Goal: Task Accomplishment & Management: Use online tool/utility

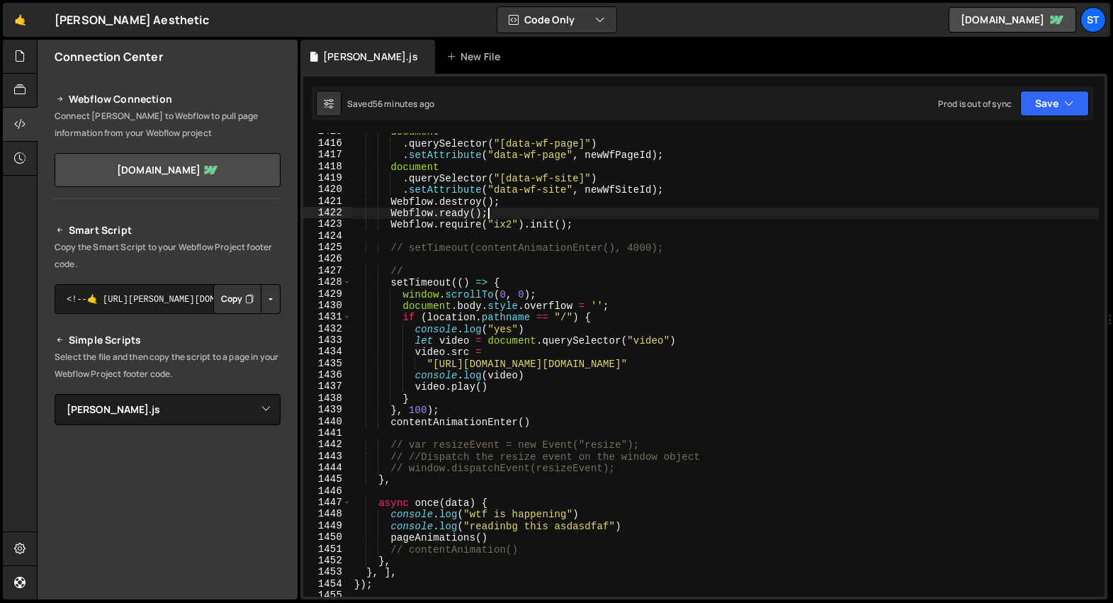
select select "37043"
click at [584, 280] on div "document . querySelector ( "[data-wf-page]" ) . setAttribute ( "data-wf-page" ,…" at bounding box center [726, 370] width 748 height 488
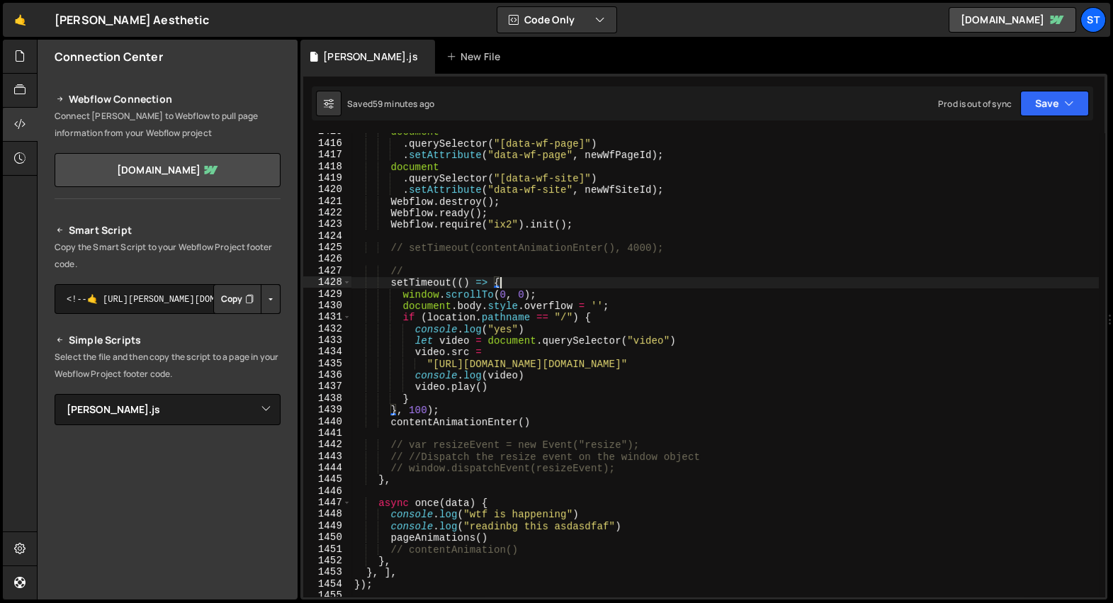
click at [495, 537] on div "document . querySelector ( "[data-wf-page]" ) . setAttribute ( "data-wf-page" ,…" at bounding box center [726, 370] width 748 height 488
type textarea "pageAnimations()"
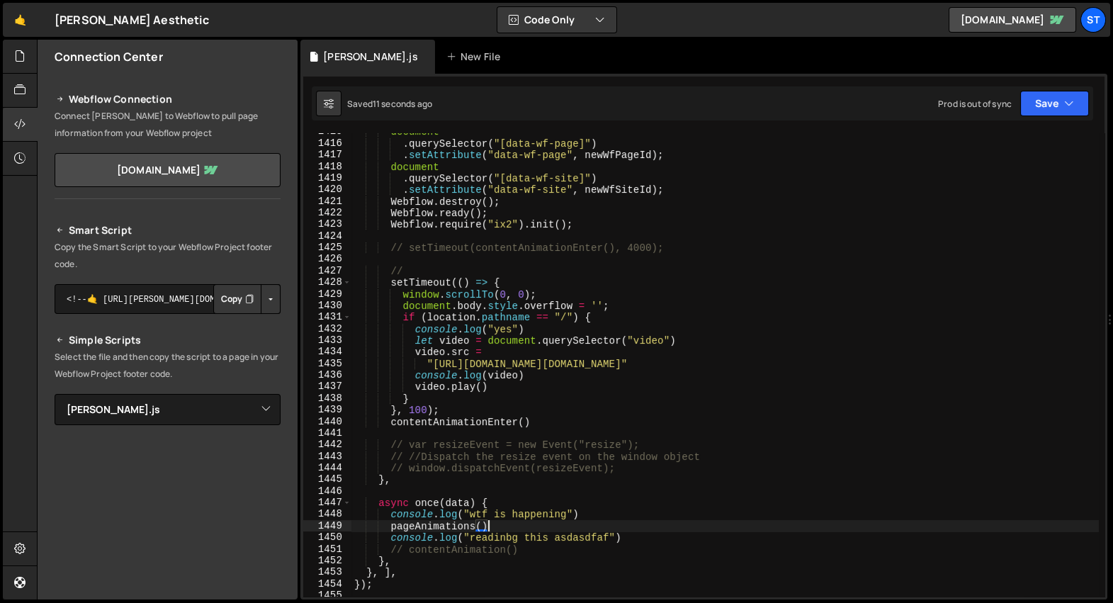
click at [511, 523] on div "document . querySelector ( "[data-wf-page]" ) . setAttribute ( "data-wf-page" ,…" at bounding box center [726, 370] width 748 height 488
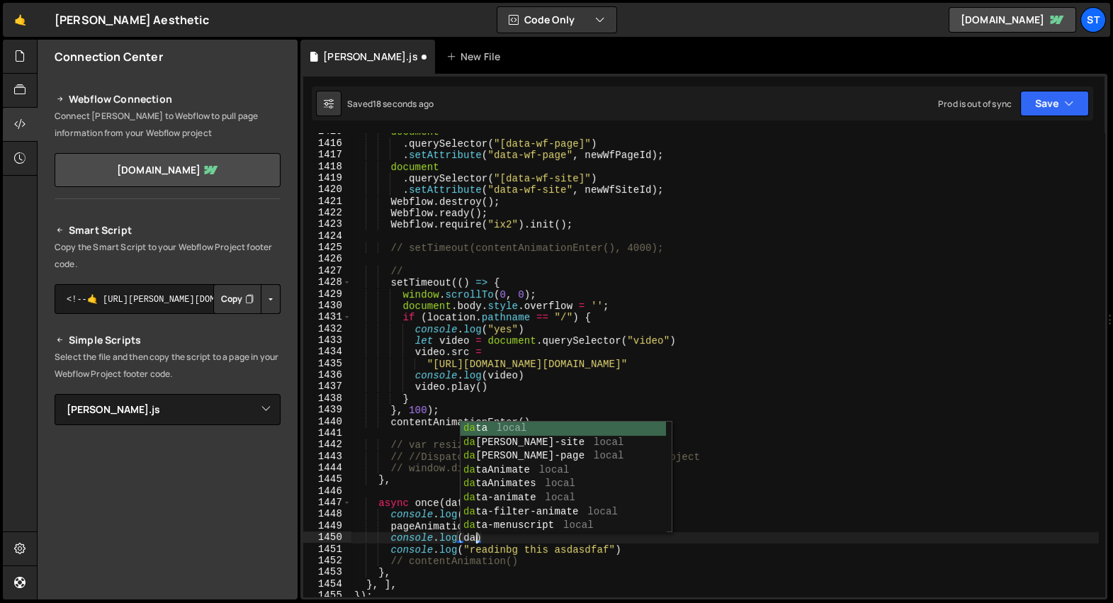
scroll to position [0, 9]
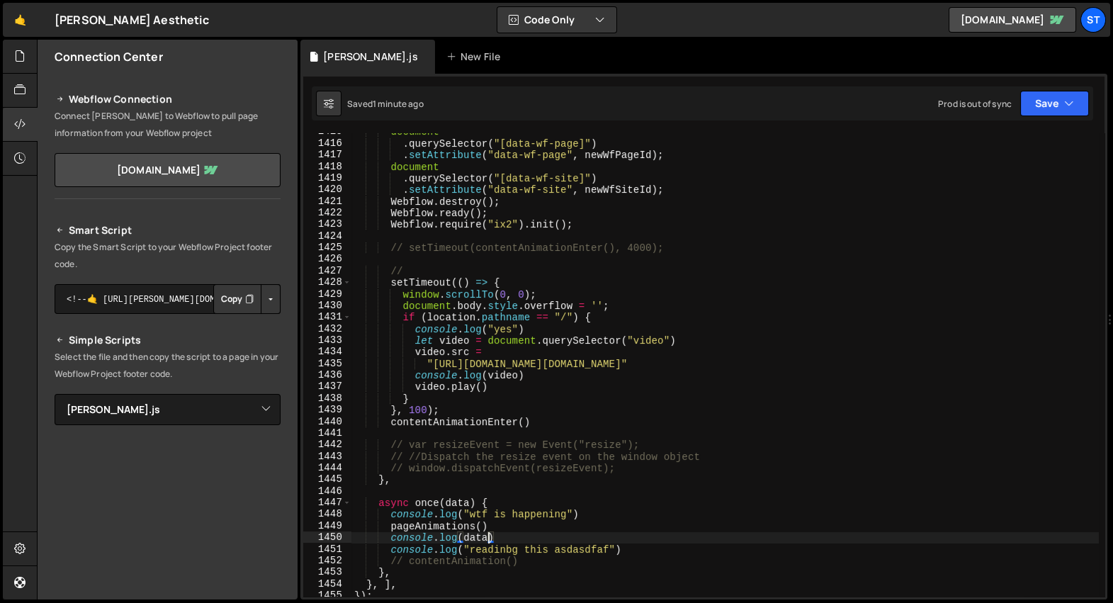
click at [505, 537] on div "document . querySelector ( "[data-wf-page]" ) . setAttribute ( "data-wf-page" ,…" at bounding box center [726, 370] width 748 height 488
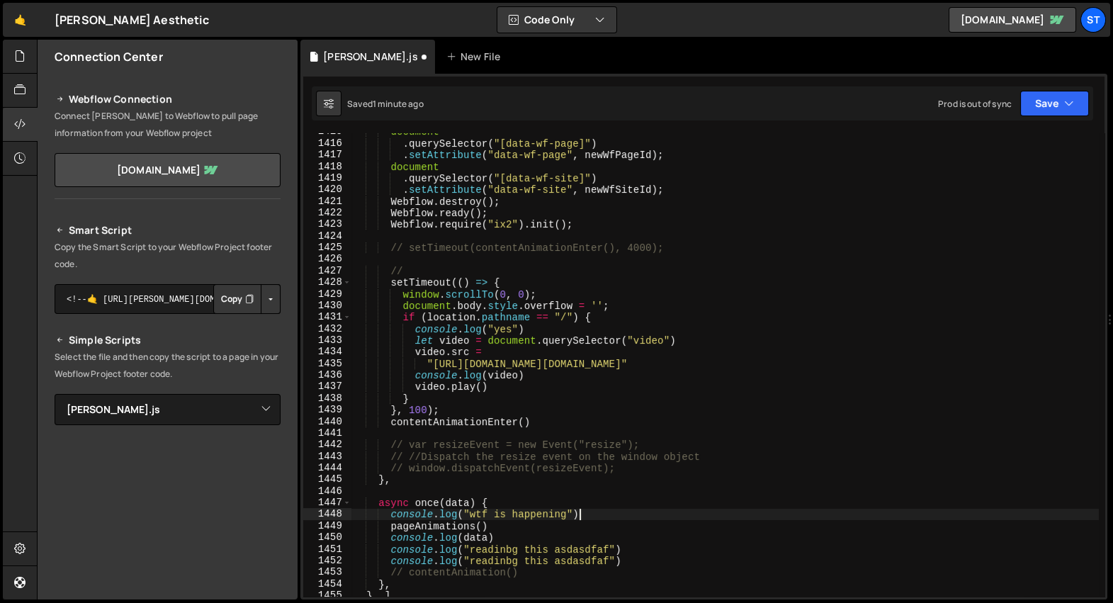
click at [656, 517] on div "document . querySelector ( "[data-wf-page]" ) . setAttribute ( "data-wf-page" ,…" at bounding box center [726, 370] width 748 height 488
type textarea "console.log("wtf is happening")"
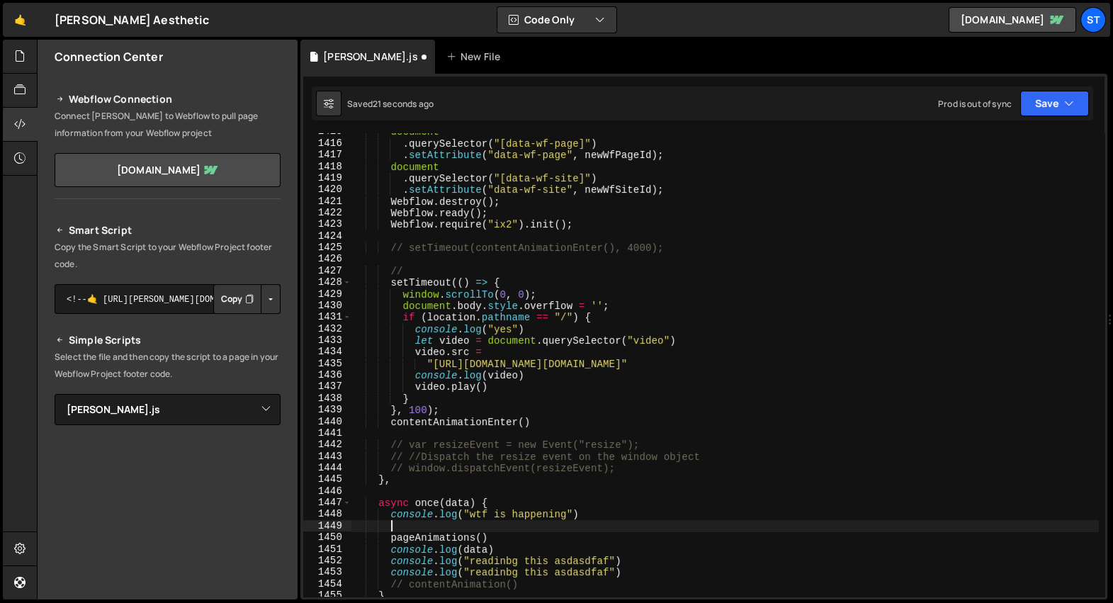
scroll to position [0, 1]
paste textarea "console.log("wtf is happening")"
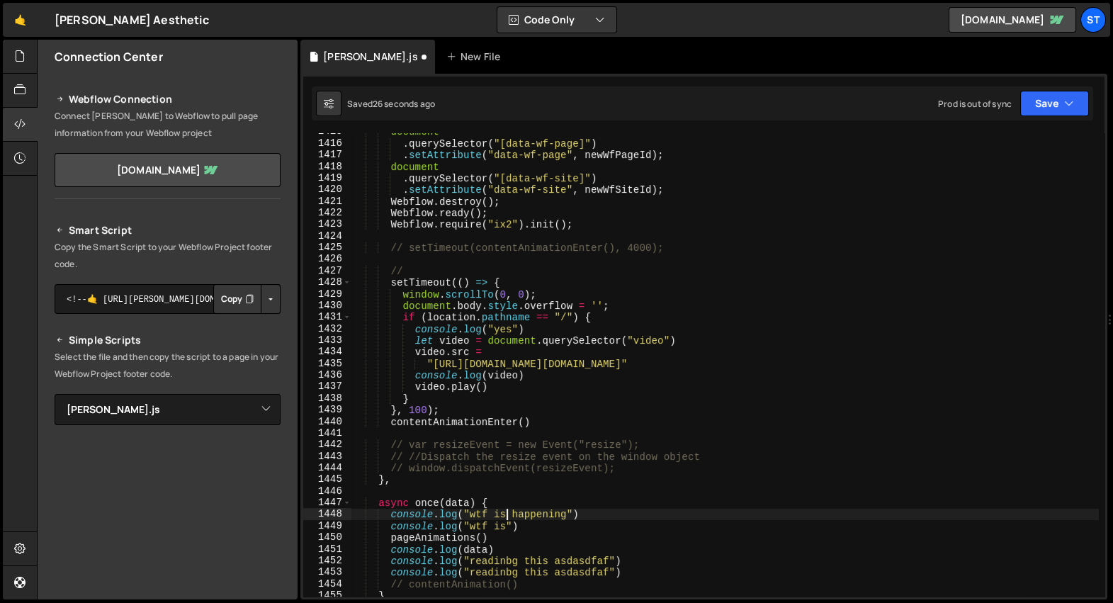
type textarea "console.log("wtf is")"
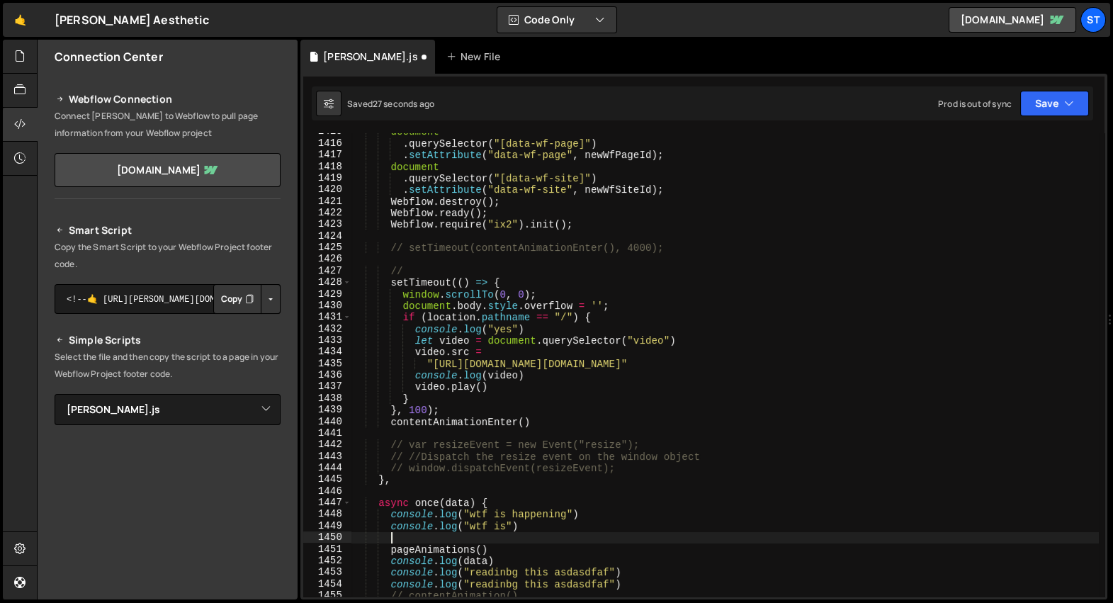
paste textarea "console.log("wtf is")"
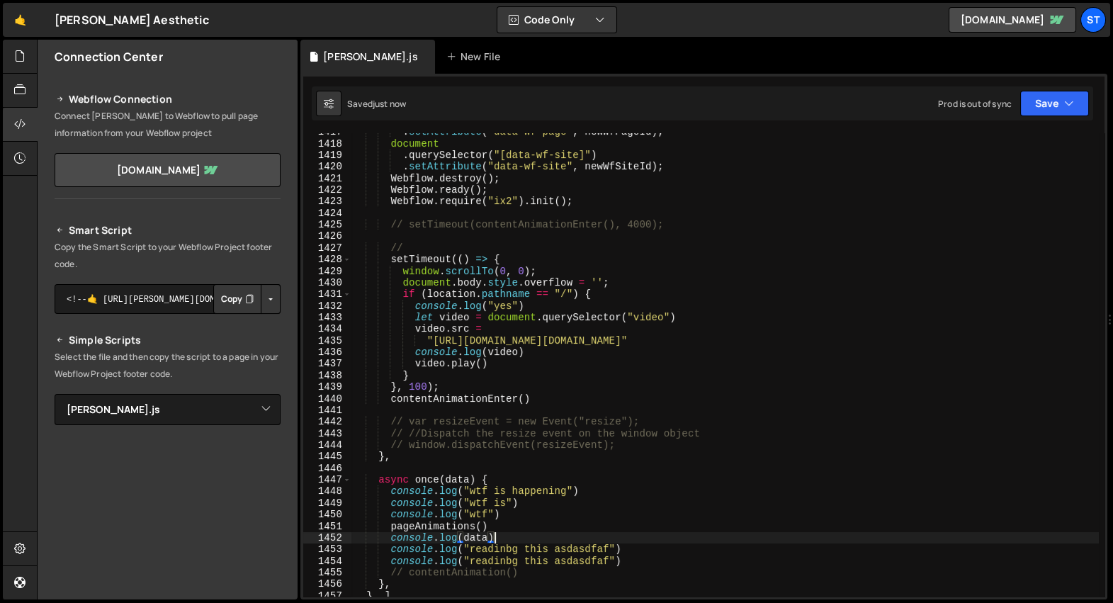
click at [511, 536] on div ". setAttribute ( "data-wf-page" , newWfPageId ) ; document . querySelector ( "[…" at bounding box center [726, 370] width 748 height 488
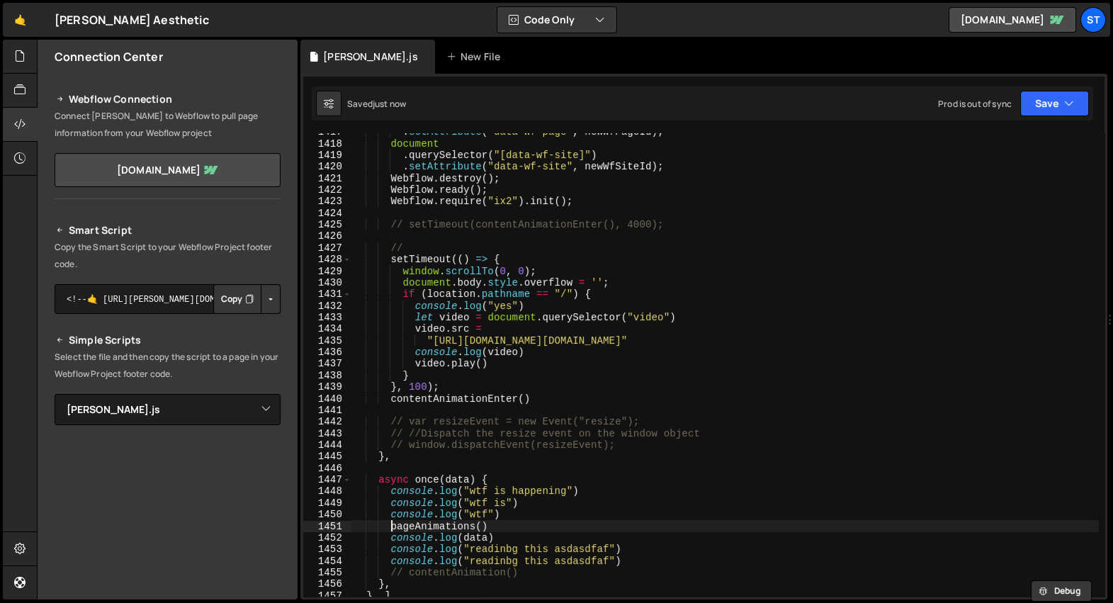
type textarea "console.log("wtf")"
paste textarea "console.log(data)"
click at [617, 527] on div ". setAttribute ( "data-wf-page" , newWfPageId ) ; document . querySelector ( "[…" at bounding box center [726, 370] width 748 height 488
click at [544, 220] on div ". setAttribute ( "data-wf-page" , newWfPageId ) ; document . querySelector ( "[…" at bounding box center [726, 370] width 748 height 488
type textarea "// setTimeout(contentAnimationEnter(), 4000);"
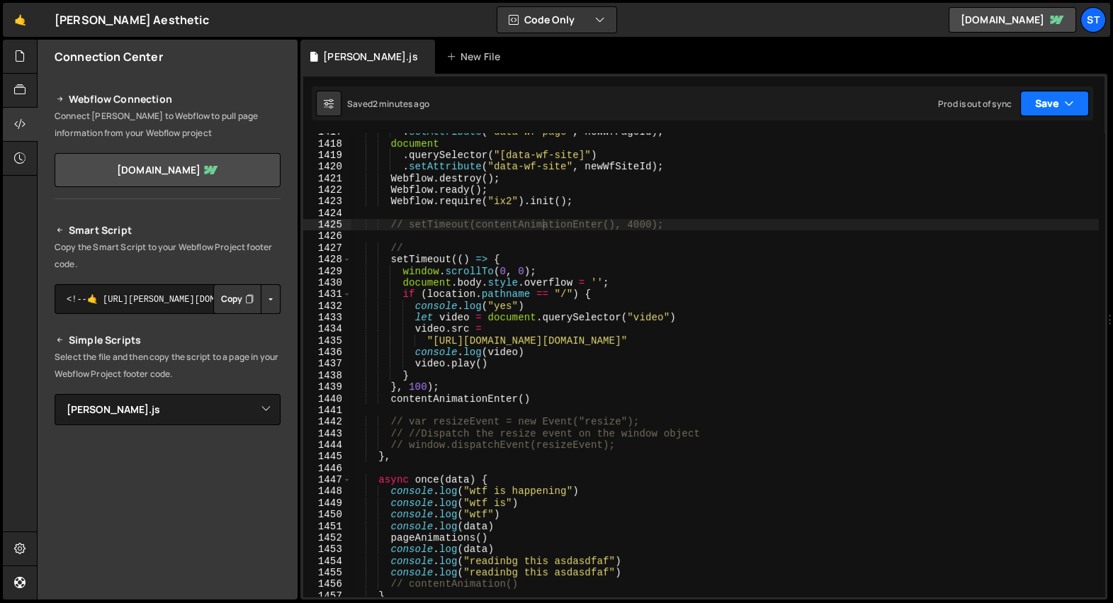
click at [1078, 98] on button "Save" at bounding box center [1054, 104] width 69 height 26
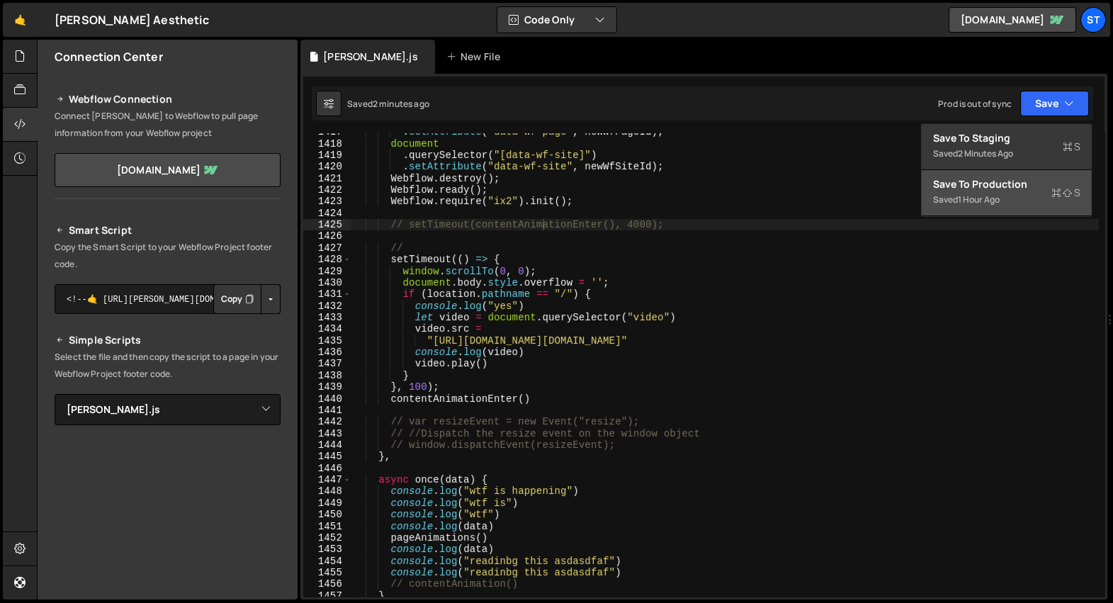
click at [1000, 188] on div "Save to Production S" at bounding box center [1006, 184] width 147 height 14
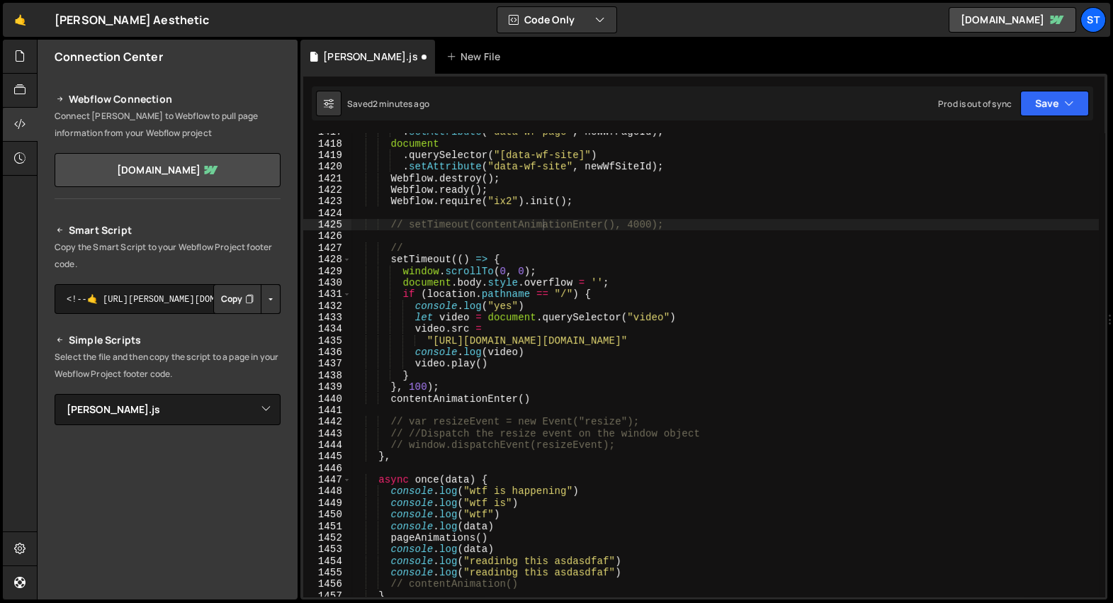
scroll to position [0, 0]
click at [794, 210] on div ". setAttribute ( "data-wf-page" , newWfPageId ) ; document . querySelector ( "[…" at bounding box center [726, 370] width 748 height 488
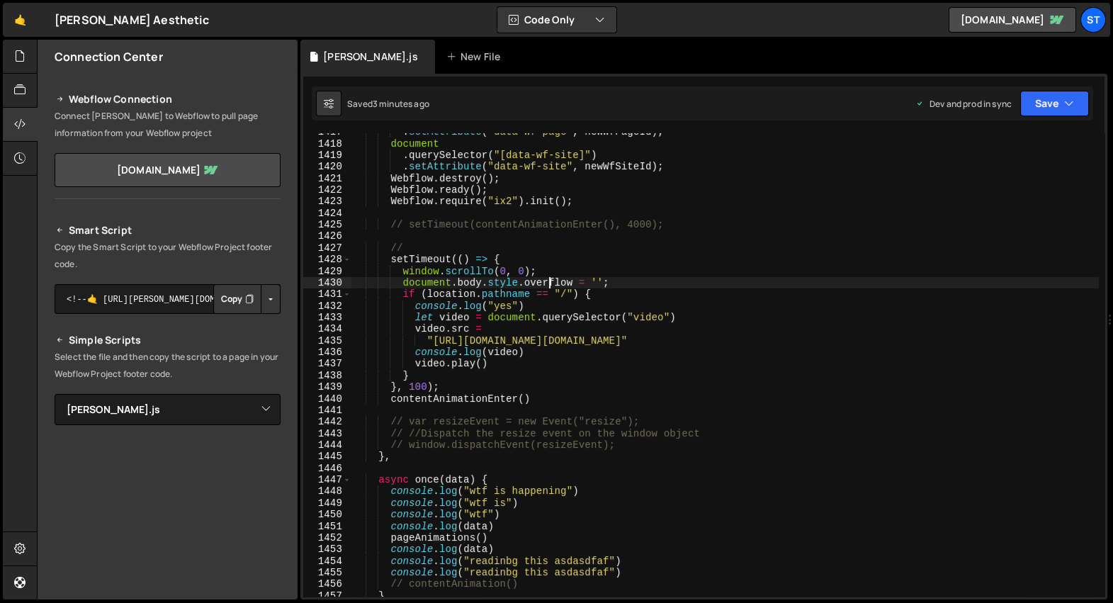
click at [548, 284] on div ". setAttribute ( "data-wf-page" , newWfPageId ) ; document . querySelector ( "[…" at bounding box center [726, 370] width 748 height 488
click at [1063, 106] on button "Save" at bounding box center [1054, 104] width 69 height 26
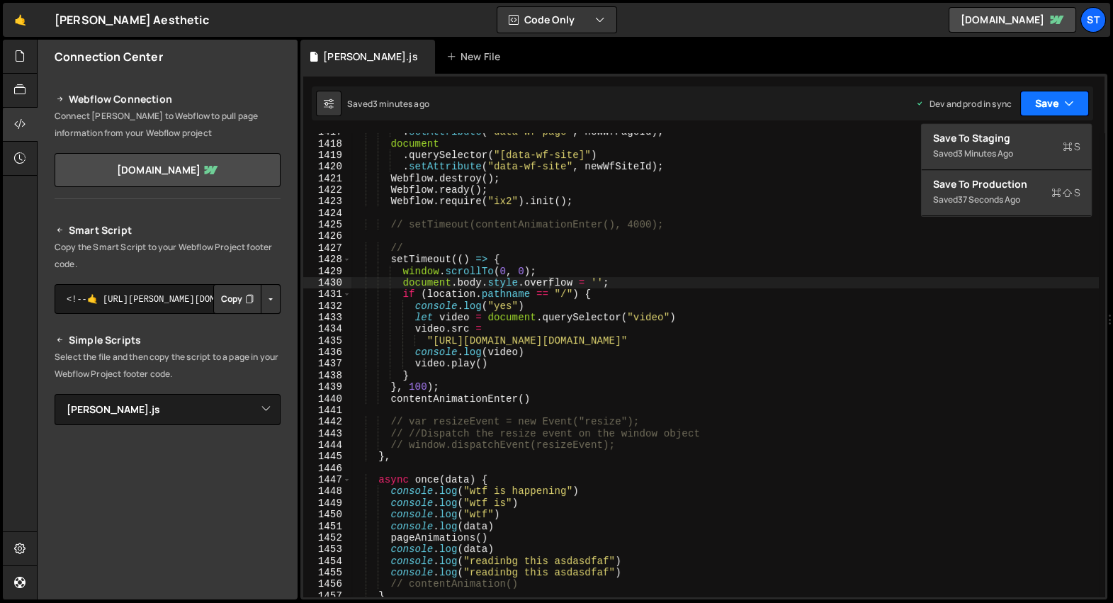
click at [1063, 106] on button "Save" at bounding box center [1054, 104] width 69 height 26
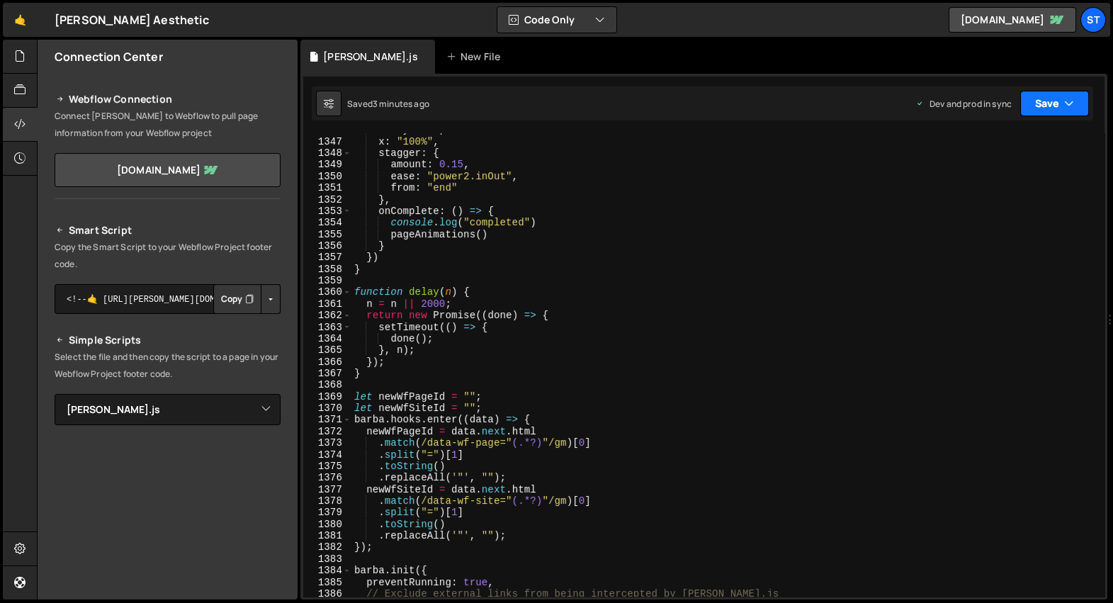
scroll to position [22758, 0]
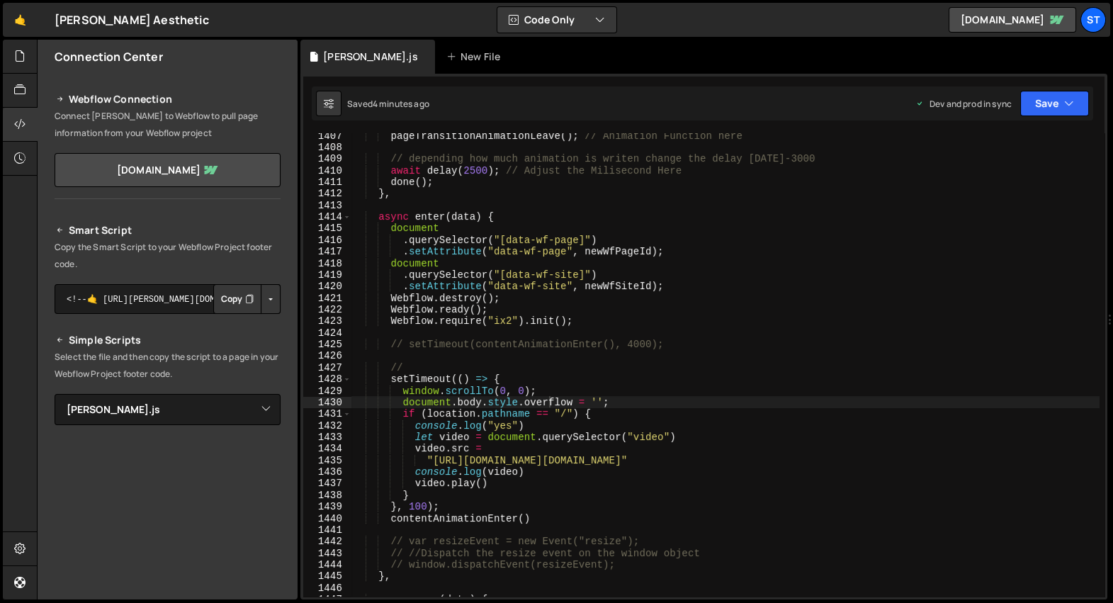
click at [689, 218] on div "pageTransitionAnimationLeave ( ) ; // Animation Function here // depending how …" at bounding box center [726, 374] width 748 height 488
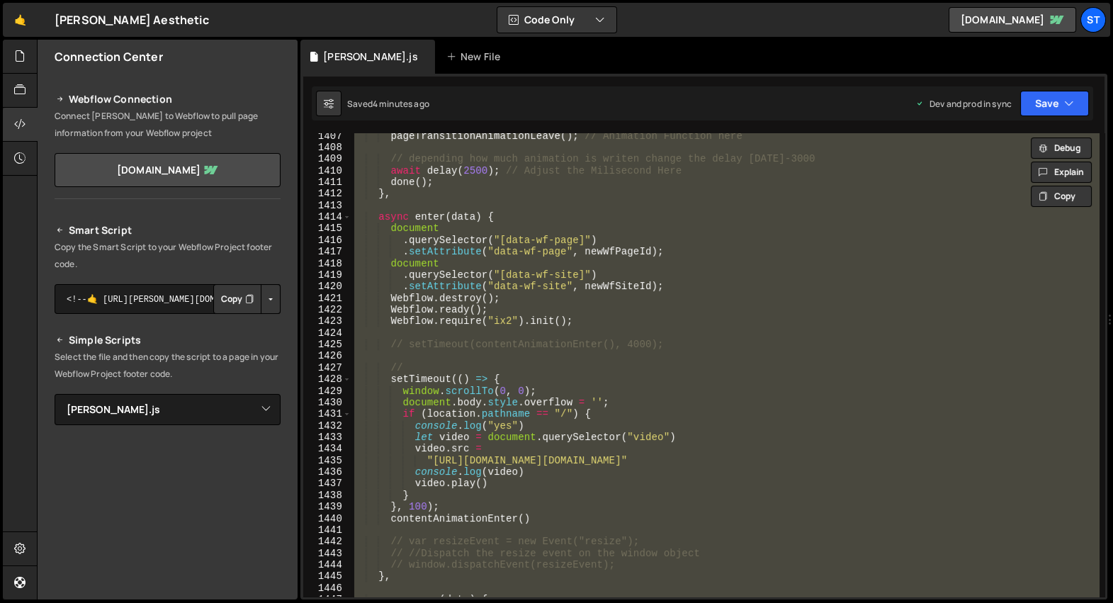
type textarea "// });"
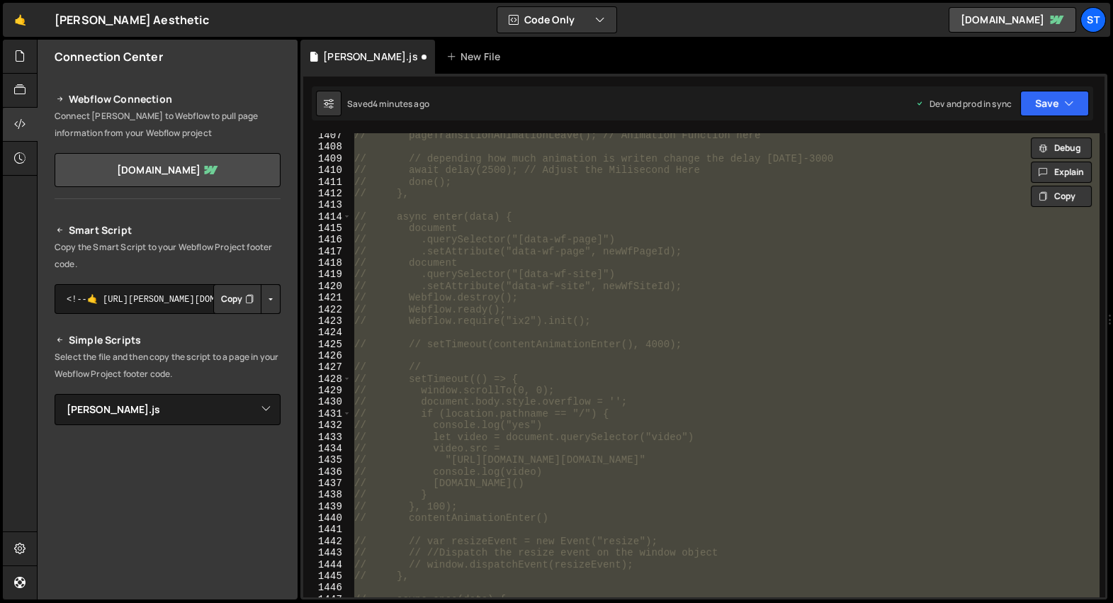
click at [594, 360] on div "// pageTransitionAnimationLeave(); // Animation Function here // // depending h…" at bounding box center [726, 364] width 748 height 463
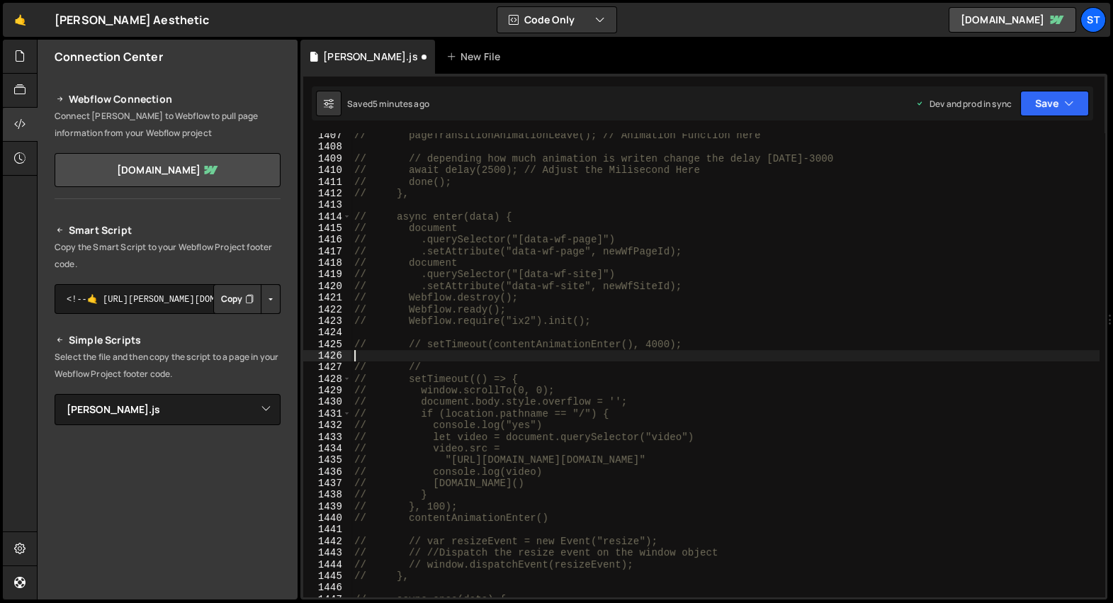
click at [245, 301] on icon "Button group with nested dropdown" at bounding box center [249, 299] width 9 height 14
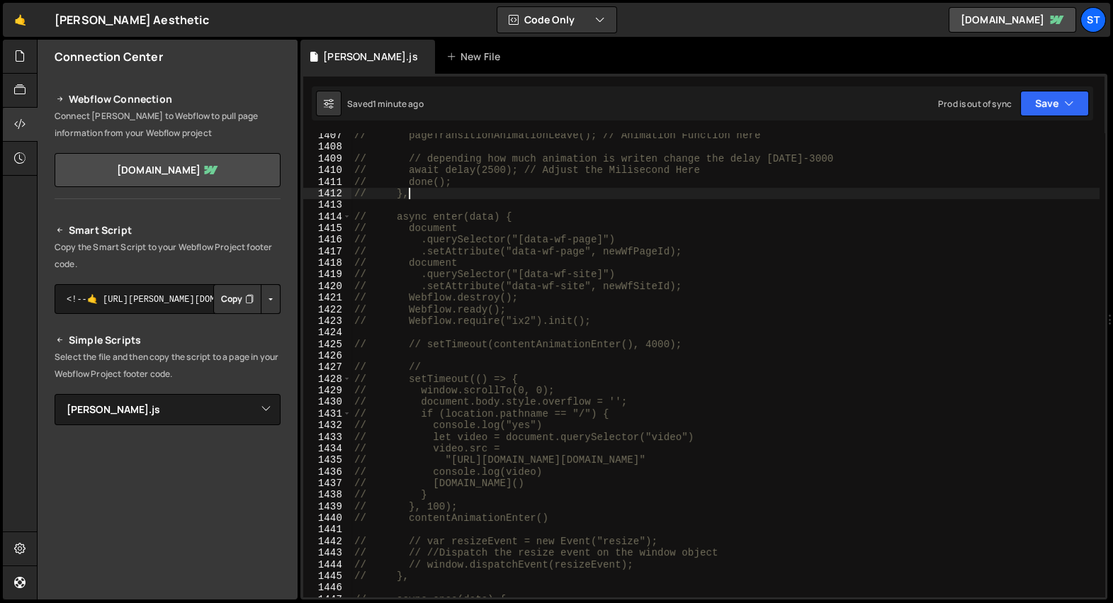
click at [517, 192] on div "// pageTransitionAnimationLeave(); // Animation Function here // // depending h…" at bounding box center [726, 374] width 748 height 488
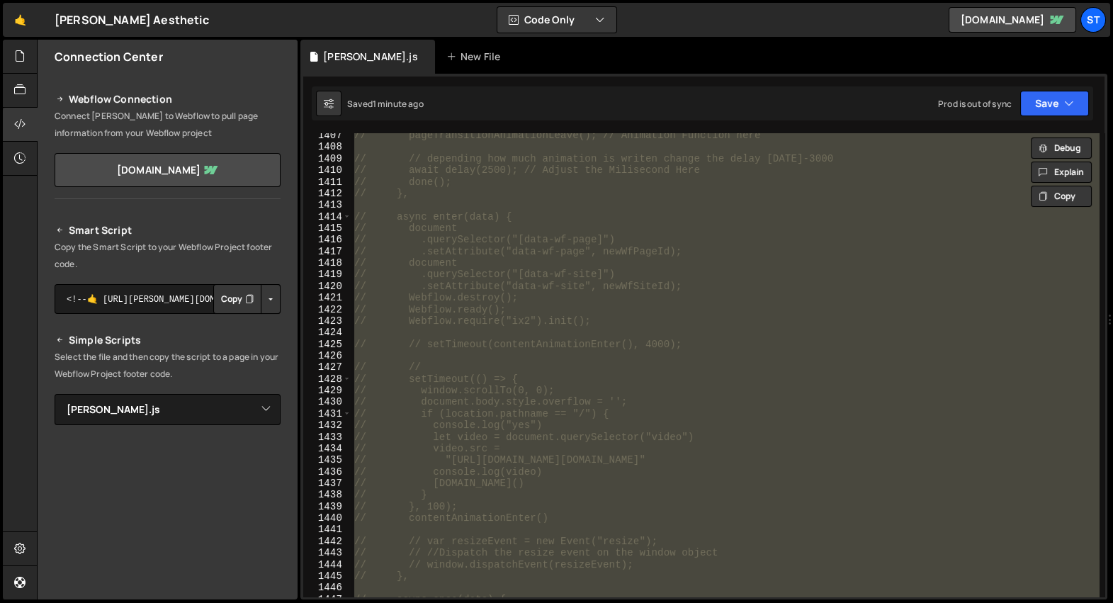
type textarea "});"
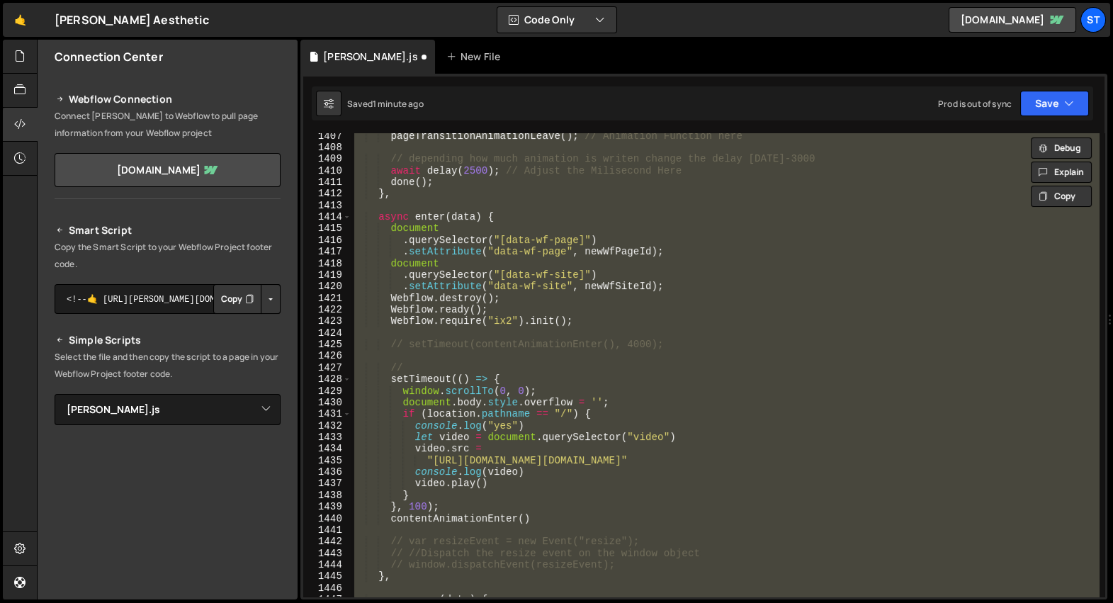
click at [567, 209] on div "pageTransitionAnimationLeave ( ) ; // Animation Function here // depending how …" at bounding box center [726, 364] width 748 height 463
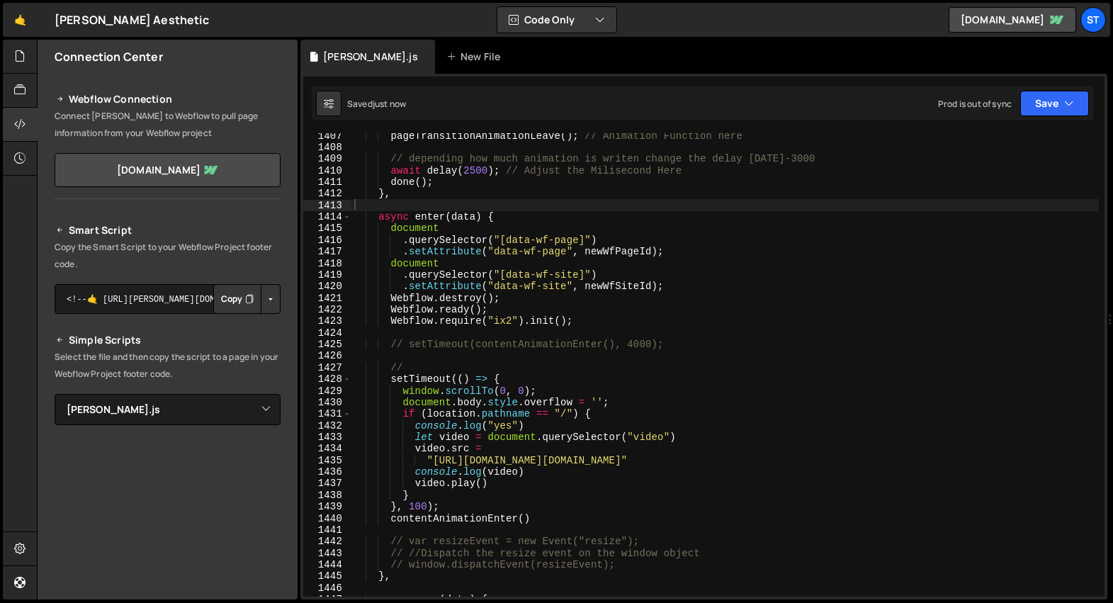
select select "37043"
click at [557, 260] on div "pageTransitionAnimationLeave ( ) ; // Animation Function here // depending how …" at bounding box center [726, 374] width 748 height 488
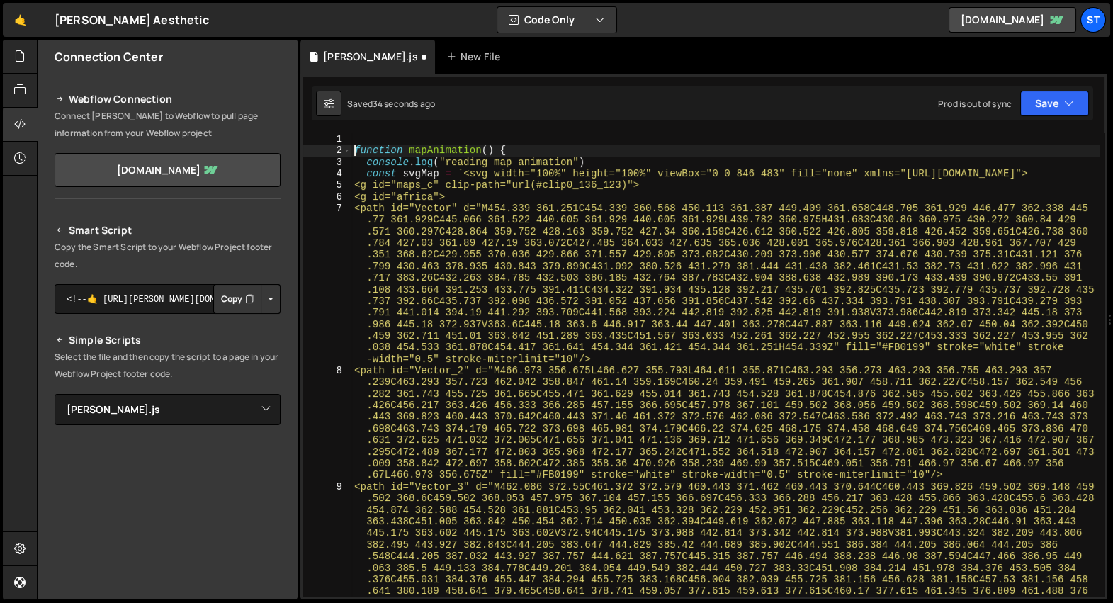
scroll to position [0, 0]
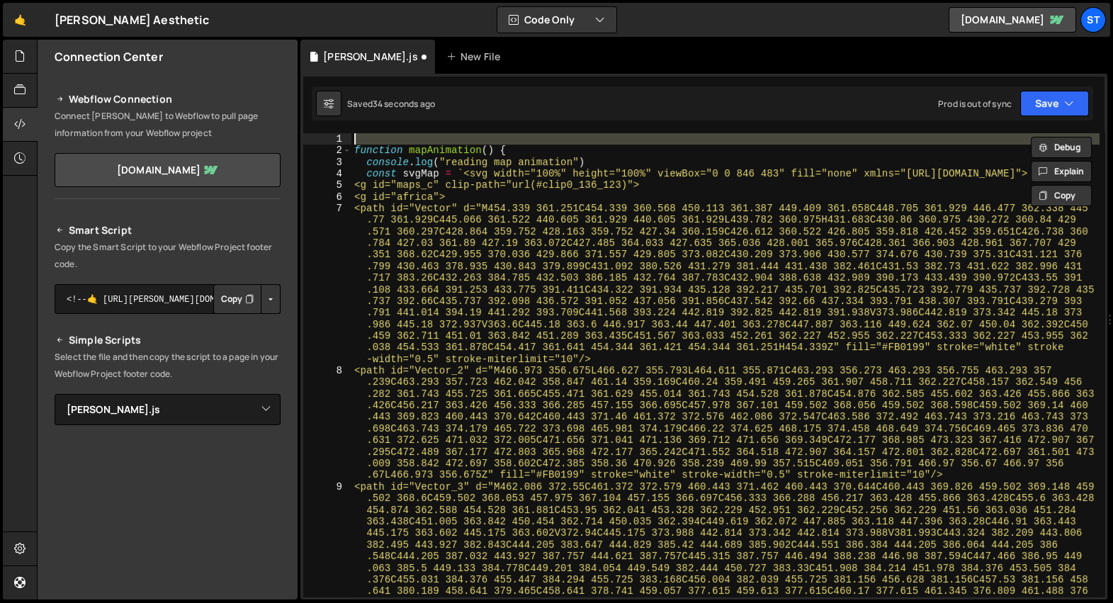
paste textarea "gsap.registerPlugin(DrawSVGPlugin,MorphSVGPlugin,ScrollTrigger,ScrollSmoother,S…"
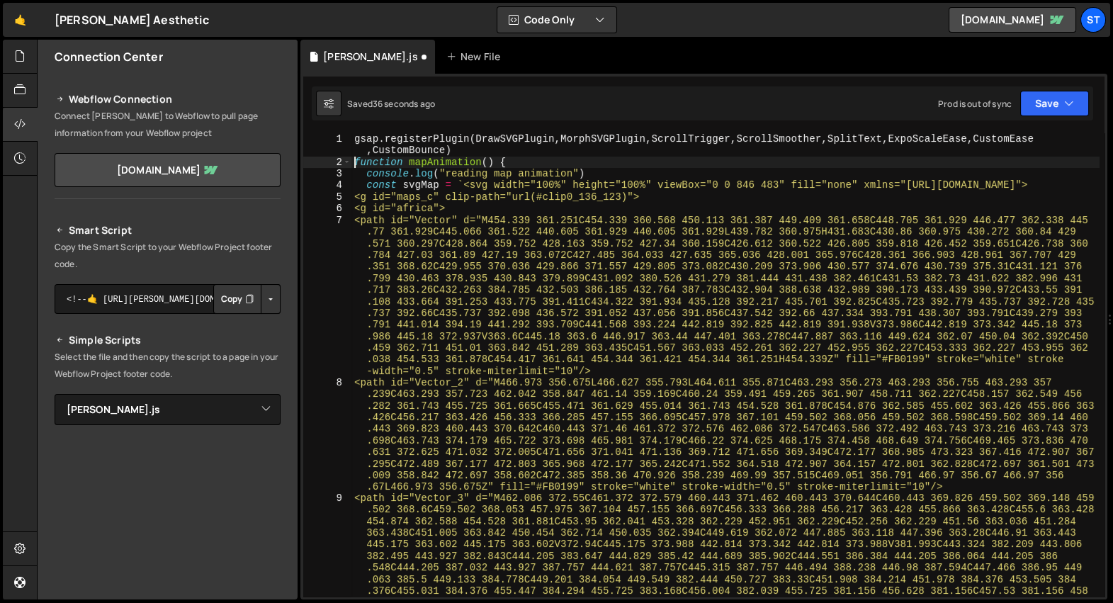
type textarea "function mapAnimation() {"
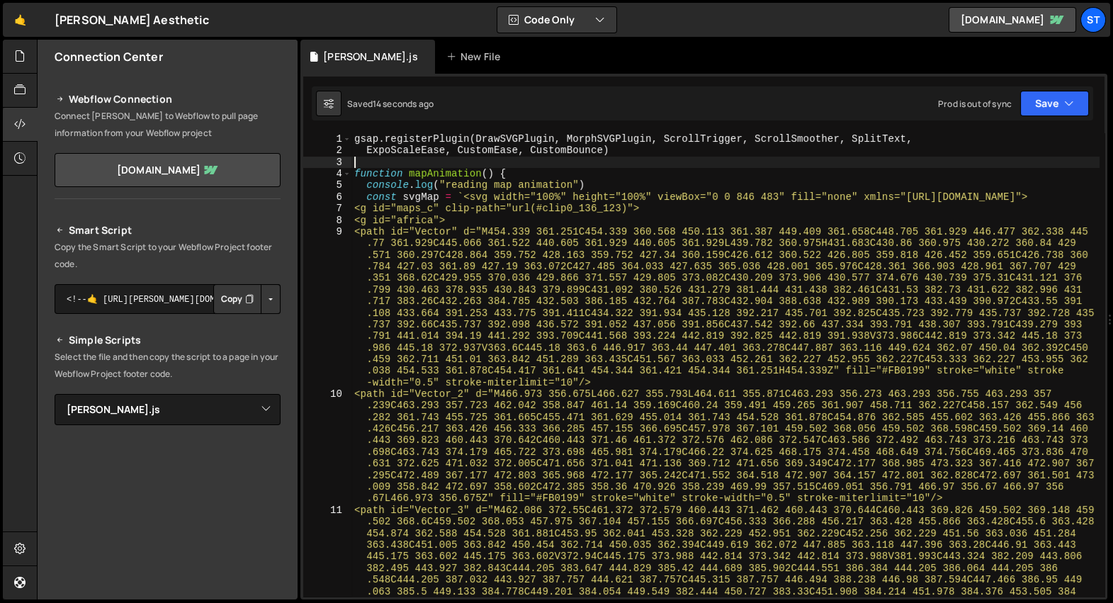
click at [633, 152] on div "gsap . registerPlugin ( DrawSVGPlugin , MorphSVGPlugin , ScrollTrigger , Scroll…" at bounding box center [726, 446] width 748 height 626
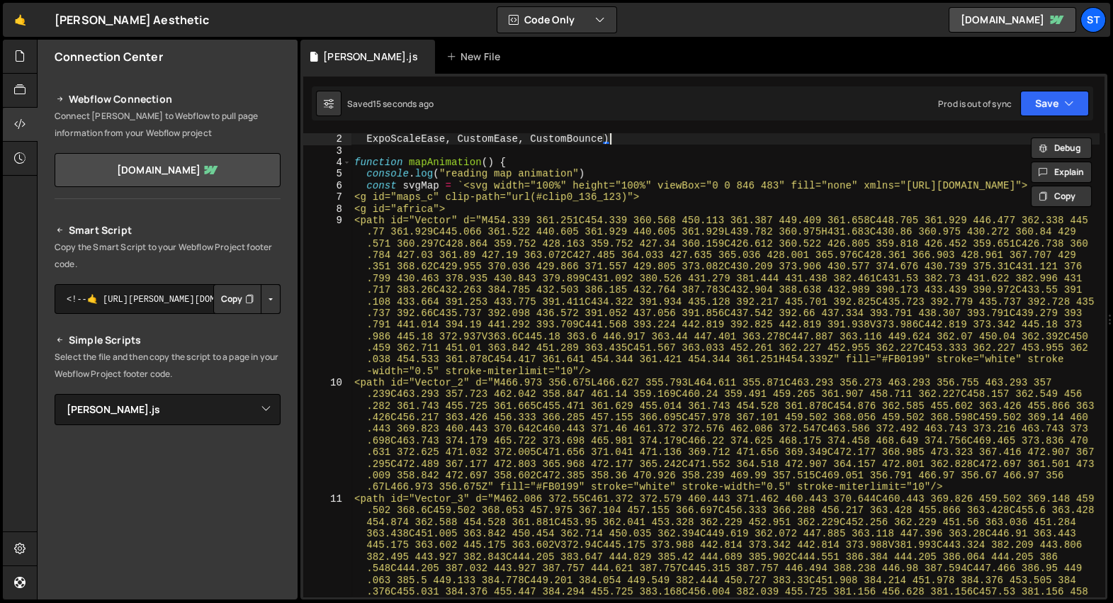
scroll to position [4, 0]
type textarea "gsap.registerPlugin(DrawSVGPlugin, MorphSVGPlugin, ScrollTrigger, ScrollSmoothe…"
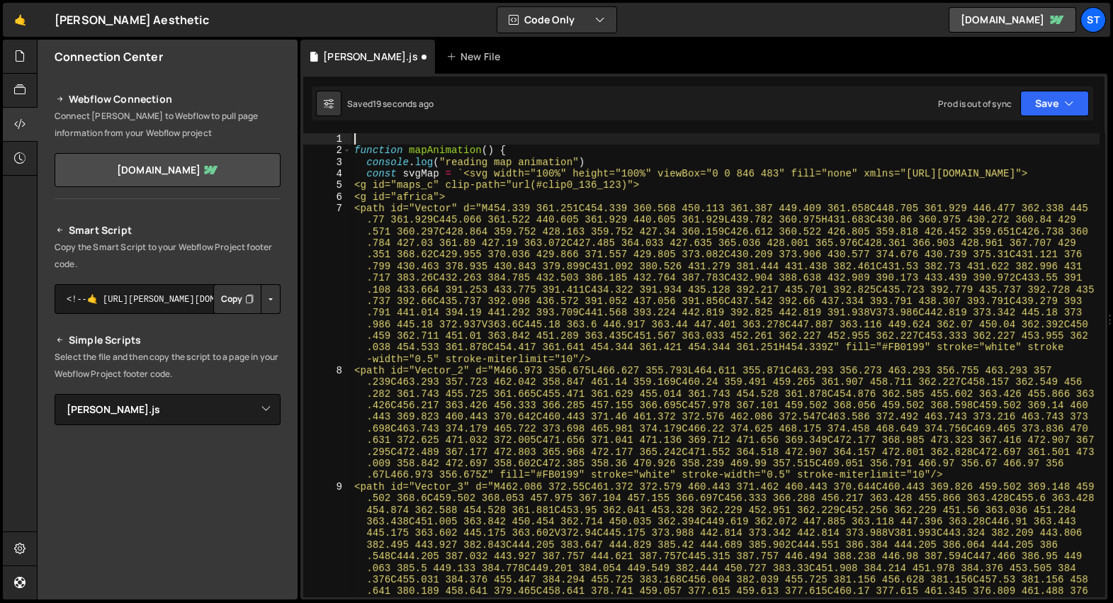
scroll to position [22758, 0]
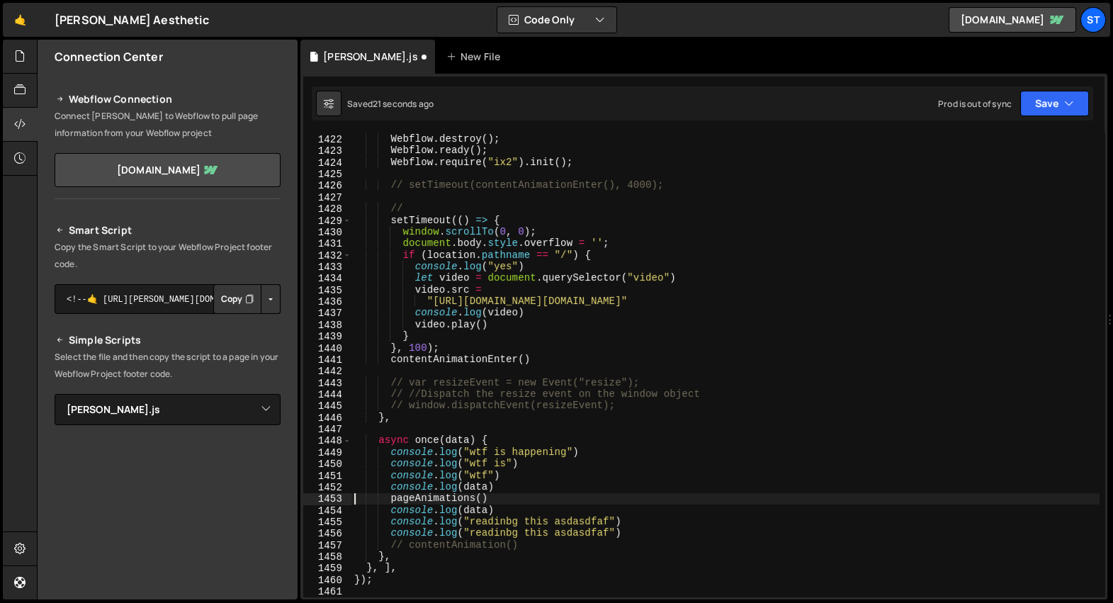
type textarea "console.log(data)"
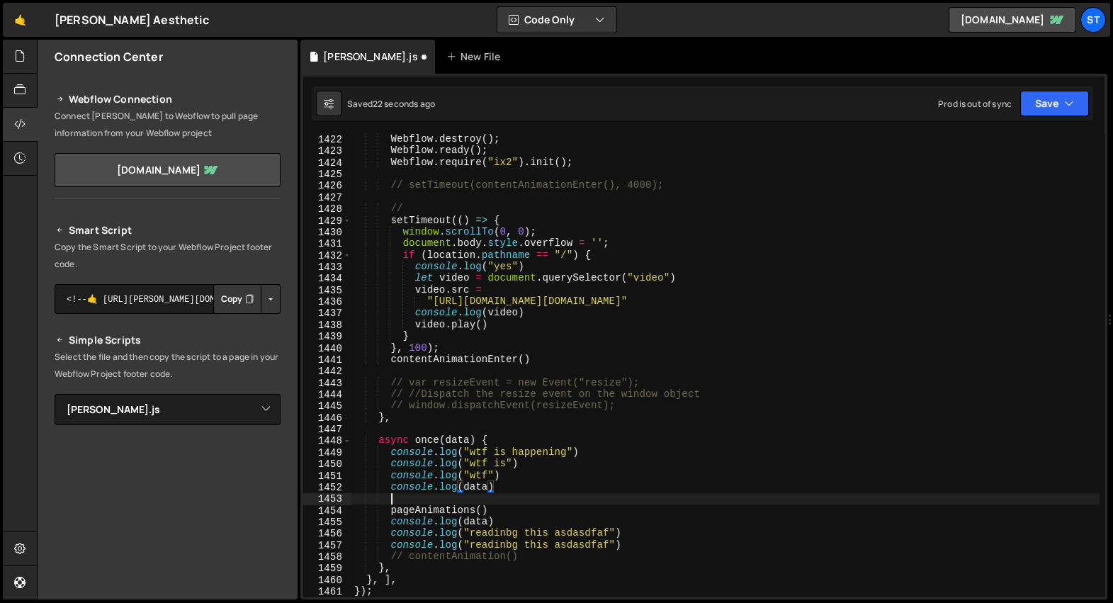
scroll to position [0, 1]
paste textarea "ExpoScaleEase, CustomEase, CustomBounce)"
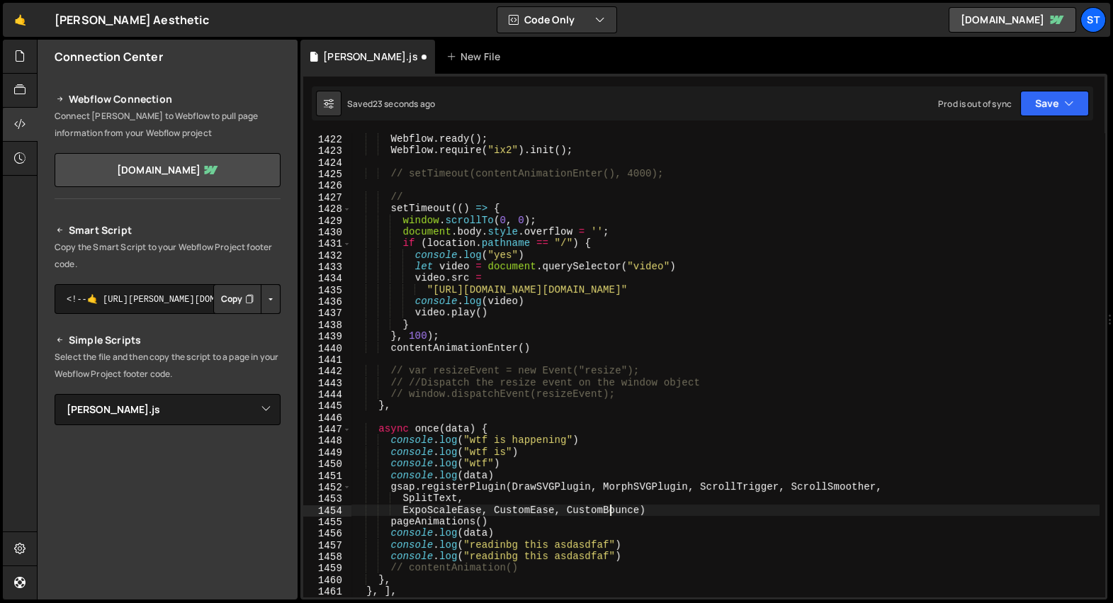
click at [681, 237] on div "Webflow . destroy ( ) ; Webflow . ready ( ) ; Webflow . require ( "ix2" ) . ini…" at bounding box center [726, 366] width 748 height 488
click at [576, 517] on div "Webflow . destroy ( ) ; Webflow . ready ( ) ; Webflow . require ( "ix2" ) . ini…" at bounding box center [726, 366] width 748 height 488
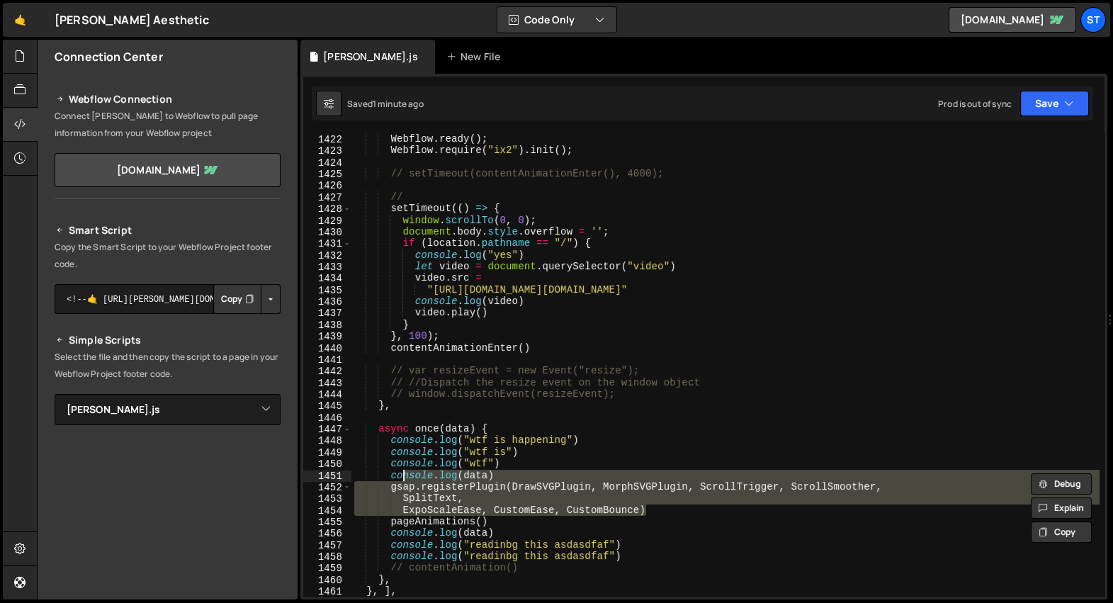
type textarea "gsap.registerPlugin(DrawSVGPlugin, MorphSVGPlugin, ScrollTrigger, ScrollSmoothe…"
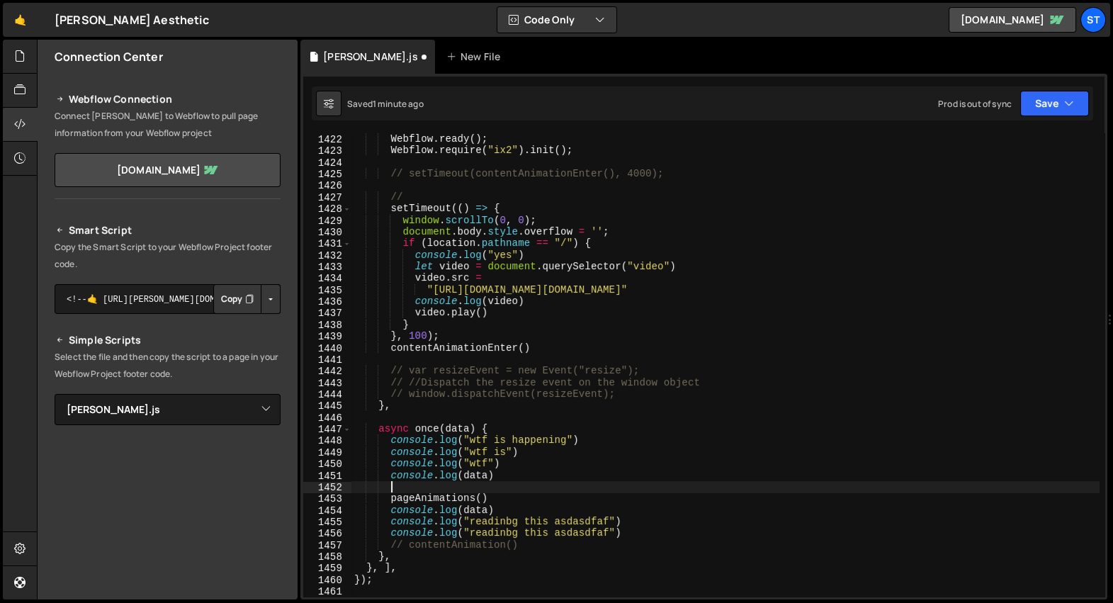
scroll to position [0, 0]
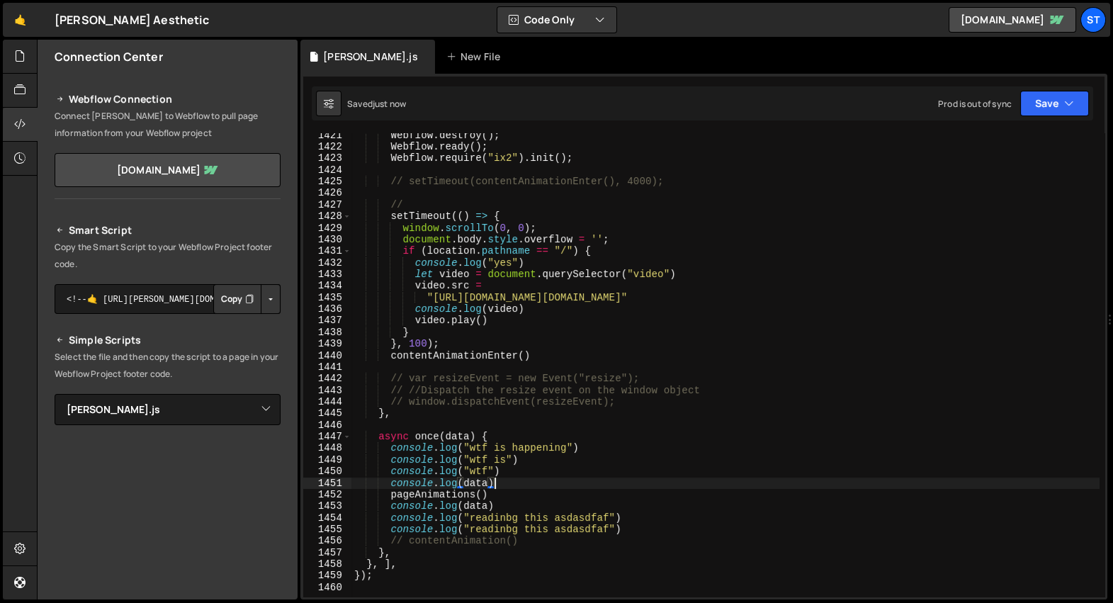
click at [442, 496] on div "Webflow . destroy ( ) ; Webflow . ready ( ) ; Webflow . require ( "ix2" ) . ini…" at bounding box center [726, 374] width 748 height 488
type textarea "pageAnimations()"
click at [442, 496] on div "Webflow . destroy ( ) ; Webflow . ready ( ) ; Webflow . require ( "ix2" ) . ini…" at bounding box center [726, 374] width 748 height 488
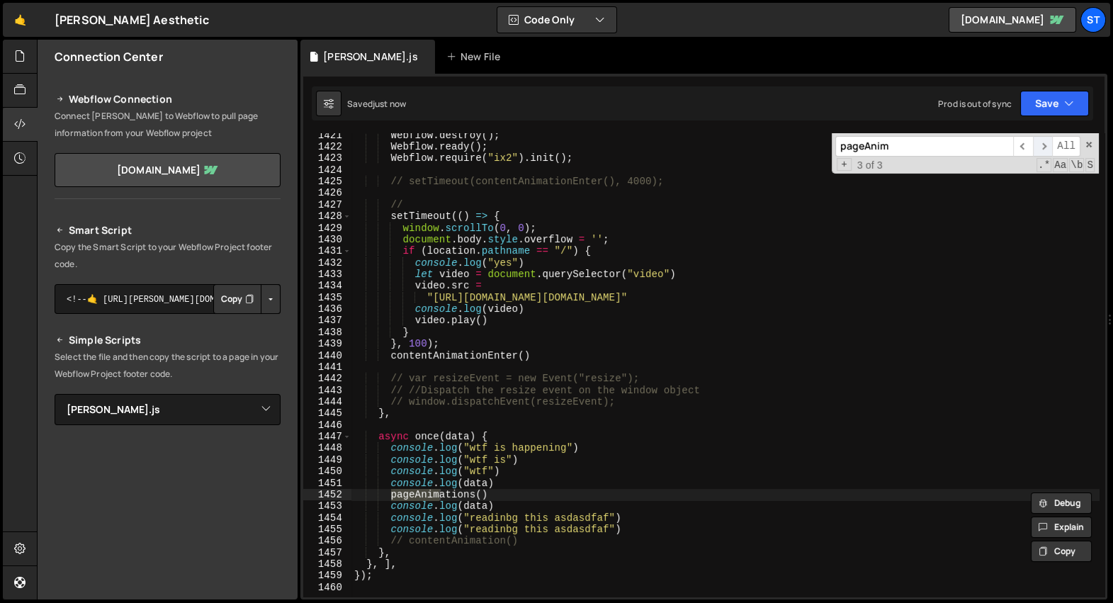
type input "pageAnim"
click at [1041, 147] on span "​" at bounding box center [1043, 146] width 20 height 21
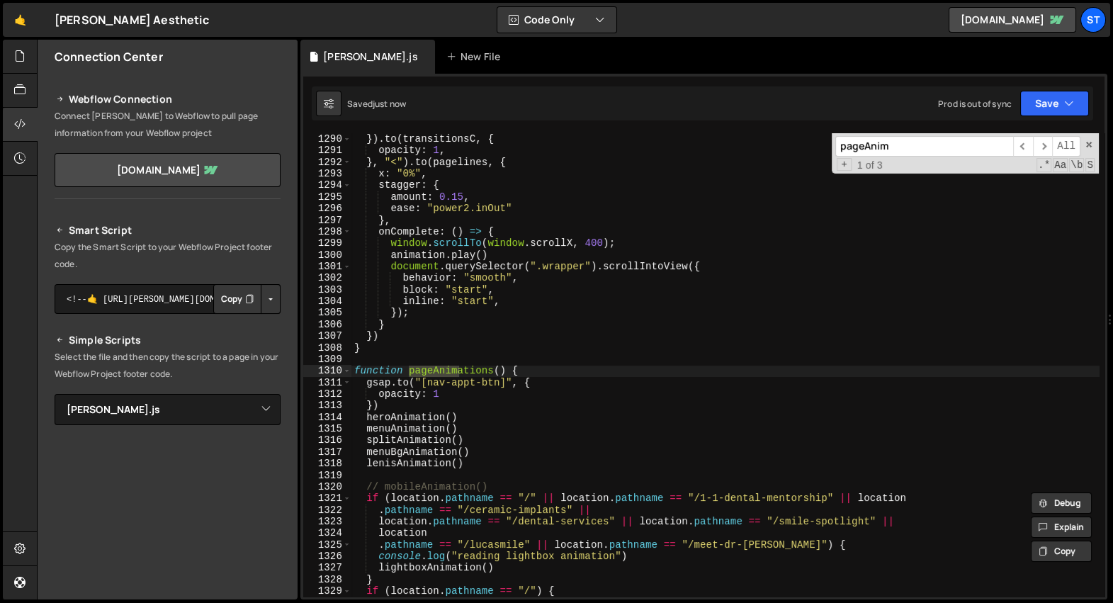
type textarea "function pageAnimations() {"
click at [568, 373] on div "opacity : 1 , }) . to ( transitionsC , { opacity : 1 , } , "<" ) . to ( pagelin…" at bounding box center [726, 366] width 748 height 488
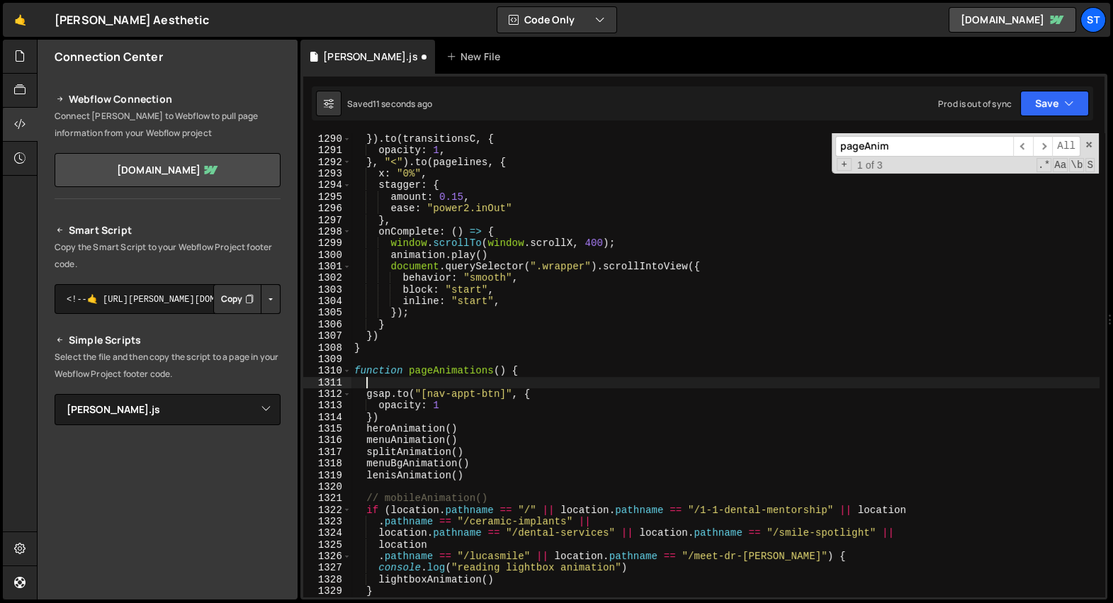
paste textarea "ExpoScaleEase, CustomEase, CustomBounce)"
type textarea "ExpoScaleEase, CustomEase, CustomBounce)"
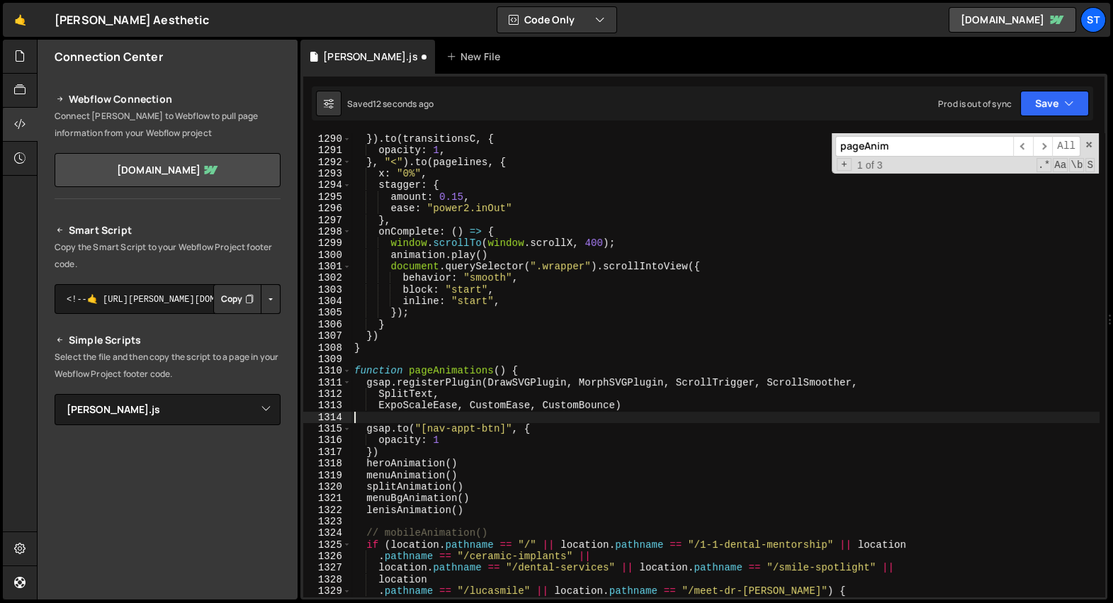
scroll to position [0, 0]
click at [1041, 146] on span "​" at bounding box center [1043, 146] width 20 height 21
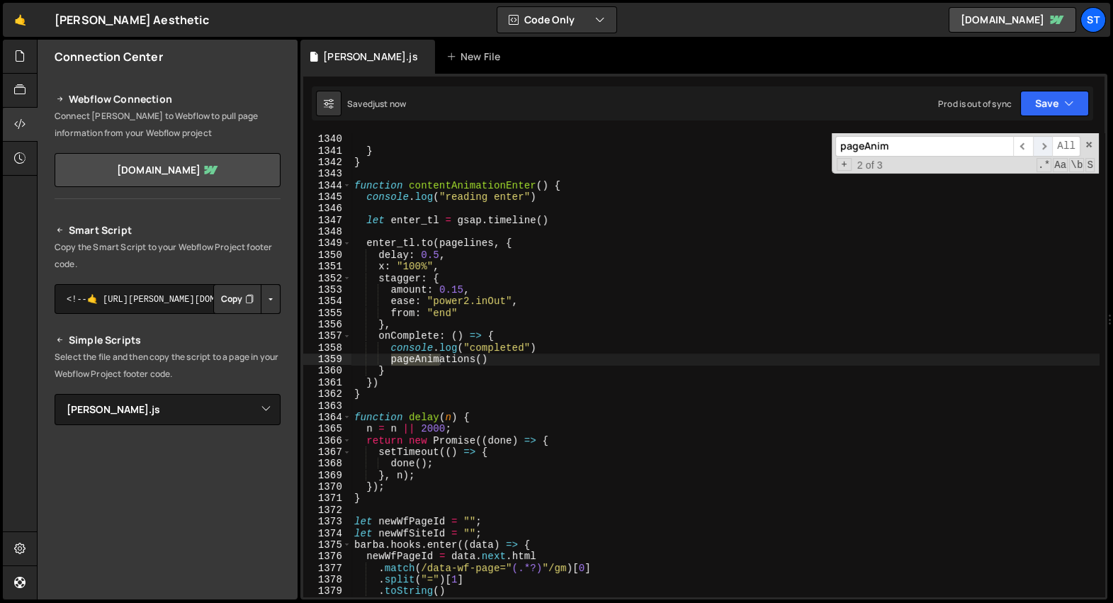
scroll to position [22693, 0]
click at [1041, 146] on span "​" at bounding box center [1043, 146] width 20 height 21
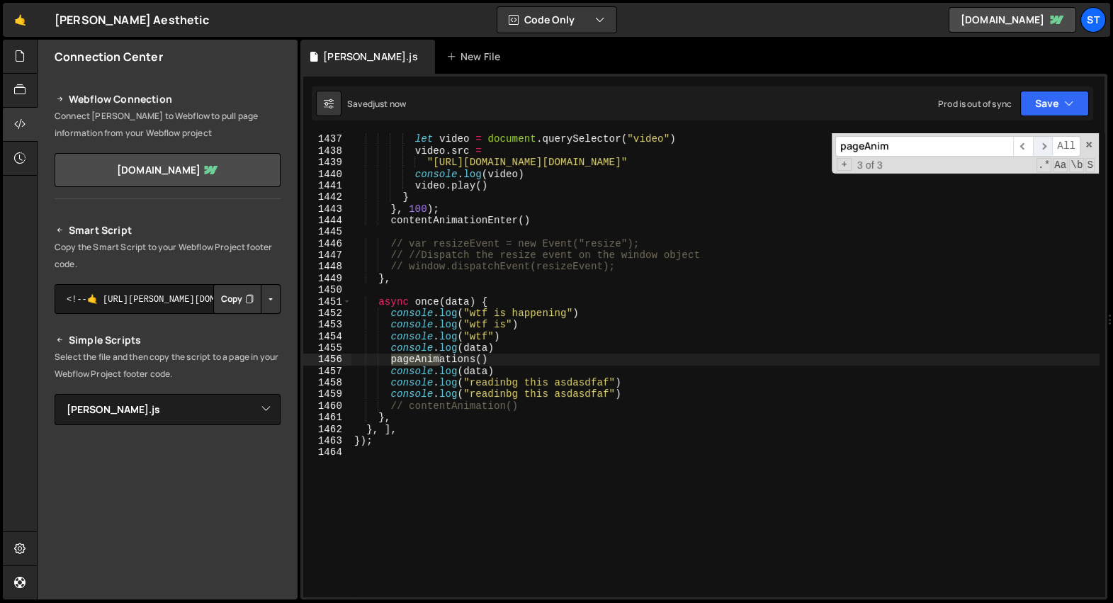
click at [1041, 146] on span "​" at bounding box center [1043, 146] width 20 height 21
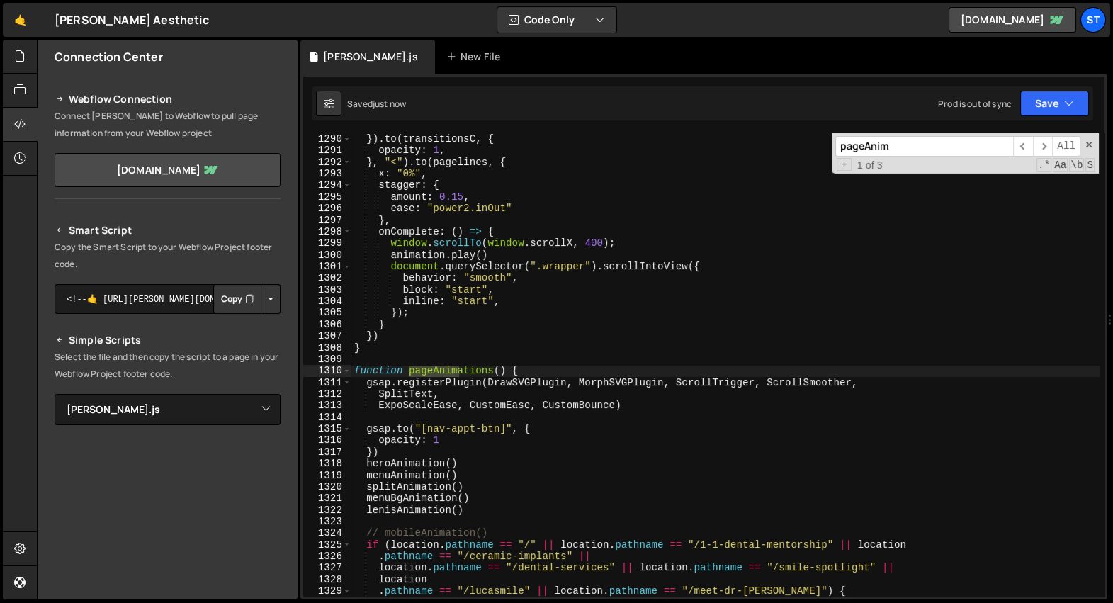
click at [783, 345] on div "opacity : 1 , }) . to ( transitionsC , { opacity : 1 , } , "<" ) . to ( pagelin…" at bounding box center [726, 366] width 748 height 488
click at [483, 218] on div "opacity : 1 , }) . to ( transitionsC , { opacity : 1 , } , "<" ) . to ( pagelin…" at bounding box center [726, 366] width 748 height 488
type textarea "},"
click at [24, 90] on icon at bounding box center [19, 90] width 11 height 16
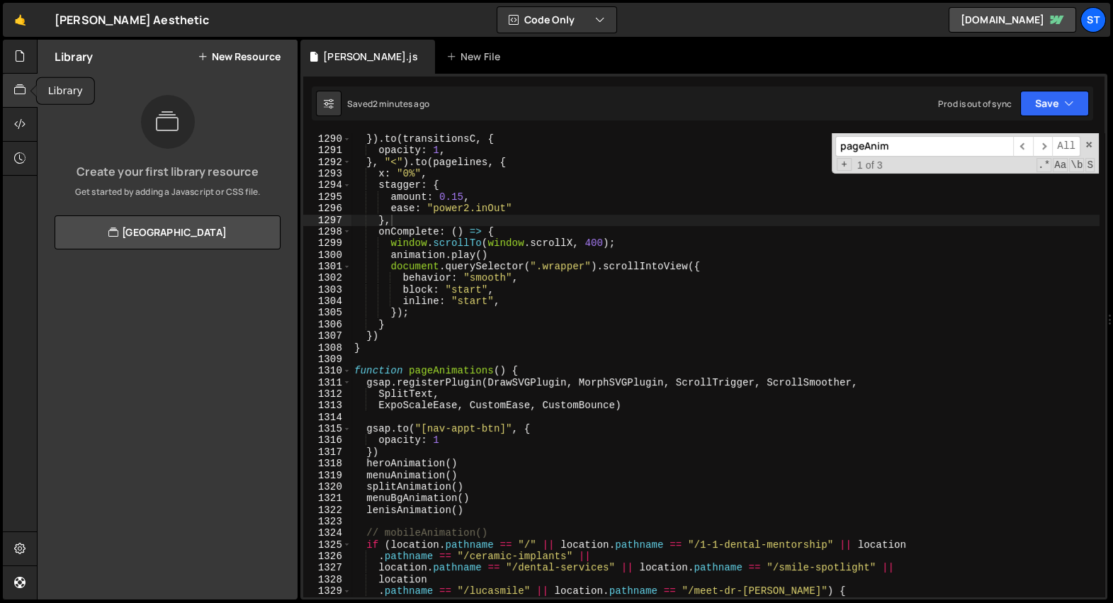
click at [25, 96] on icon at bounding box center [19, 90] width 11 height 16
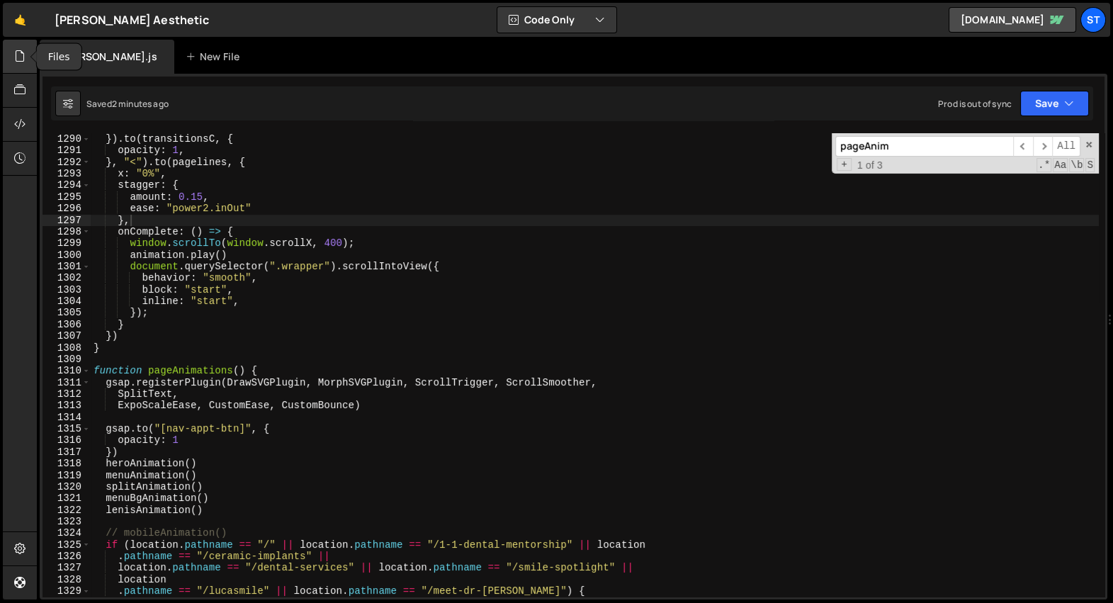
click at [18, 63] on icon at bounding box center [19, 56] width 11 height 16
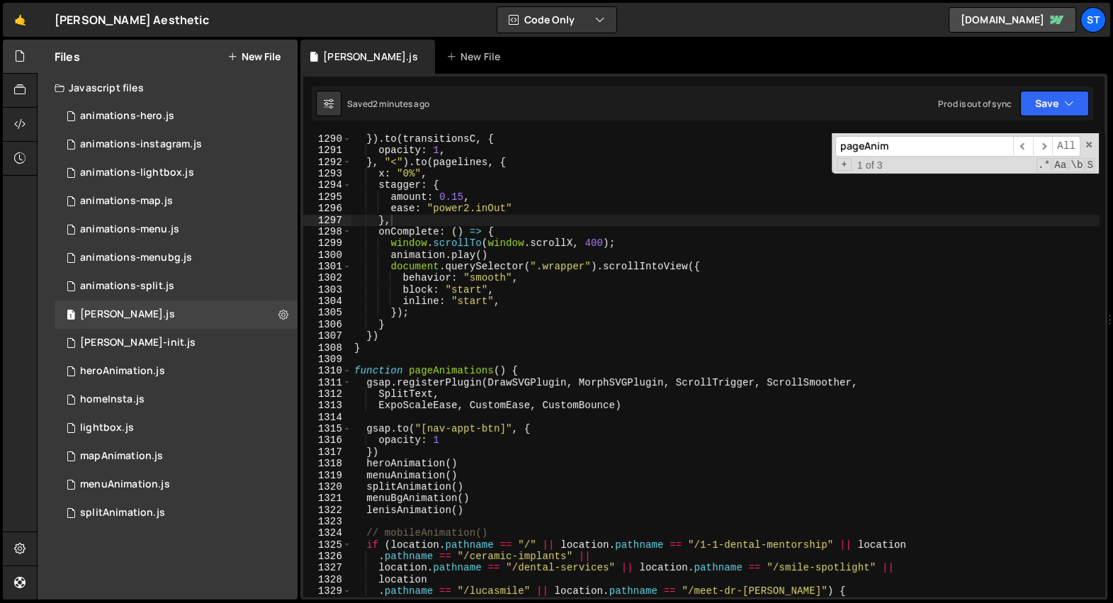
click at [261, 59] on button "New File" at bounding box center [253, 56] width 53 height 11
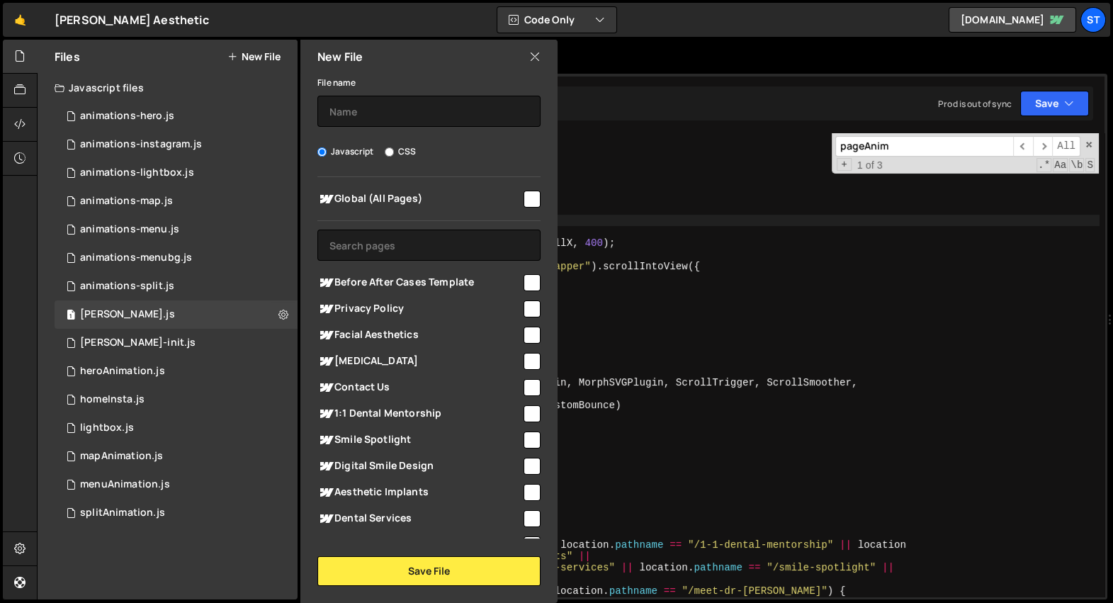
click at [522, 200] on div at bounding box center [531, 198] width 19 height 19
click at [530, 195] on input "checkbox" at bounding box center [532, 199] width 17 height 17
checkbox input "true"
click at [439, 91] on div "File name" at bounding box center [428, 100] width 223 height 53
click at [435, 99] on input "text" at bounding box center [428, 111] width 223 height 31
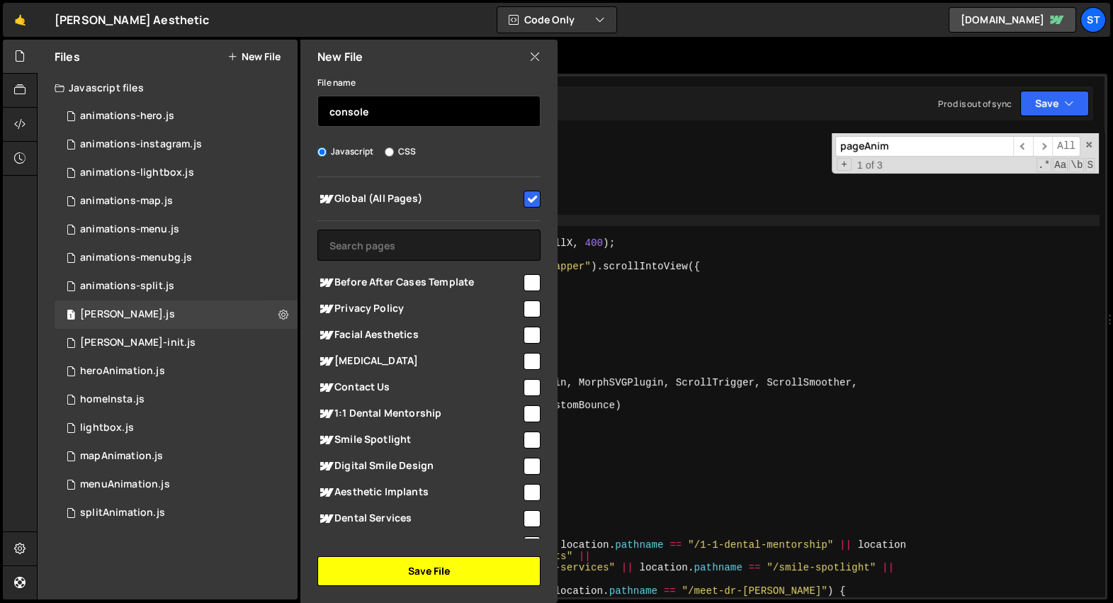
type input "console"
click at [461, 584] on button "Save File" at bounding box center [428, 571] width 223 height 30
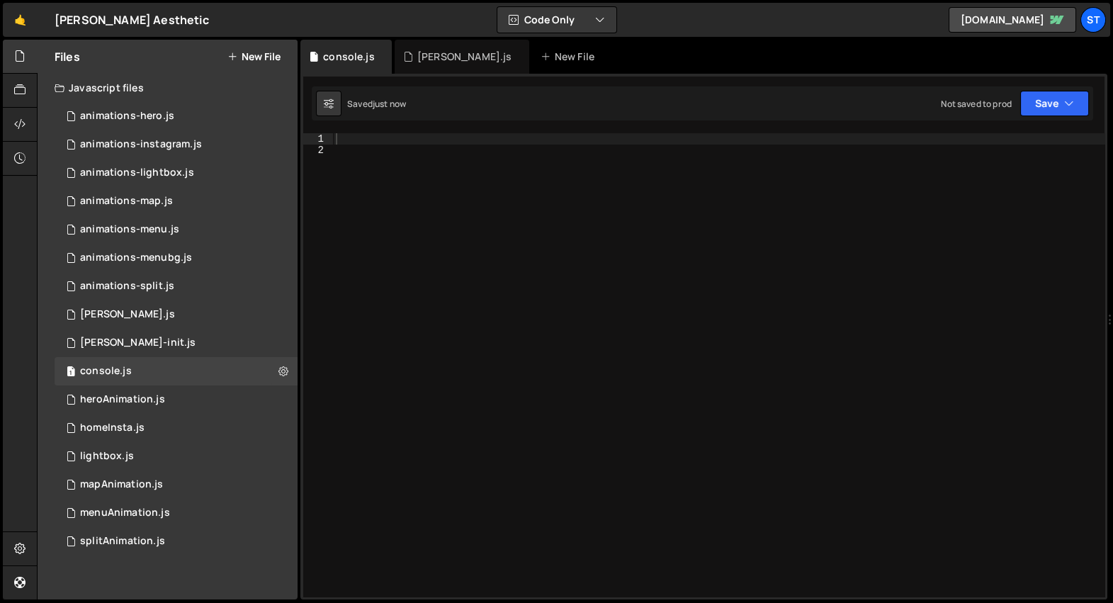
click at [458, 384] on div at bounding box center [719, 377] width 772 height 488
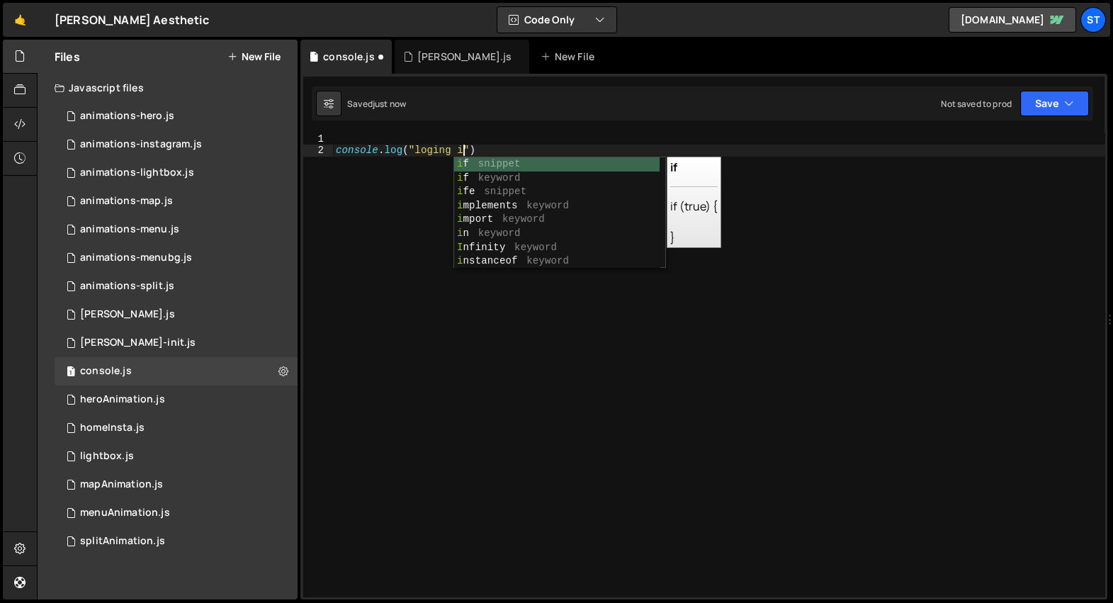
type textarea "console.log("loging ing)"
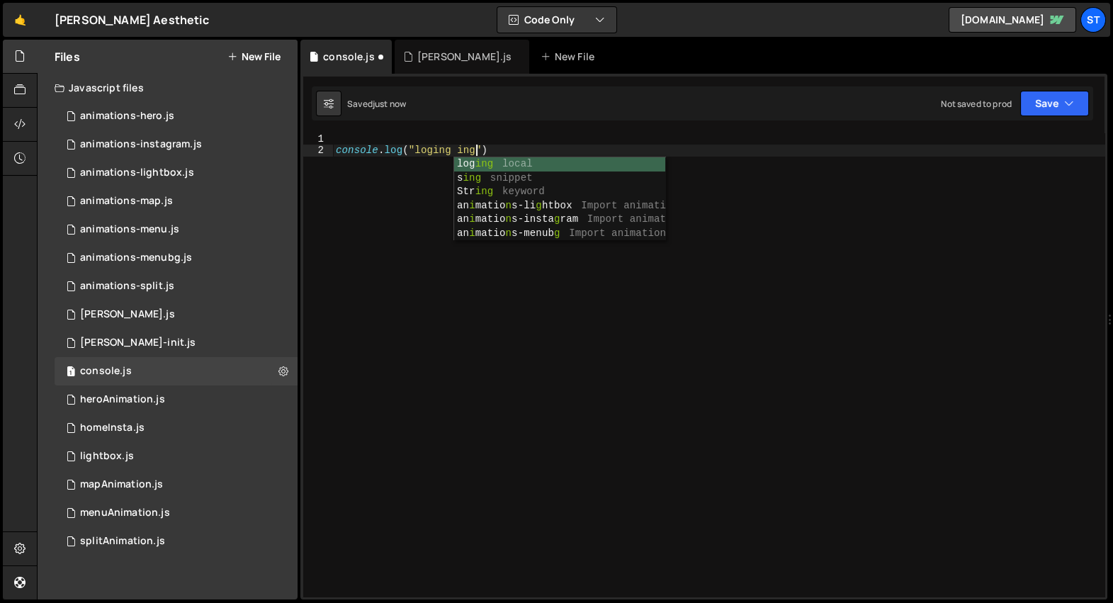
scroll to position [0, 0]
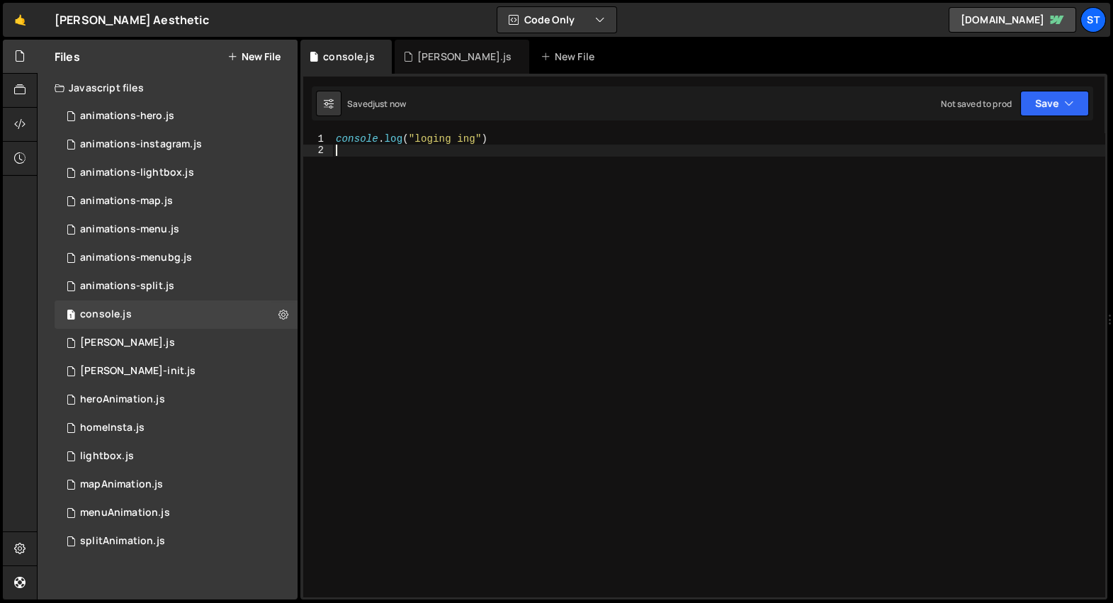
click at [504, 298] on div "console . log ( "loging ing" )" at bounding box center [719, 377] width 772 height 488
click at [150, 336] on div "1 barba.js 0" at bounding box center [176, 343] width 243 height 28
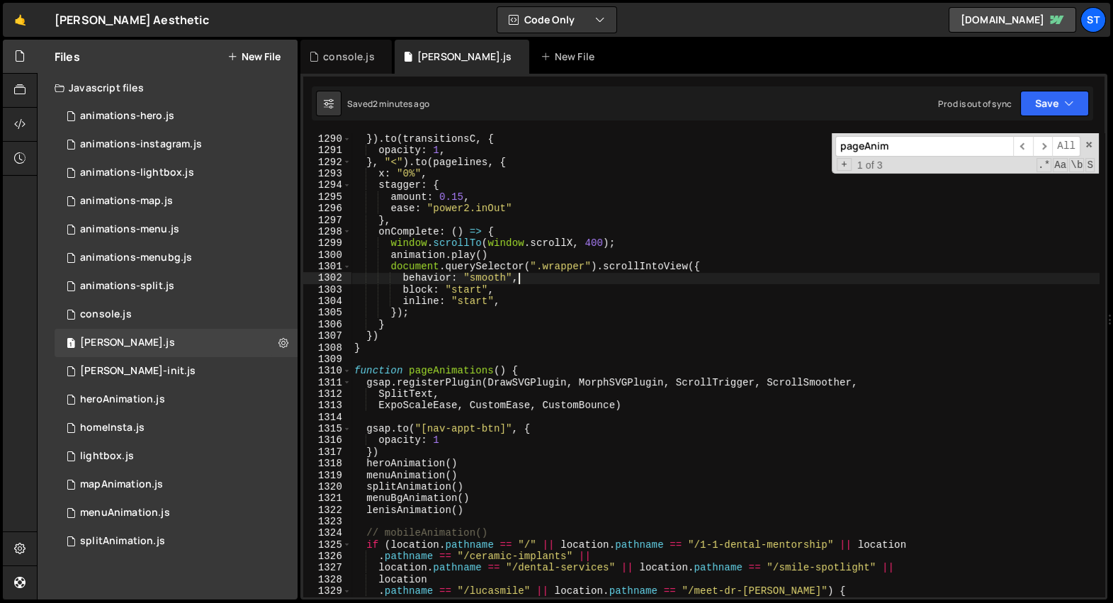
click at [608, 281] on div "opacity : 1 , }) . to ( transitionsC , { opacity : 1 , } , "<" ) . to ( pagelin…" at bounding box center [726, 366] width 748 height 488
type textarea "});"
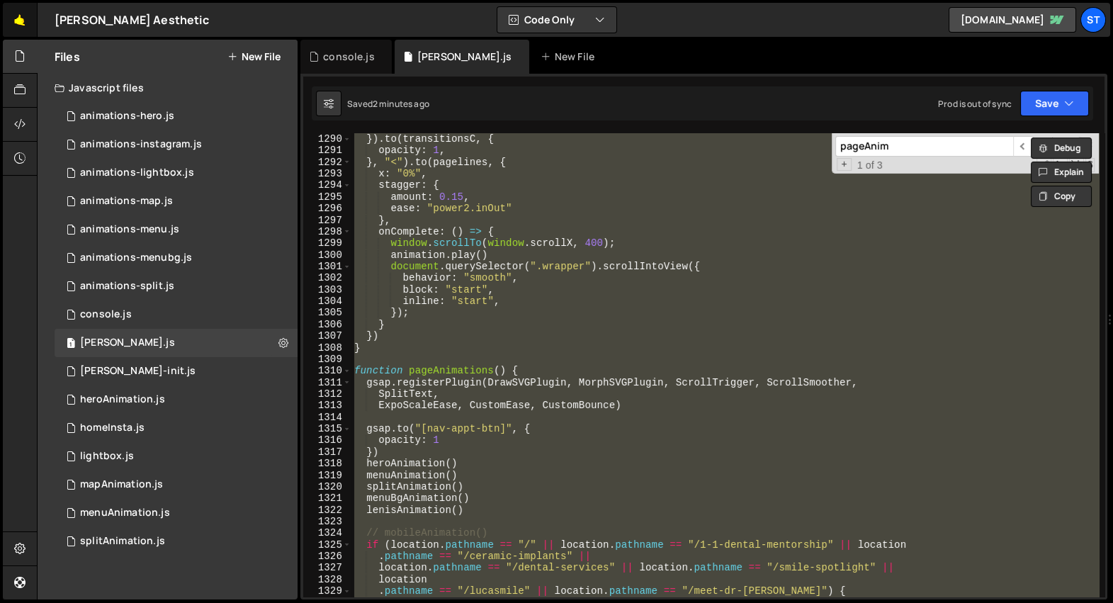
click at [25, 19] on link "🤙" at bounding box center [20, 20] width 35 height 34
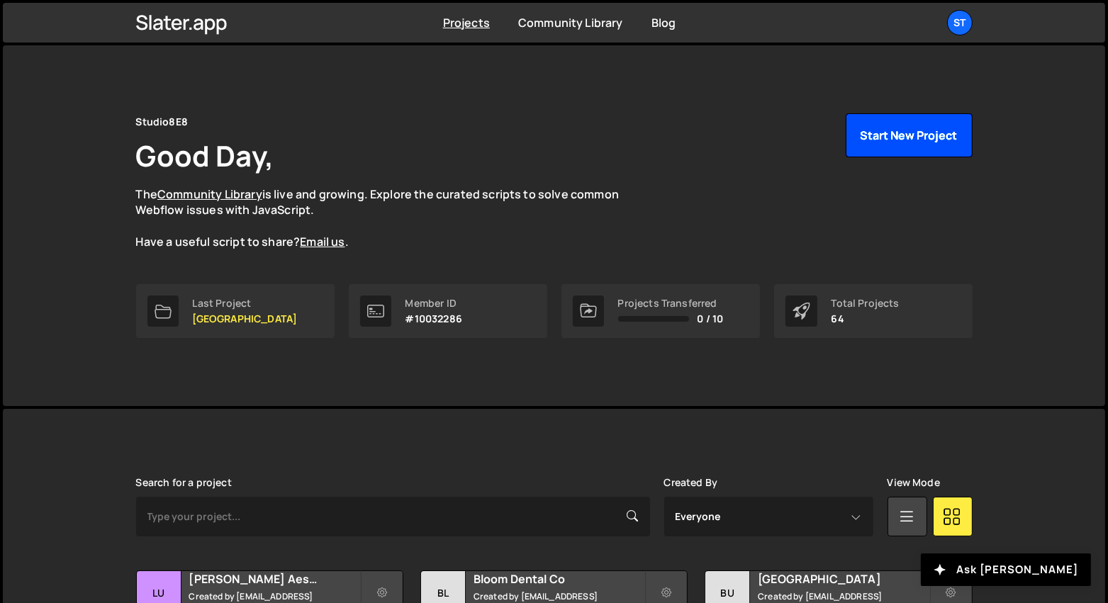
click at [882, 139] on button "Start New Project" at bounding box center [908, 135] width 127 height 44
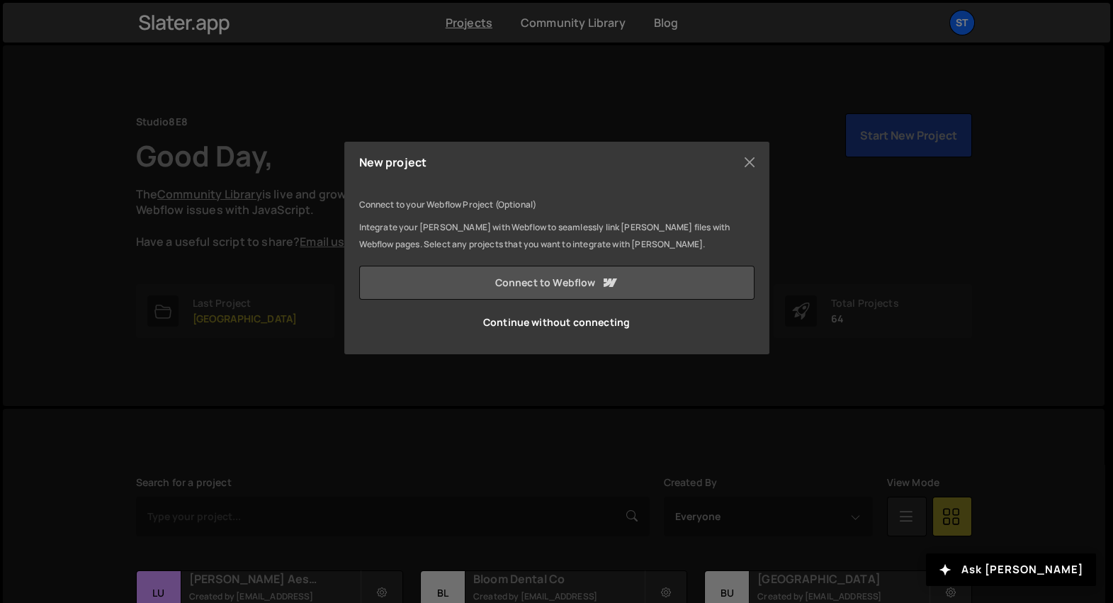
click at [505, 282] on link "Connect to Webflow" at bounding box center [556, 283] width 395 height 34
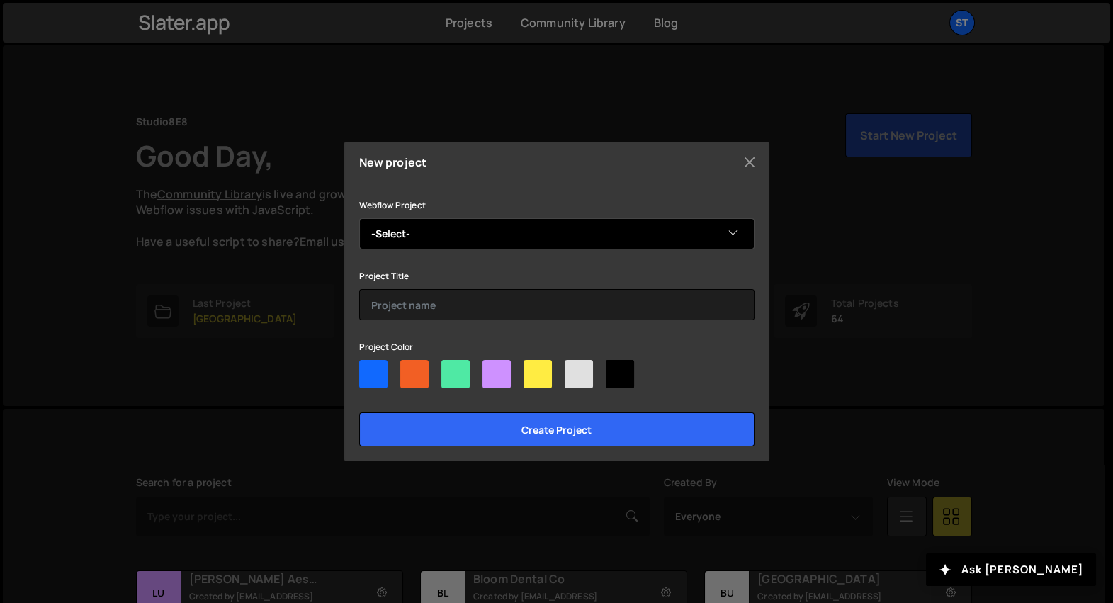
click at [452, 235] on select "-Select- Luca Aesthetic" at bounding box center [556, 233] width 395 height 31
select select "679a96743f5f2e832b0081e5"
click at [359, 218] on select "-Select- Luca Aesthetic" at bounding box center [556, 233] width 395 height 31
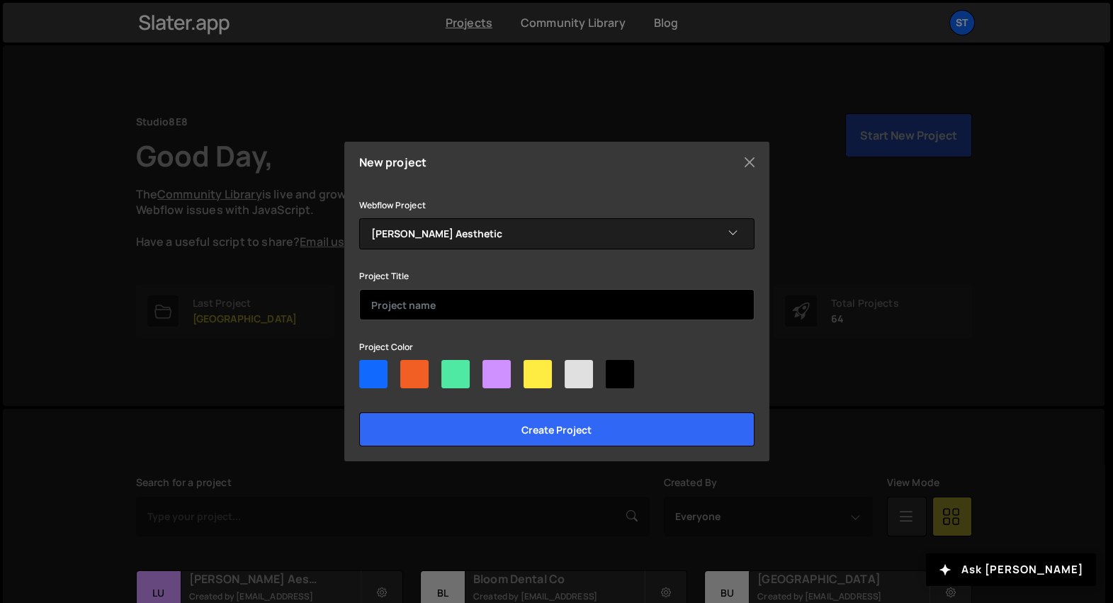
click at [412, 301] on input "text" at bounding box center [556, 304] width 395 height 31
type input "Luca"
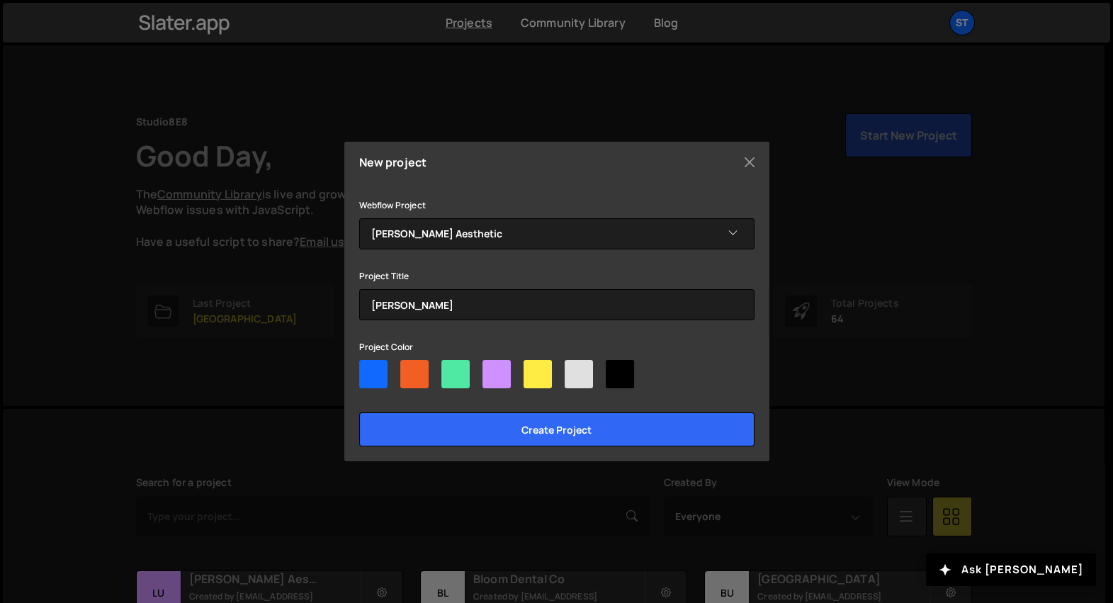
click at [497, 376] on div at bounding box center [497, 374] width 28 height 28
click at [492, 369] on input"] "radio" at bounding box center [487, 364] width 9 height 9
radio input"] "true"
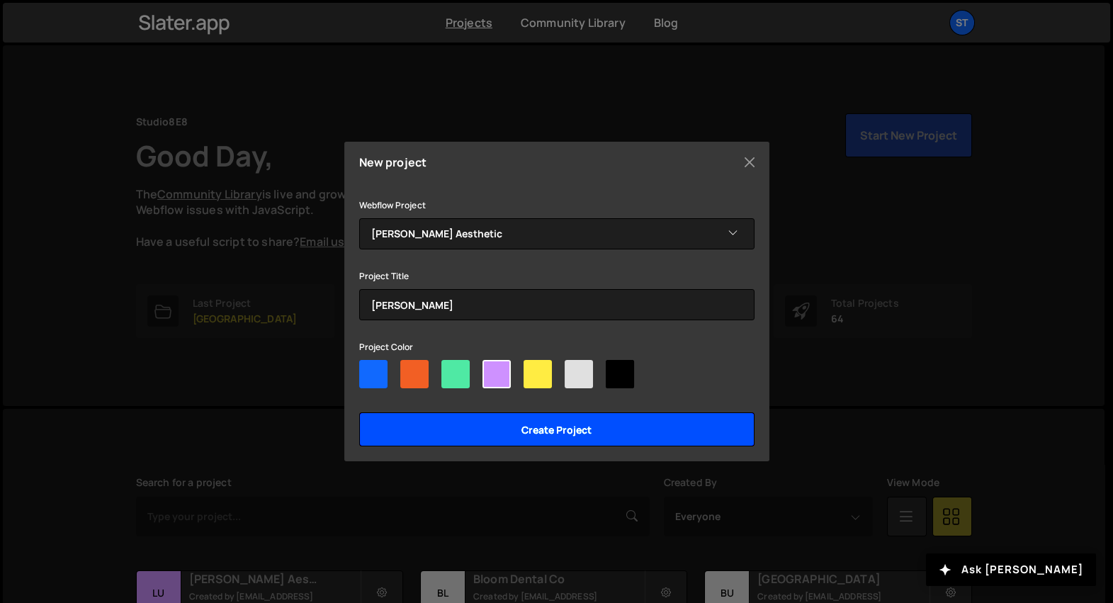
click at [496, 429] on input "Create project" at bounding box center [556, 429] width 395 height 34
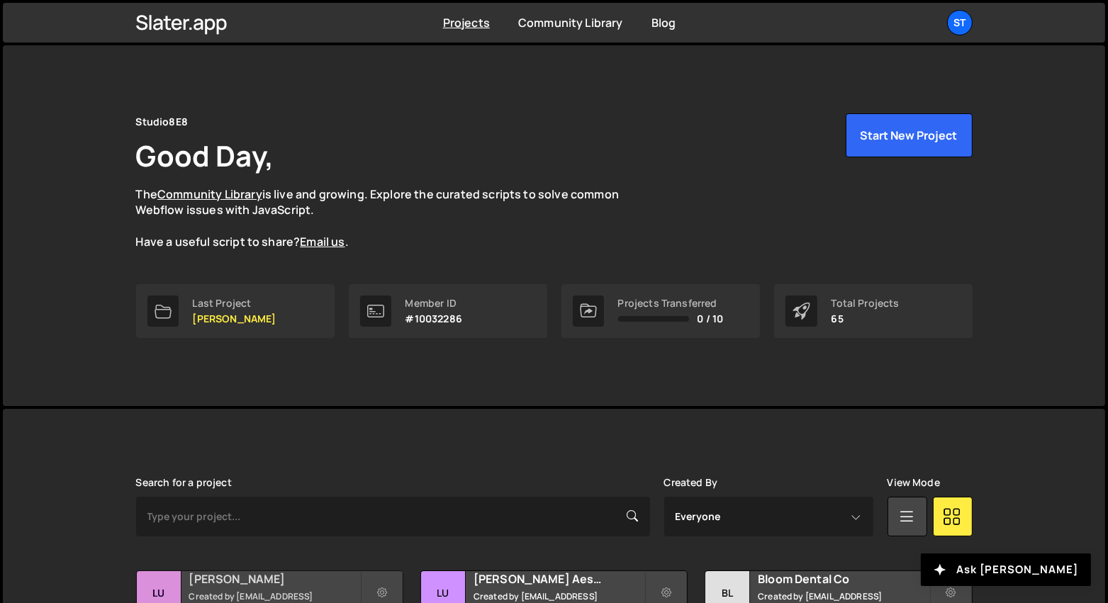
click at [250, 587] on h2 "[PERSON_NAME]" at bounding box center [274, 579] width 171 height 16
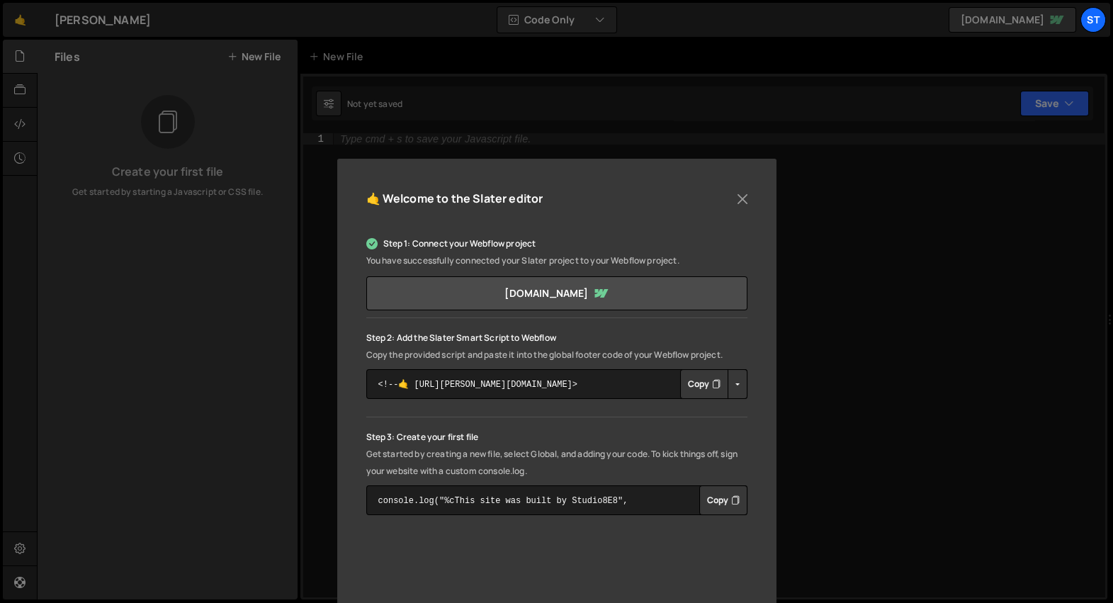
click at [743, 209] on div "🤙 Welcome to the Slater editor" at bounding box center [556, 206] width 381 height 36
click at [738, 201] on button "Close" at bounding box center [742, 199] width 21 height 21
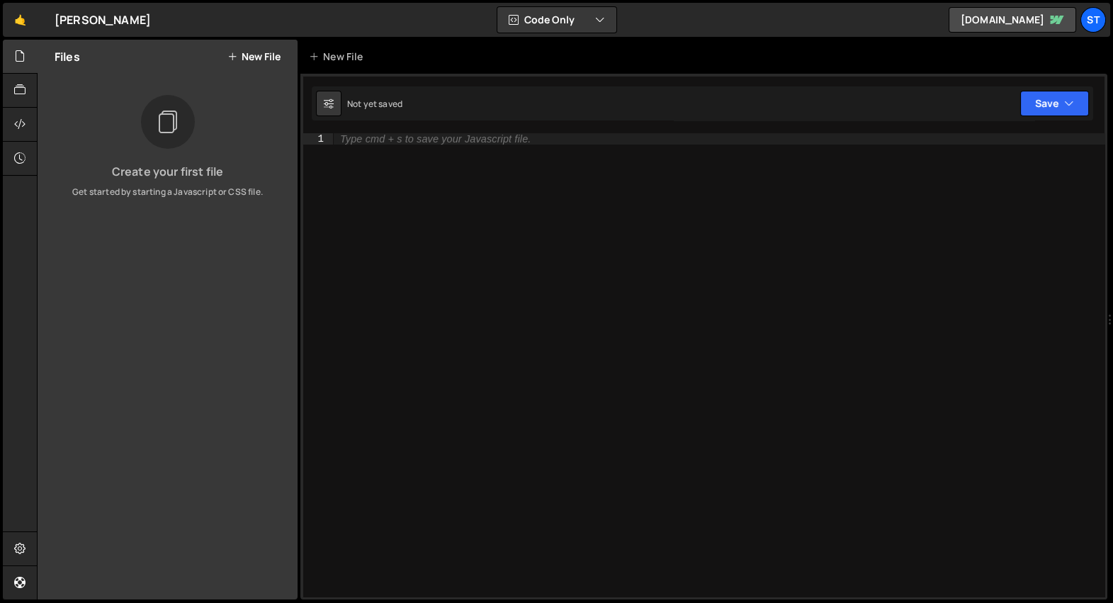
click at [539, 206] on div "Type cmd + s to save your Javascript file." at bounding box center [719, 377] width 772 height 488
click at [259, 61] on button "New File" at bounding box center [253, 56] width 53 height 11
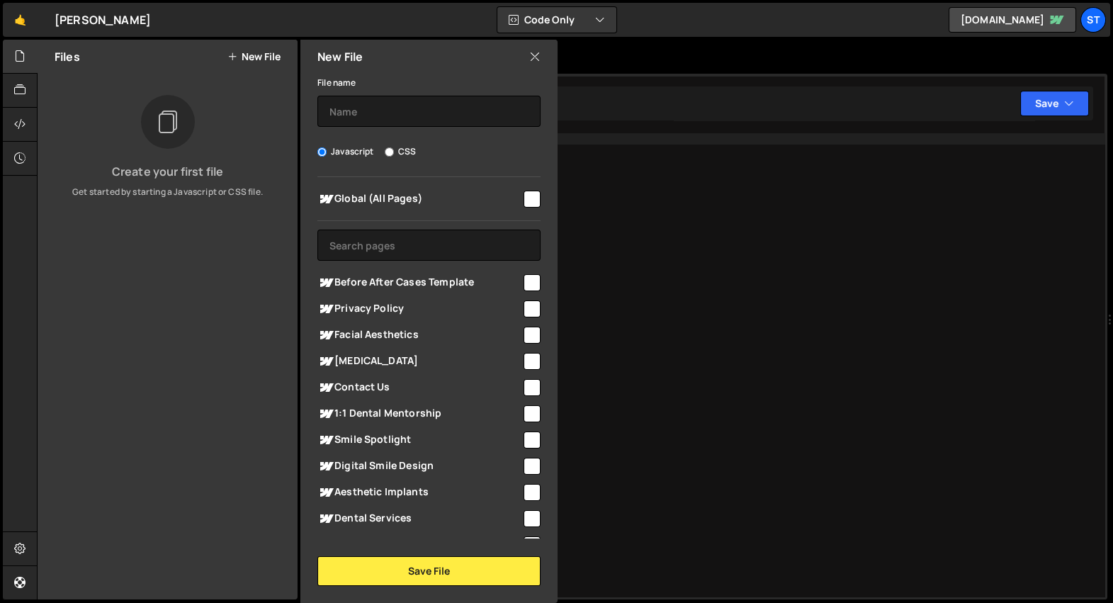
click at [393, 128] on div "File name Javascript CSS Global (All Pages) Save File" at bounding box center [428, 330] width 257 height 512
click at [387, 117] on input "text" at bounding box center [428, 111] width 223 height 31
type input "barba-init"
click at [528, 197] on input "checkbox" at bounding box center [532, 199] width 17 height 17
click at [680, 240] on div "Type cmd + s to save your Javascript file." at bounding box center [719, 377] width 772 height 488
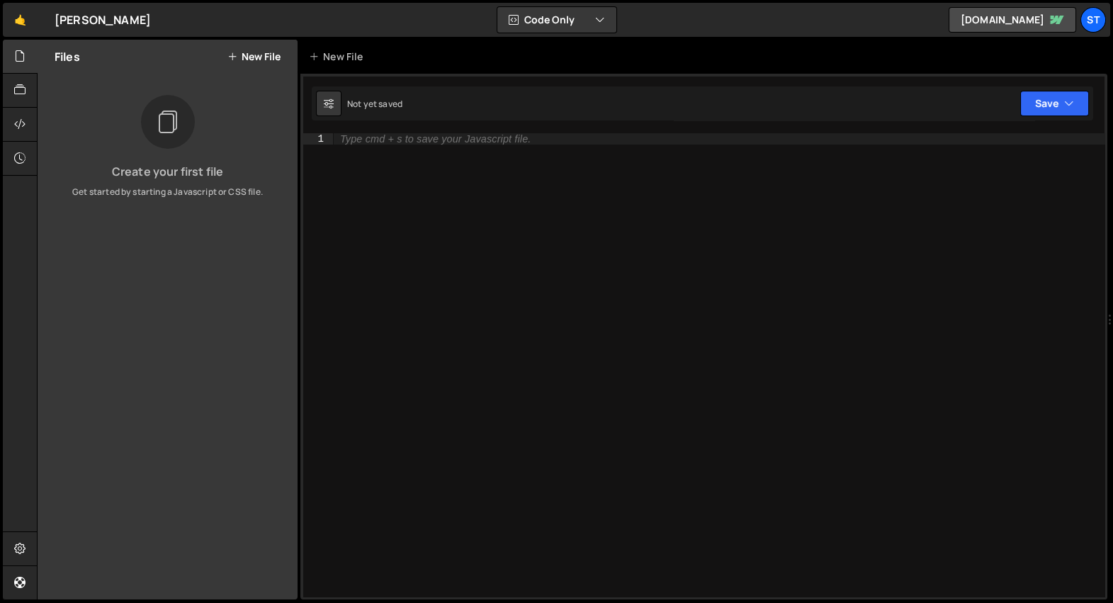
click at [264, 52] on button "New File" at bounding box center [253, 56] width 53 height 11
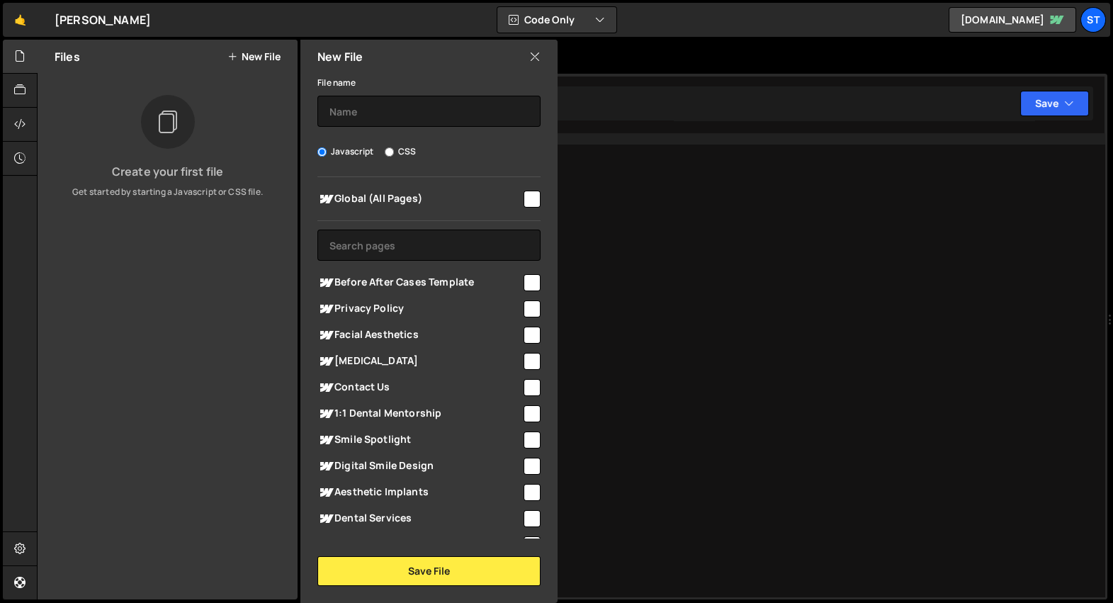
click at [528, 192] on input "checkbox" at bounding box center [532, 199] width 17 height 17
checkbox input "true"
click at [452, 125] on input "text" at bounding box center [428, 111] width 223 height 31
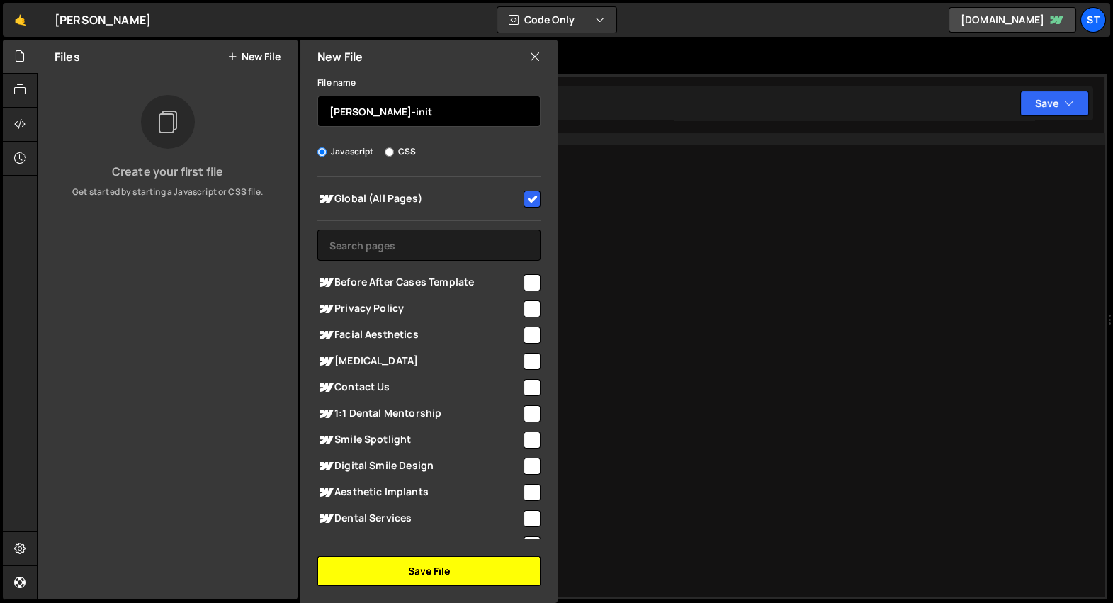
type input "barba-init"
click at [424, 570] on button "Save File" at bounding box center [428, 571] width 223 height 30
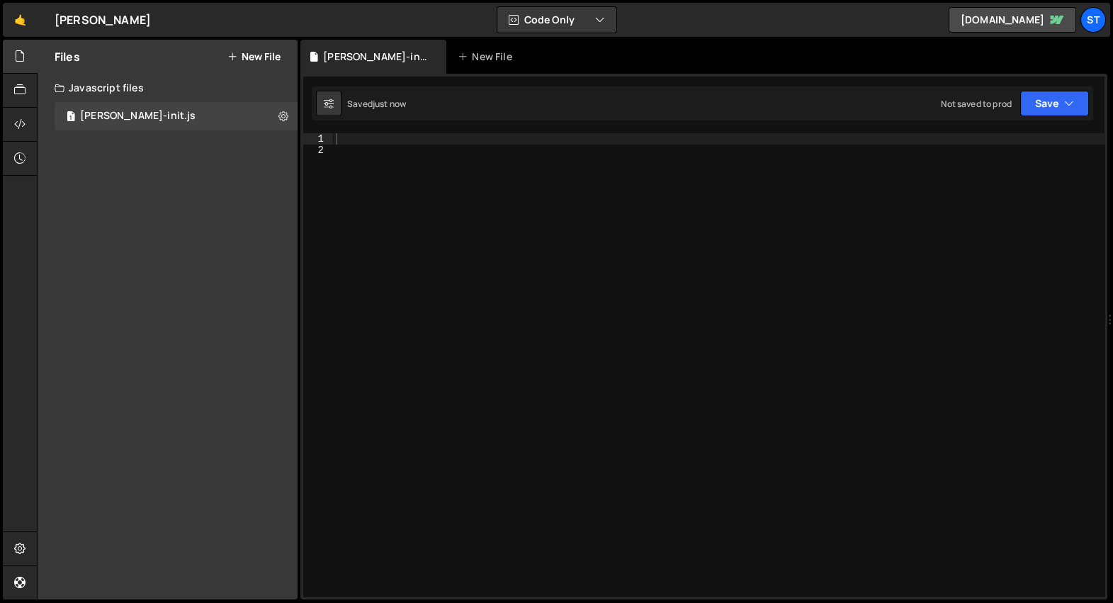
click at [409, 204] on div at bounding box center [719, 377] width 772 height 488
paste textarea "})"
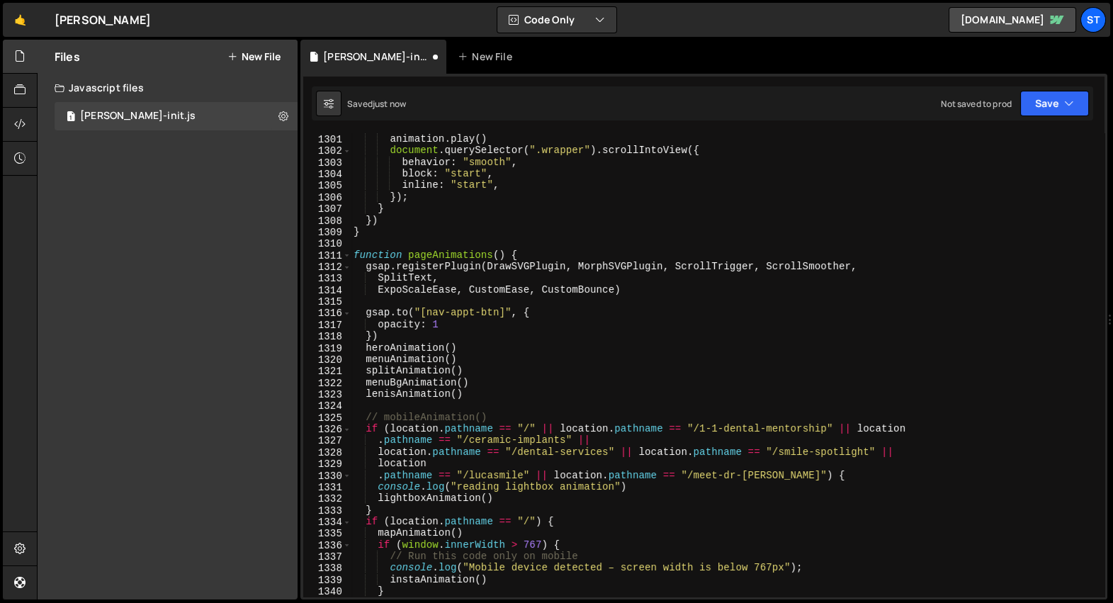
scroll to position [22758, 0]
click at [474, 216] on div "window . scrollTo ( window . scrollX , 400 ) ; animation . play ( ) document . …" at bounding box center [725, 366] width 749 height 488
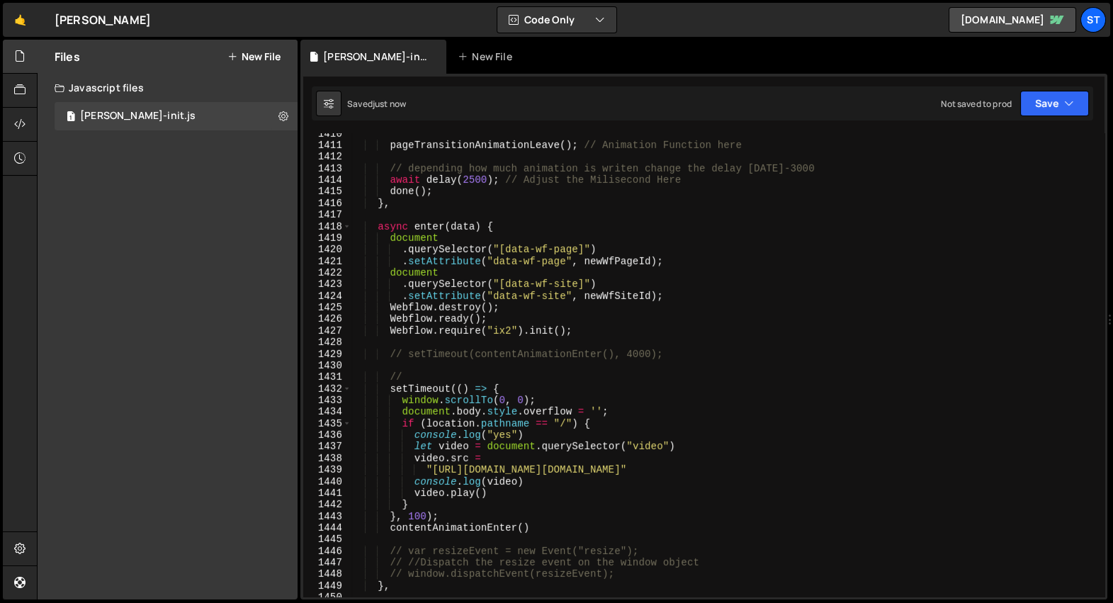
scroll to position [0, 0]
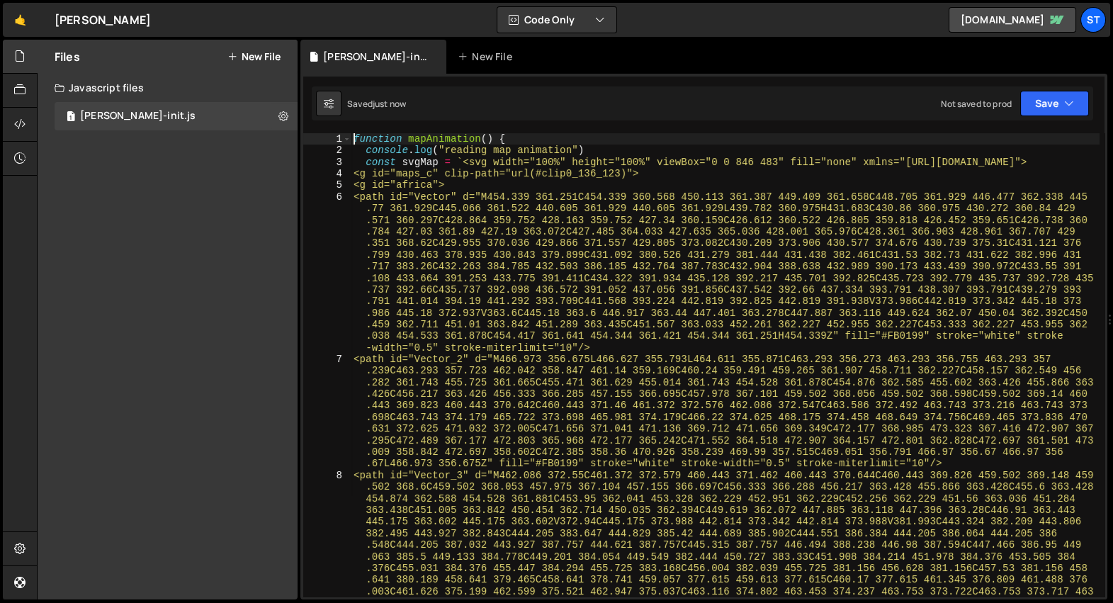
click at [474, 216] on div "function mapAnimation ( ) { console . log ( "reading map animation" ) const svg…" at bounding box center [725, 446] width 749 height 626
click at [613, 155] on div "function mapAnimation ( ) { console . log ( "reading map animation" ) const svg…" at bounding box center [725, 446] width 749 height 626
click at [484, 211] on div "function mapAnimation ( ) { console . log ( "reading map animation" ) const svg…" at bounding box center [725, 446] width 749 height 626
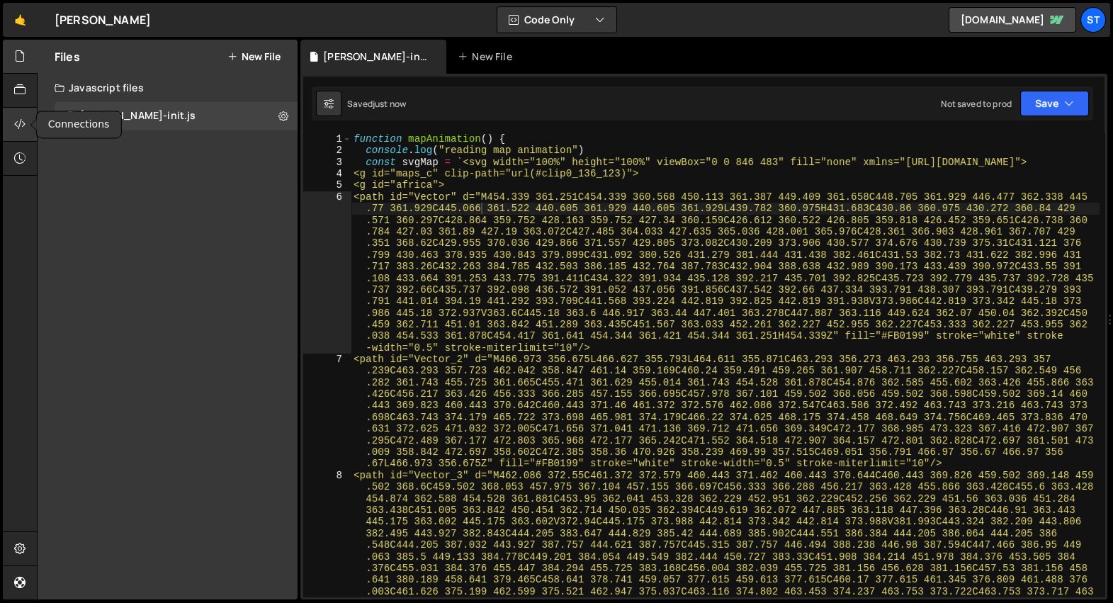
click at [22, 134] on div at bounding box center [20, 125] width 35 height 34
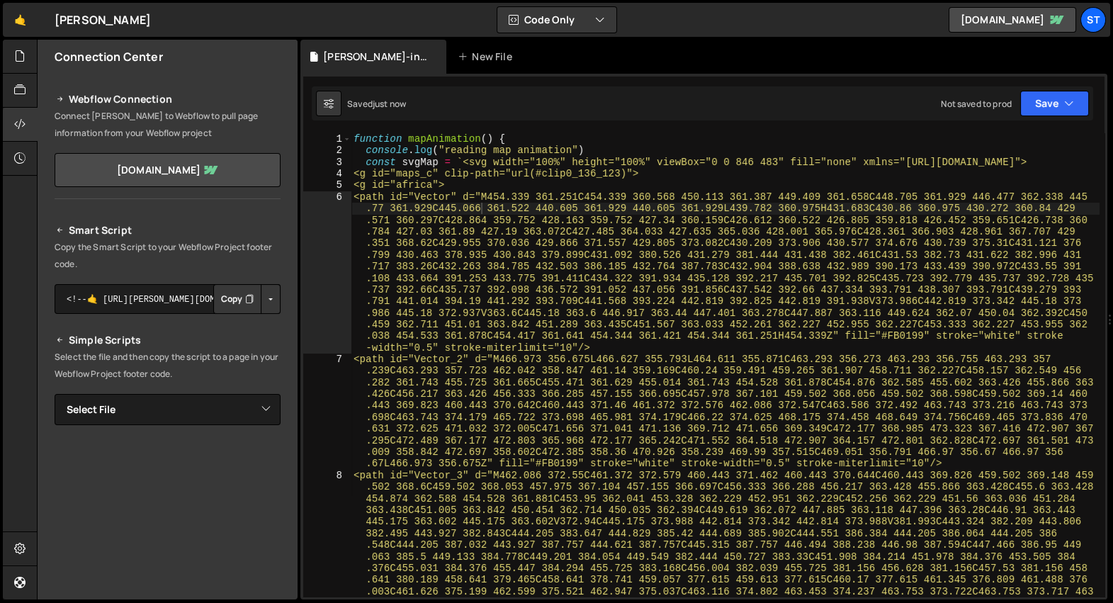
click at [223, 298] on button "Copy" at bounding box center [237, 299] width 48 height 30
click at [467, 177] on div "function mapAnimation ( ) { console . log ( "reading map animation" ) const svg…" at bounding box center [725, 446] width 749 height 626
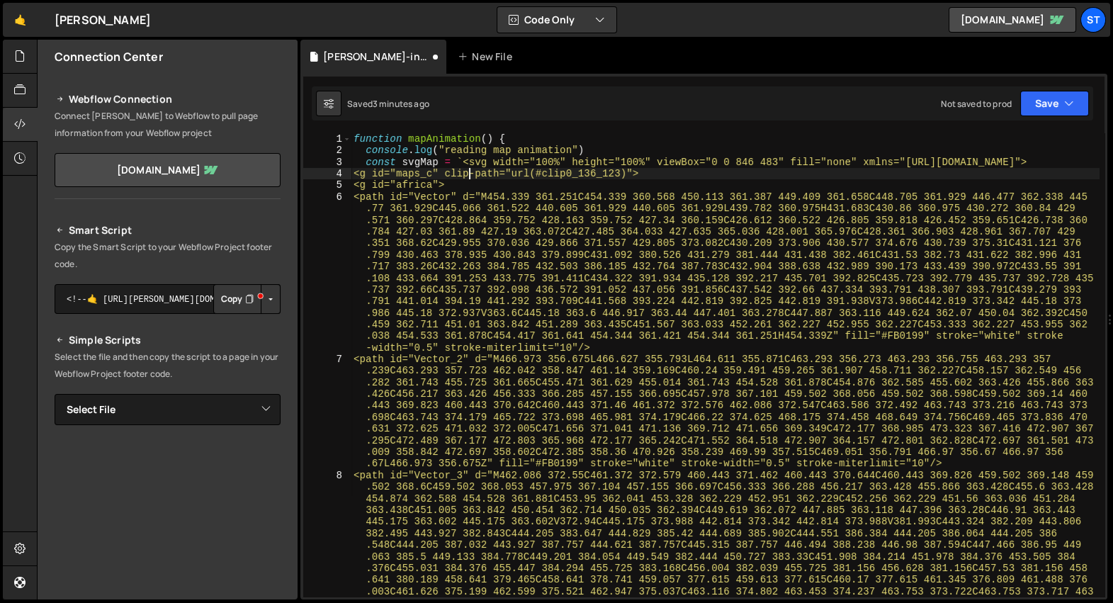
click at [432, 201] on div "function mapAnimation ( ) { console . log ( "reading map animation" ) const svg…" at bounding box center [725, 446] width 749 height 626
type textarea "<path id="Vector" d="M454.339 361.251C454.339 360.568 450.113 361.387 449.409 3…"
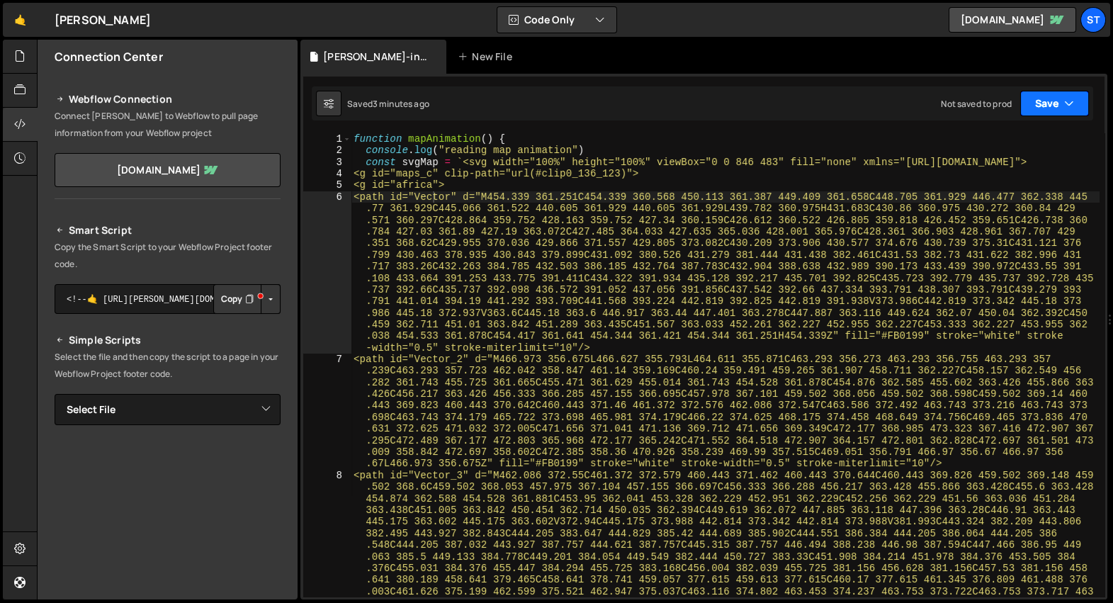
click at [1065, 101] on icon "button" at bounding box center [1069, 103] width 10 height 14
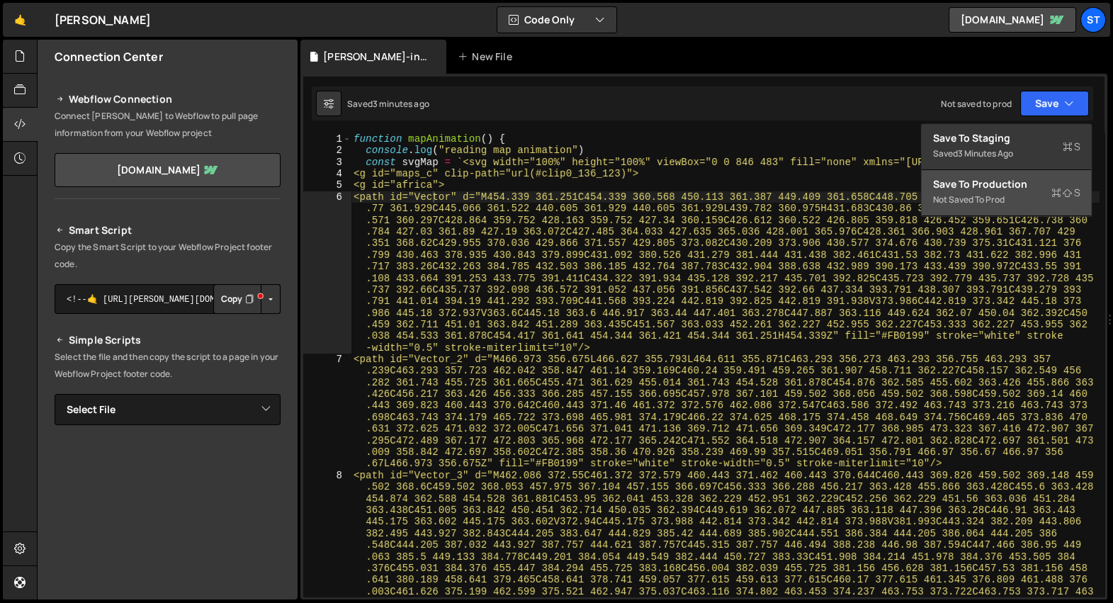
click at [986, 203] on div "Not saved to prod" at bounding box center [1006, 199] width 147 height 17
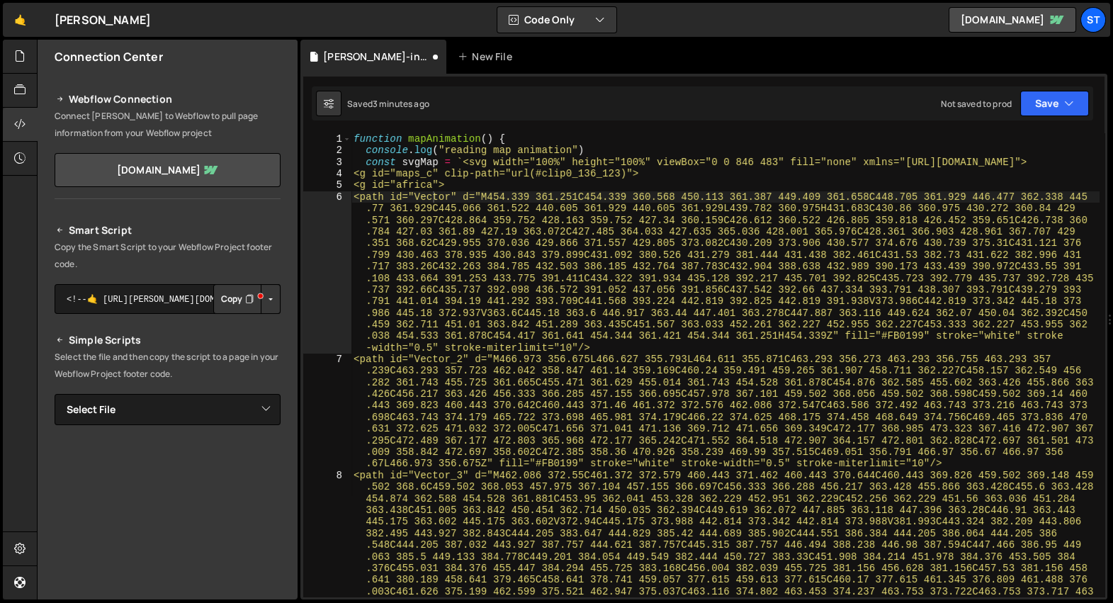
click at [599, 283] on div "function mapAnimation ( ) { console . log ( "reading map animation" ) const svg…" at bounding box center [725, 446] width 749 height 626
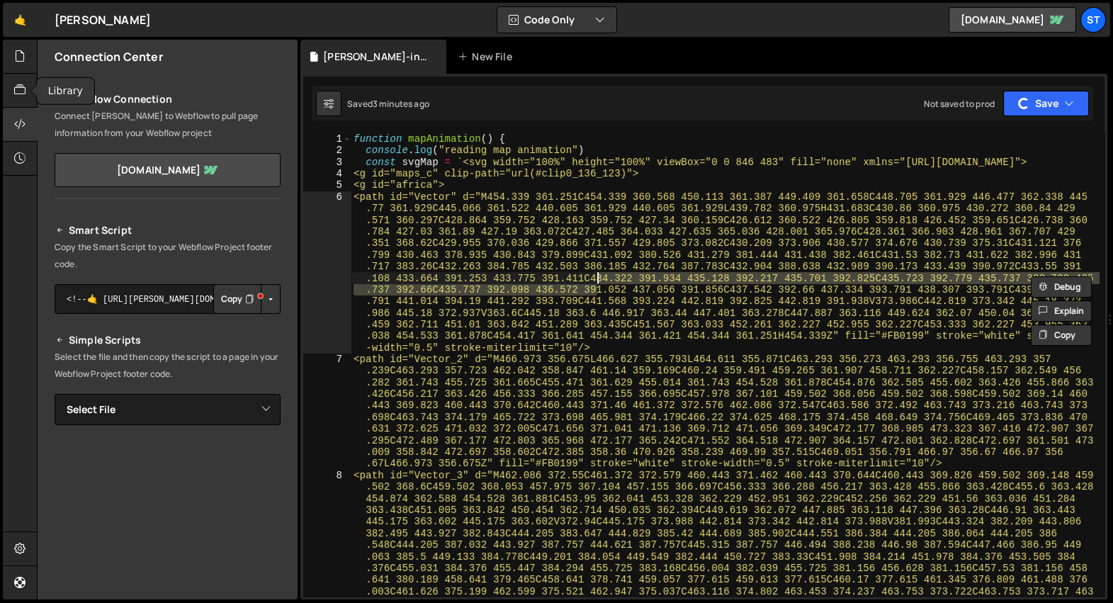
click at [16, 113] on div at bounding box center [20, 125] width 35 height 34
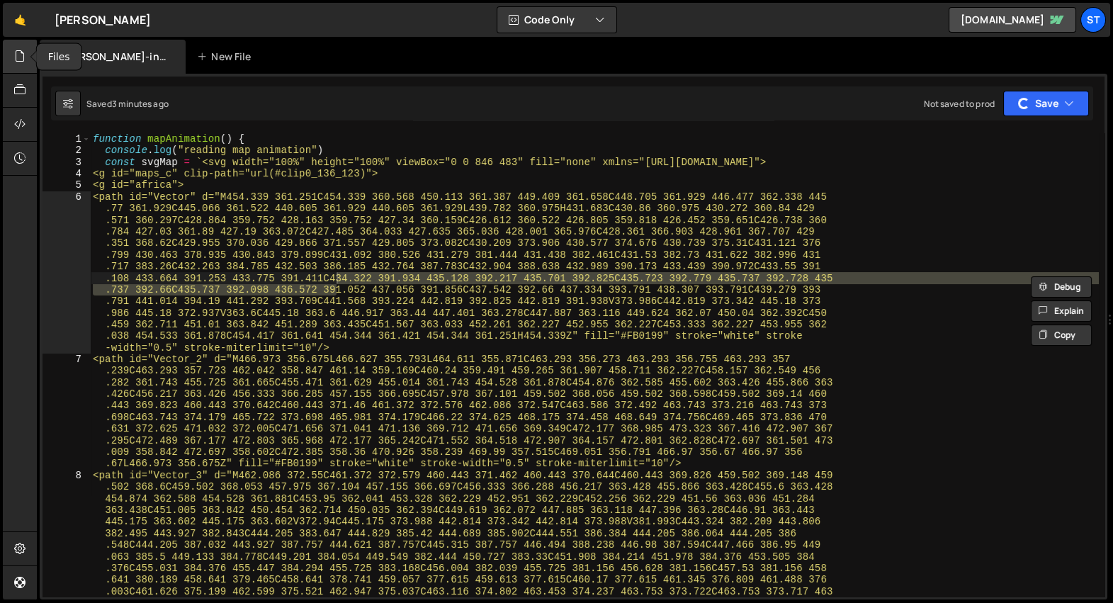
click at [18, 64] on div at bounding box center [20, 57] width 35 height 34
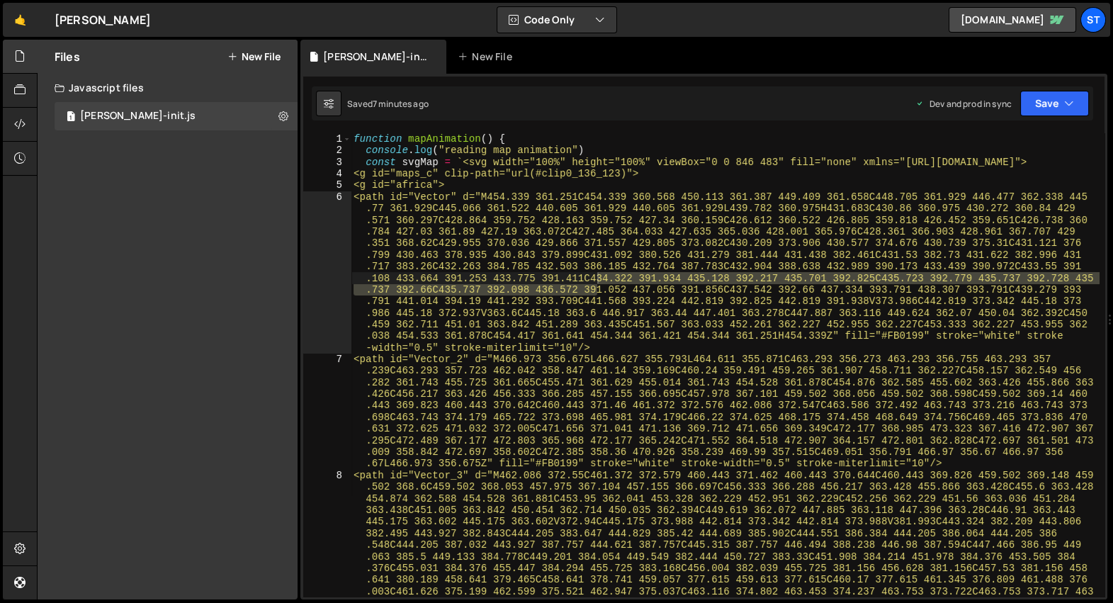
click at [432, 188] on div "function mapAnimation ( ) { console . log ( "reading map animation" ) const svg…" at bounding box center [725, 446] width 749 height 626
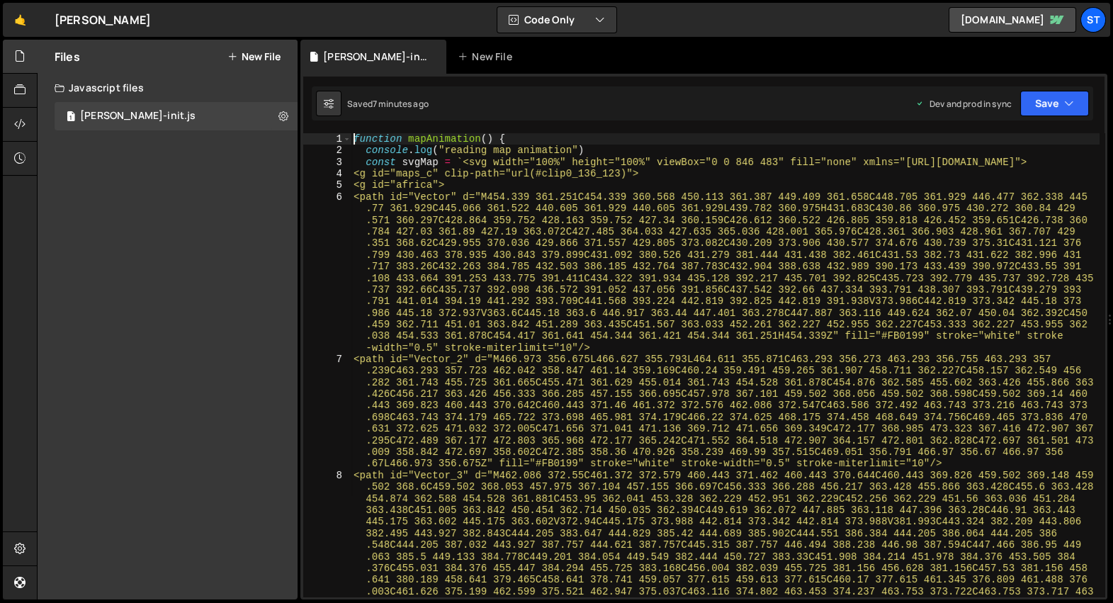
type textarea "function mapAnimation() {"
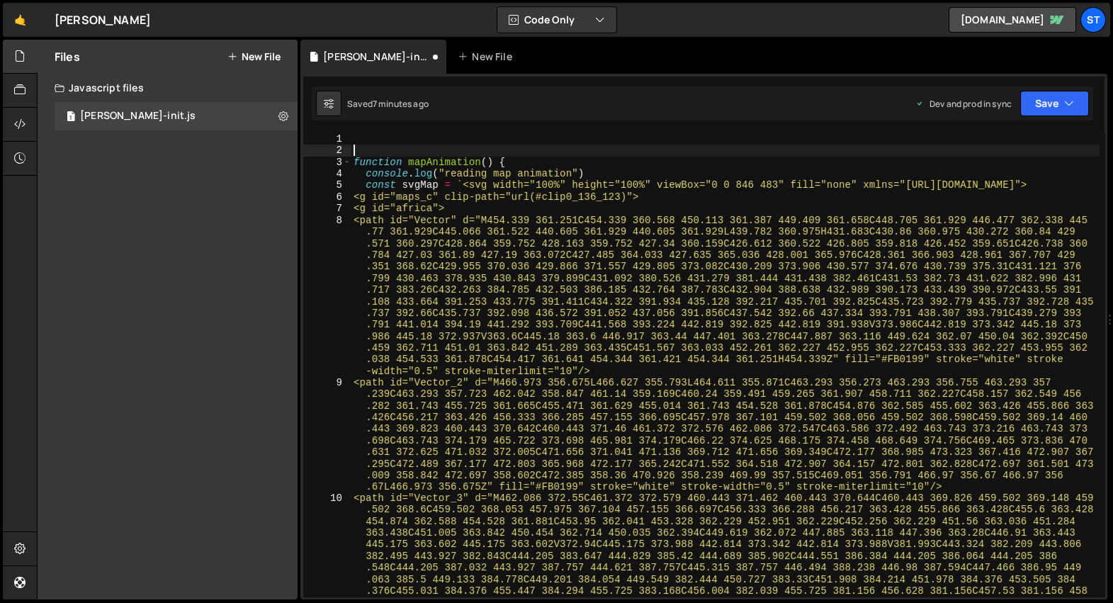
paste textarea "Barba.Pjax.start();"
type textarea "Barba.Pjax.start();"
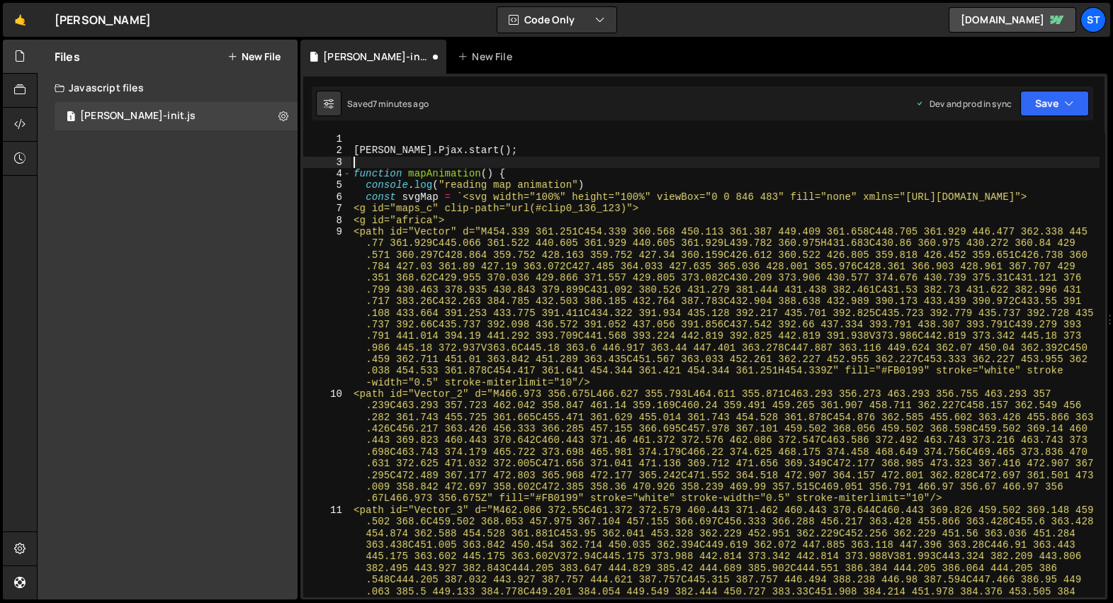
paste textarea "Barba.Pjax.start();"
type textarea "Barba.Pjax.start();"
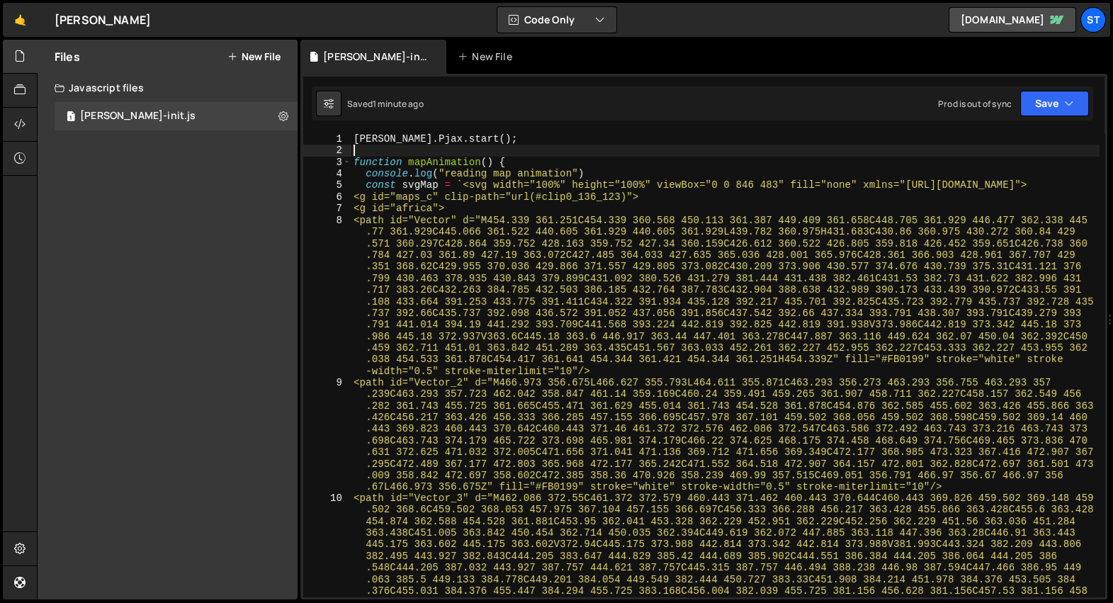
click at [532, 147] on div "Barba . Pjax . start ( ) ; function mapAnimation ( ) { console . log ( "reading…" at bounding box center [725, 446] width 749 height 626
type textarea "Barba.Pjax.start();"
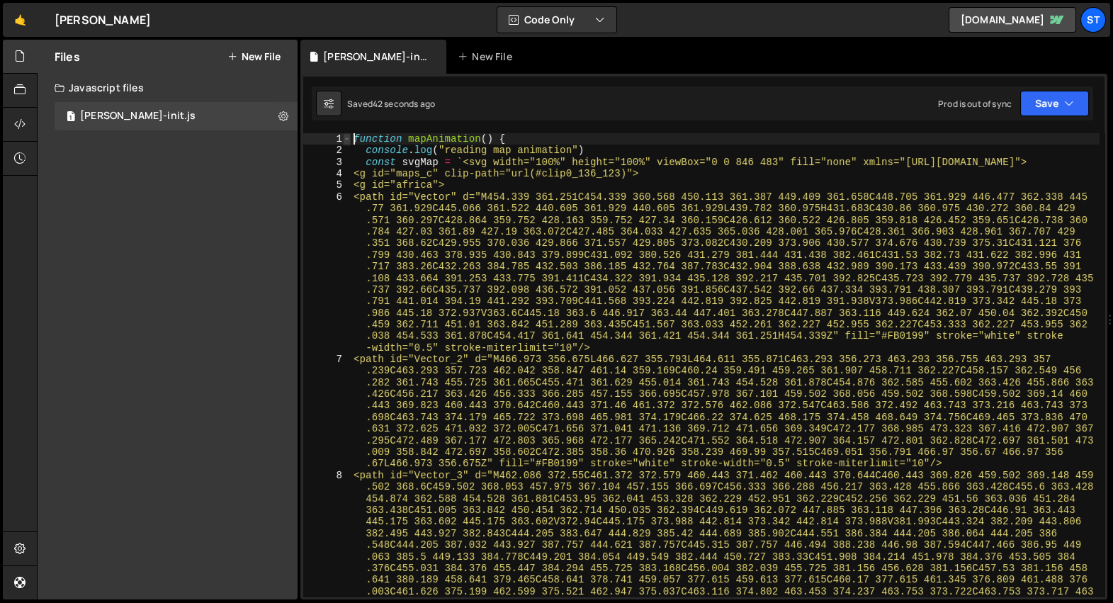
click at [347, 141] on span at bounding box center [347, 138] width 8 height 11
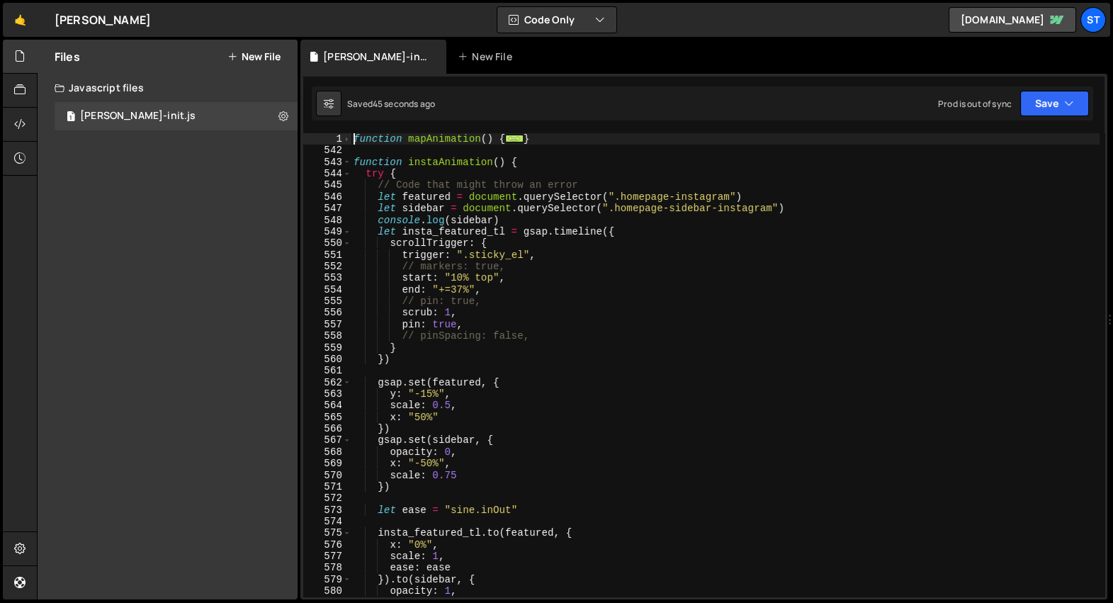
click at [350, 163] on div "543" at bounding box center [327, 162] width 48 height 11
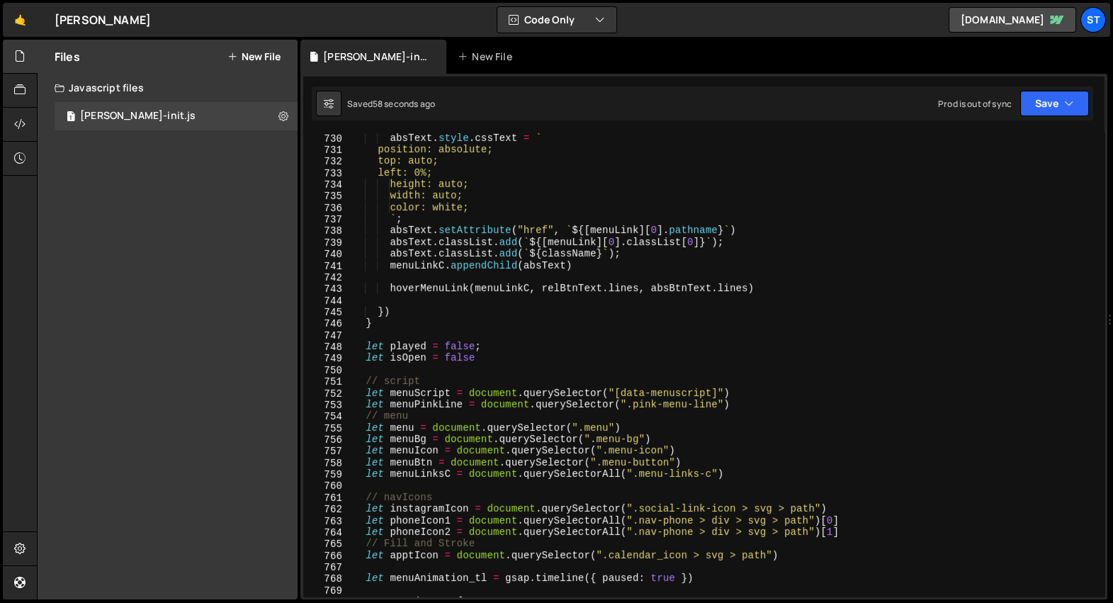
scroll to position [1288, 0]
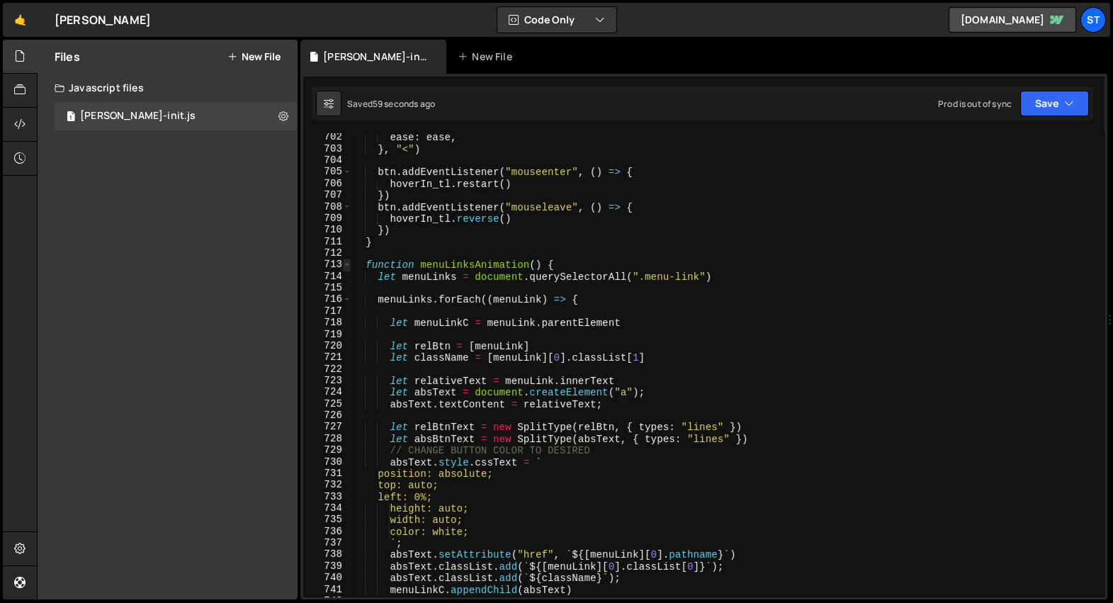
click at [347, 264] on span at bounding box center [347, 264] width 8 height 11
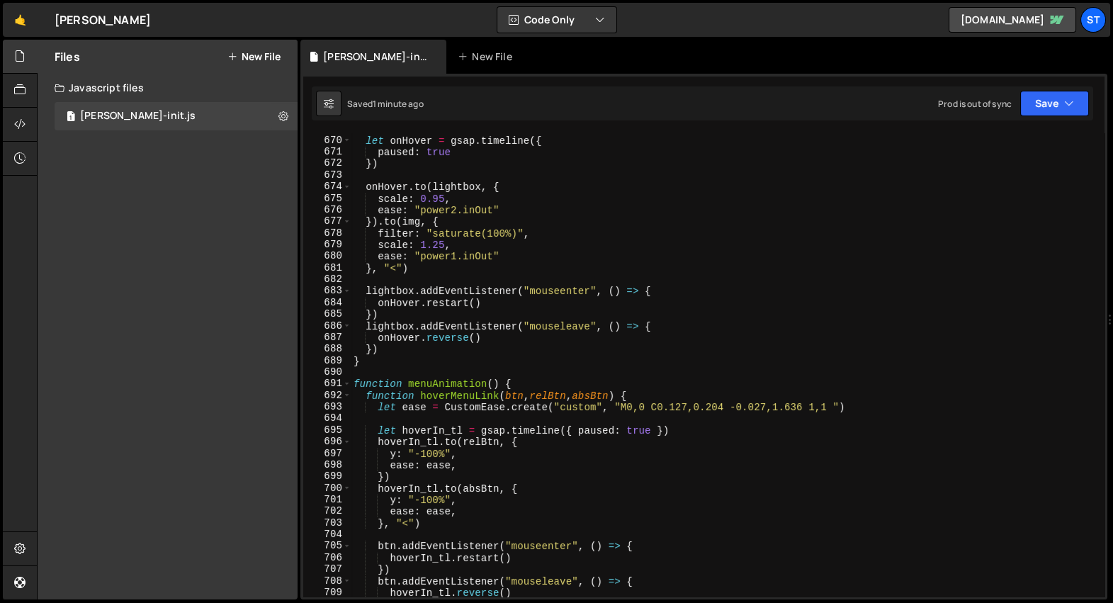
scroll to position [965, 0]
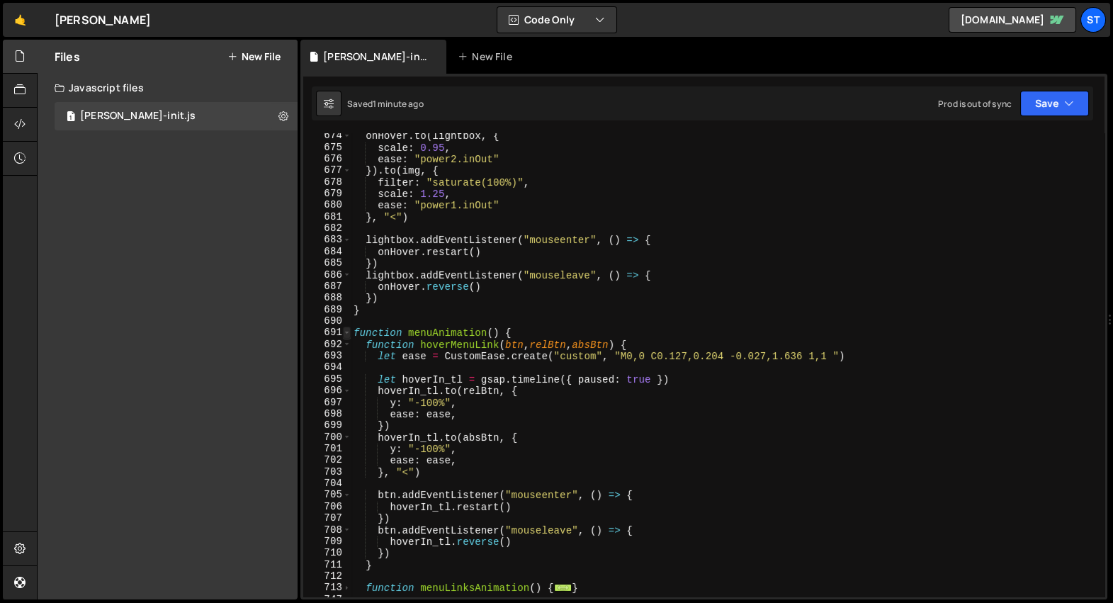
click at [344, 330] on span at bounding box center [347, 332] width 8 height 11
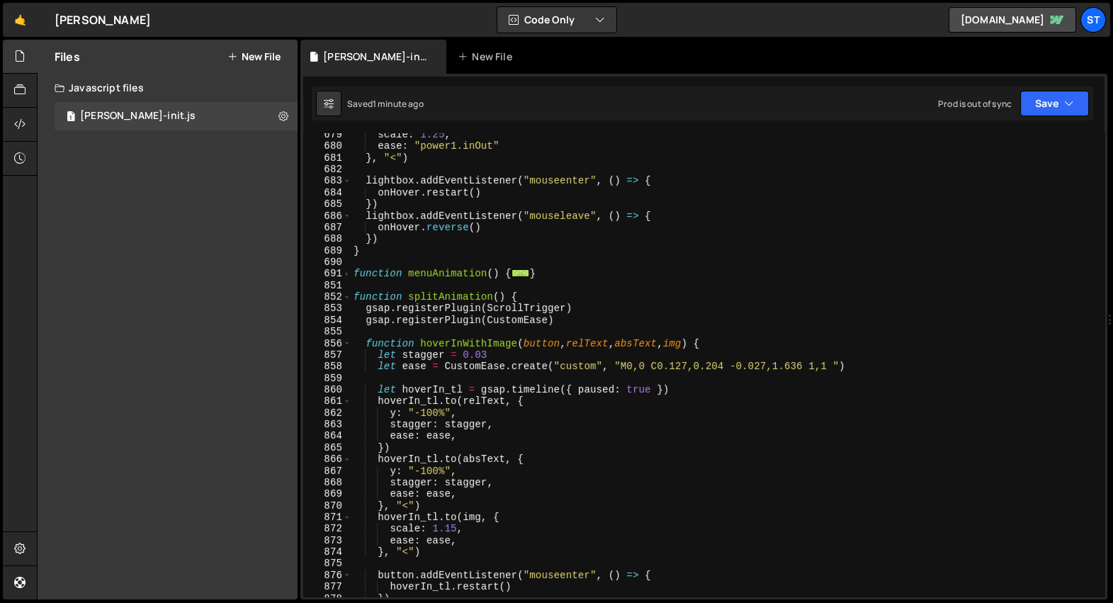
scroll to position [1030, 0]
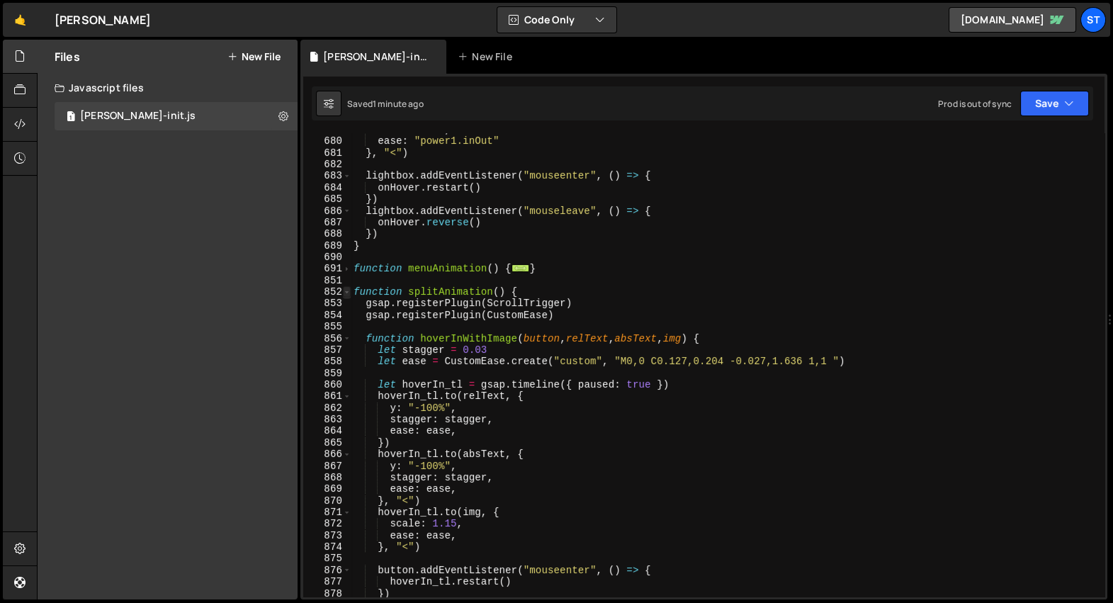
click at [344, 291] on span at bounding box center [347, 291] width 8 height 11
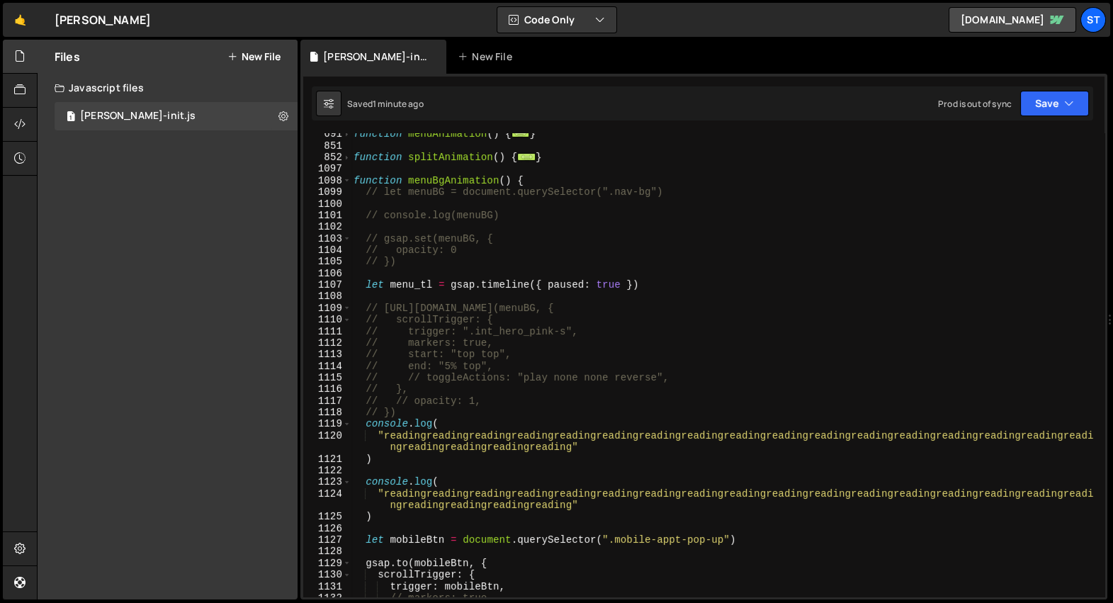
scroll to position [1159, 0]
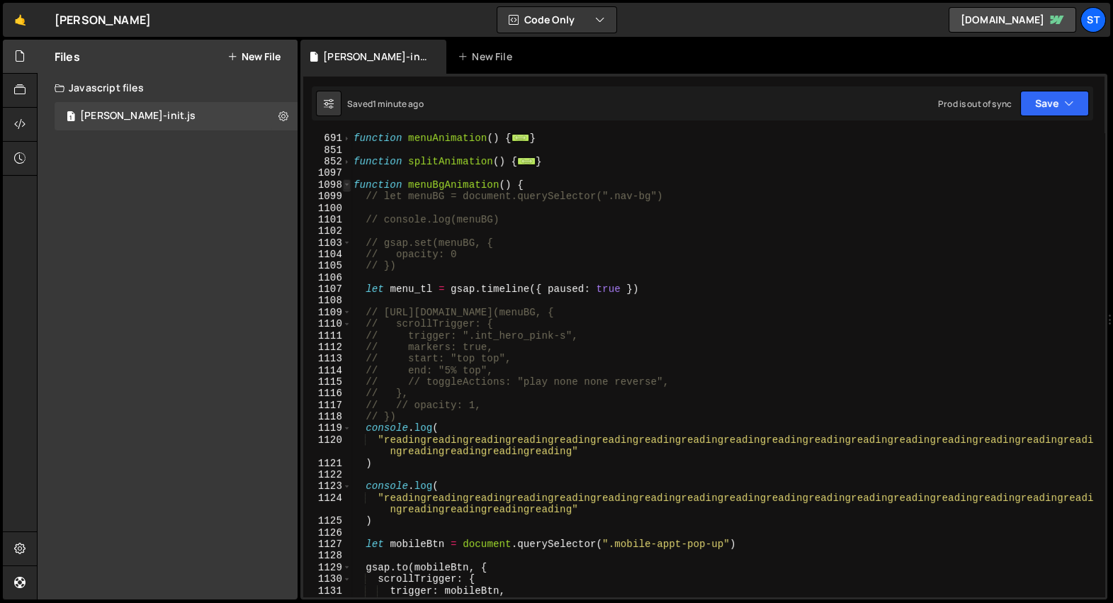
click at [344, 184] on span at bounding box center [347, 184] width 8 height 11
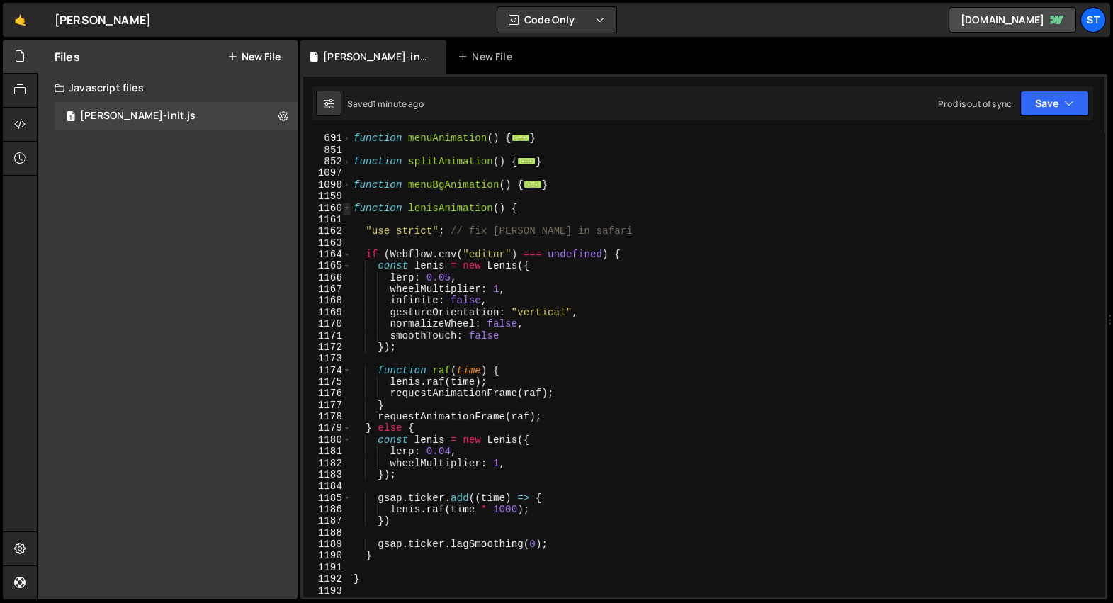
click at [345, 206] on span at bounding box center [347, 208] width 8 height 11
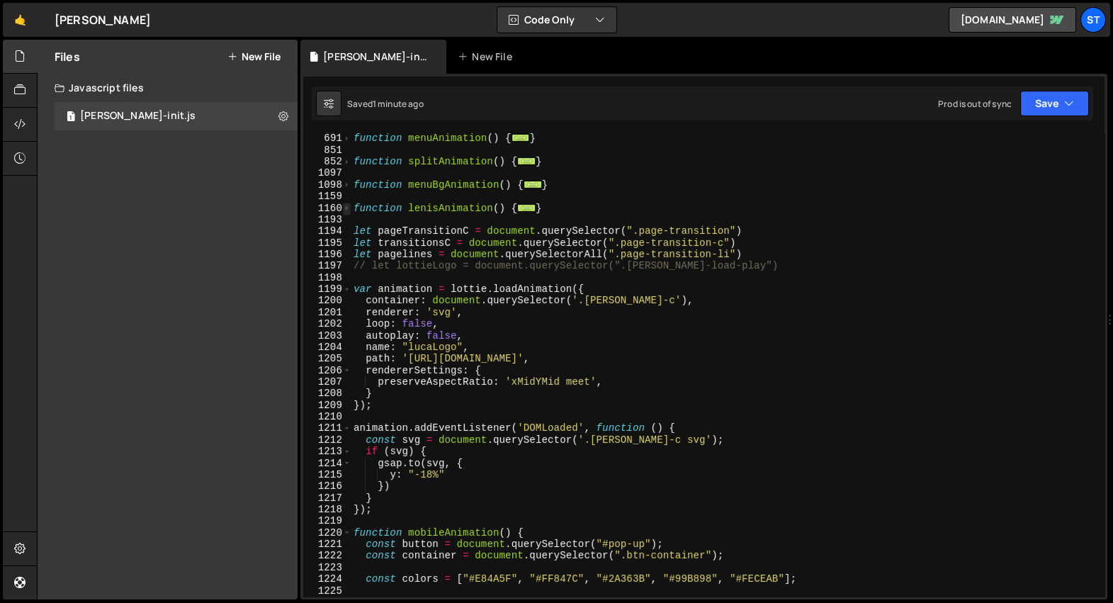
click at [345, 206] on span at bounding box center [347, 208] width 8 height 11
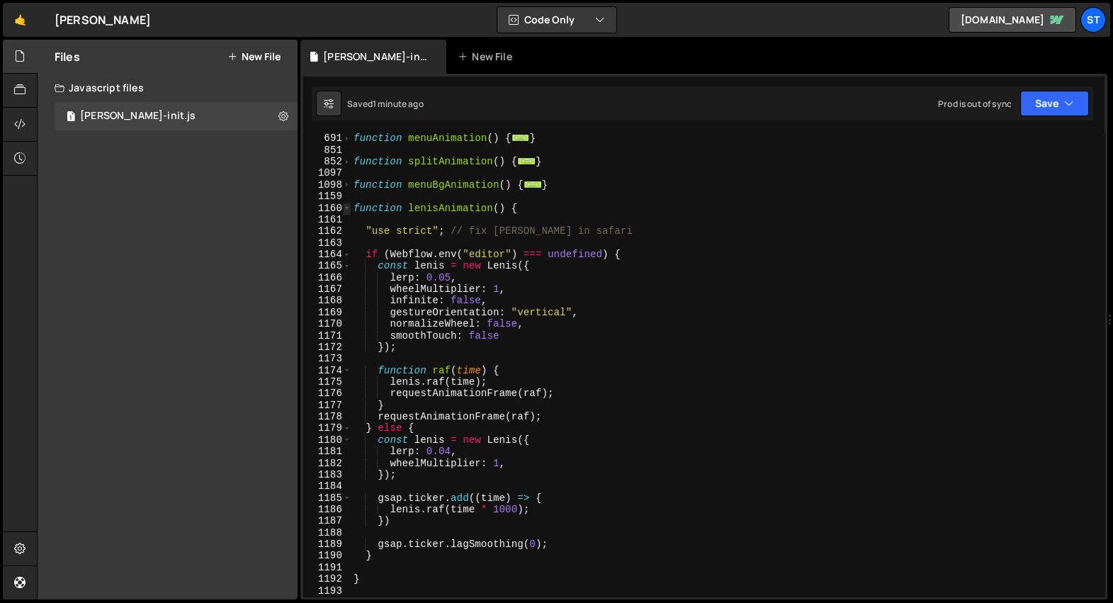
click at [345, 206] on span at bounding box center [347, 208] width 8 height 11
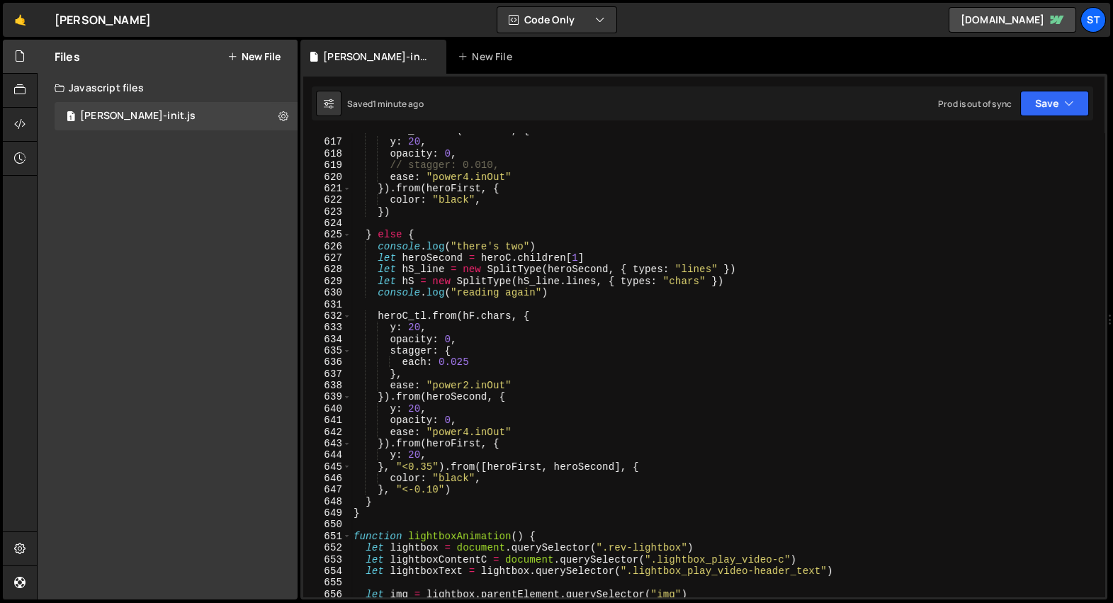
scroll to position [0, 0]
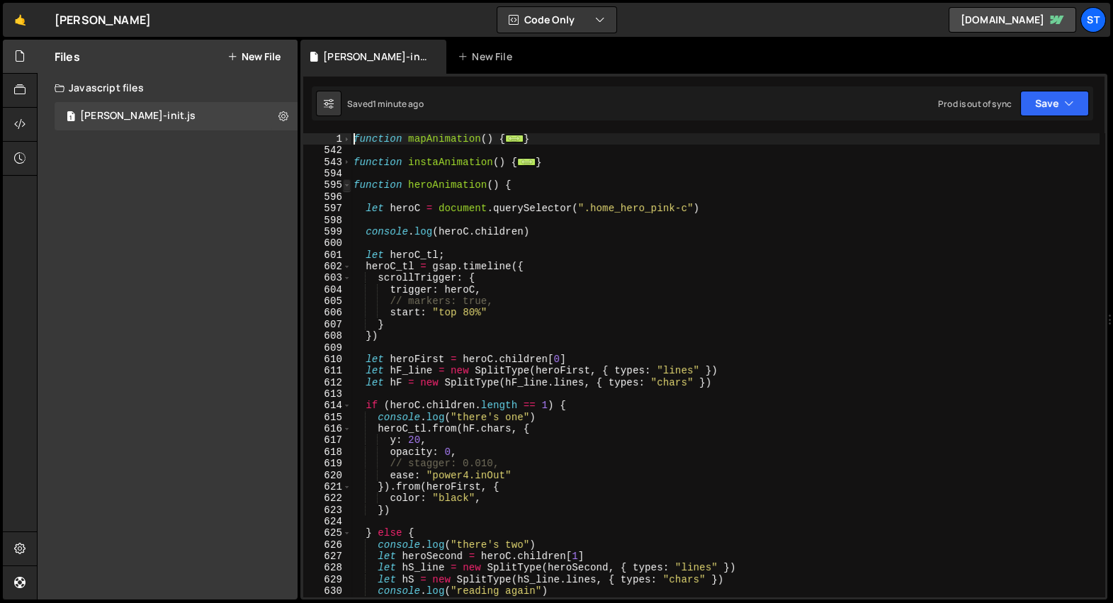
click at [349, 187] on span at bounding box center [347, 184] width 8 height 11
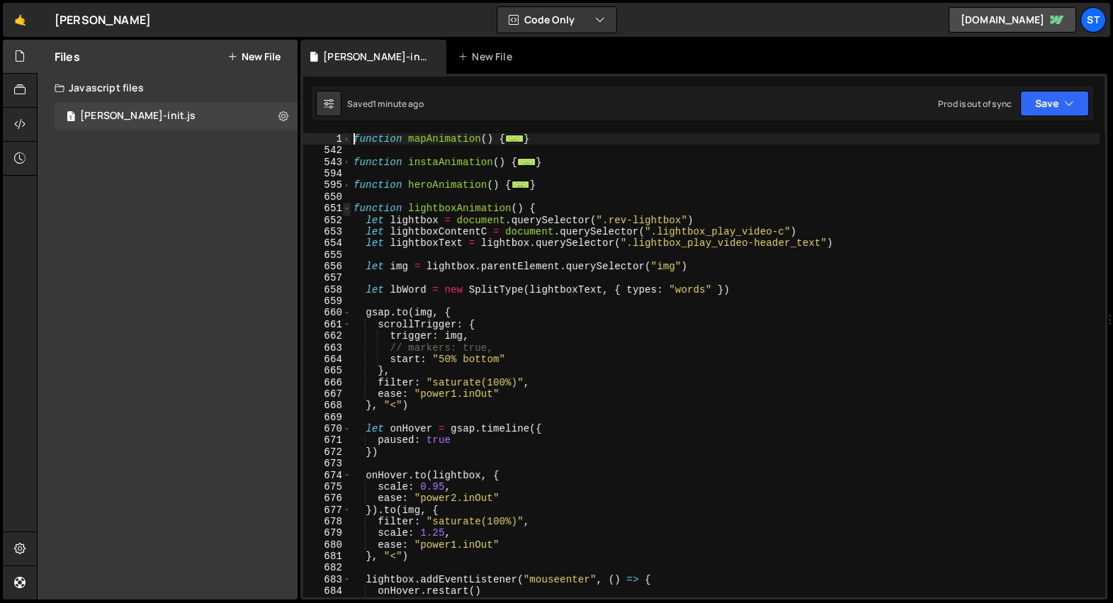
click at [349, 206] on span at bounding box center [347, 208] width 8 height 11
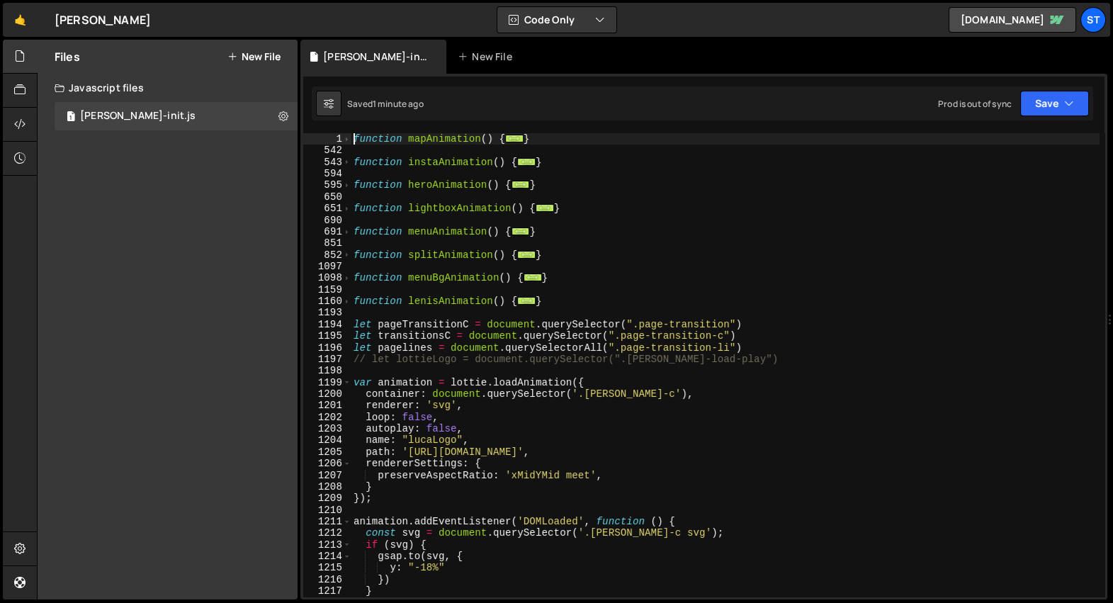
click at [558, 142] on div "function mapAnimation ( ) { ... } function instaAnimation ( ) { ... } function …" at bounding box center [725, 377] width 749 height 488
type textarea "}"
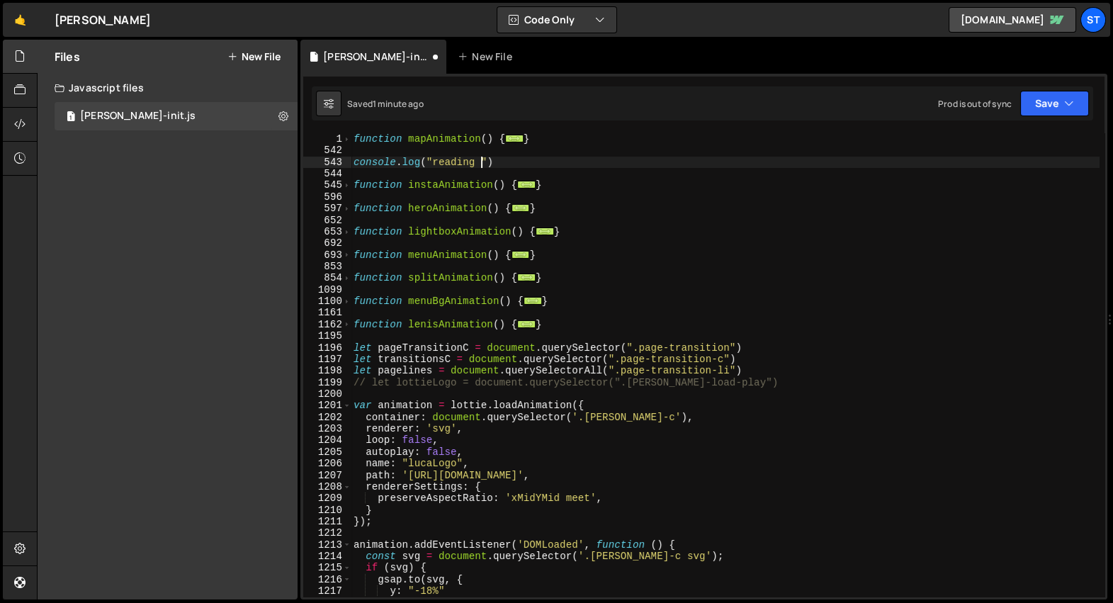
scroll to position [0, 9]
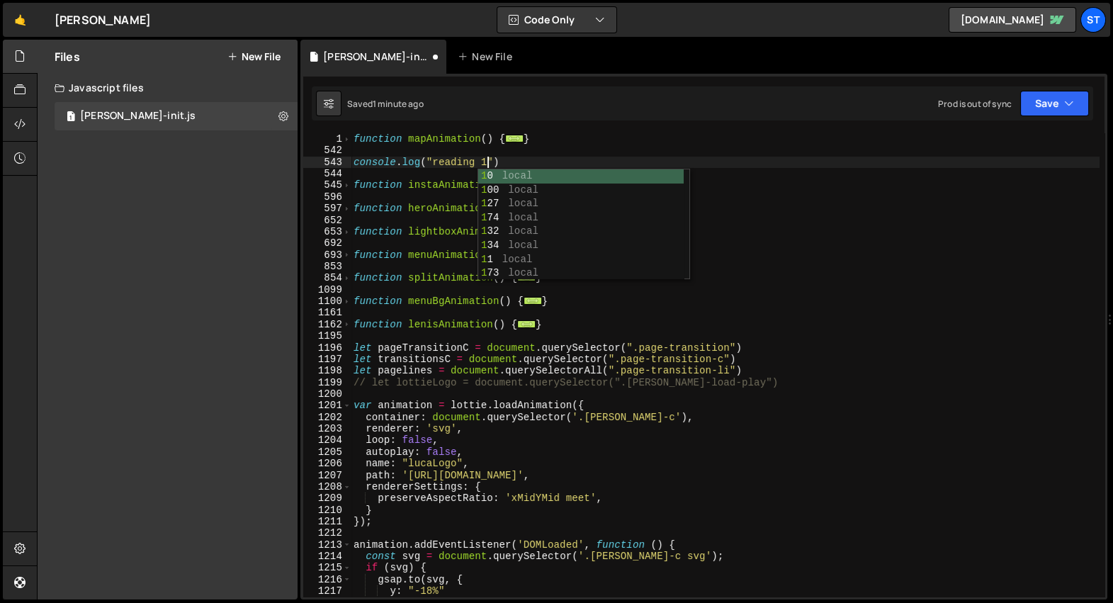
type textarea "console.log("reading 1")"
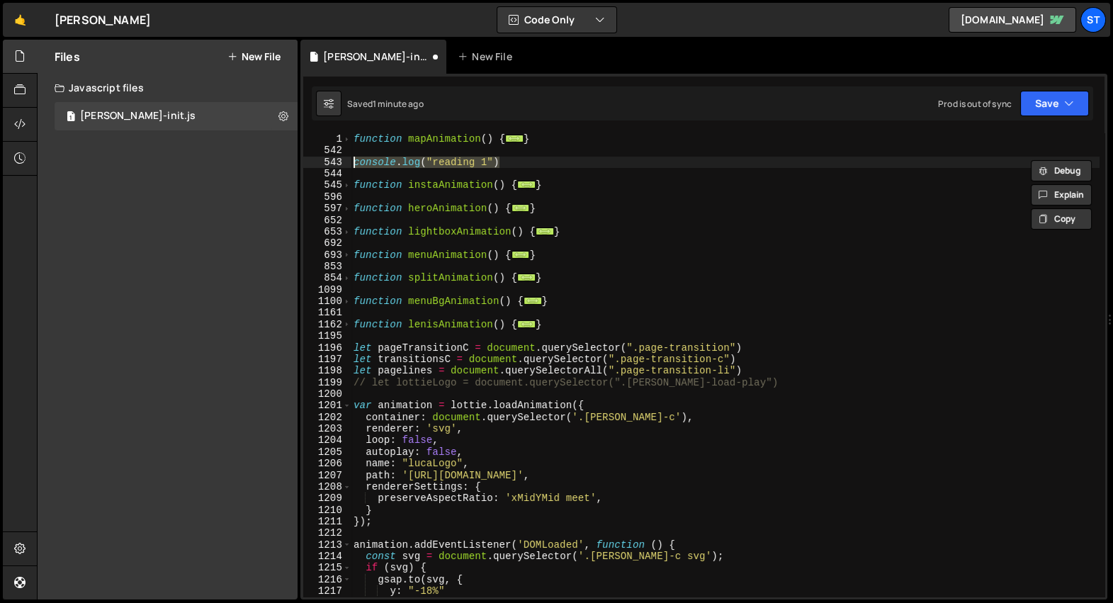
scroll to position [0, 0]
type textarea "}"
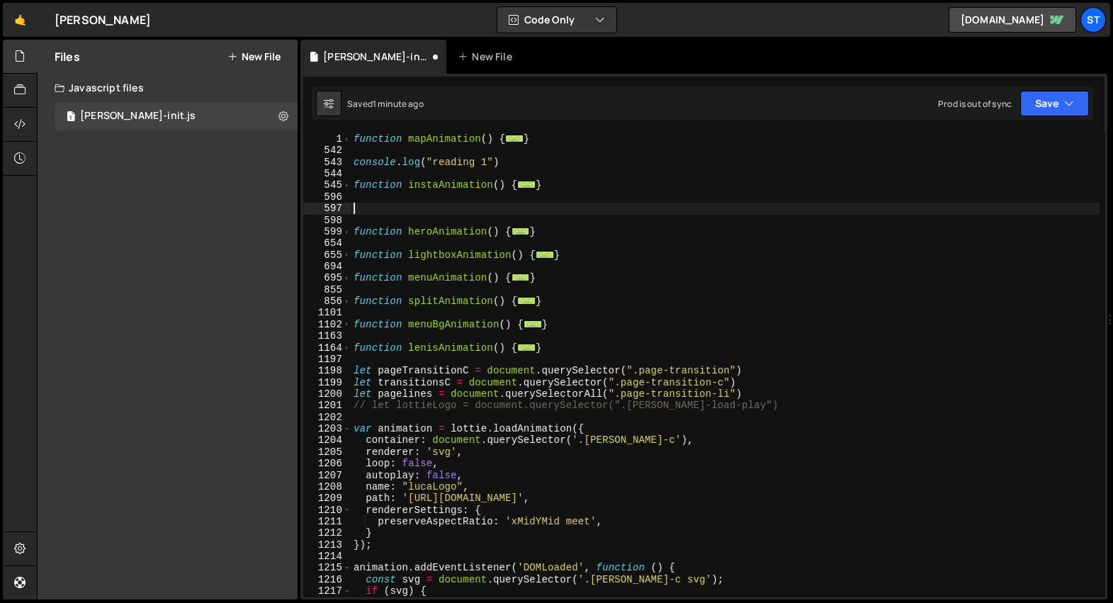
paste textarea "console.log("reading 1")"
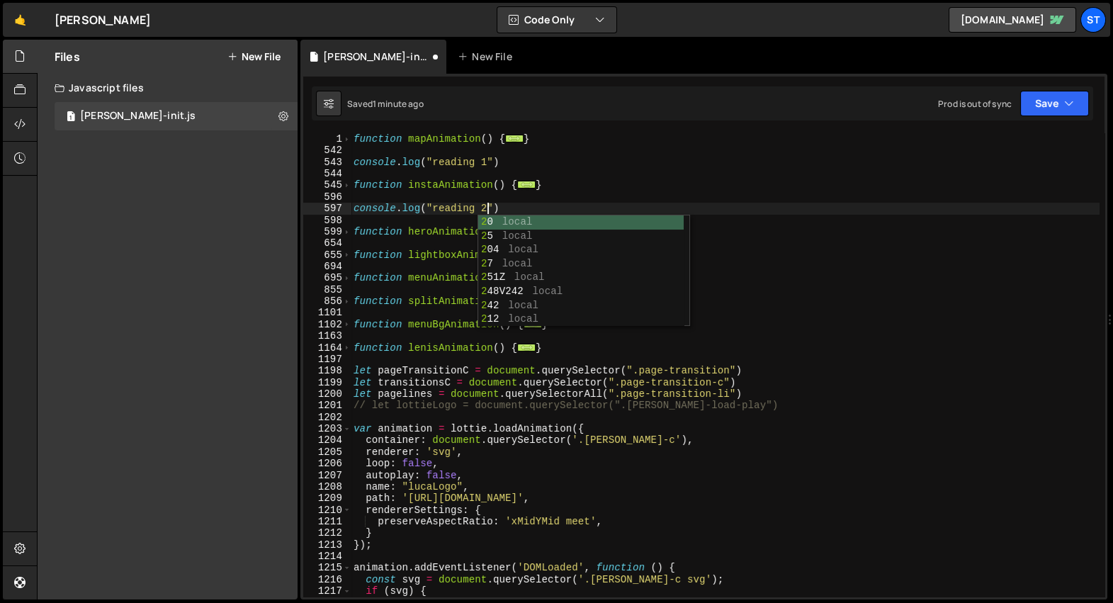
scroll to position [0, 9]
click at [483, 215] on div "2 0 local 2 5 local 2 04 local 2 7 local 2 51Z local 2 48V242 local 2 42 local …" at bounding box center [581, 284] width 206 height 139
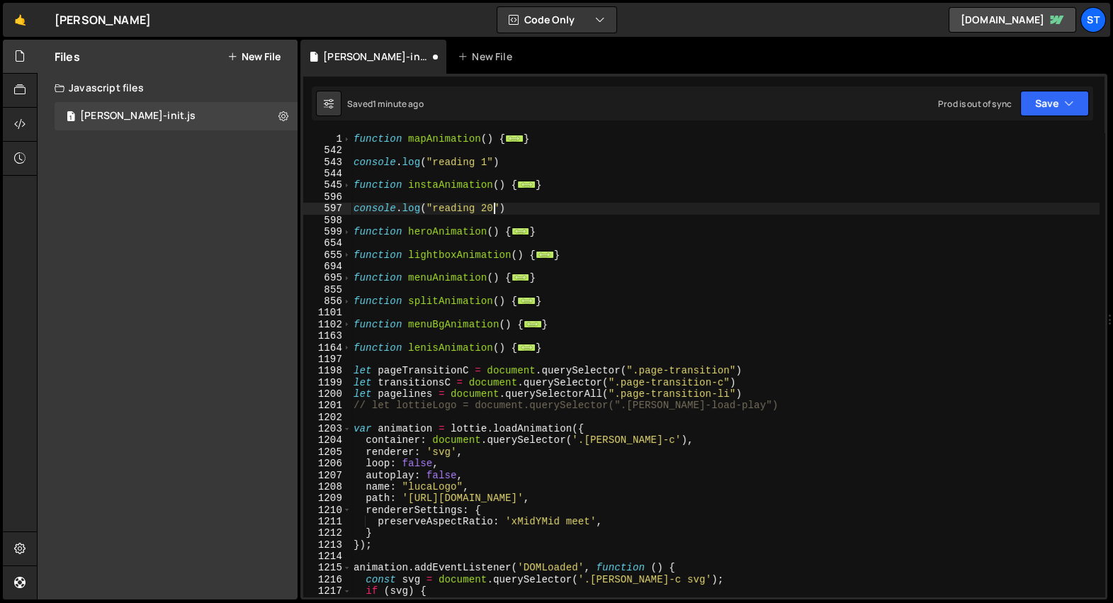
click at [564, 230] on div "function mapAnimation ( ) { ... } console . log ( "reading 1" ) function instaA…" at bounding box center [725, 377] width 749 height 488
type textarea "}"
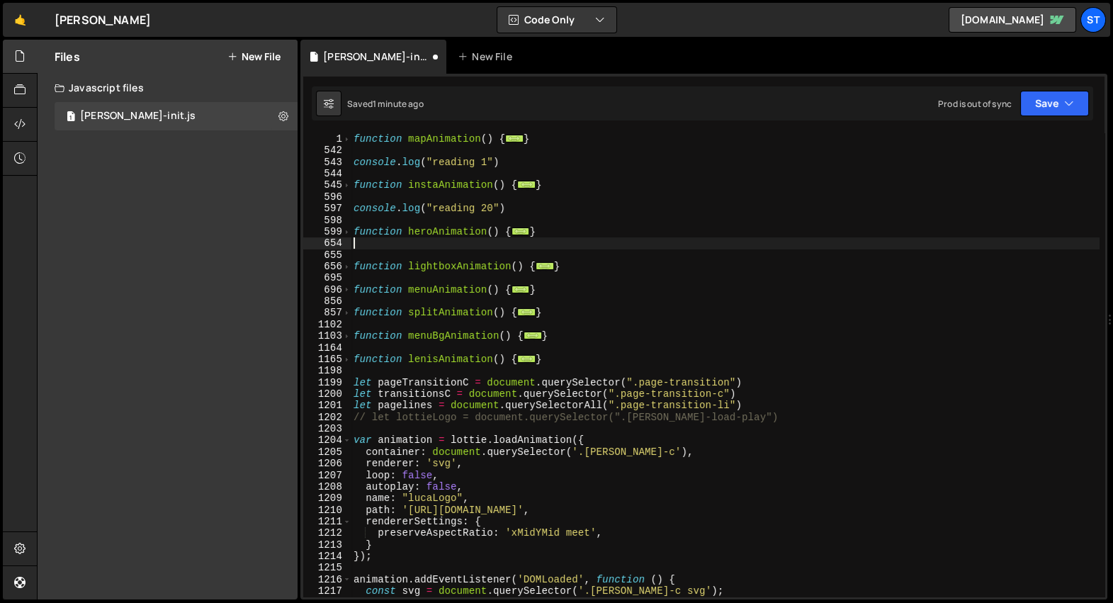
paste textarea "console.log("reading 1")"
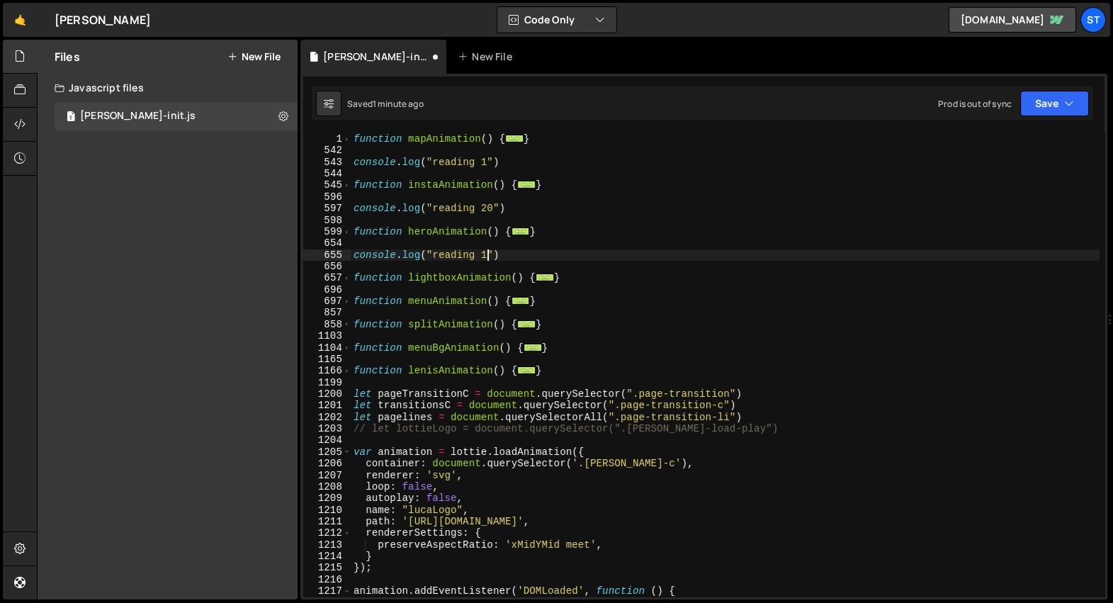
scroll to position [0, 9]
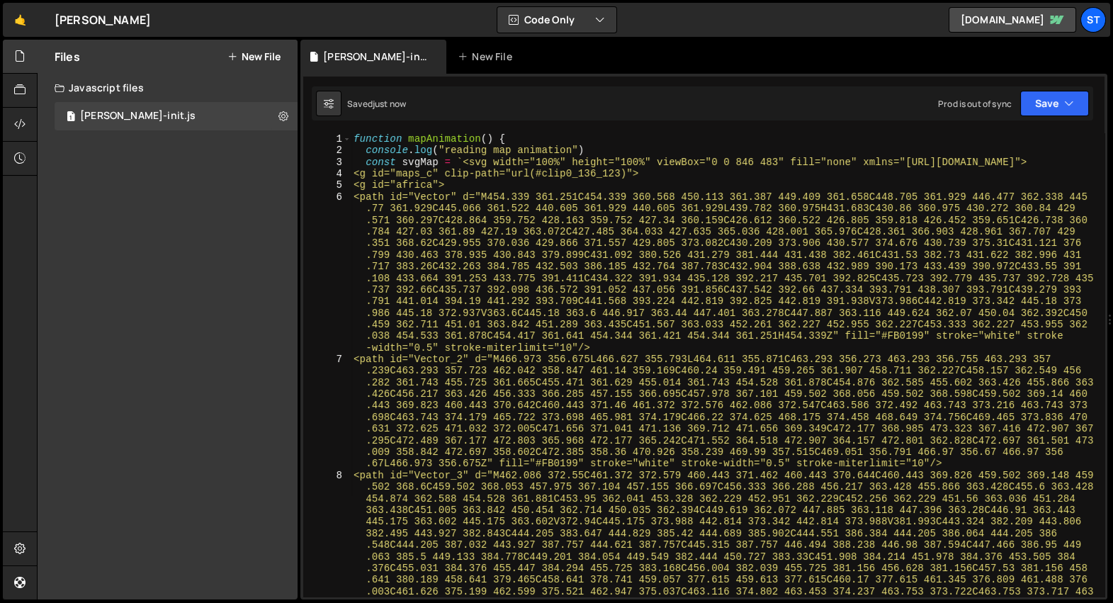
click at [349, 146] on div "2" at bounding box center [327, 150] width 48 height 11
click at [349, 143] on span at bounding box center [347, 138] width 8 height 11
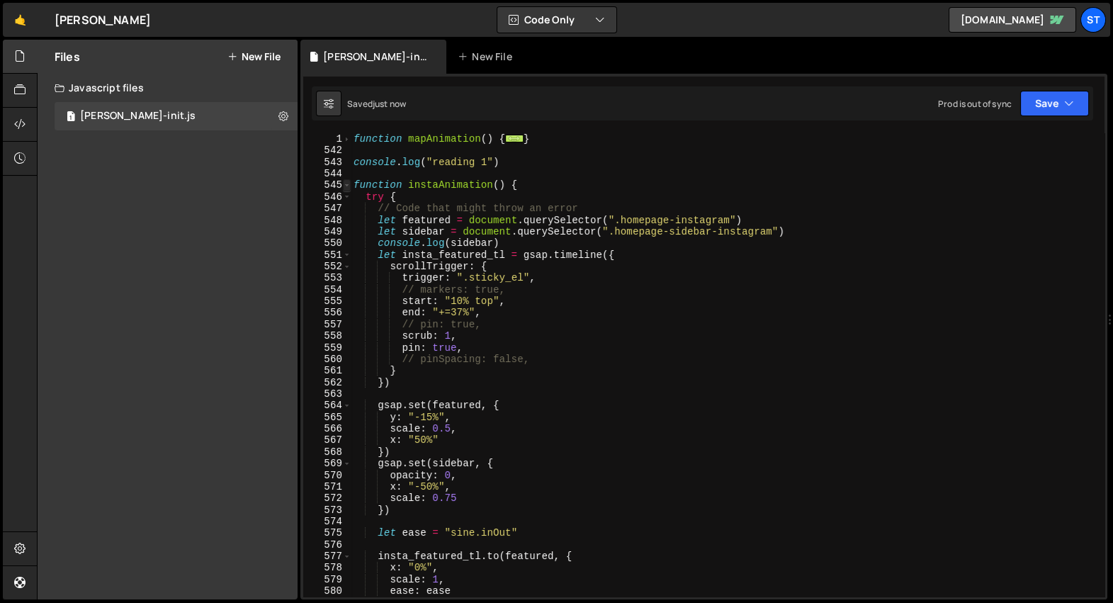
click at [347, 184] on span at bounding box center [347, 184] width 8 height 11
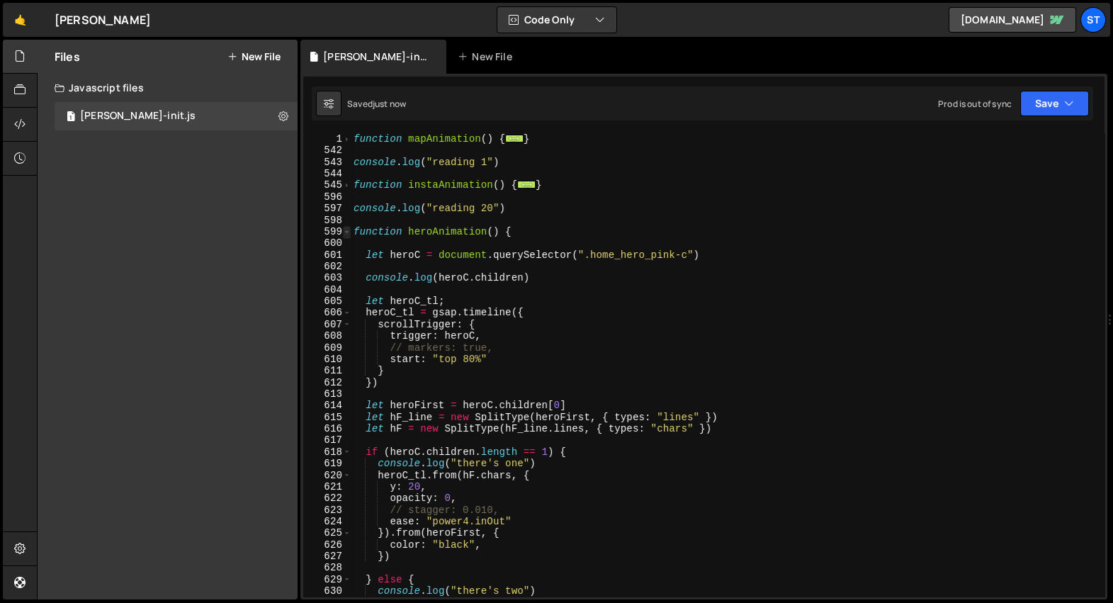
click at [346, 235] on span at bounding box center [347, 231] width 8 height 11
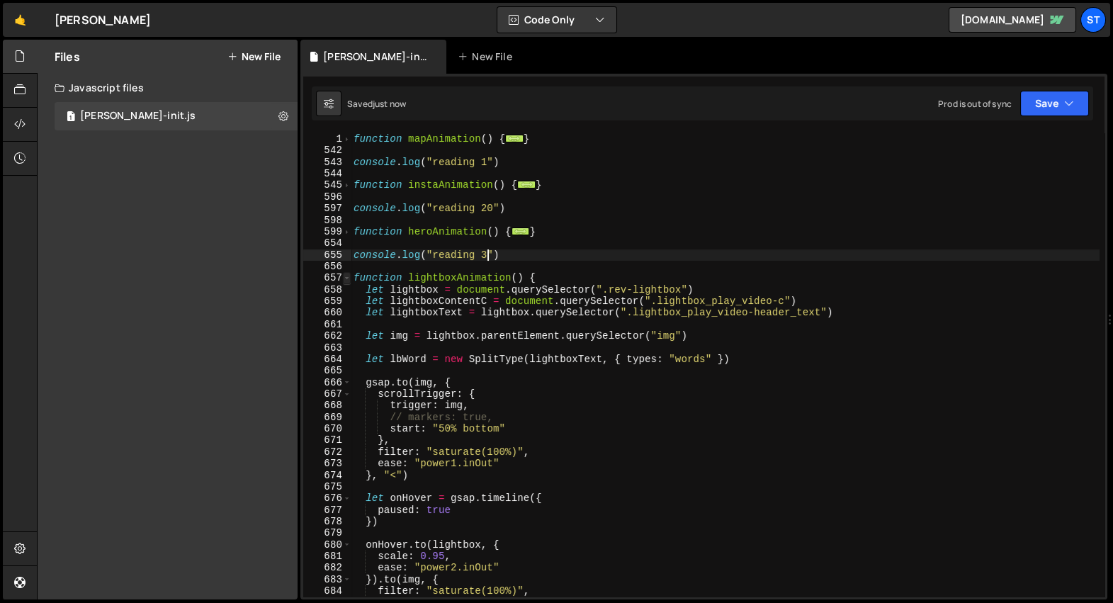
click at [349, 276] on span at bounding box center [347, 277] width 8 height 11
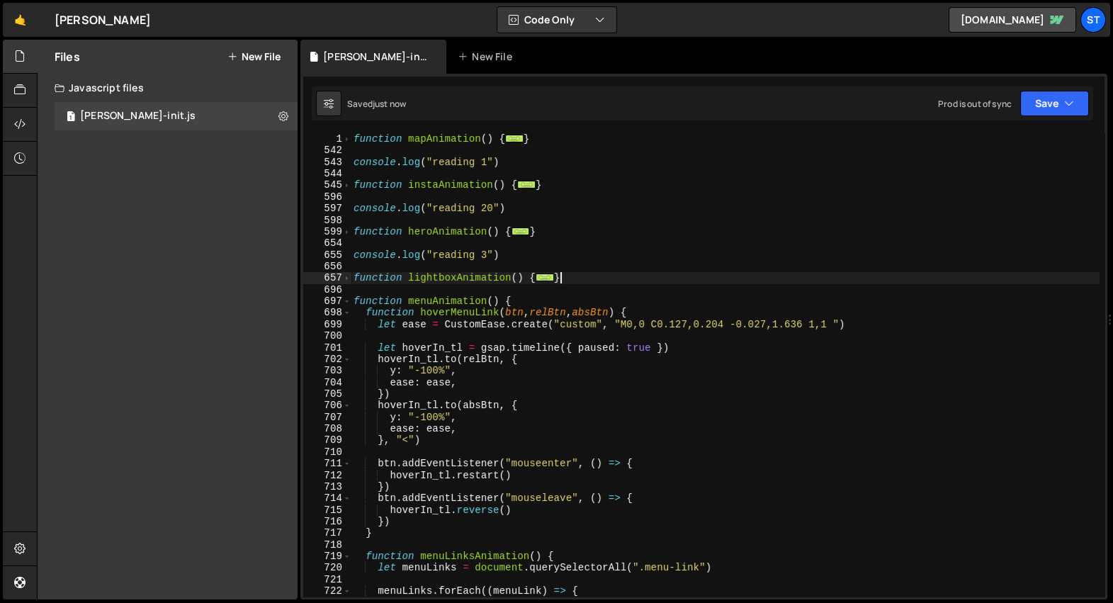
click at [609, 280] on div "function mapAnimation ( ) { ... } console . log ( "reading 1" ) function instaA…" at bounding box center [725, 377] width 749 height 488
type textarea "}"
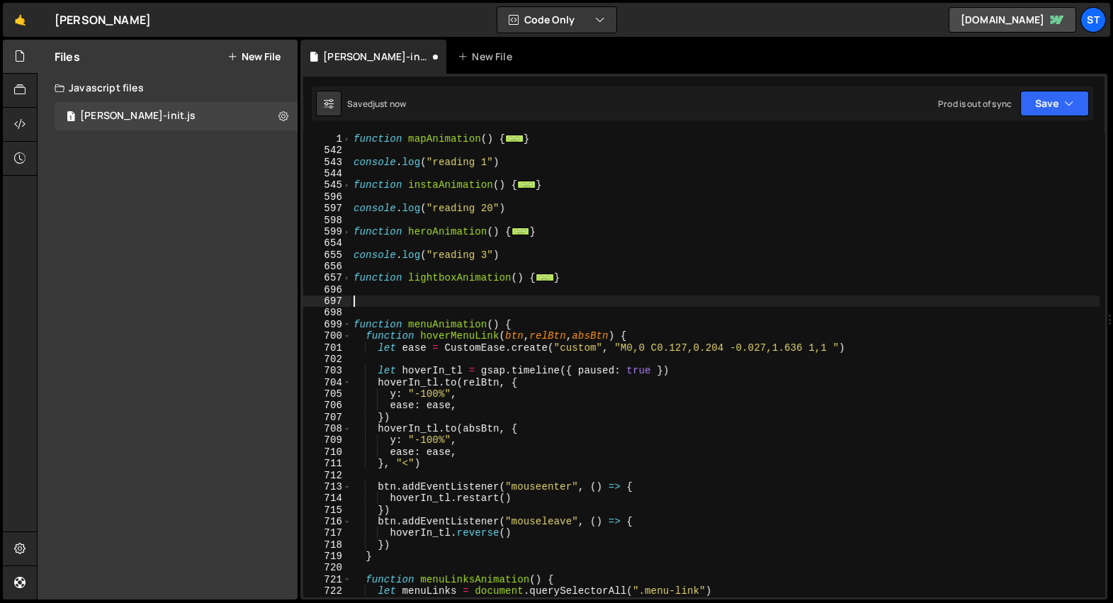
paste textarea "console.log("reading 1")"
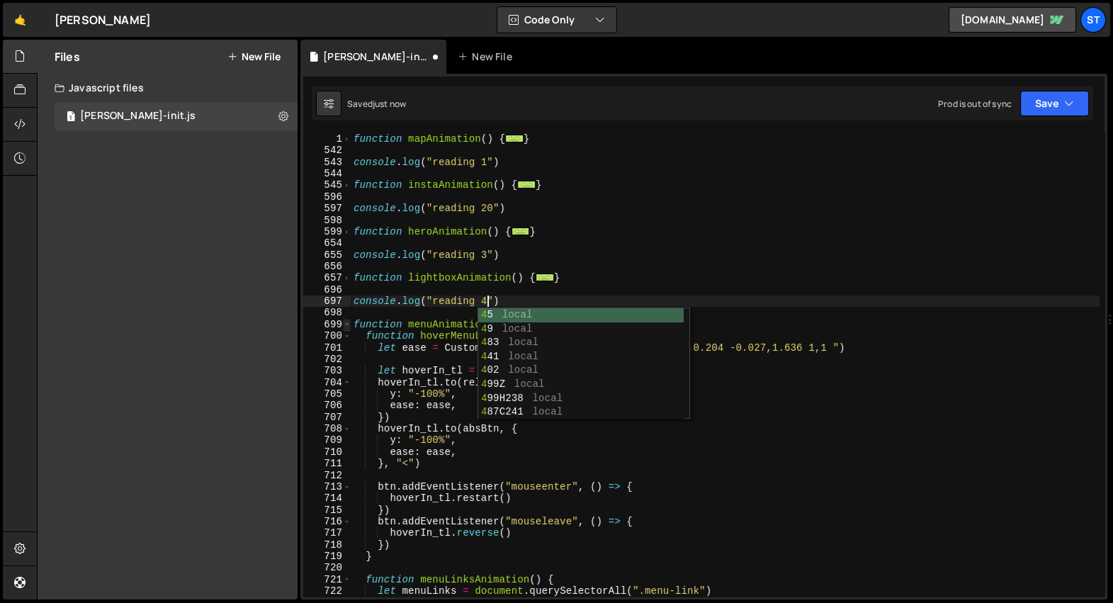
click at [347, 325] on span at bounding box center [347, 324] width 8 height 11
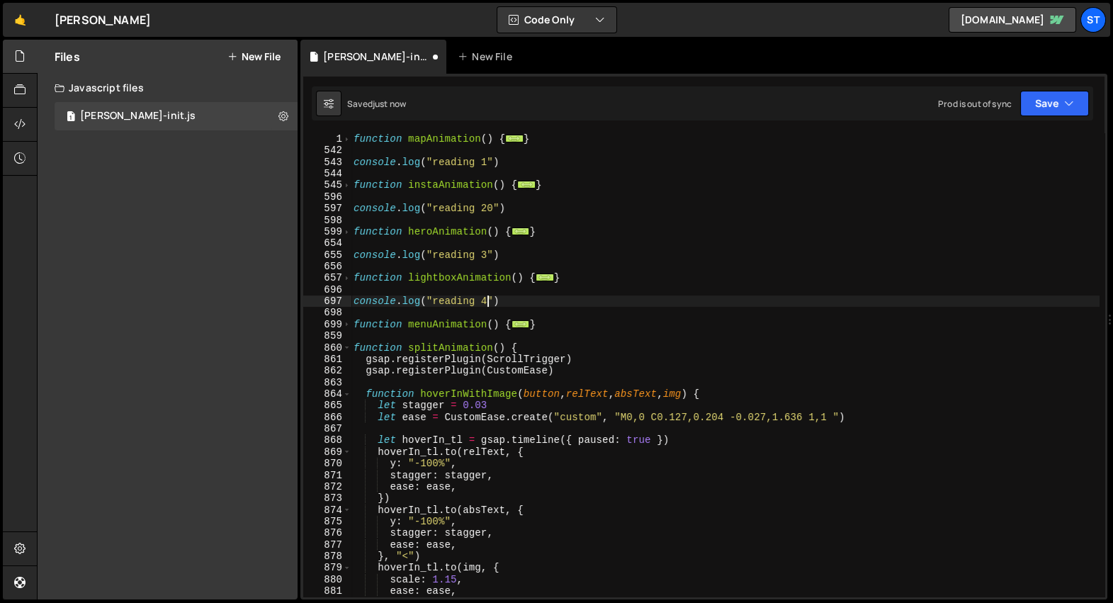
click at [590, 325] on div "function mapAnimation ( ) { ... } console . log ( "reading 1" ) function instaA…" at bounding box center [725, 377] width 749 height 488
type textarea "}"
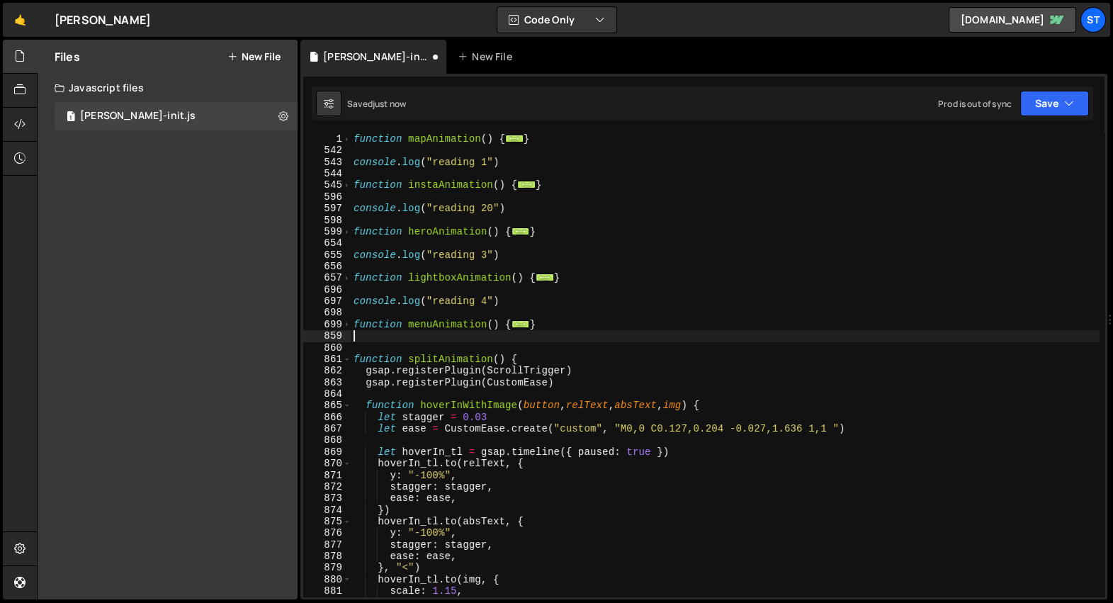
paste textarea "console.log("reading 1")"
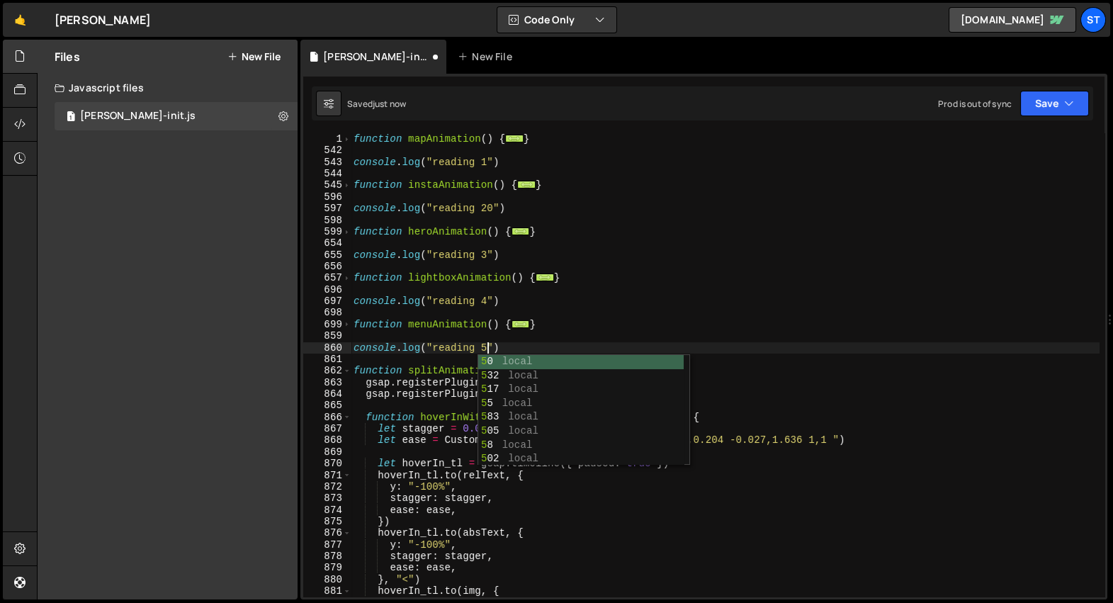
scroll to position [0, 9]
click at [346, 373] on span at bounding box center [347, 370] width 8 height 11
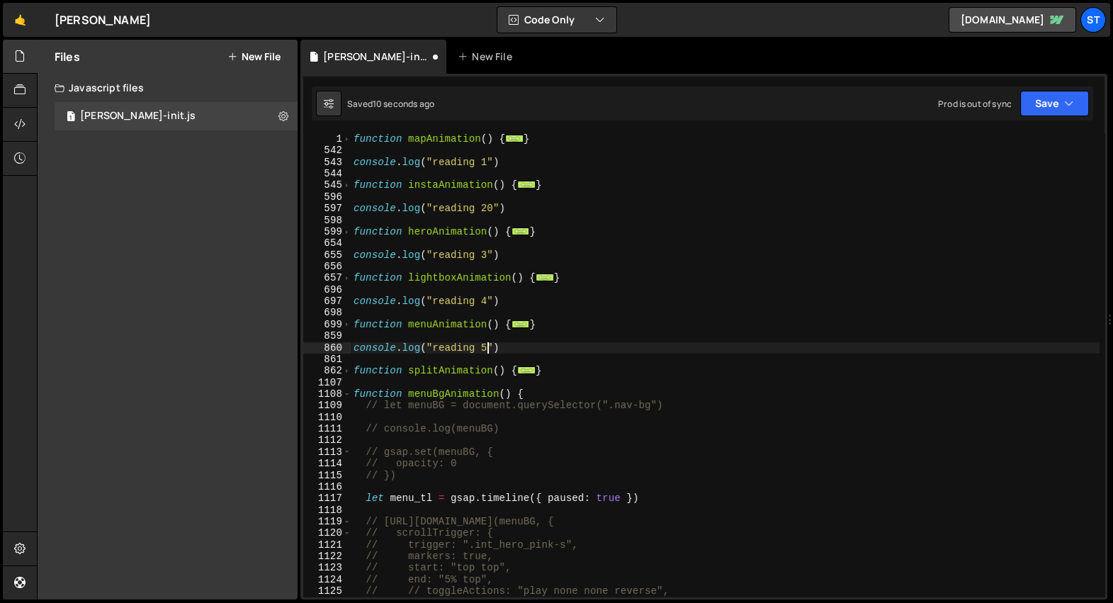
click at [603, 373] on div "function mapAnimation ( ) { ... } console . log ( "reading 1" ) function instaA…" at bounding box center [725, 377] width 749 height 488
type textarea "}"
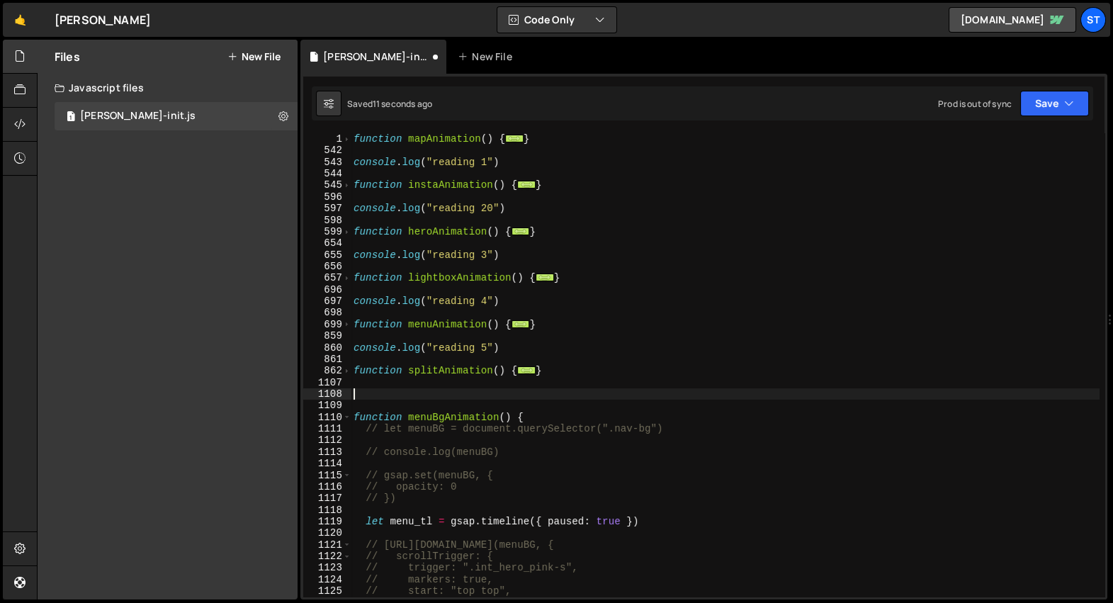
paste textarea "console.log("reading 1")"
click at [488, 395] on div "function mapAnimation ( ) { ... } console . log ( "reading 1" ) function instaA…" at bounding box center [725, 377] width 749 height 488
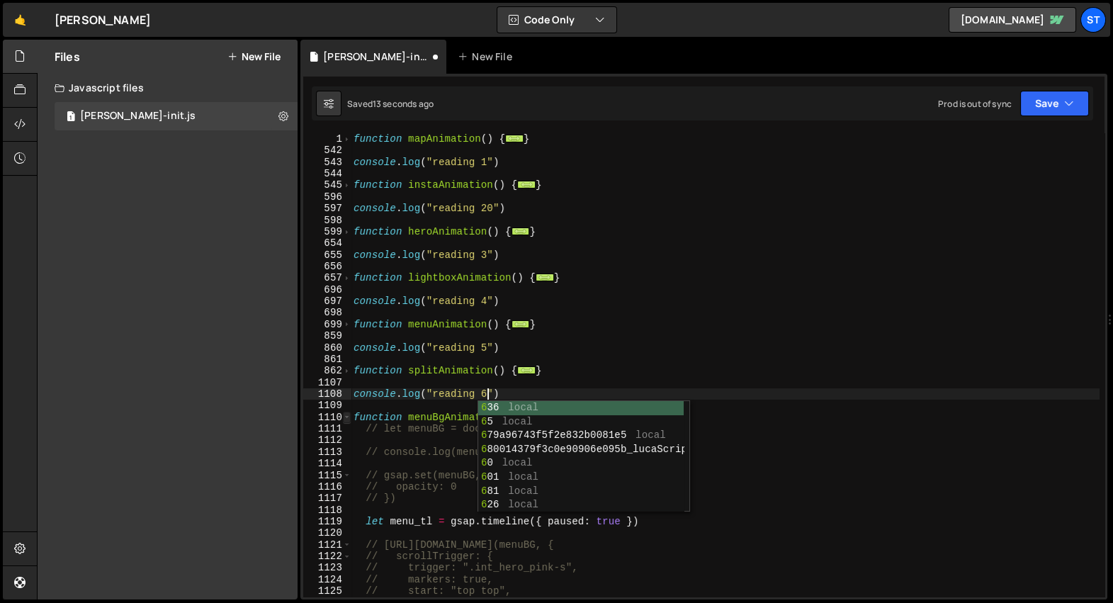
type textarea "console.log("reading 6")"
click at [344, 419] on span at bounding box center [347, 417] width 8 height 11
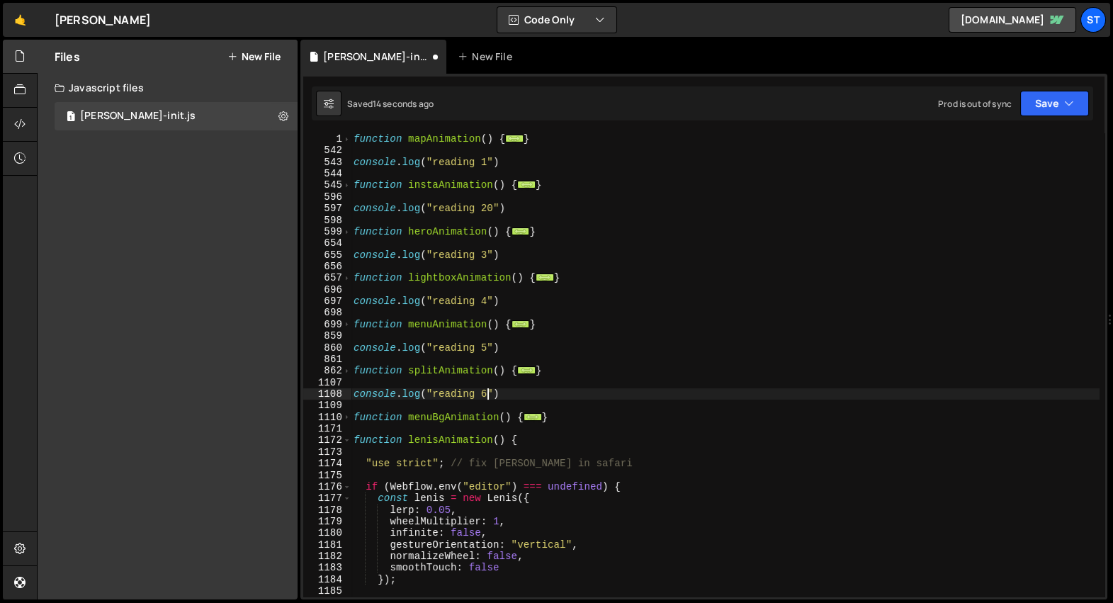
click at [578, 426] on div "function mapAnimation ( ) { ... } console . log ( "reading 1" ) function instaA…" at bounding box center [725, 377] width 749 height 488
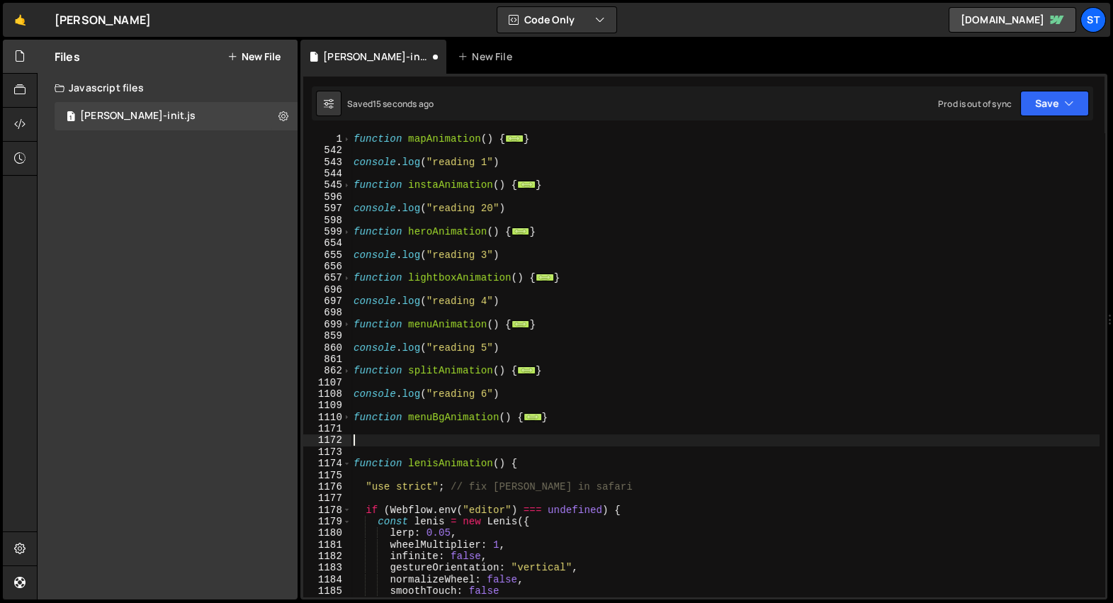
paste textarea "console.log("reading 1")"
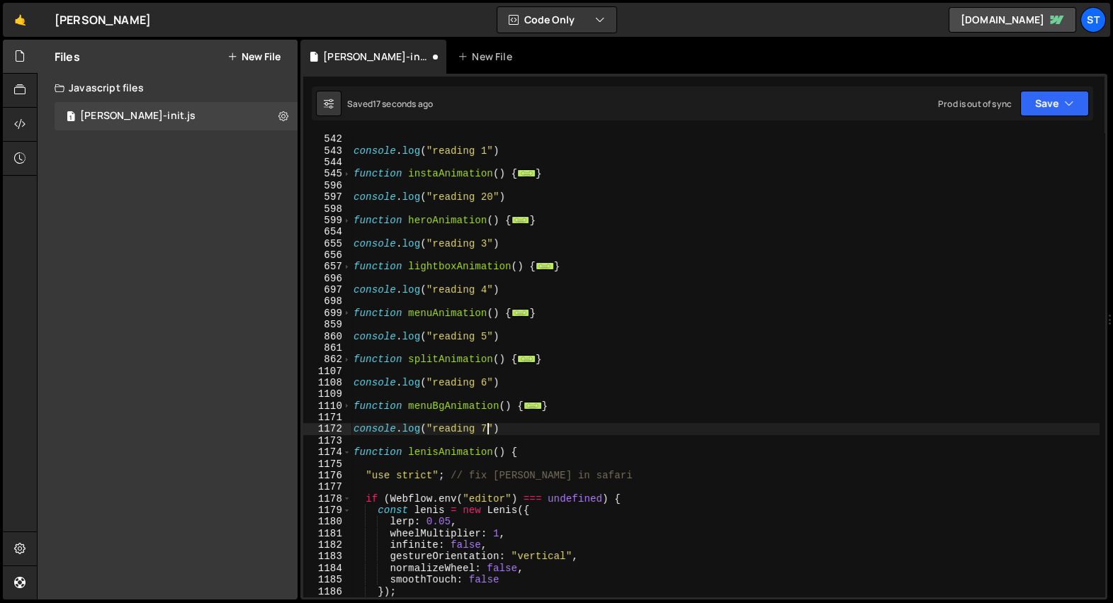
scroll to position [52, 0]
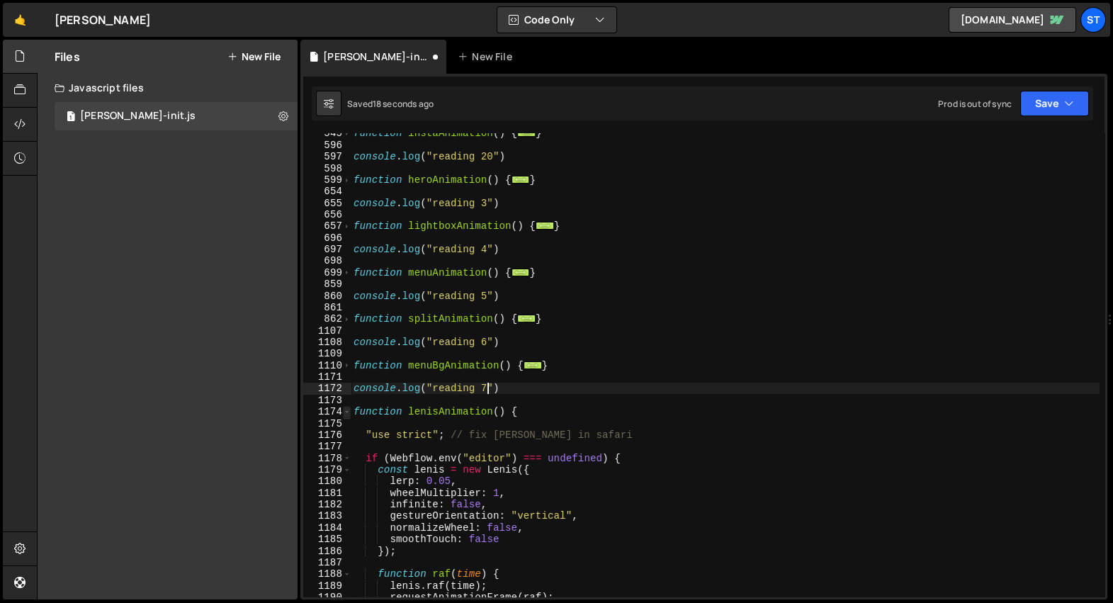
click at [349, 415] on span at bounding box center [347, 411] width 8 height 11
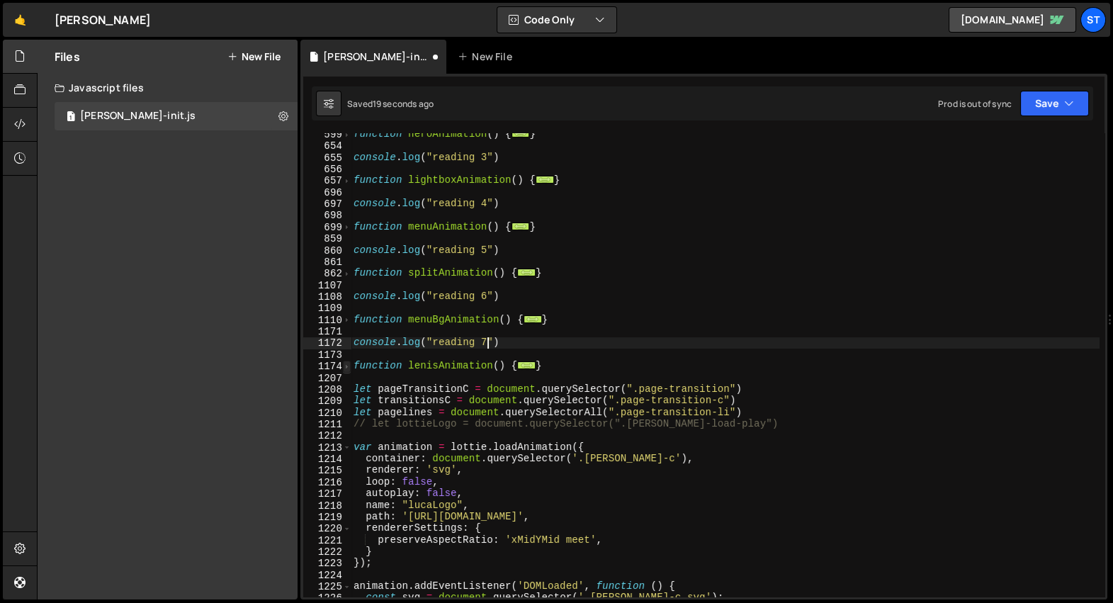
scroll to position [99, 0]
click at [527, 342] on div "function heroAnimation ( ) { ... } console . log ( "reading 3" ) function light…" at bounding box center [725, 370] width 749 height 488
click at [345, 443] on span at bounding box center [347, 444] width 8 height 11
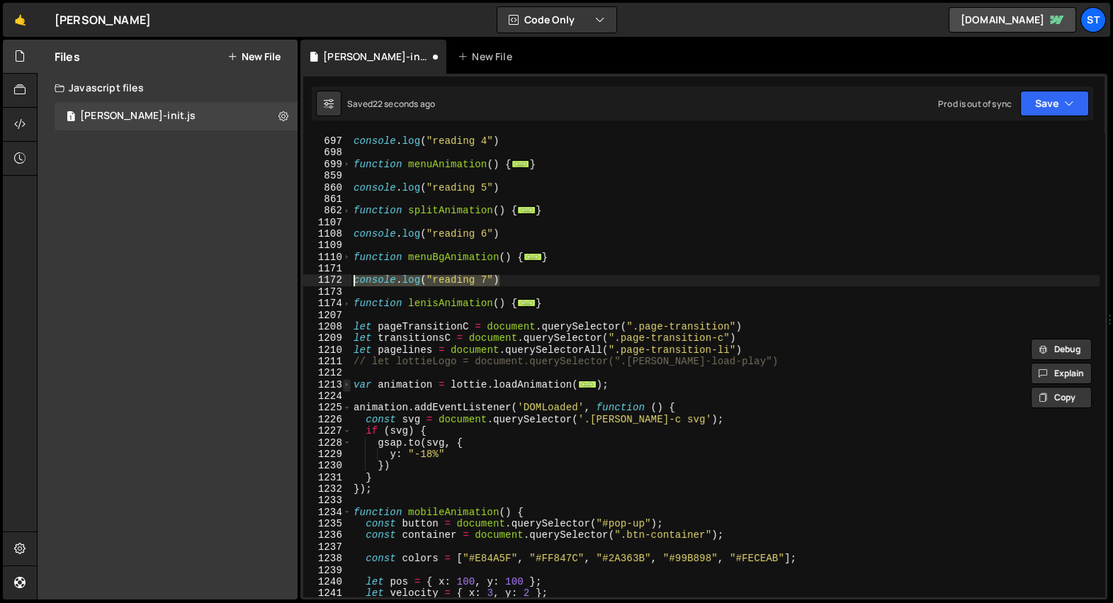
scroll to position [164, 0]
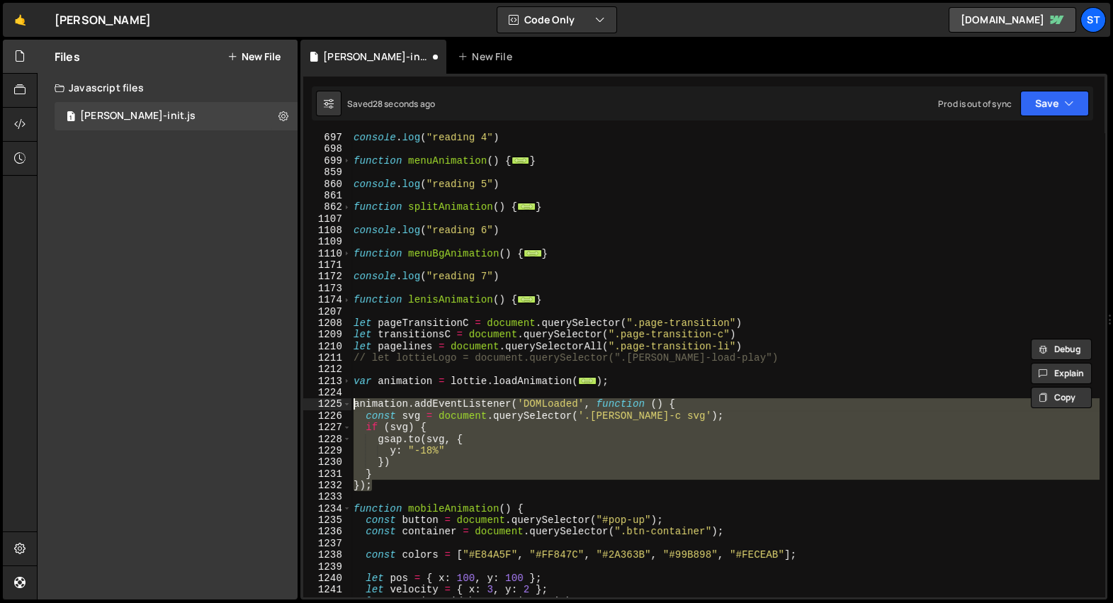
drag, startPoint x: 388, startPoint y: 485, endPoint x: 351, endPoint y: 409, distance: 84.3
click at [351, 409] on div "console . log ( "reading 4" ) function menuAnimation ( ) { ... } console . log …" at bounding box center [725, 376] width 749 height 488
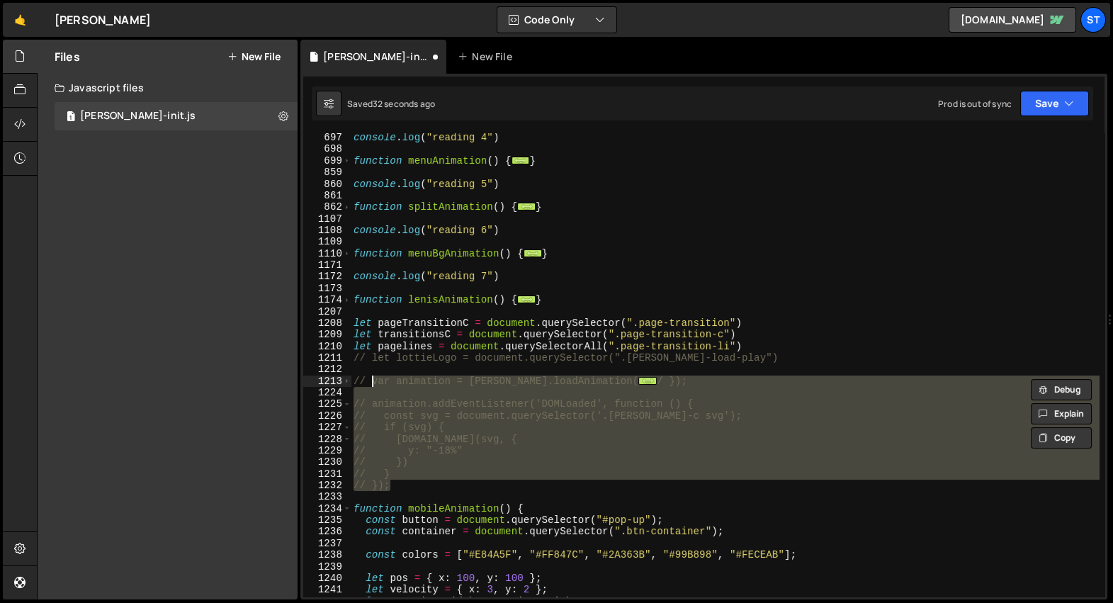
type textarea "// var animation = [PERSON_NAME].loadAnimation({"
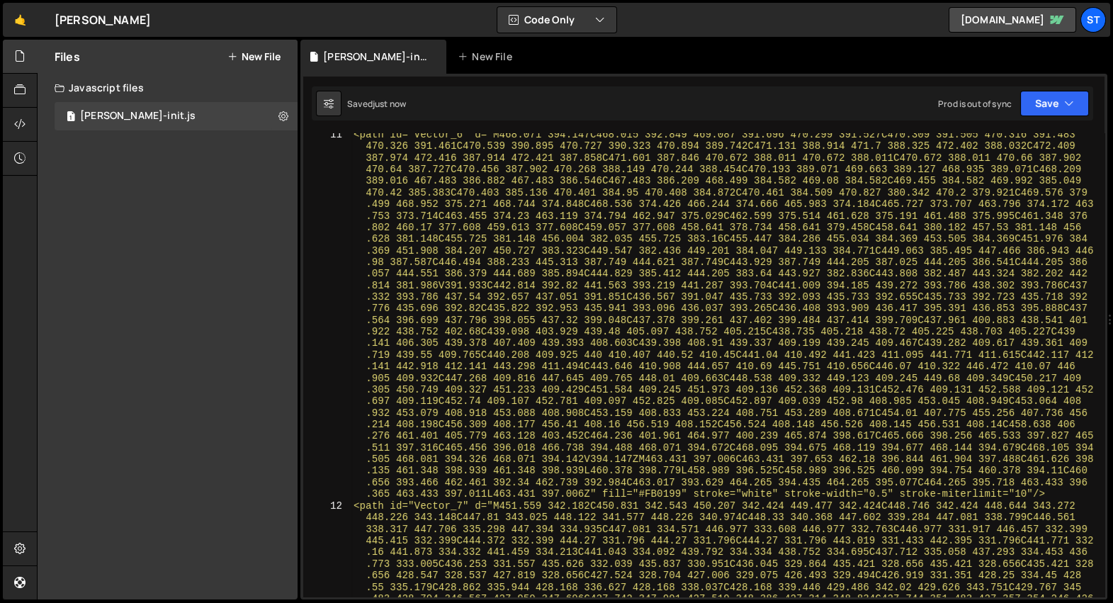
scroll to position [283, 0]
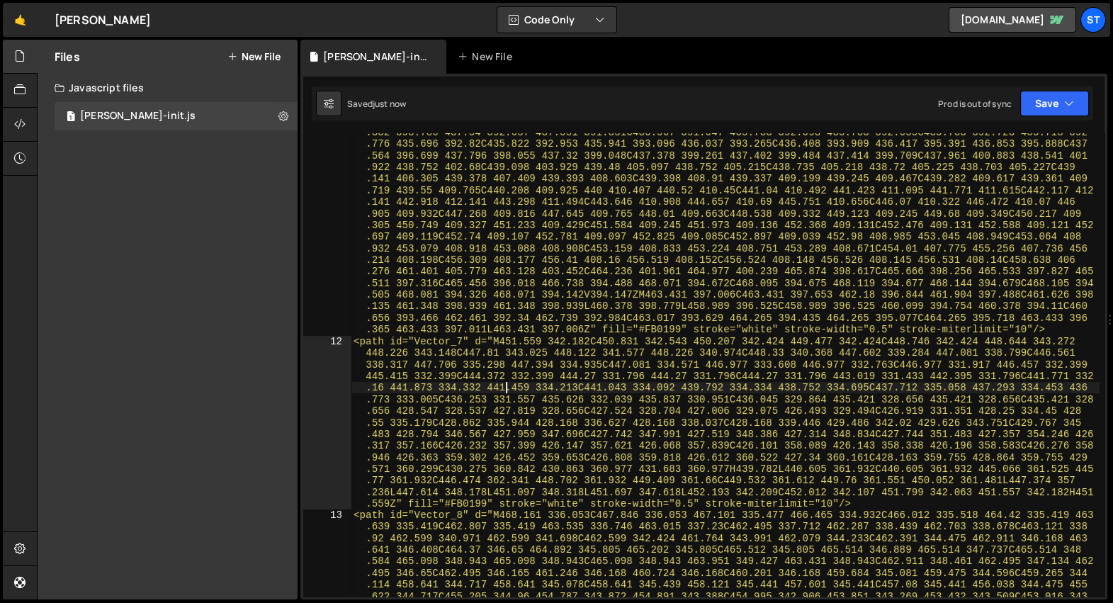
scroll to position [0, 0]
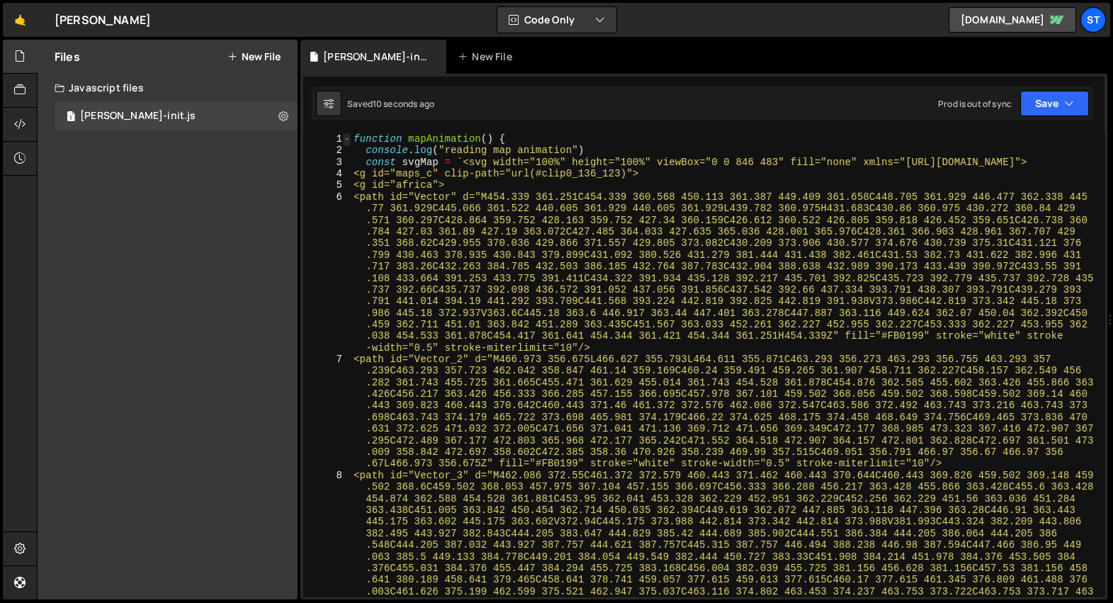
click at [347, 142] on span at bounding box center [347, 138] width 8 height 11
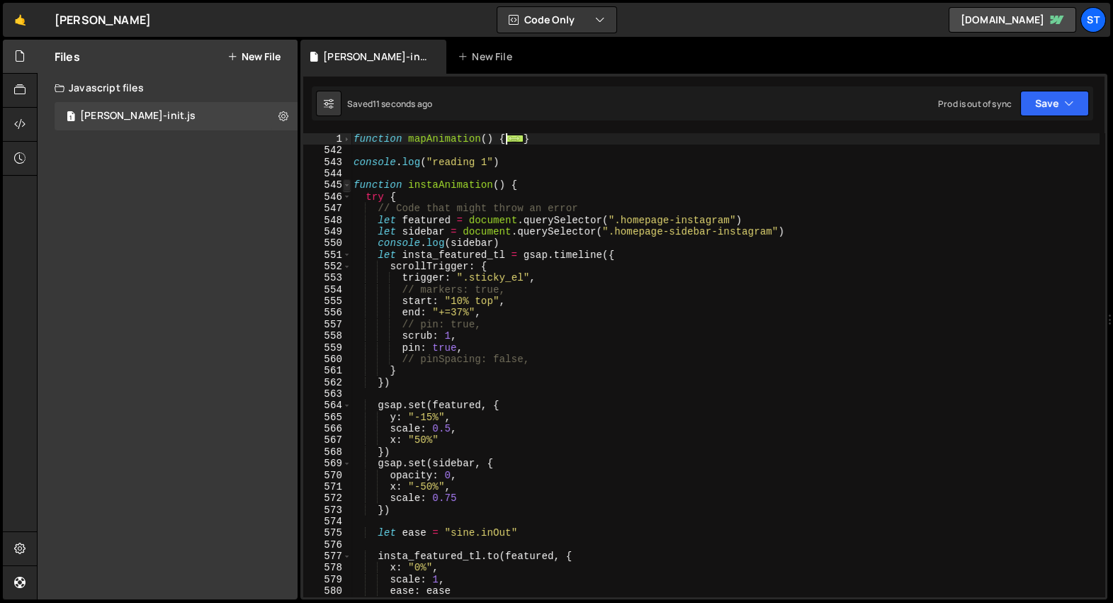
click at [347, 184] on span at bounding box center [347, 184] width 8 height 11
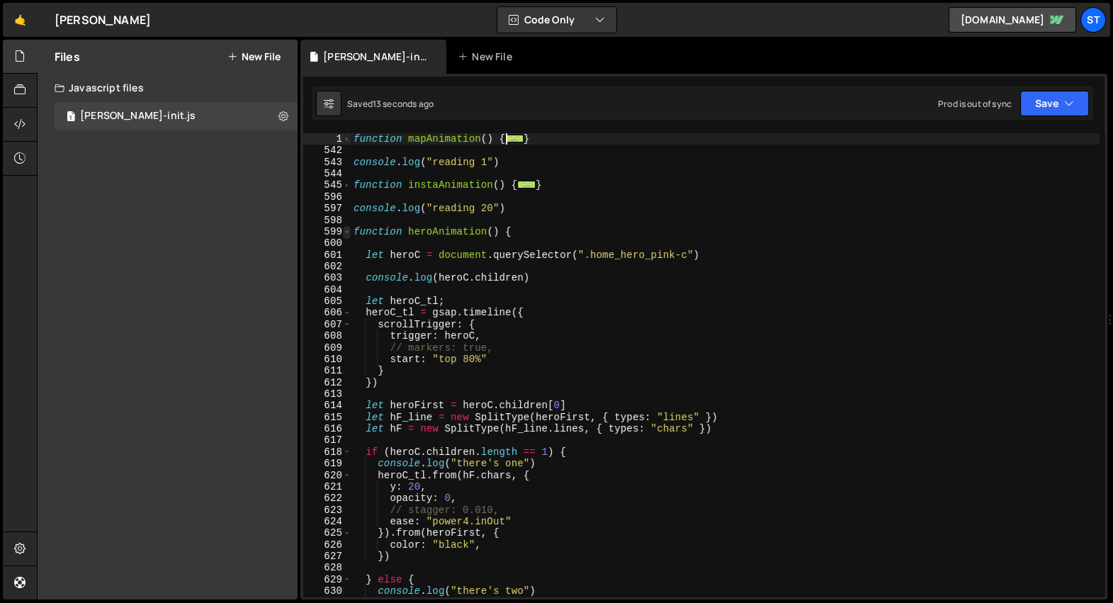
click at [346, 232] on span at bounding box center [347, 231] width 8 height 11
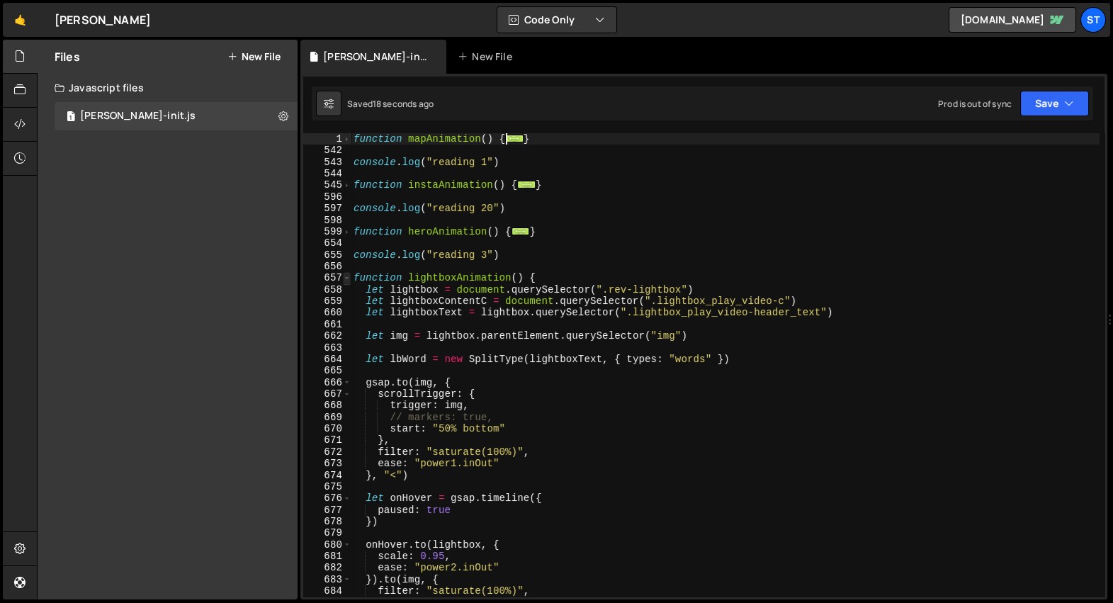
click at [348, 277] on span at bounding box center [347, 277] width 8 height 11
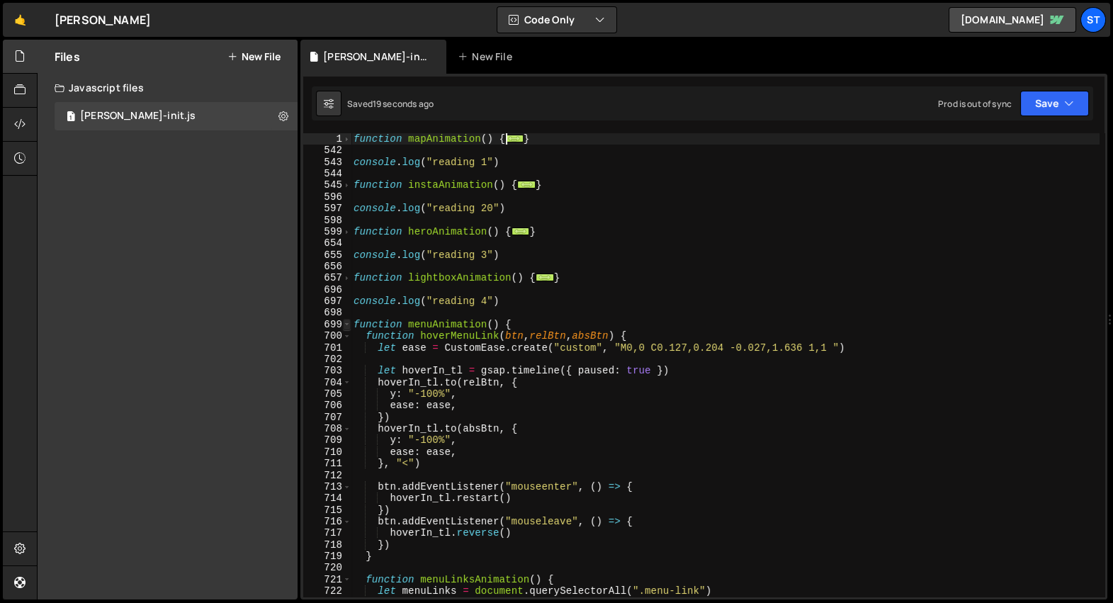
click at [347, 325] on span at bounding box center [347, 324] width 8 height 11
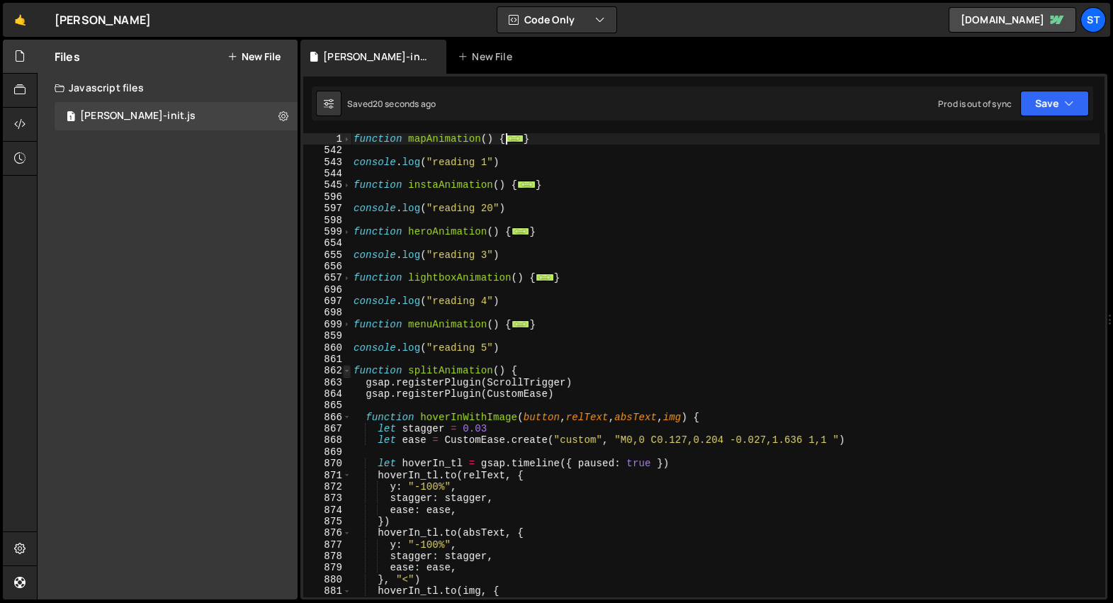
click at [347, 371] on span at bounding box center [347, 370] width 8 height 11
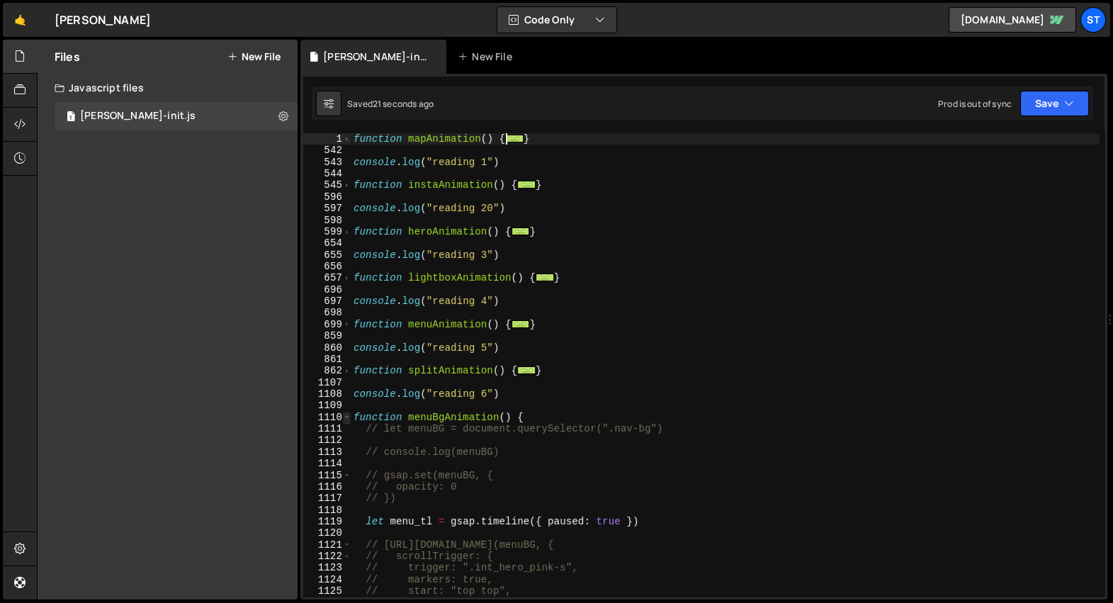
click at [349, 412] on span at bounding box center [347, 417] width 8 height 11
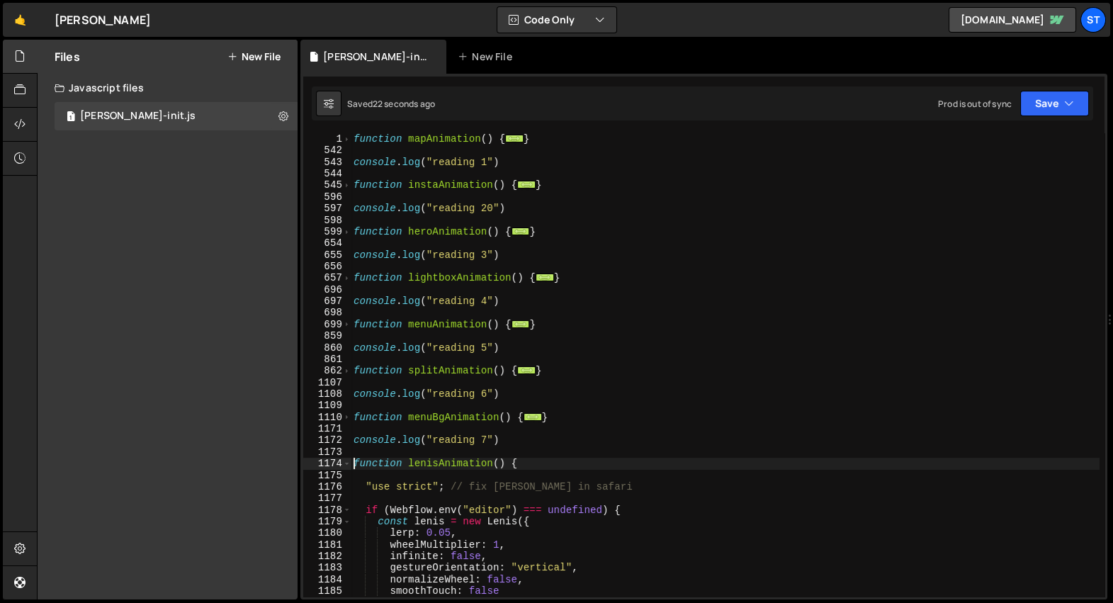
click at [352, 462] on div "function mapAnimation ( ) { ... } console . log ( "reading 1" ) function instaA…" at bounding box center [725, 377] width 749 height 488
click at [348, 462] on span at bounding box center [347, 463] width 8 height 11
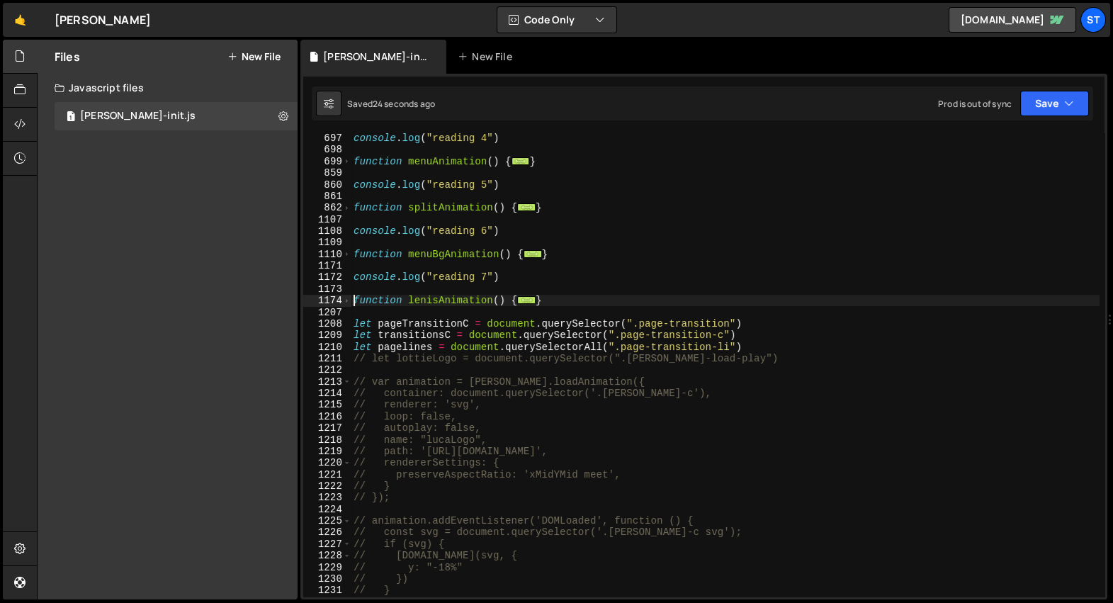
scroll to position [170, 0]
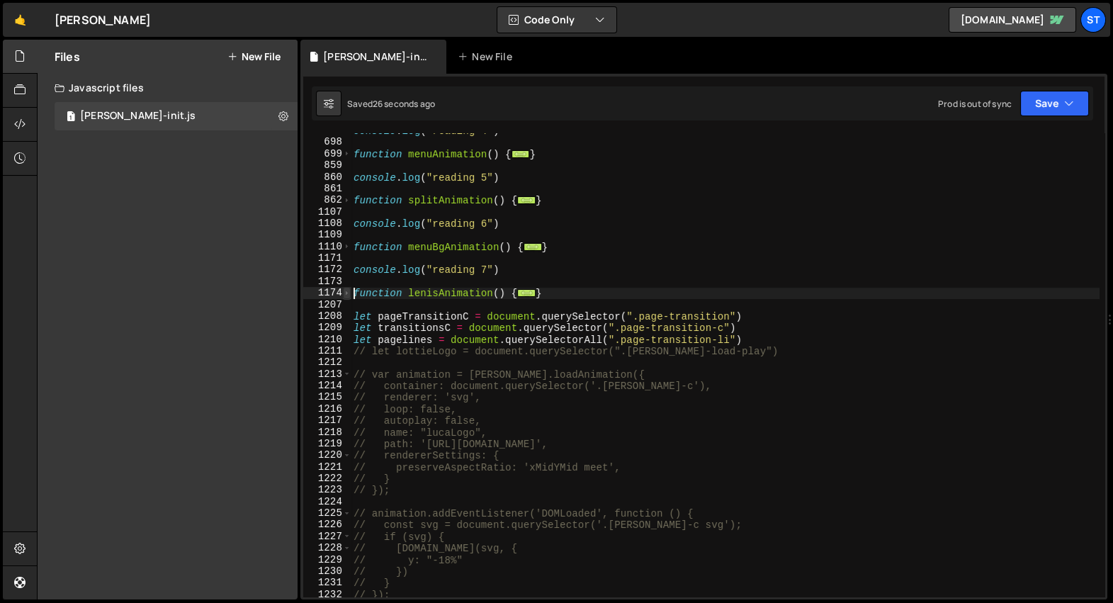
click at [347, 293] on span at bounding box center [347, 292] width 8 height 11
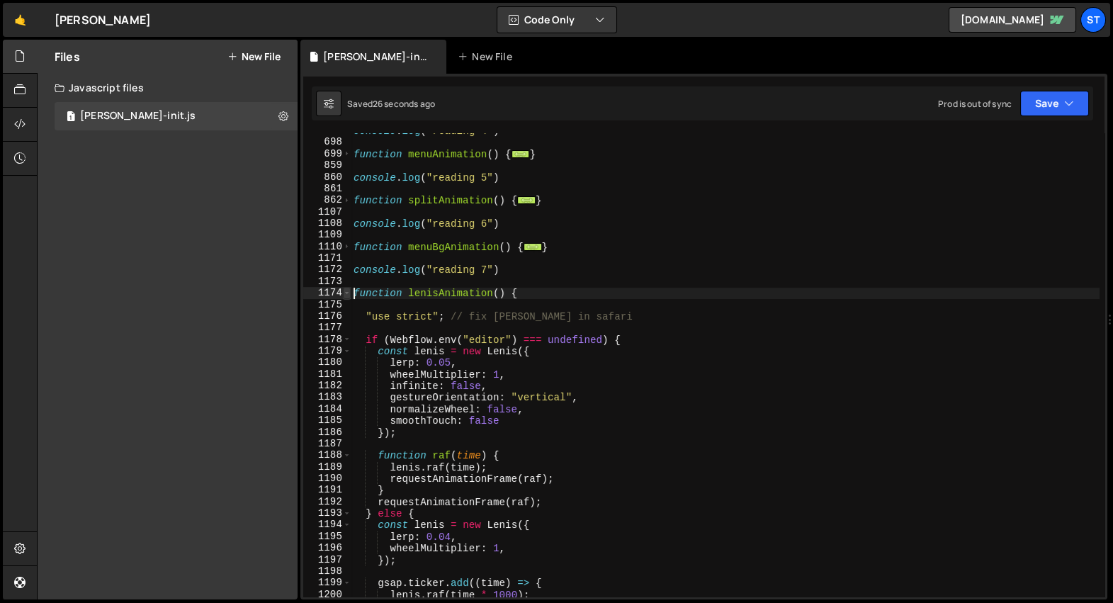
click at [347, 293] on span at bounding box center [347, 292] width 8 height 11
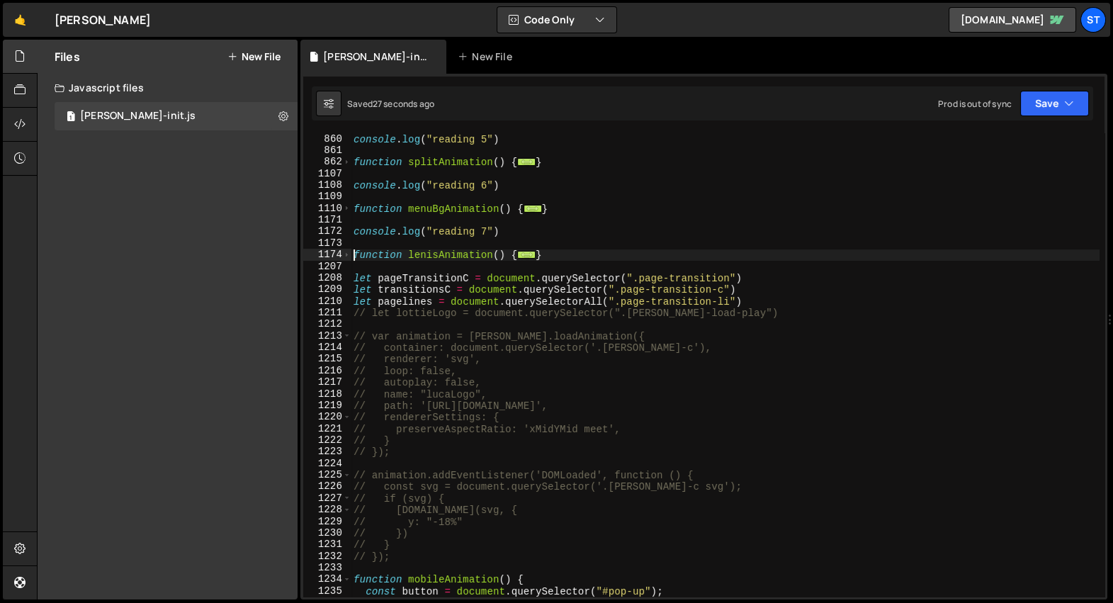
scroll to position [247, 0]
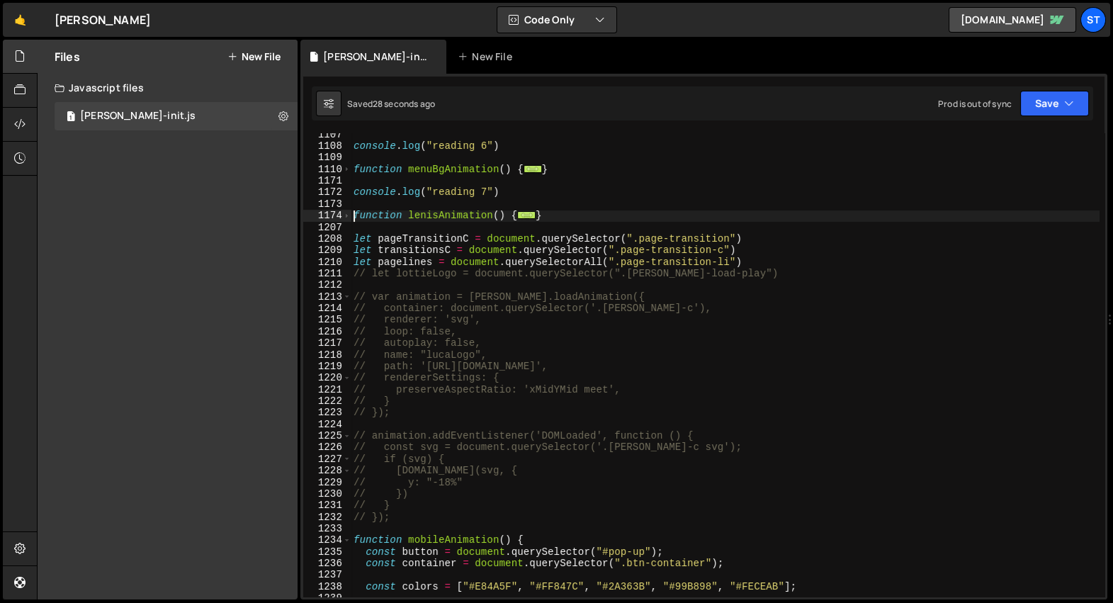
click at [524, 273] on div "console . log ( "reading 6" ) function menuBgAnimation ( ) { ... } console . lo…" at bounding box center [725, 373] width 749 height 488
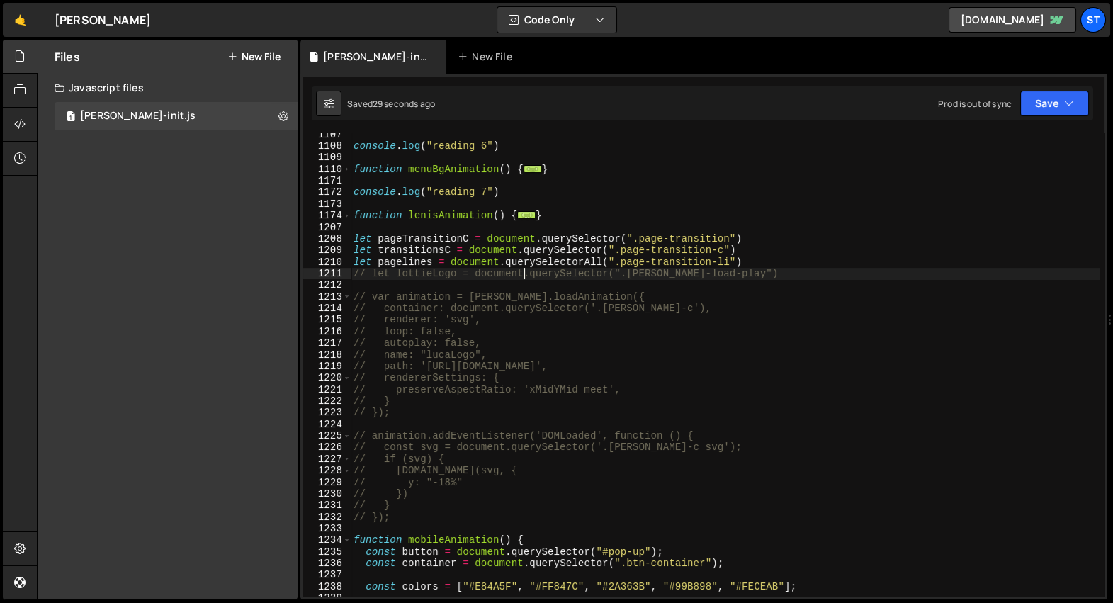
type textarea "let pagelines = document.querySelectorAll(".page-transition-li")"
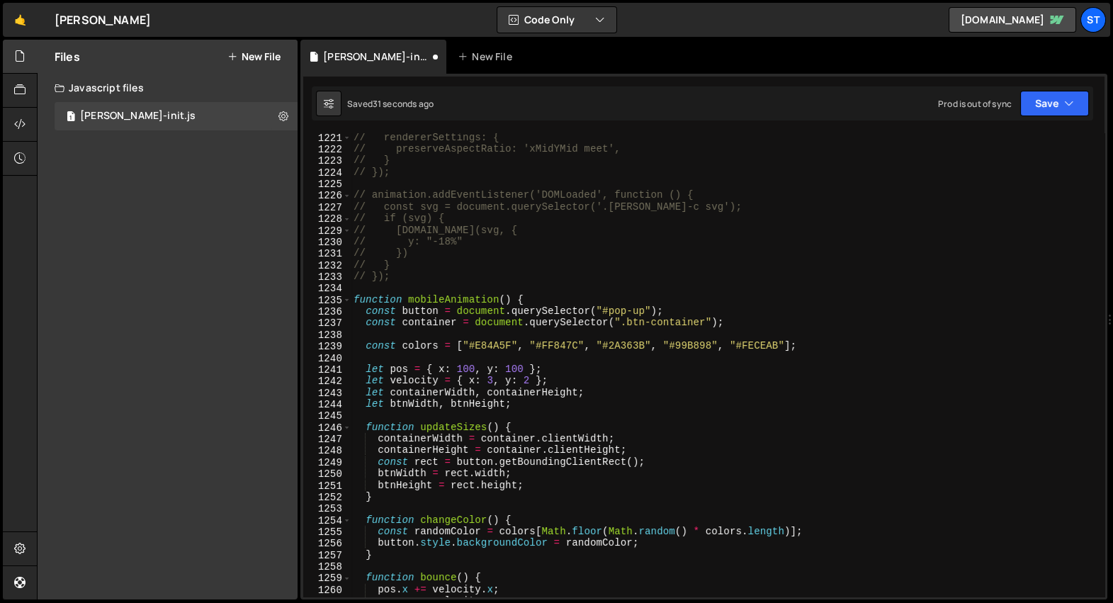
scroll to position [520, 0]
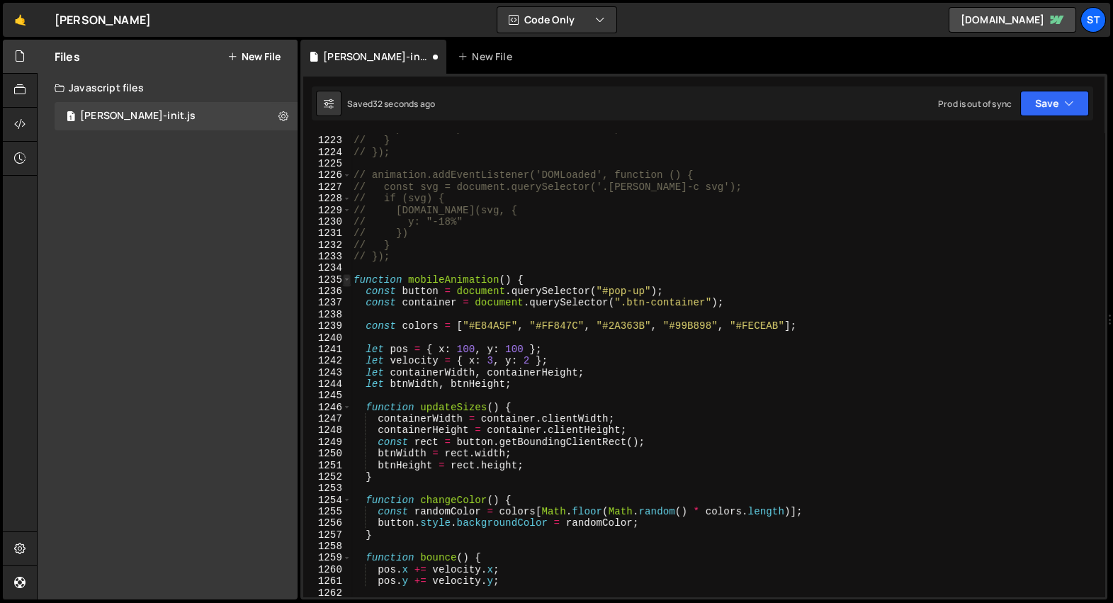
click at [348, 276] on span at bounding box center [347, 279] width 8 height 11
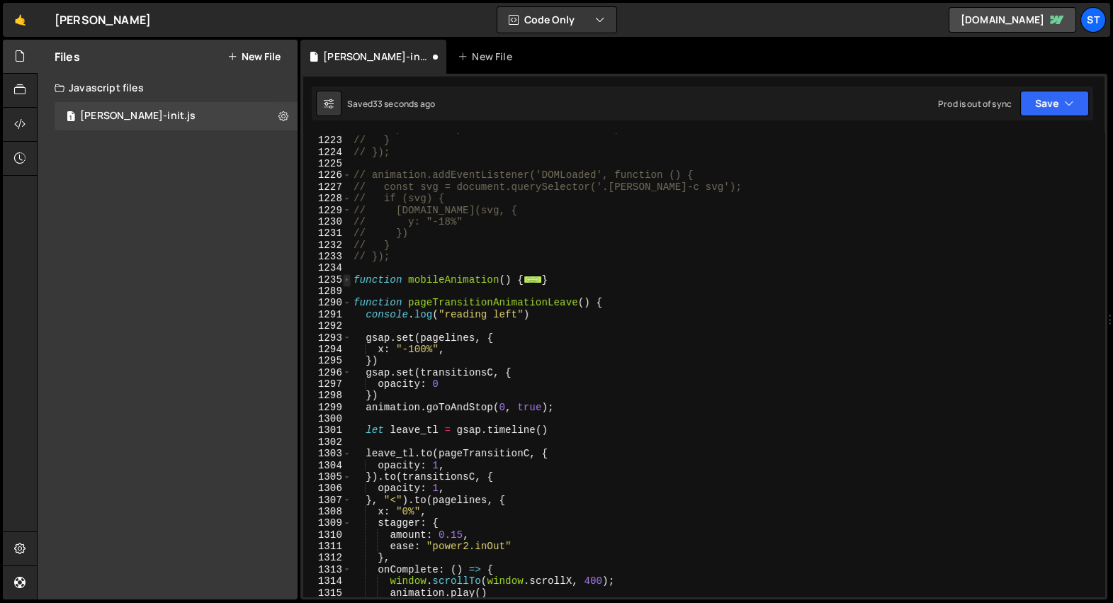
click at [346, 280] on span at bounding box center [347, 279] width 8 height 11
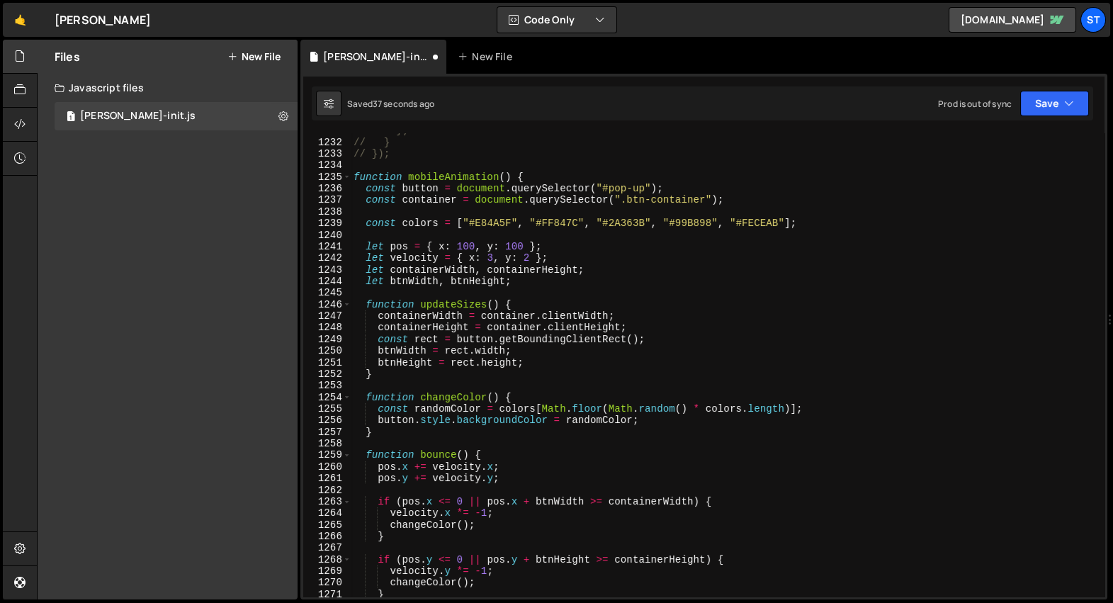
scroll to position [624, 0]
click at [346, 176] on span at bounding box center [347, 175] width 8 height 11
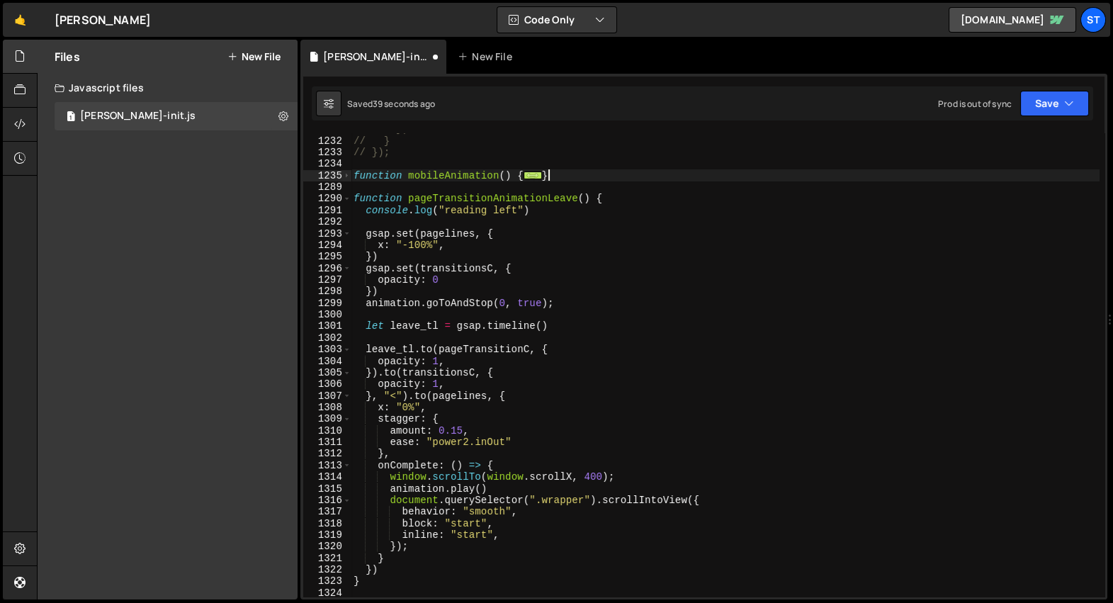
click at [573, 174] on div "// }) // } // }); function mobileAnimation ( ) { ... } function pageTransitionA…" at bounding box center [725, 367] width 749 height 488
click at [349, 202] on span at bounding box center [347, 198] width 8 height 11
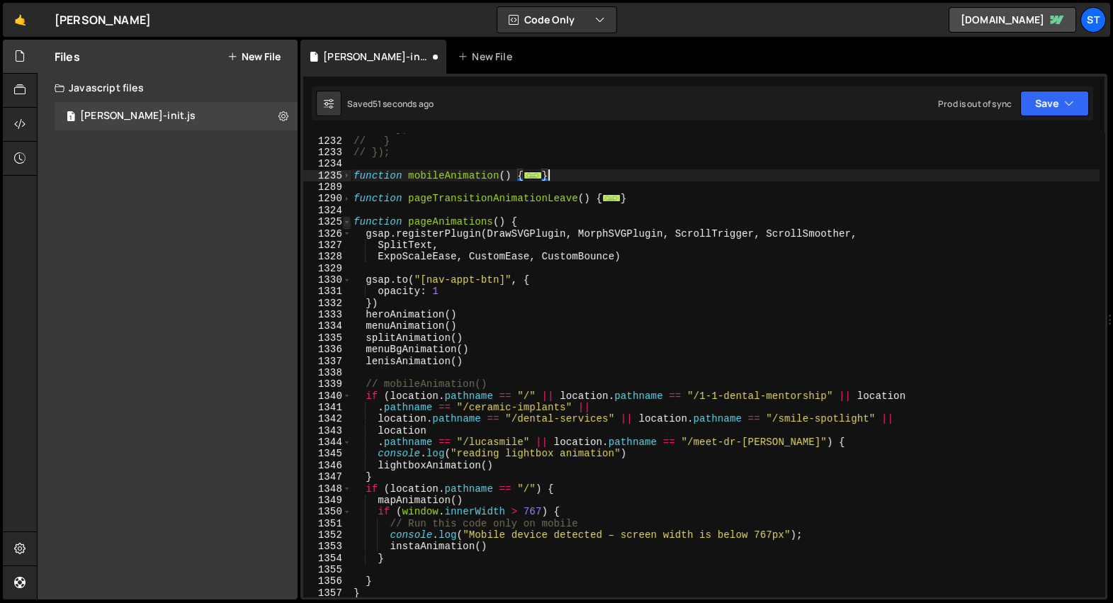
click at [349, 220] on span at bounding box center [347, 221] width 8 height 11
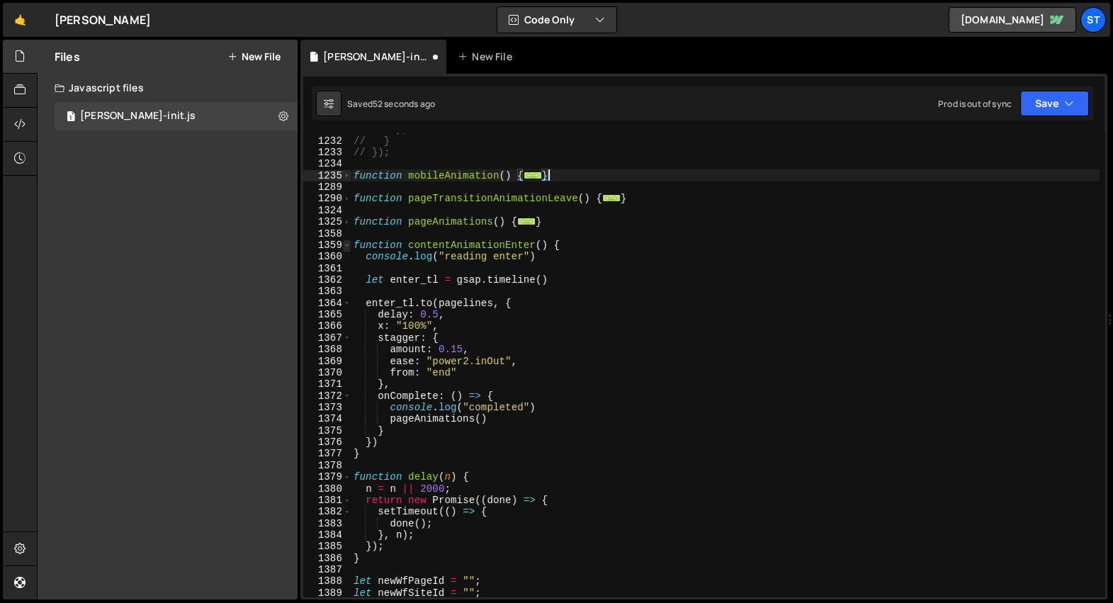
click at [348, 246] on span at bounding box center [347, 245] width 8 height 11
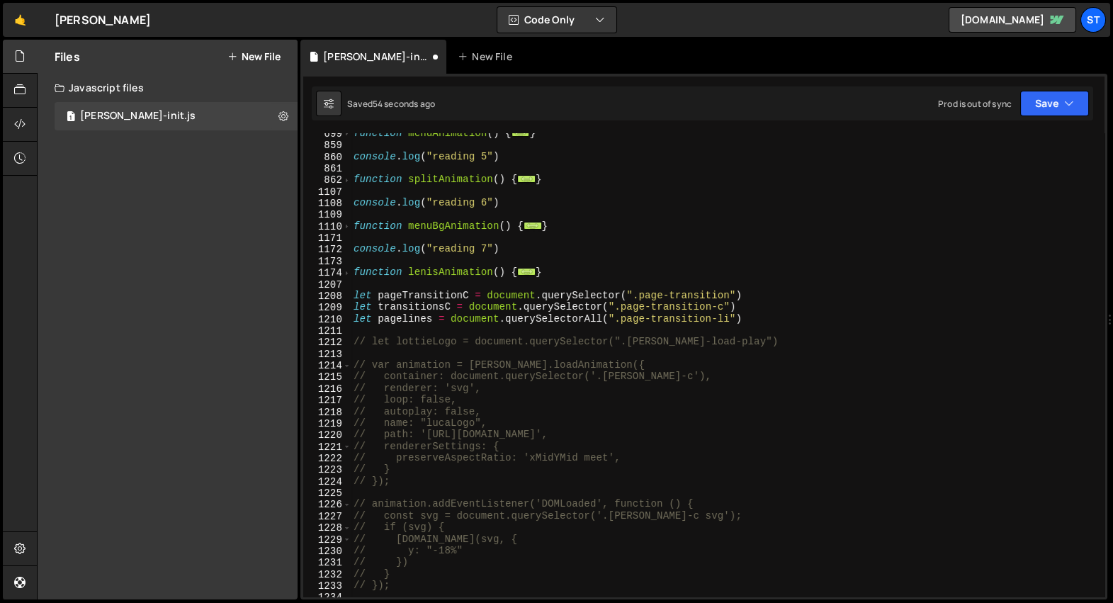
scroll to position [191, 0]
click at [566, 252] on div "function menuAnimation ( ) { ... } console . log ( "reading 5" ) function split…" at bounding box center [725, 372] width 749 height 488
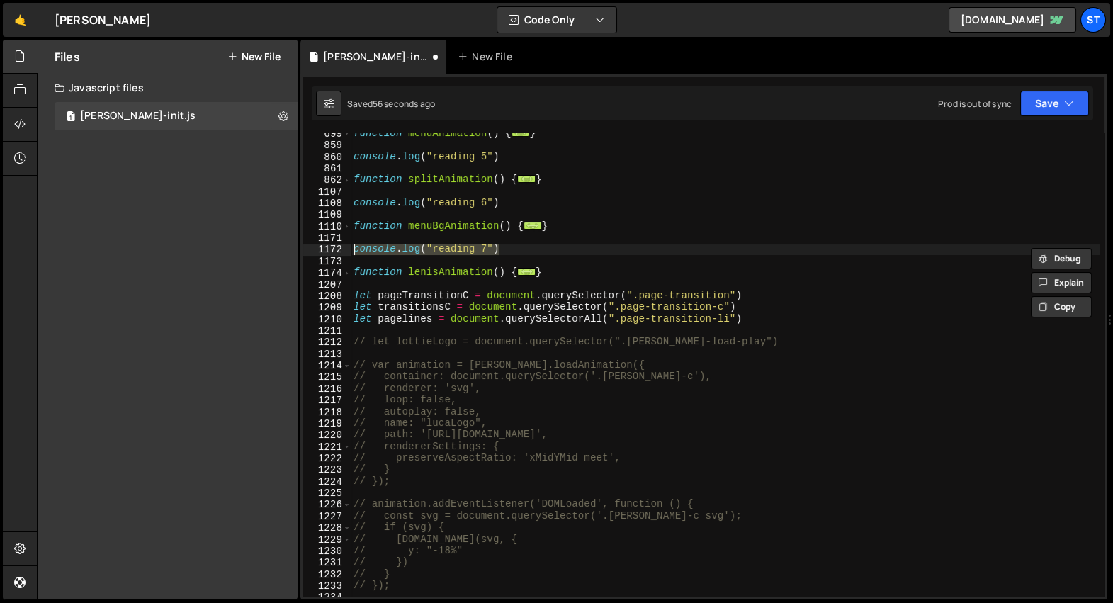
scroll to position [208, 0]
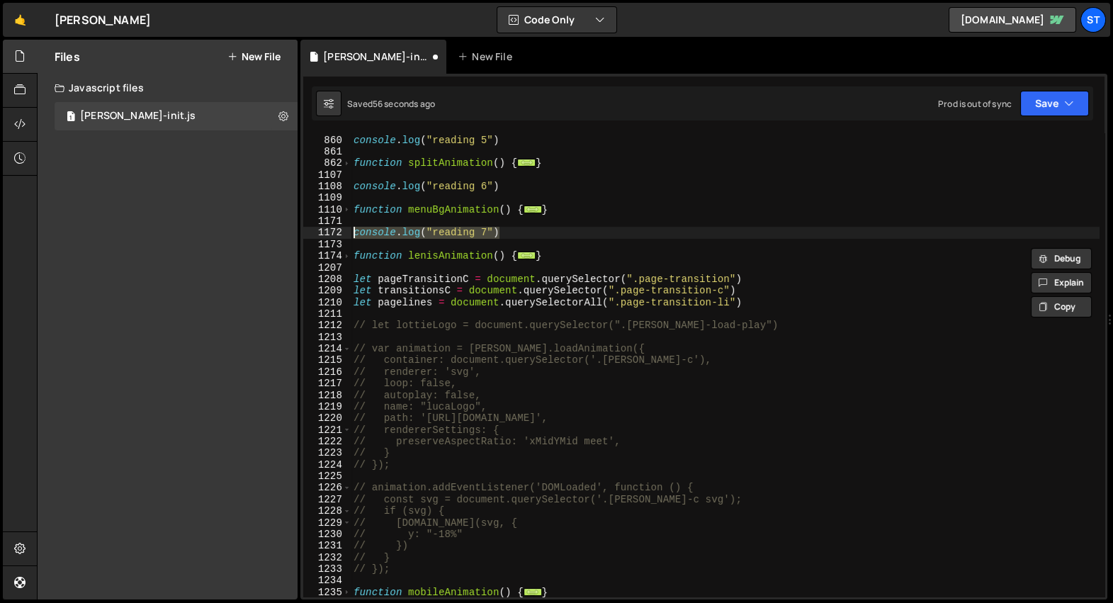
click at [566, 252] on div "console . log ( "reading 5" ) function splitAnimation ( ) { ... } console . log…" at bounding box center [725, 367] width 749 height 488
type textarea "}"
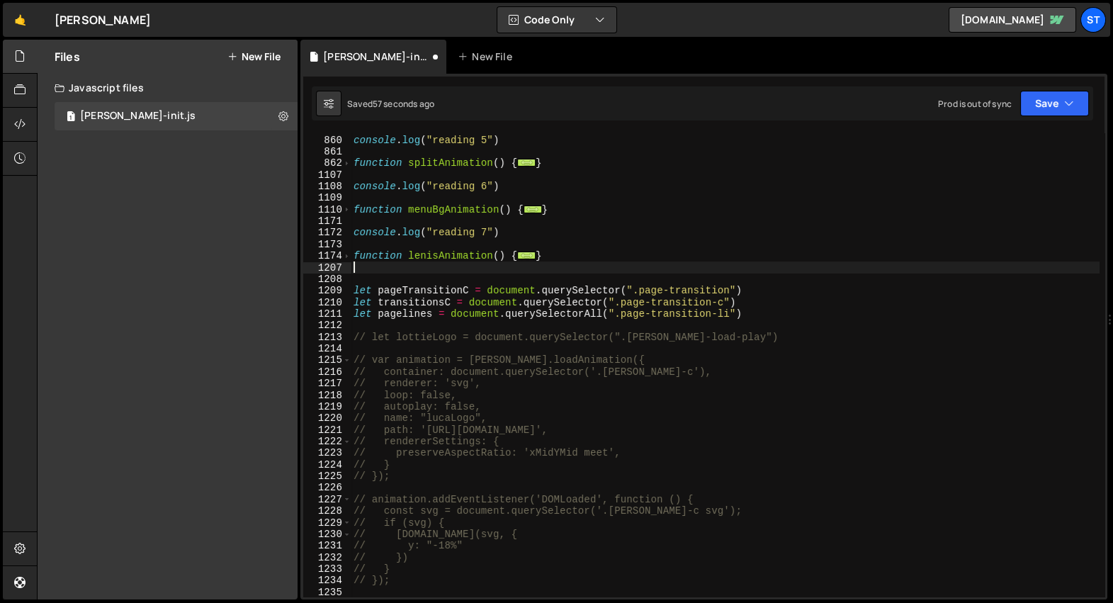
paste textarea "console.log("reading 7")"
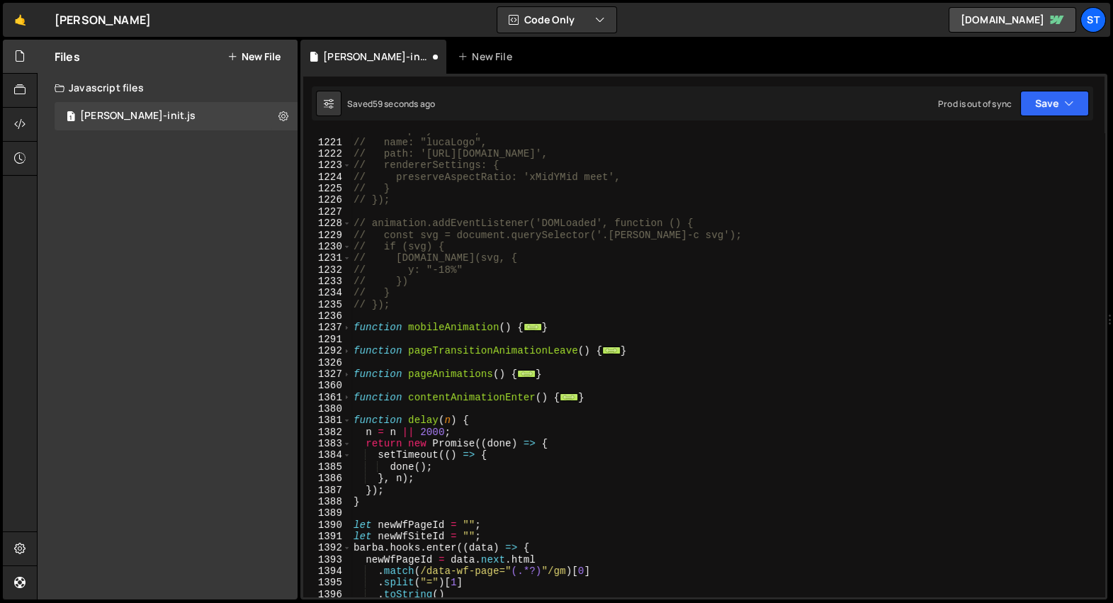
scroll to position [497, 0]
click at [610, 321] on div "// autoplay: false, // name: "lucaLogo", // path: 'https://cdn.prod.website-fil…" at bounding box center [725, 367] width 749 height 488
type textarea "}"
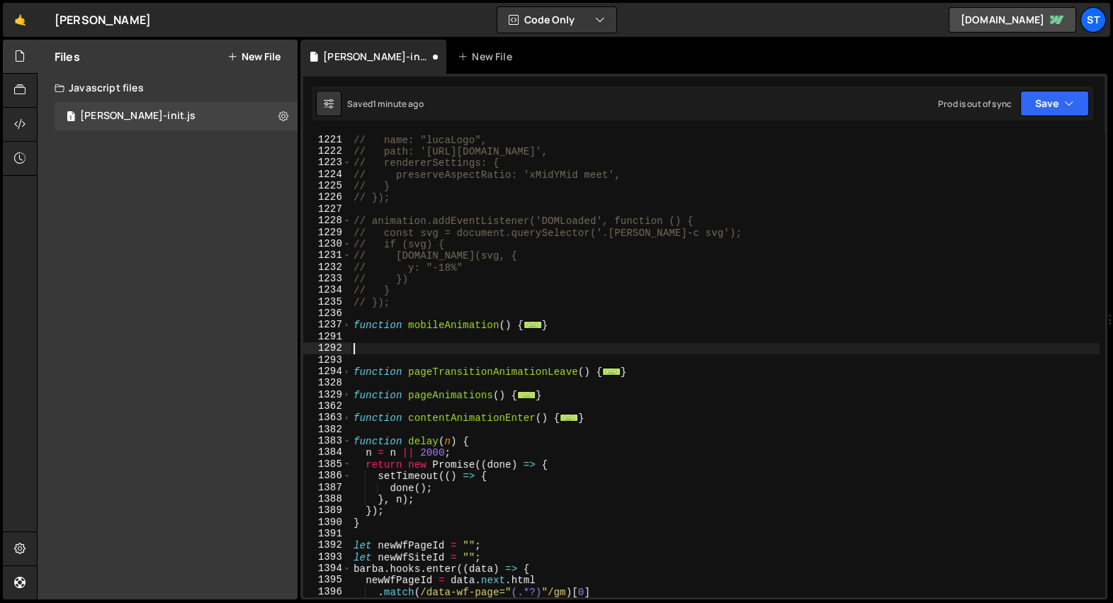
paste textarea "console.log("reading 7")"
type textarea "console.log("reading 9")"
type textarea "}"
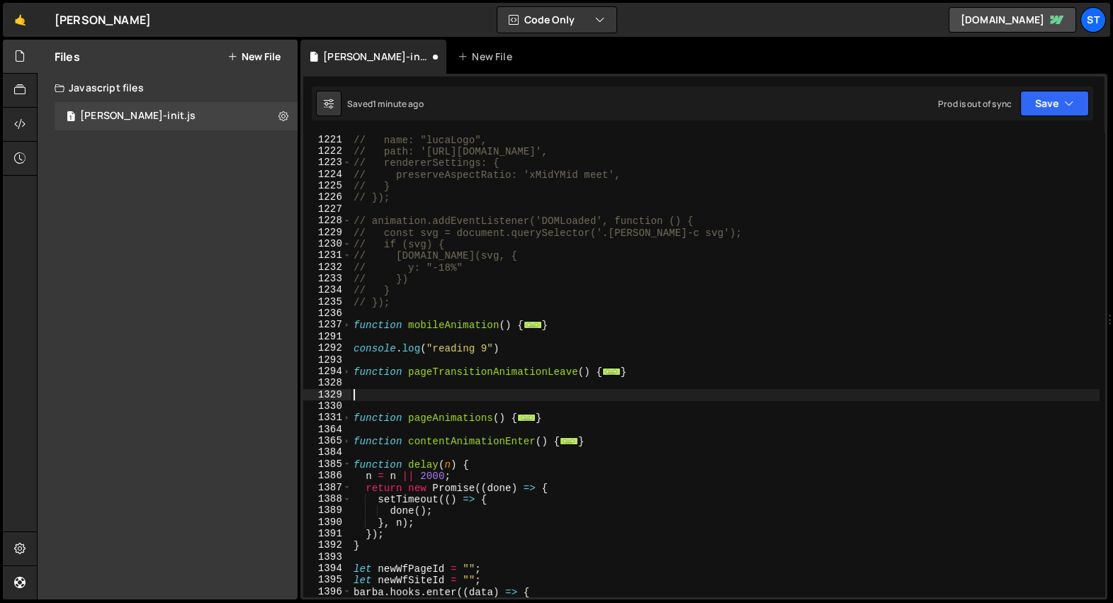
paste textarea "console.log("reading 7")"
click at [571, 419] on div "// autoplay: false, // name: "lucaLogo", // path: 'https://cdn.prod.website-fil…" at bounding box center [725, 367] width 749 height 488
type textarea "}"
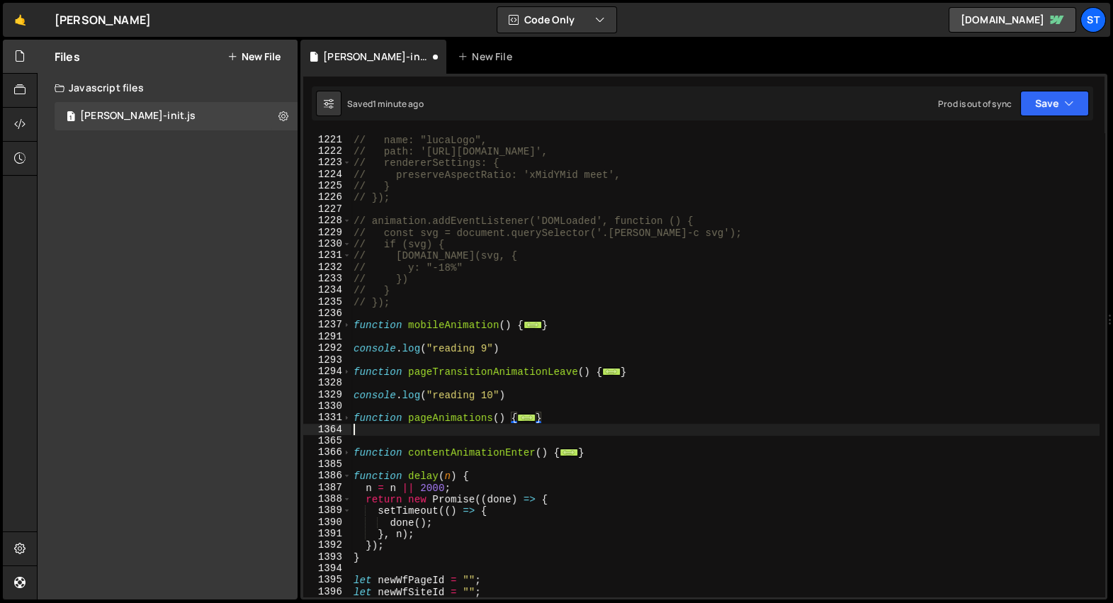
paste textarea "console.log("reading 10")"
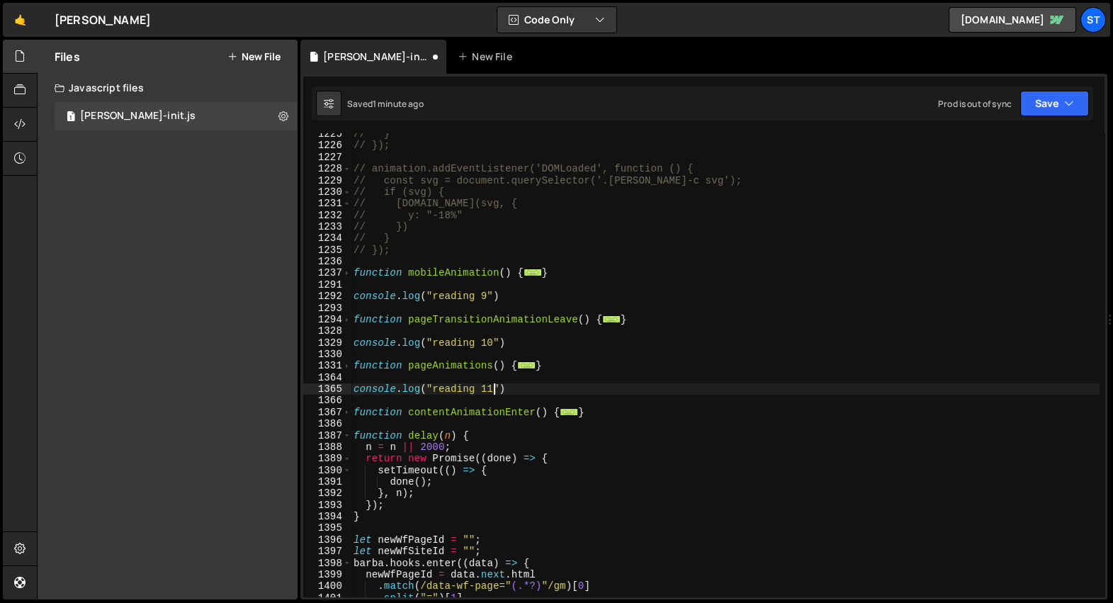
scroll to position [552, 0]
click at [646, 408] on div "// } // }); // animation.addEventListener('DOMLoaded', function () { // const s…" at bounding box center [725, 370] width 749 height 488
type textarea "}"
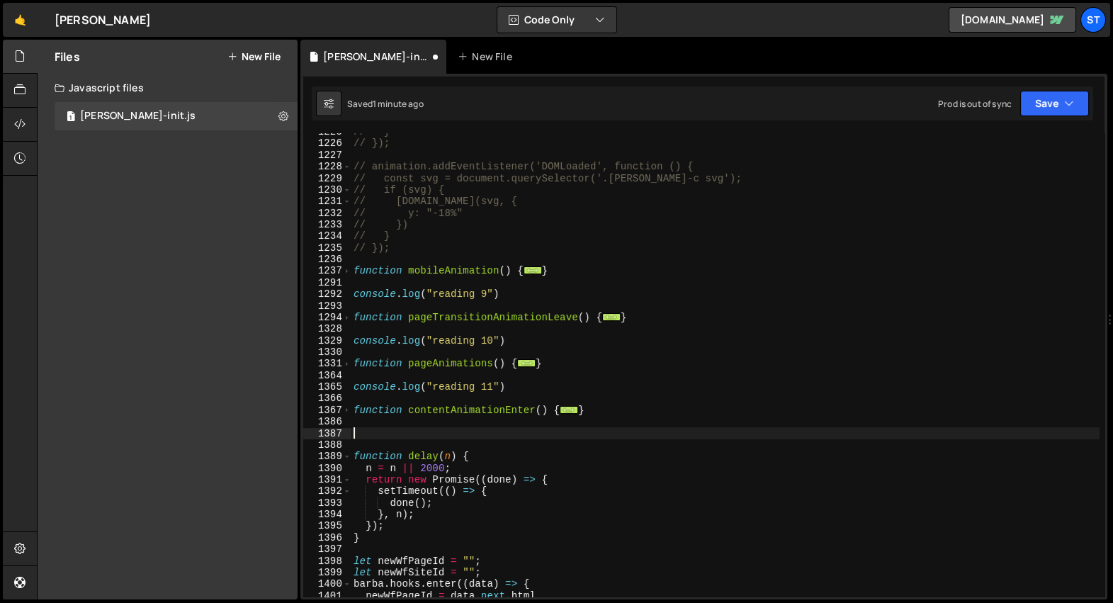
paste textarea "console.log("reading 10")"
type textarea "console.log("reading 12")"
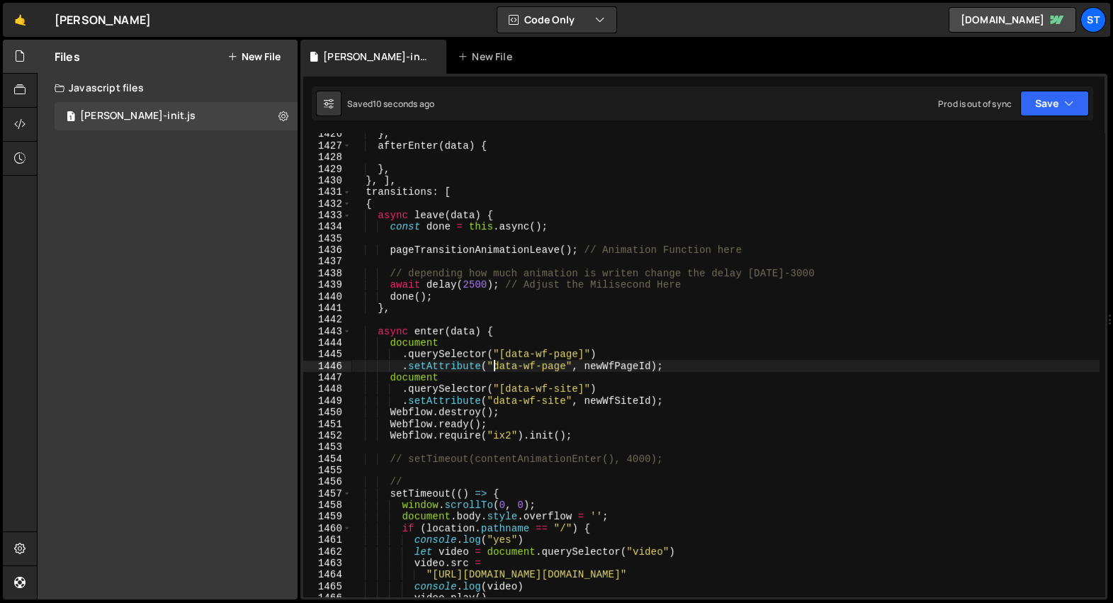
click at [492, 360] on div "} , afterEnter ( data ) { } , } , ] , transitions : [ { async leave ( data ) { …" at bounding box center [725, 372] width 749 height 488
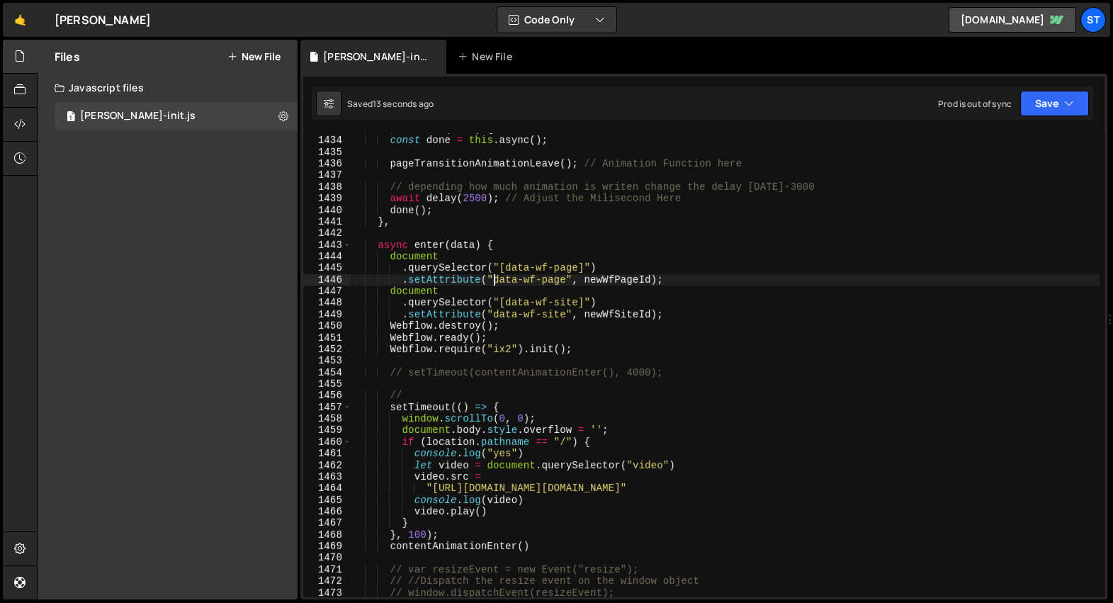
click at [523, 317] on div "async leave ( data ) { const done = this . async ( ) ; pageTransitionAnimationL…" at bounding box center [725, 367] width 749 height 488
type textarea ".setAttribute("data-wf-site", newWfSiteId);"
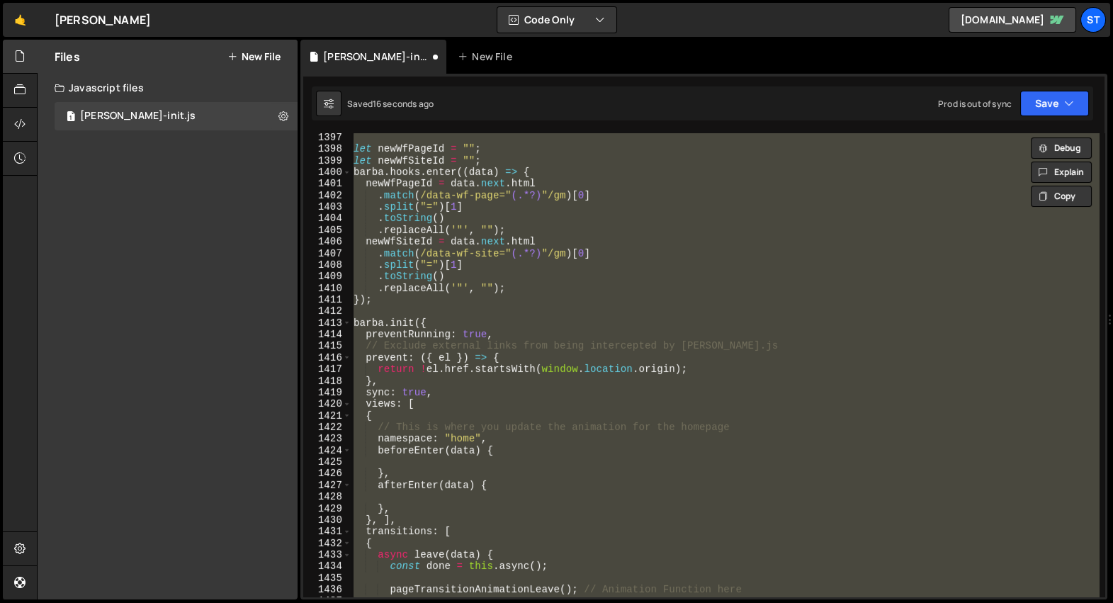
click at [544, 294] on div "let newWfPageId = "" ; let newWfSiteId = "" ; barba . hooks . enter (( data ) =…" at bounding box center [725, 364] width 748 height 463
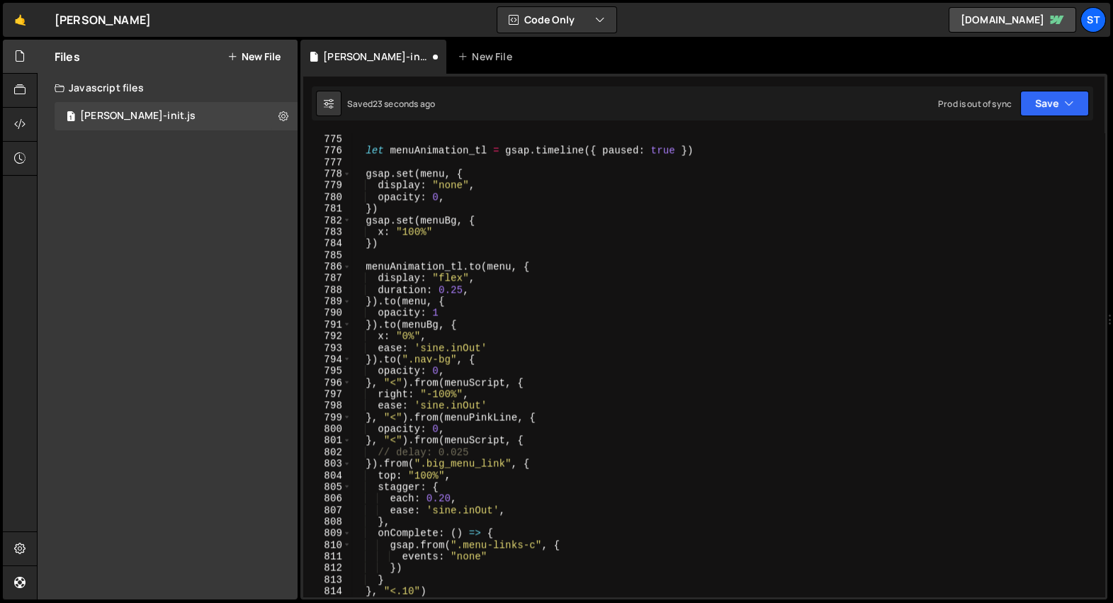
scroll to position [20202, 0]
click at [528, 247] on div "let menuAnimation_tl = gsap . timeline ({ paused : true }) gsap . set ( menu , …" at bounding box center [725, 377] width 749 height 488
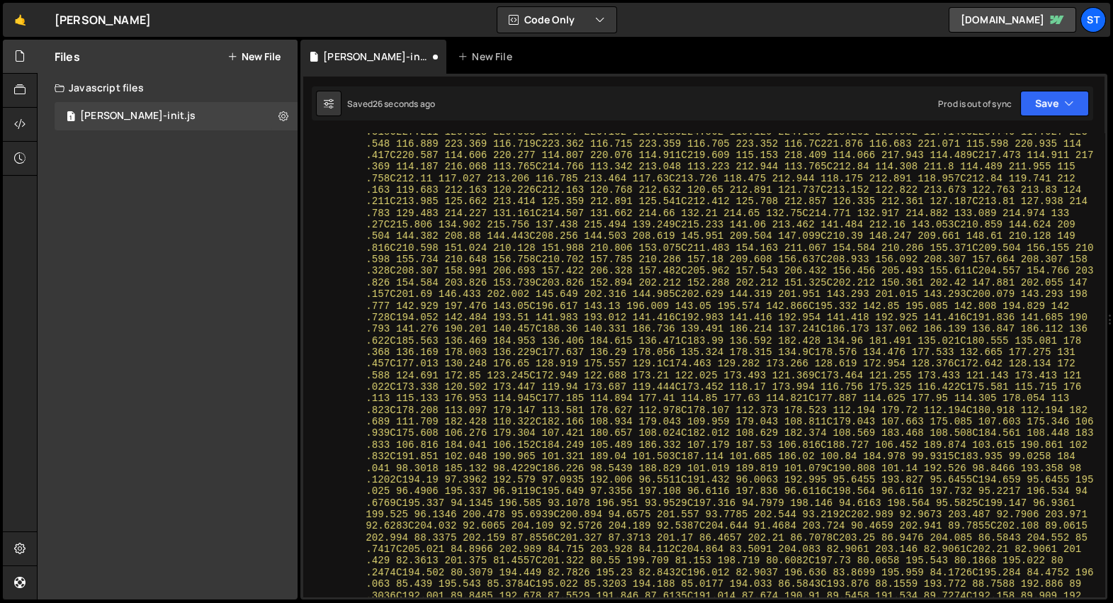
scroll to position [0, 0]
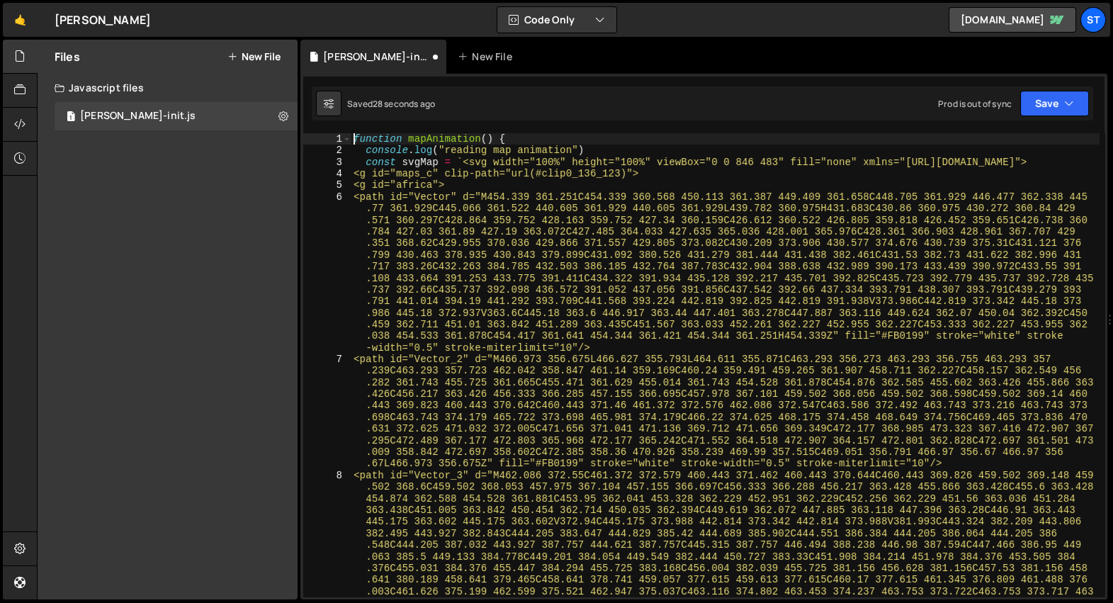
click at [348, 164] on div "3" at bounding box center [327, 162] width 48 height 11
click at [449, 164] on div "function mapAnimation ( ) { console . log ( "reading map animation" ) const svg…" at bounding box center [725, 446] width 749 height 626
click at [348, 140] on span at bounding box center [347, 138] width 8 height 11
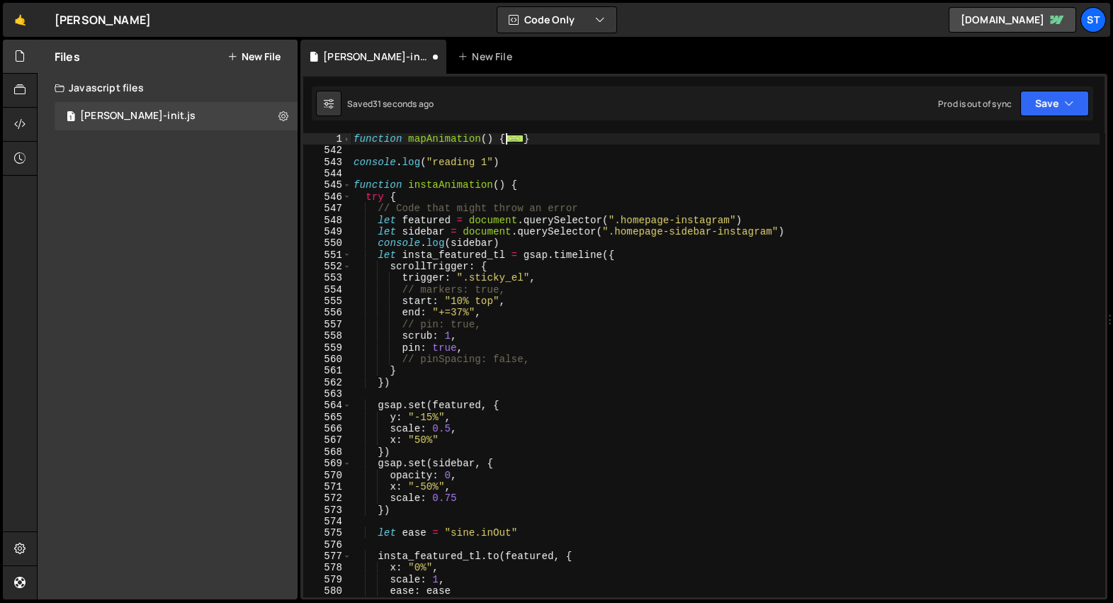
click at [454, 159] on div "function mapAnimation ( ) { ... } console . log ( "reading 1" ) function instaA…" at bounding box center [725, 377] width 749 height 488
type textarea "console.log("reading 1")"
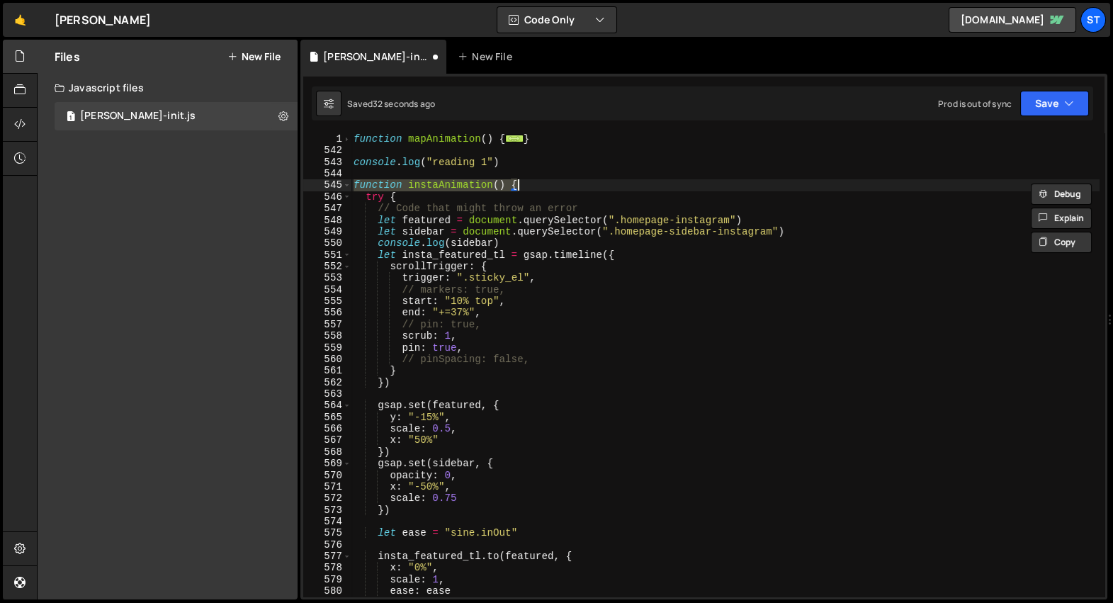
scroll to position [10575, 0]
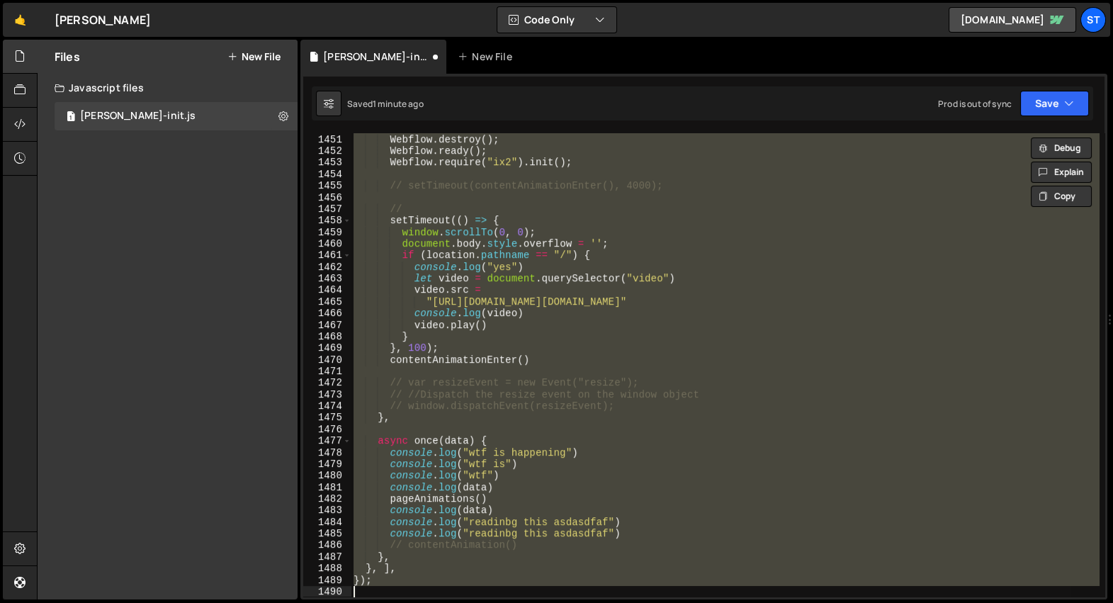
click at [402, 250] on div "Webflow . destroy ( ) ; Webflow . ready ( ) ; Webflow . require ( "ix2" ) . ini…" at bounding box center [725, 364] width 748 height 463
type textarea "if (location.pathname == "/") {"
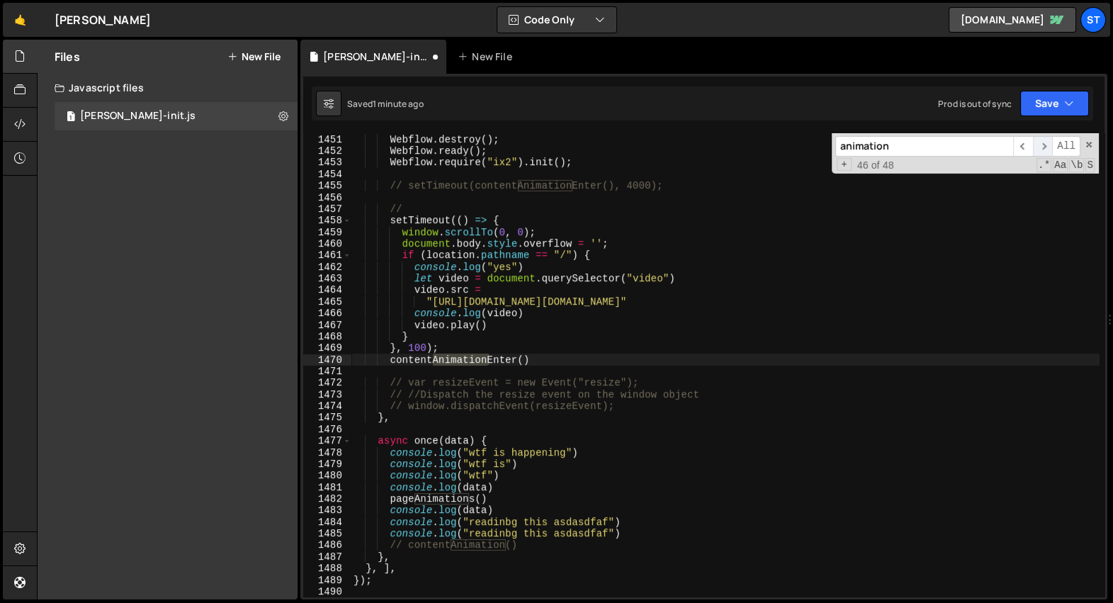
click at [1042, 142] on span "​" at bounding box center [1043, 146] width 20 height 21
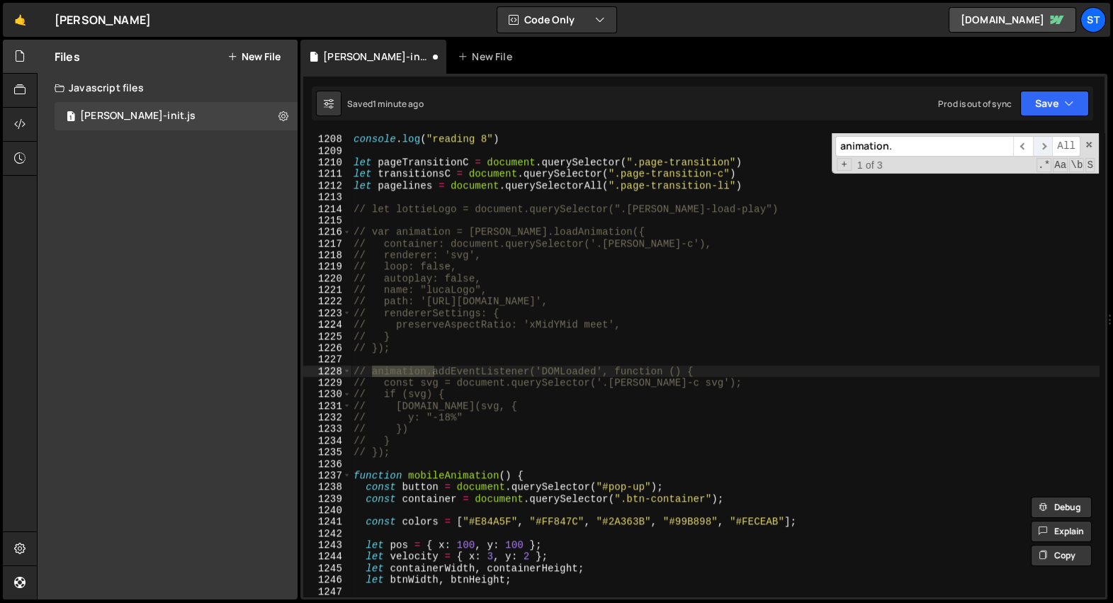
type input "animation."
click at [1040, 147] on span "​" at bounding box center [1043, 146] width 20 height 21
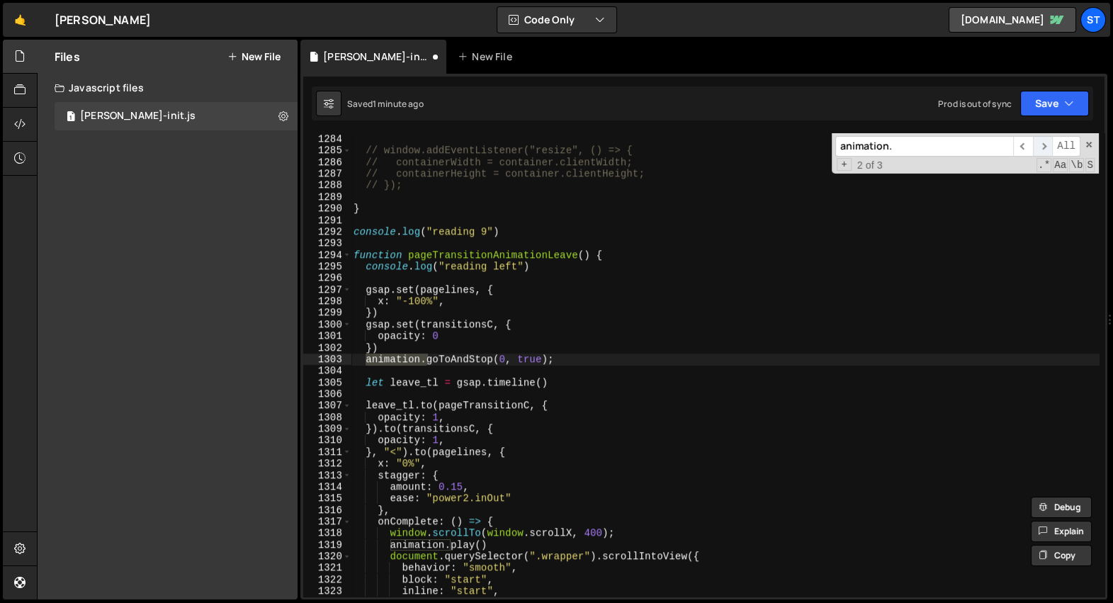
scroll to position [8639, 0]
click at [578, 358] on div "window . addEventListener ( "resize" , updateSizes ) ; // window.addEventListen…" at bounding box center [725, 366] width 749 height 488
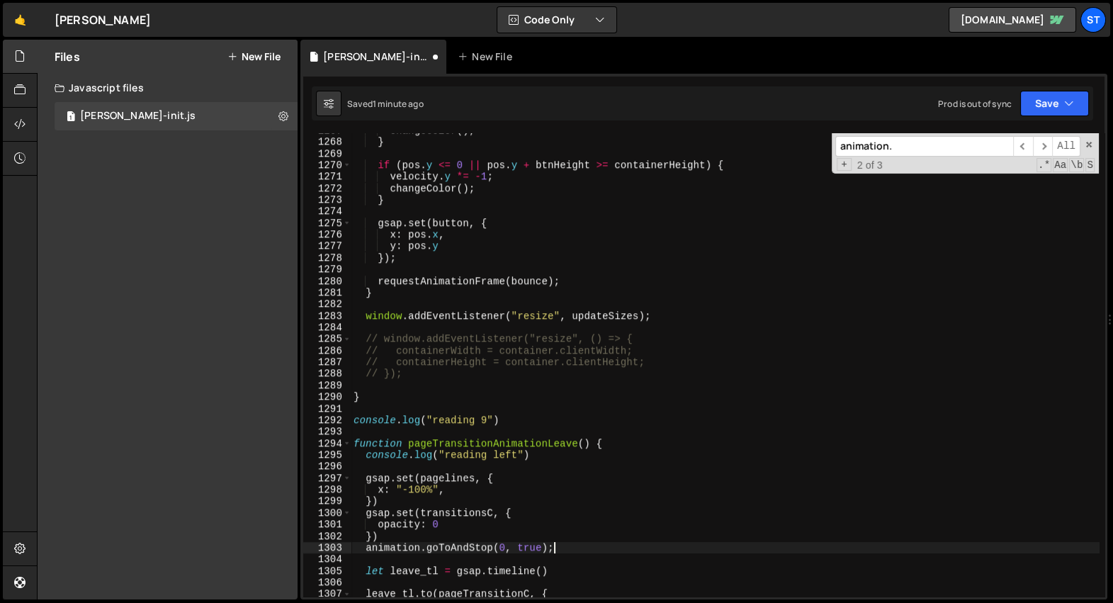
scroll to position [8438, 0]
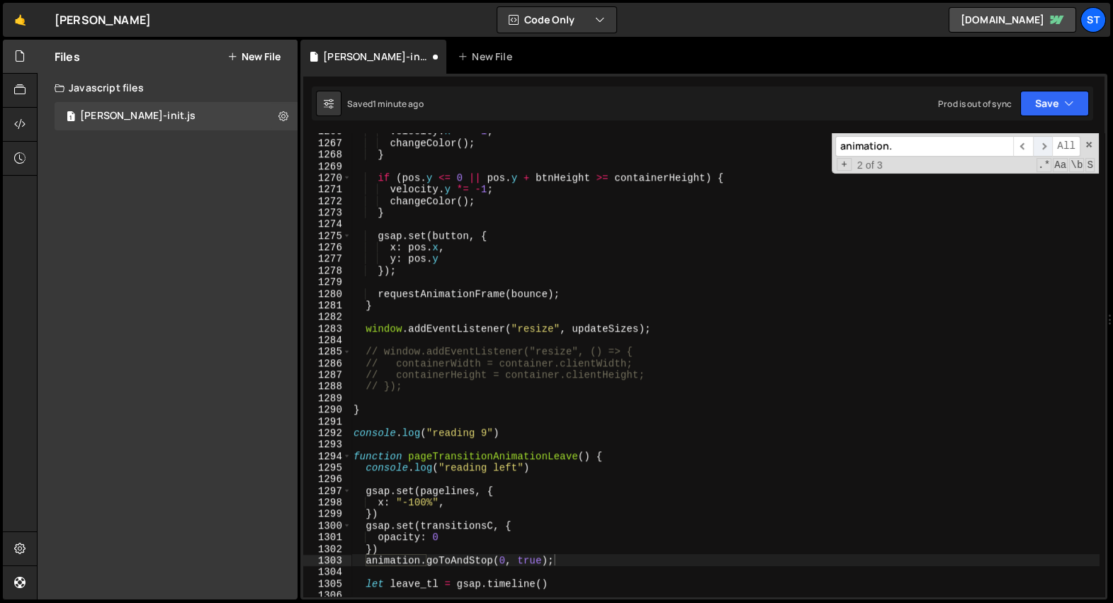
click at [1046, 145] on span "​" at bounding box center [1043, 146] width 20 height 21
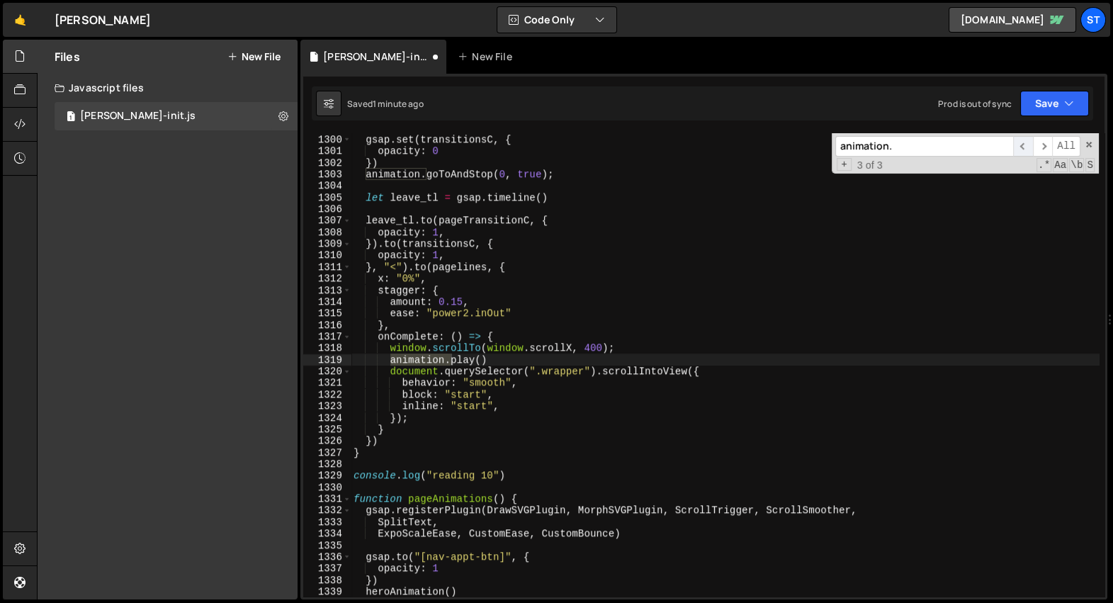
click at [1025, 145] on span "​" at bounding box center [1023, 146] width 20 height 21
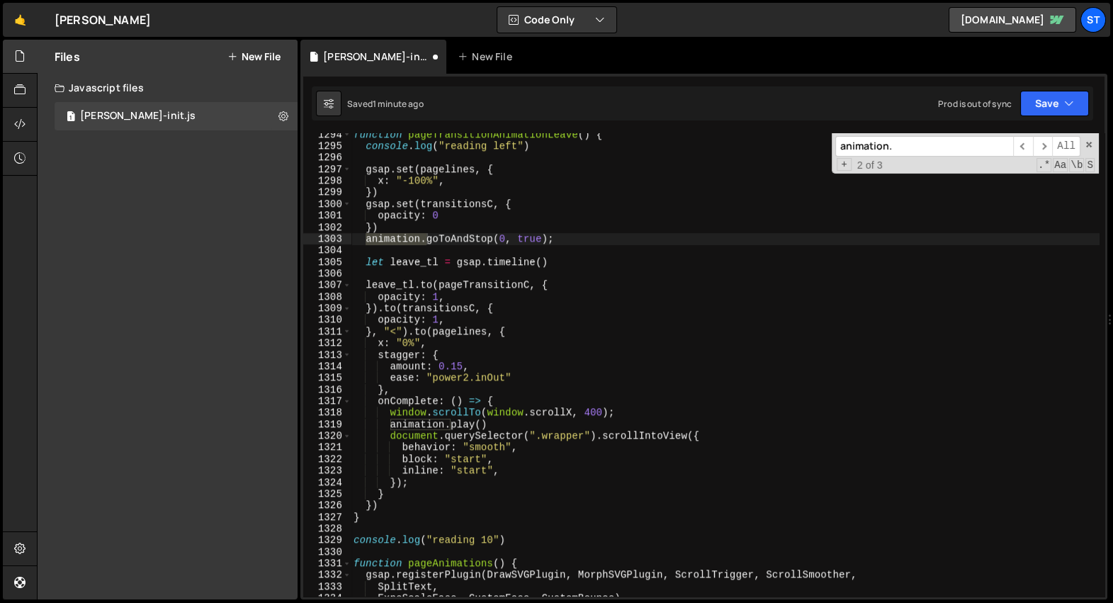
scroll to position [8750, 0]
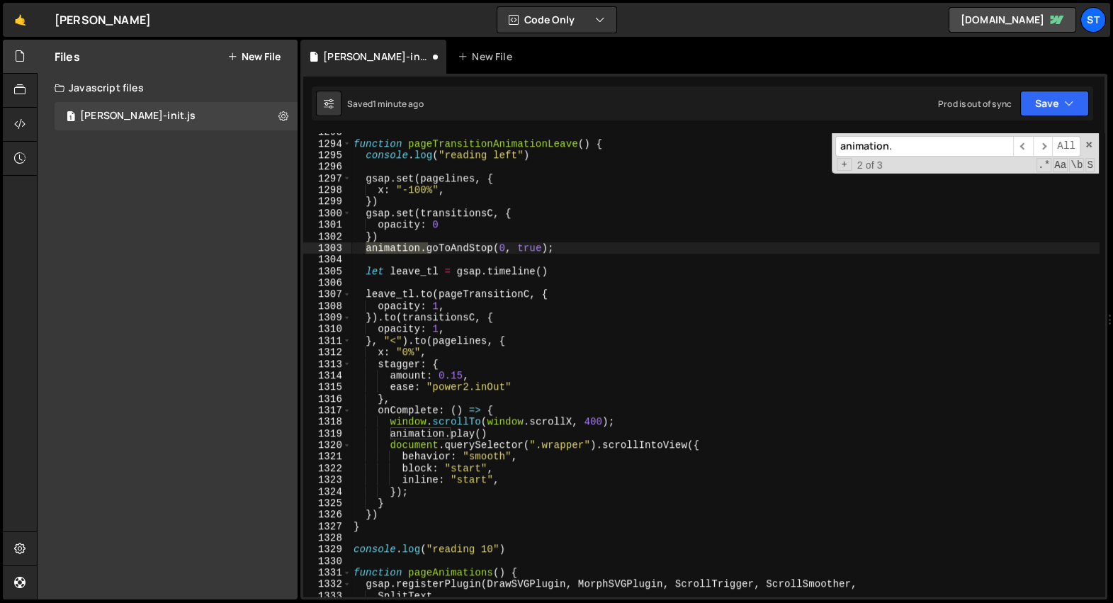
click at [578, 248] on div "function pageTransitionAnimationLeave ( ) { console . log ( "reading left" ) gs…" at bounding box center [725, 370] width 749 height 488
click at [563, 432] on div "function pageTransitionAnimationLeave ( ) { console . log ( "reading left" ) gs…" at bounding box center [725, 370] width 749 height 488
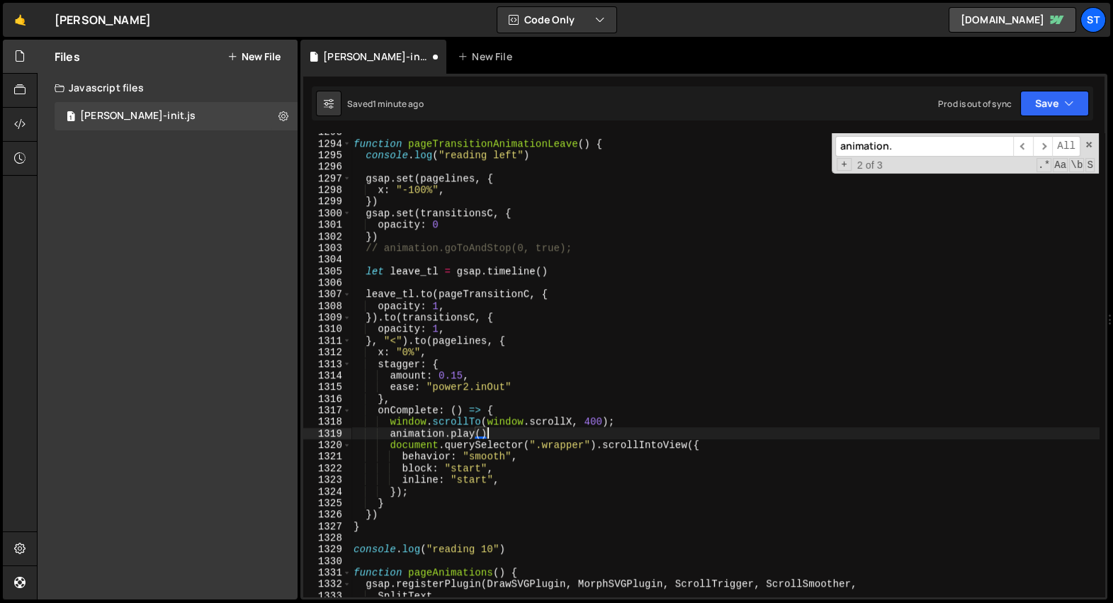
type textarea "// [DOMAIN_NAME]()"
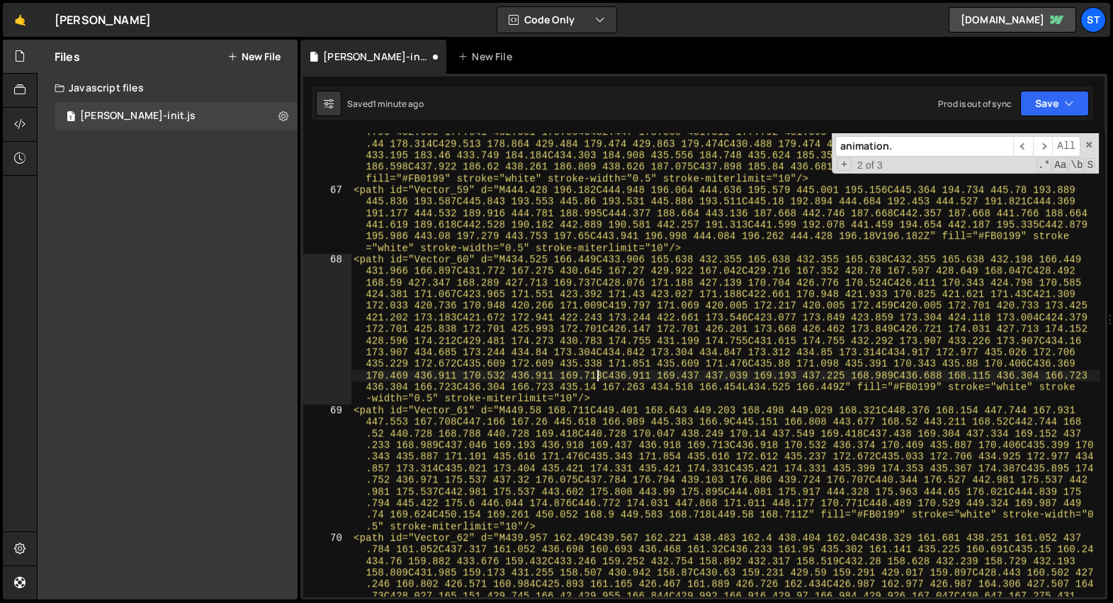
click at [598, 376] on div "<path id="Vector_58" d="M436.72 184.593C436.773 184.114 434.801 182.789 434.801…" at bounding box center [725, 416] width 749 height 719
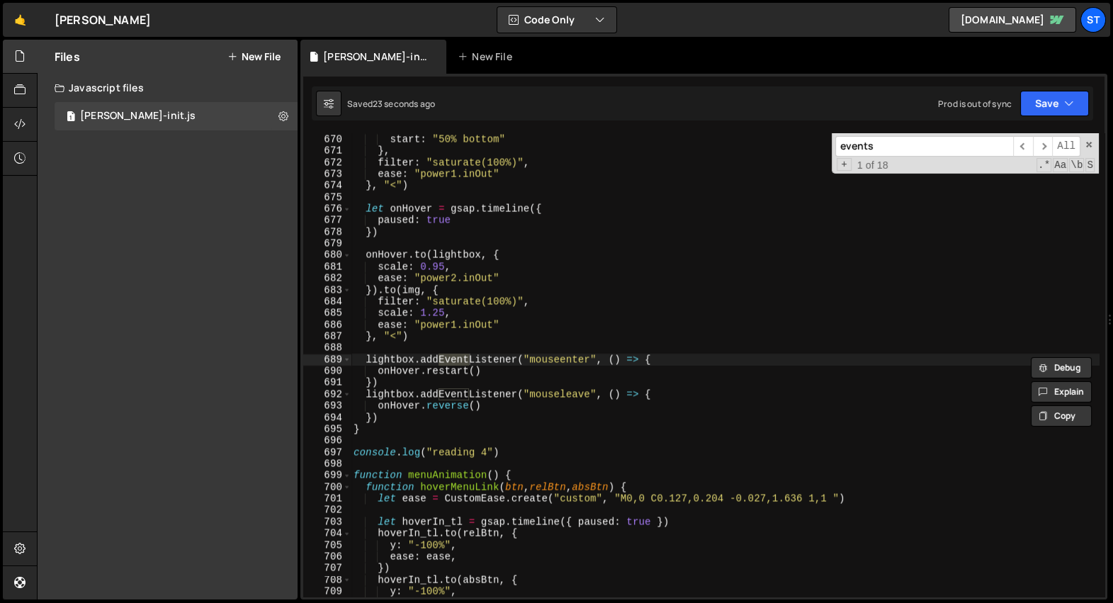
scroll to position [20274, 0]
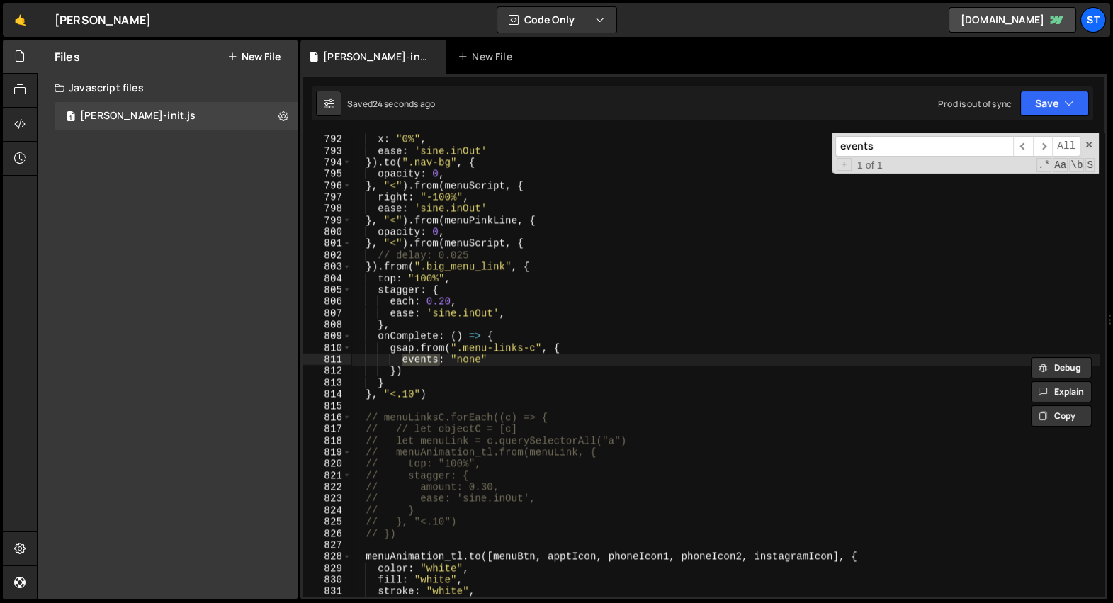
type input "events"
click at [519, 362] on div "}) . to ( menuBg , { x : "0%" , ease : 'sine.inOut' }) . to ( ".nav-bg" , { opa…" at bounding box center [725, 366] width 749 height 488
paste textarea "pointerEvents"
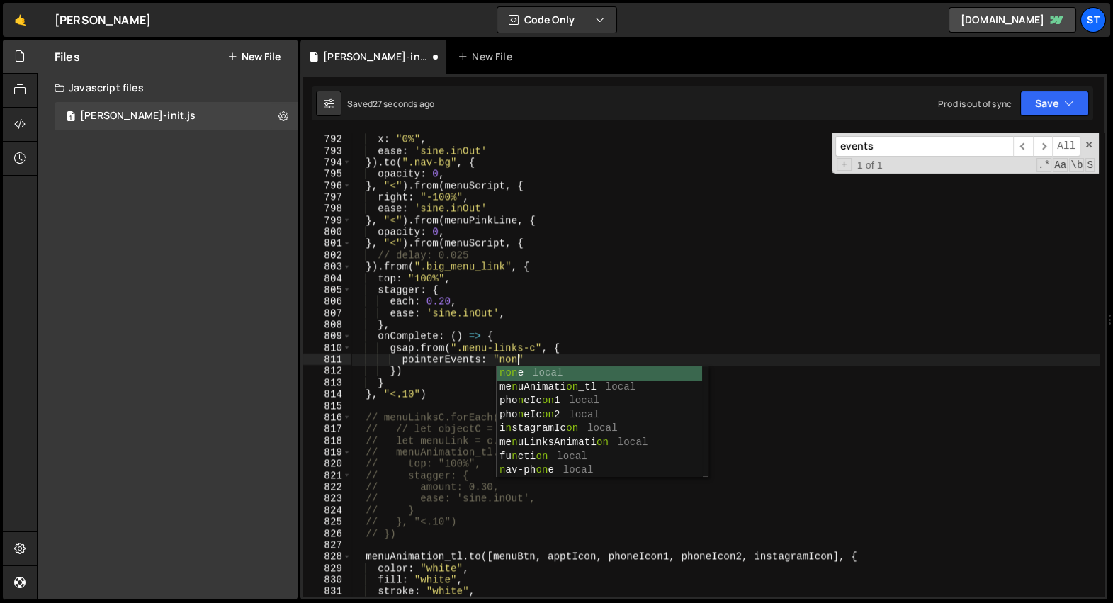
scroll to position [0, 11]
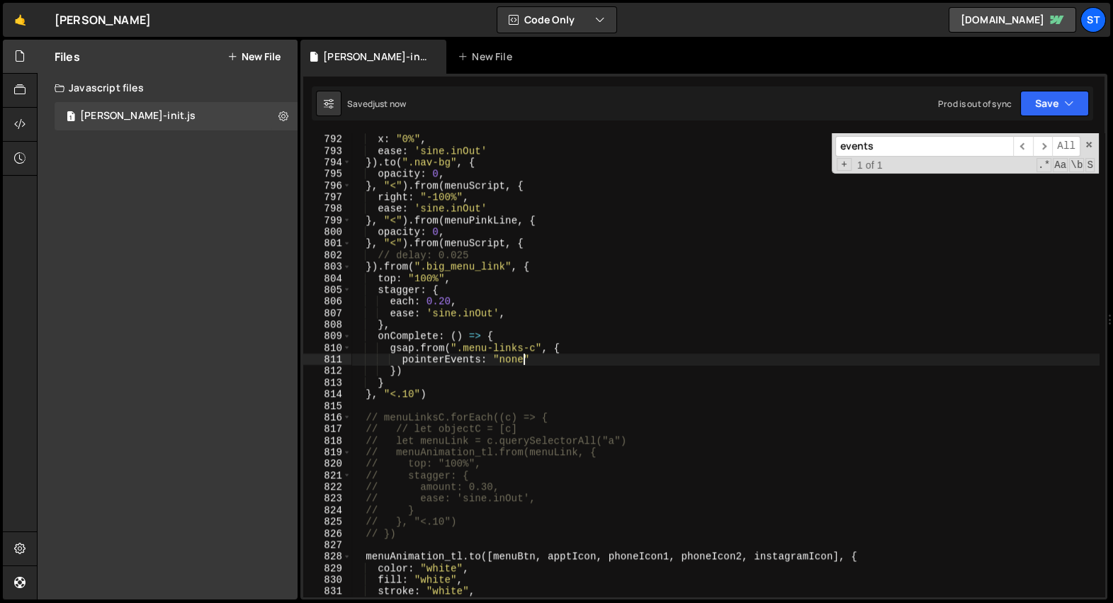
type textarea "pointerEvents: "none""
paste input "[menuLink]"
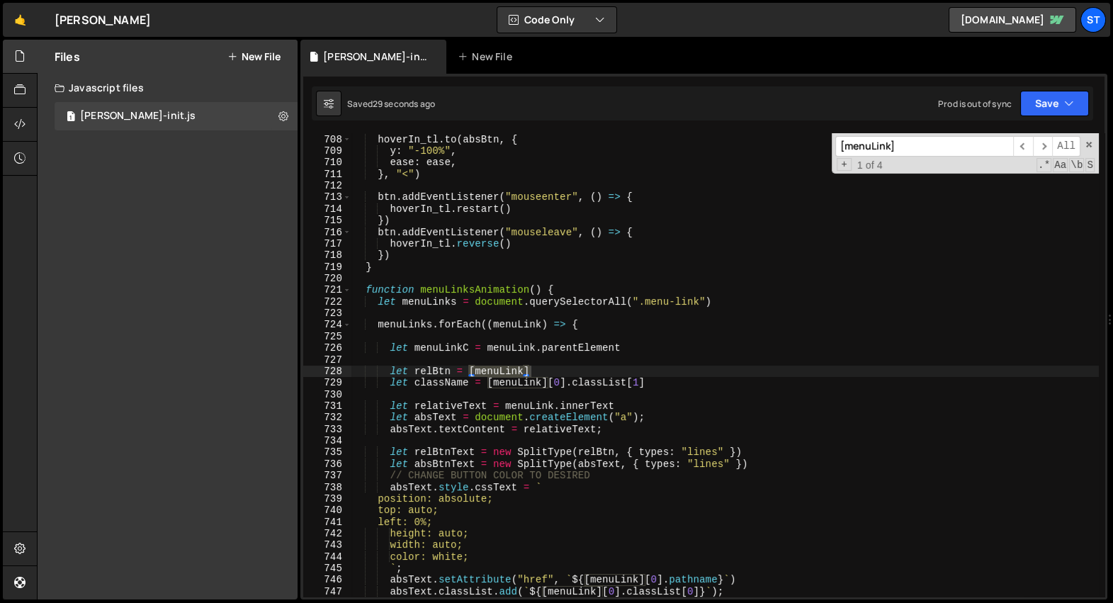
type input "[menuLink]"
type textarea "let relBtn = [menuLink]"
click at [539, 370] on div "}) hoverIn_tl . to ( absBtn , { y : "-100%" , ease : ease , } , "<" ) btn . add…" at bounding box center [725, 364] width 748 height 463
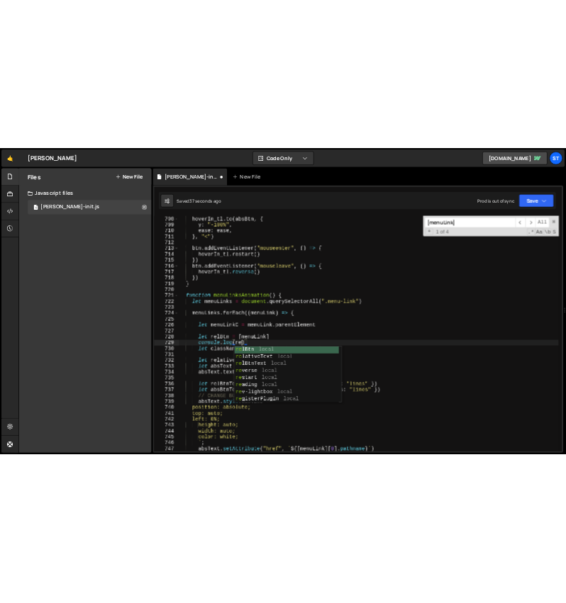
scroll to position [0, 8]
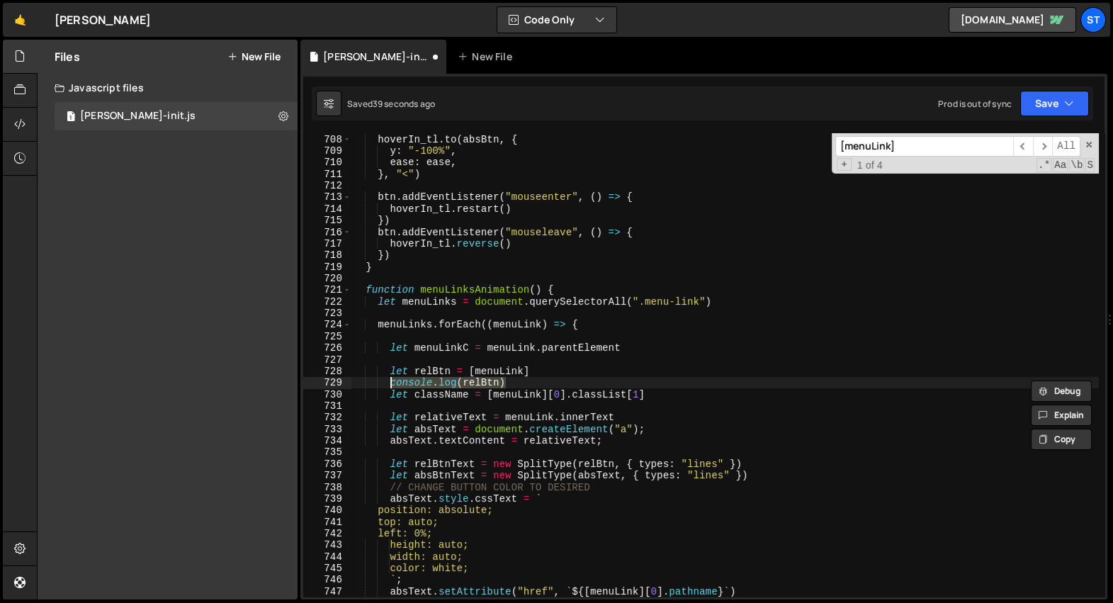
type textarea "console.log(relBtn)"
click at [610, 363] on div "}) hoverIn_tl . to ( absBtn , { y : "-100%" , ease : ease , } , "<" ) btn . add…" at bounding box center [726, 366] width 748 height 488
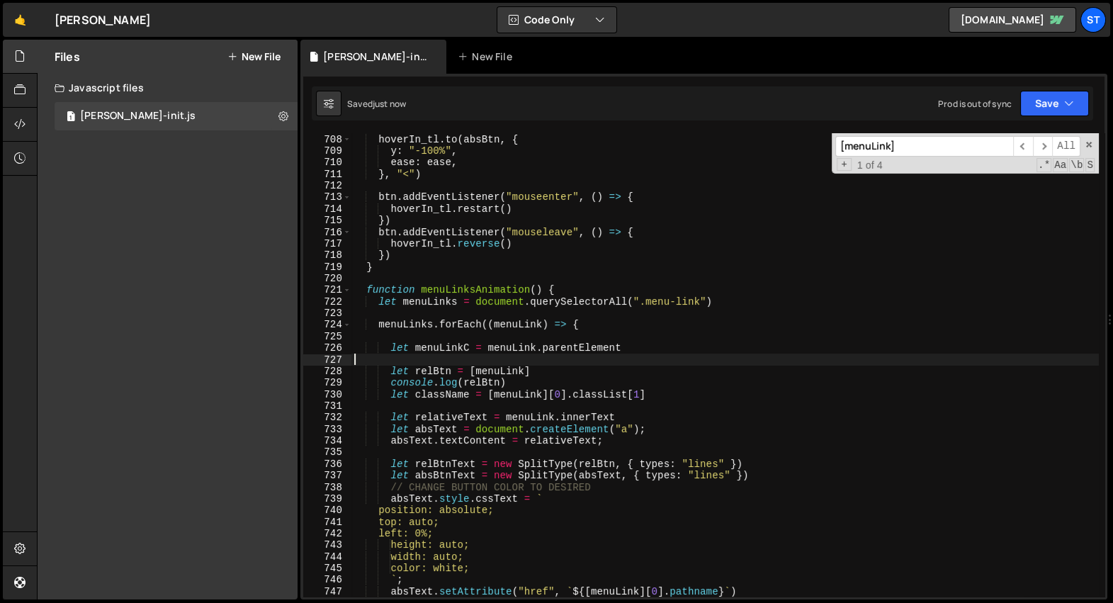
click at [564, 373] on div "}) hoverIn_tl . to ( absBtn , { y : "-100%" , ease : ease , } , "<" ) btn . add…" at bounding box center [726, 366] width 748 height 488
type textarea "let relBtn = [menuLink]"
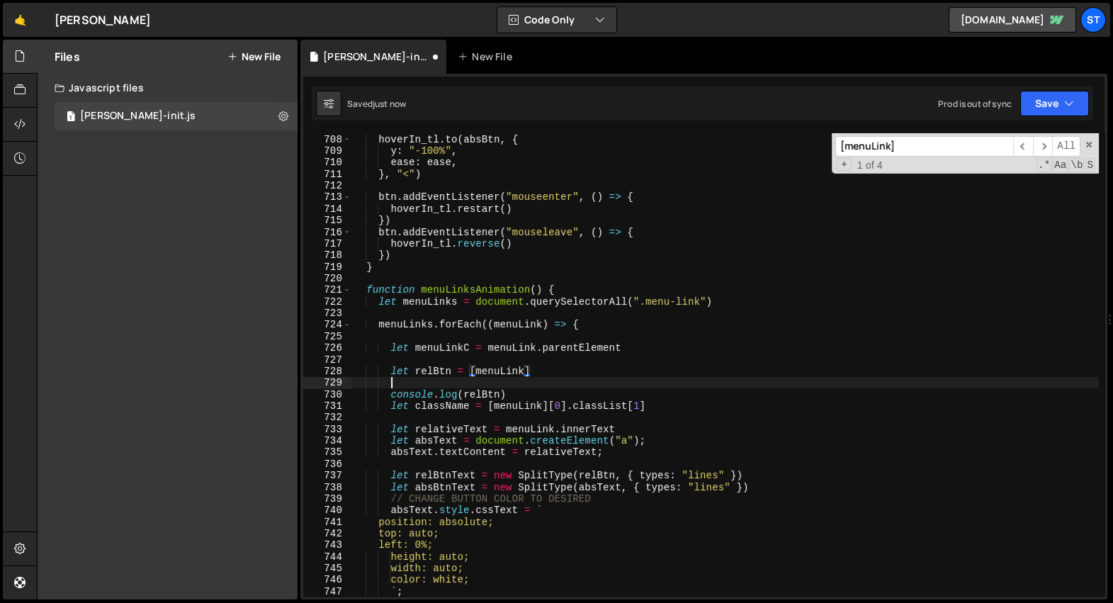
scroll to position [0, 1]
paste textarea "[menuLink]"
type textarea "[menuLink]"
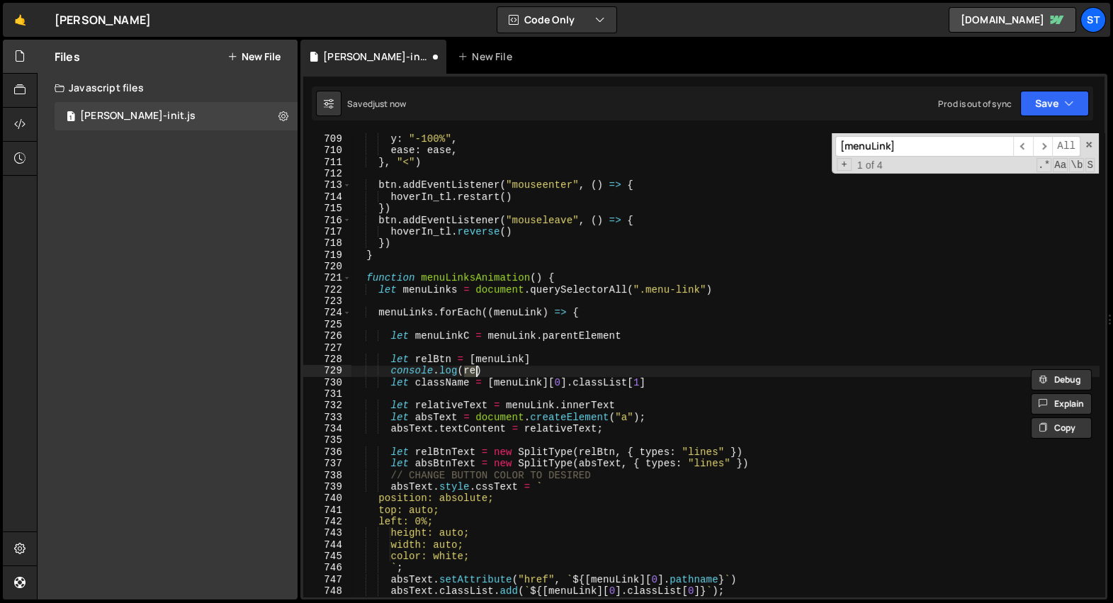
scroll to position [19921, 0]
paste textarea "lBtn"
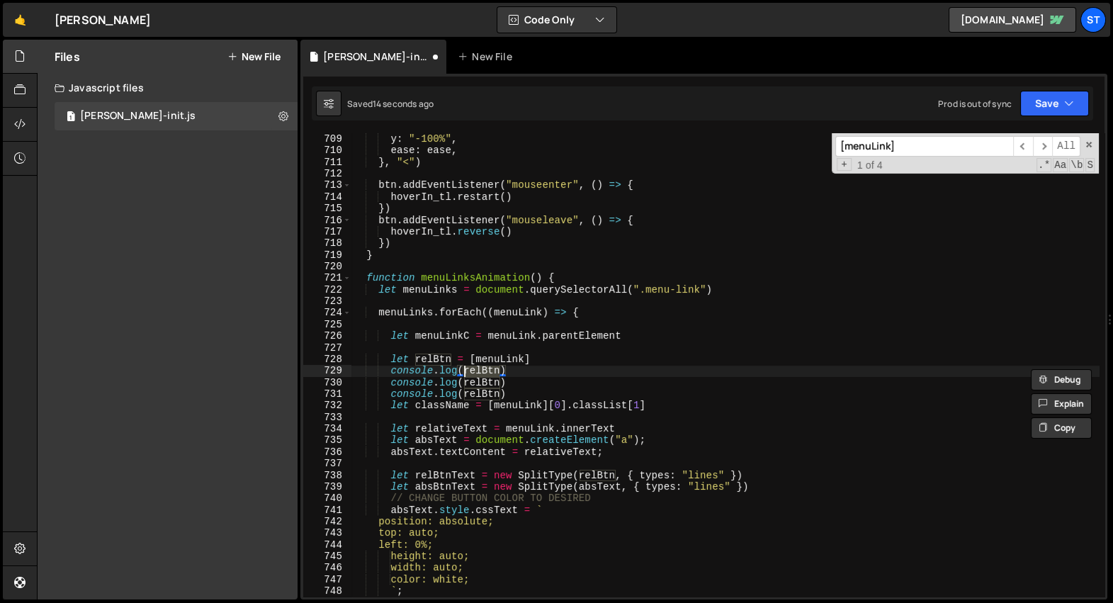
scroll to position [0, 8]
type textarea "console.log(relBtn)"
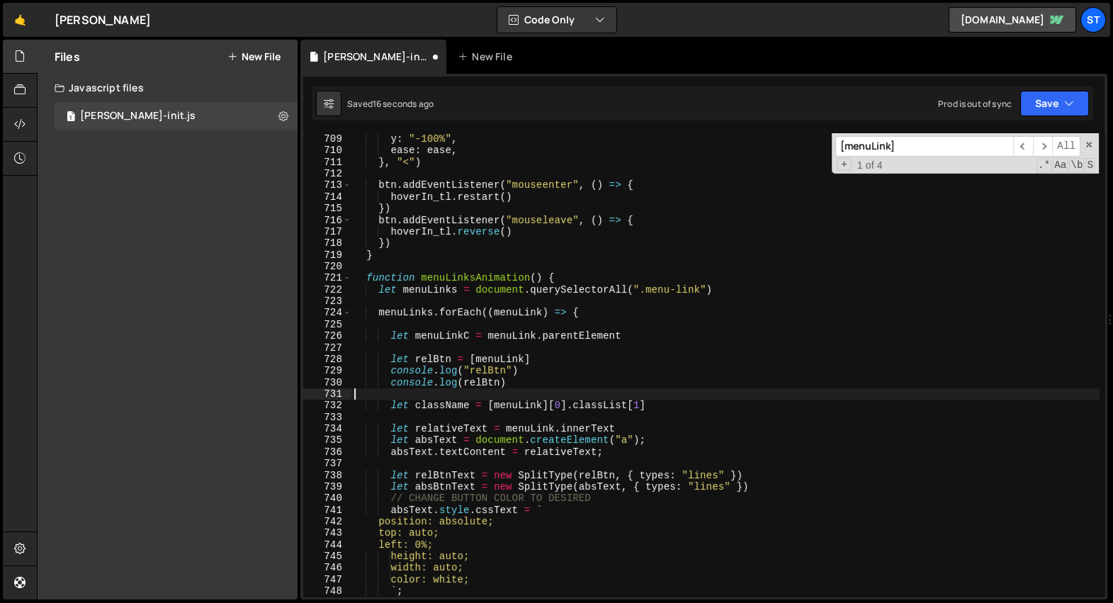
scroll to position [0, 0]
click at [493, 250] on div "hoverIn_tl . to ( absBtn , { y : "-100%" , ease : ease , } , "<" ) btn . addEve…" at bounding box center [726, 366] width 748 height 488
type textarea "}"
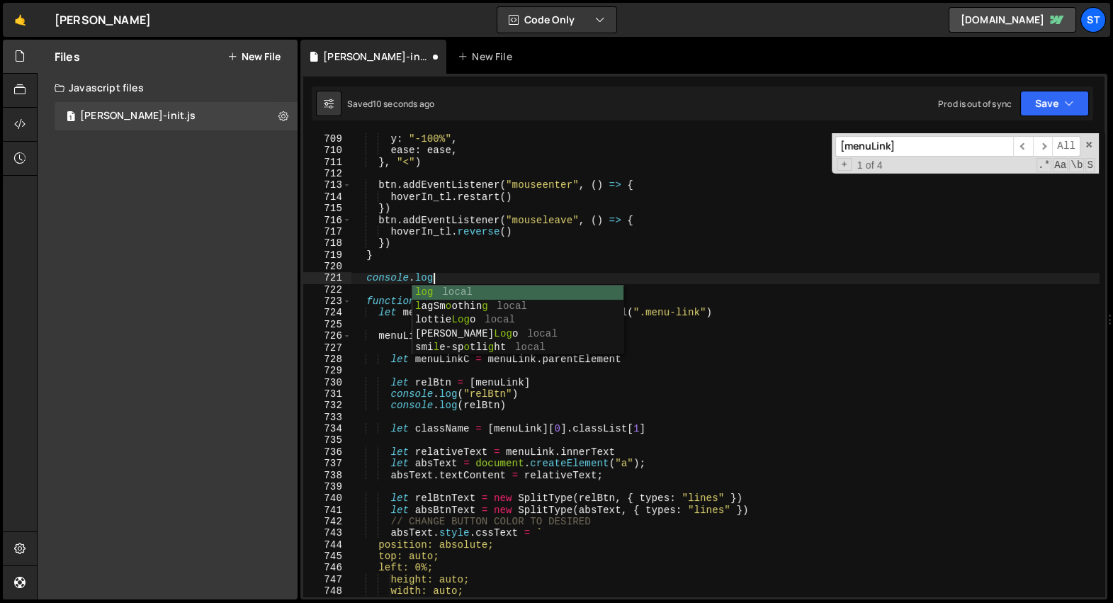
type textarea "console.log9)"
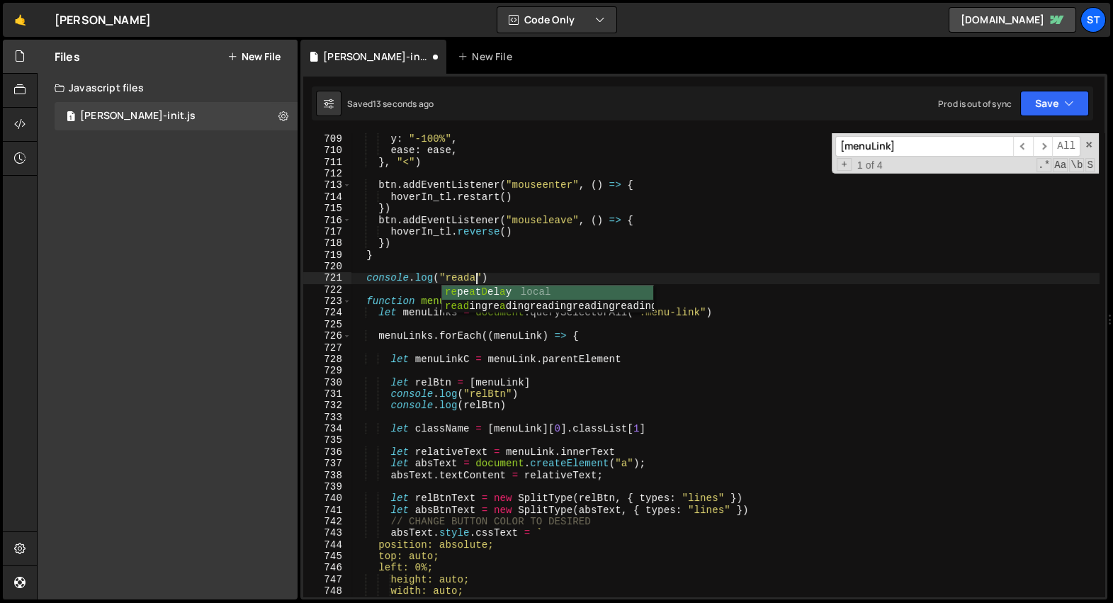
scroll to position [0, 9]
type textarea "console.log("readasdf")"
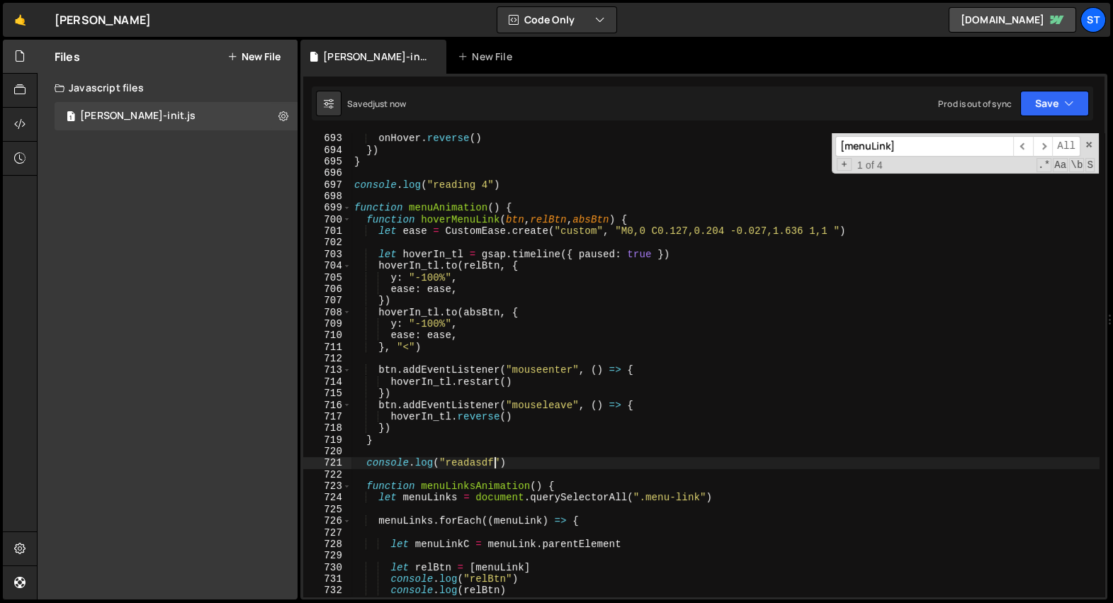
scroll to position [19829, 0]
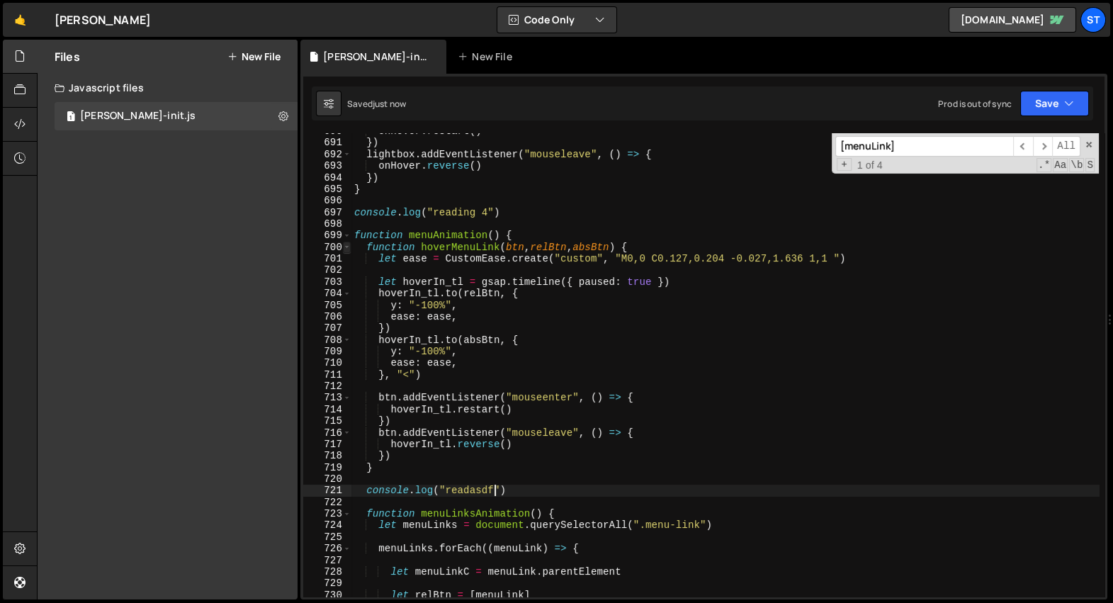
click at [349, 247] on span at bounding box center [347, 247] width 8 height 11
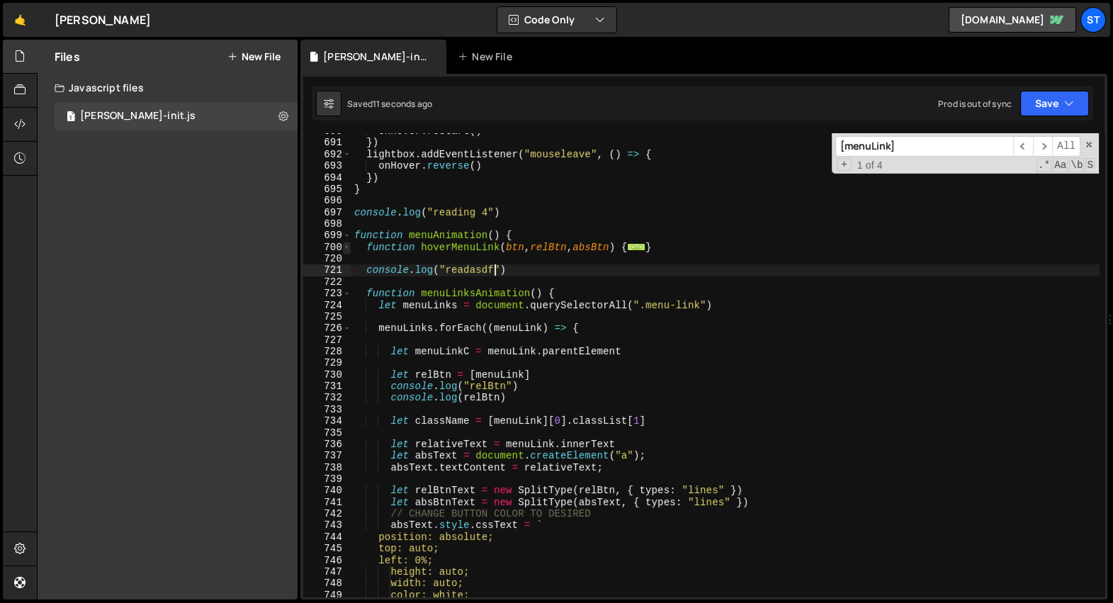
click at [349, 247] on span at bounding box center [347, 247] width 8 height 11
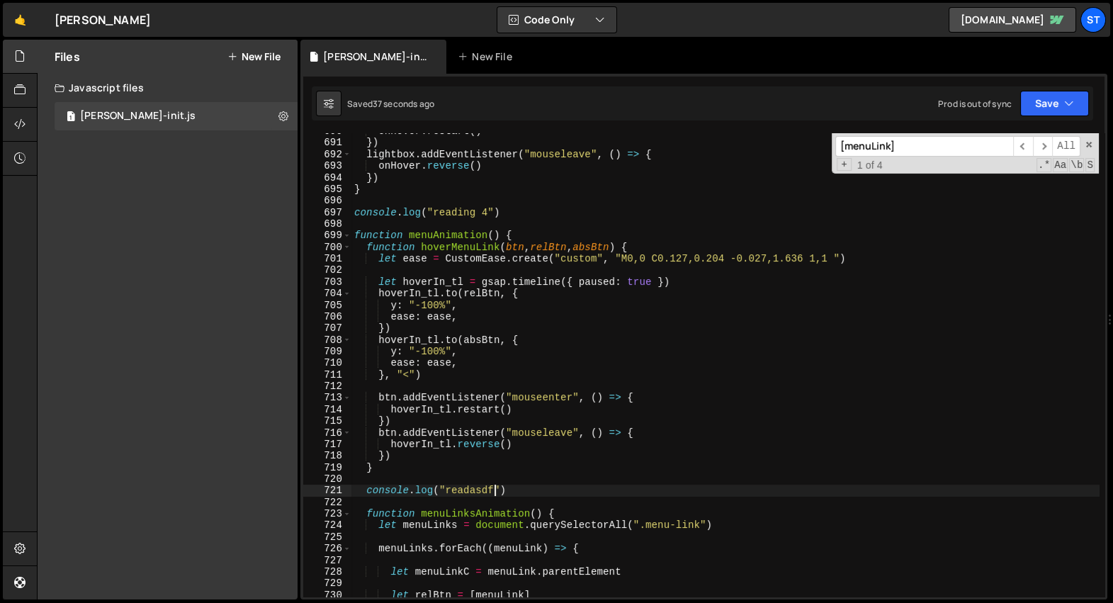
click at [464, 270] on div "onHover . restart ( ) }) lightbox . addEventListener ( "mouseleave" , ( ) => { …" at bounding box center [726, 369] width 748 height 488
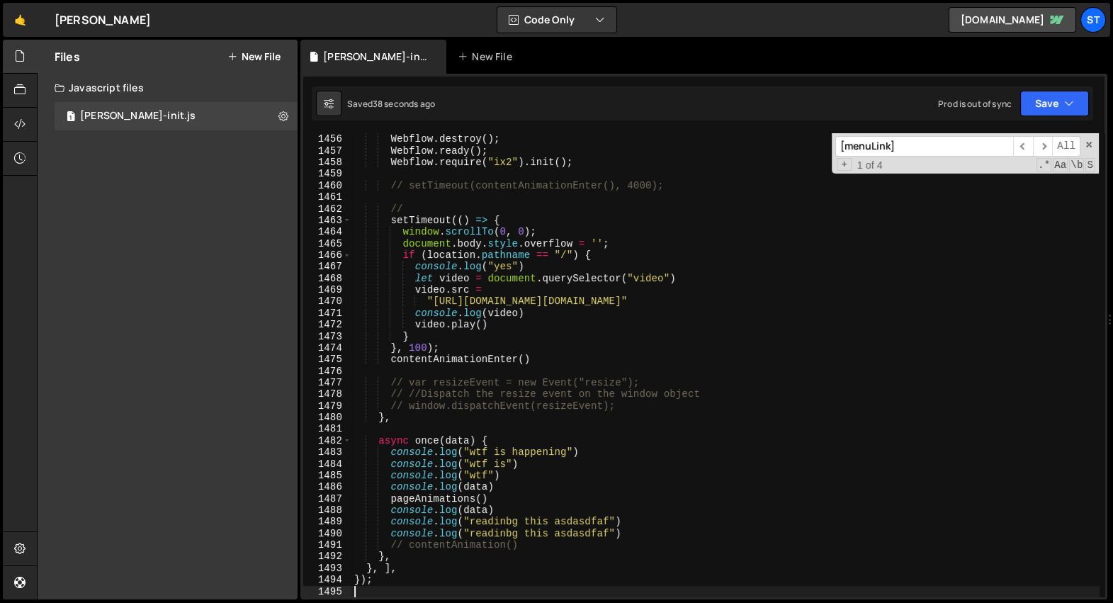
scroll to position [22758, 0]
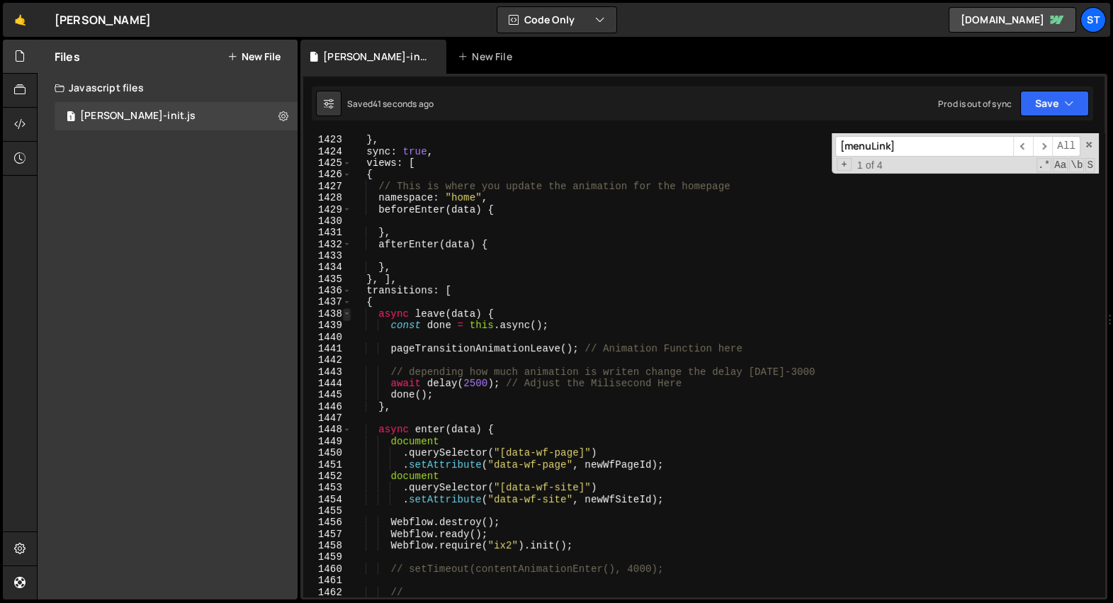
click at [347, 313] on span at bounding box center [347, 313] width 8 height 11
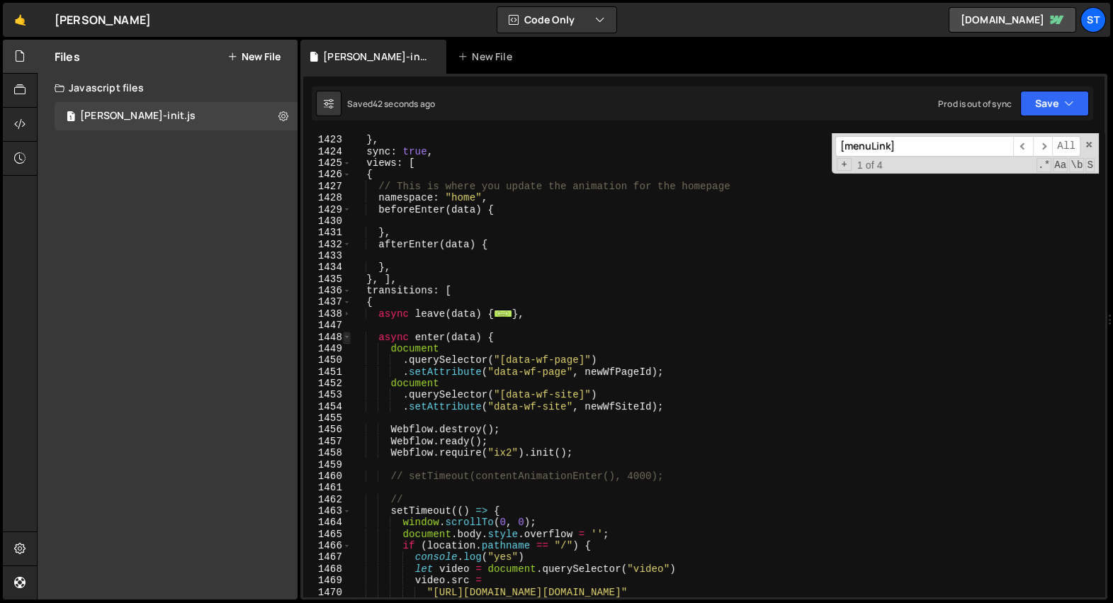
click at [349, 342] on span at bounding box center [347, 337] width 8 height 11
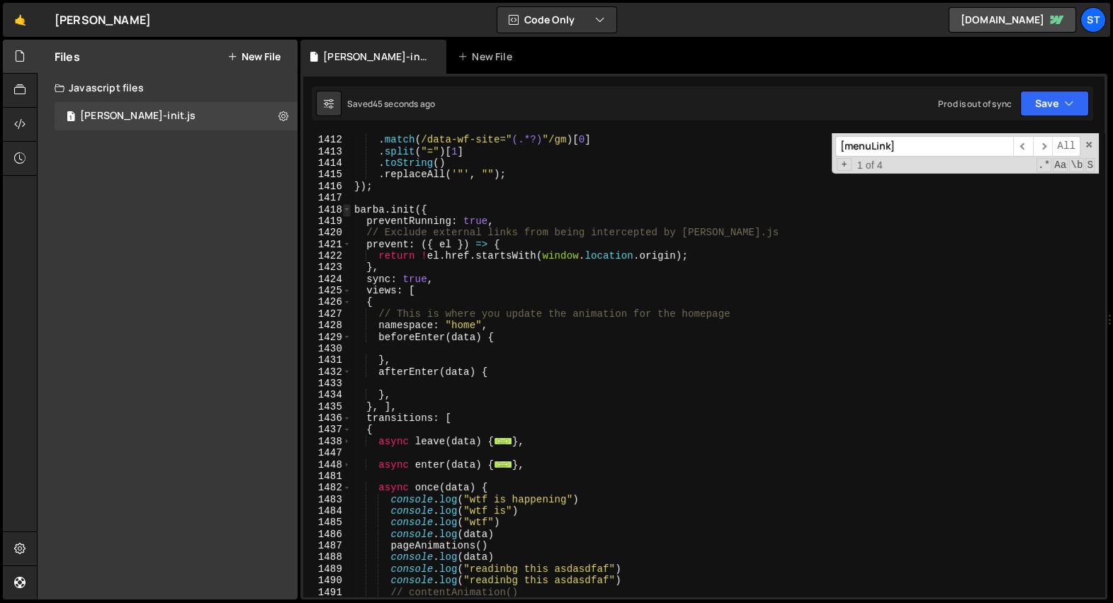
click at [347, 209] on span at bounding box center [347, 209] width 8 height 11
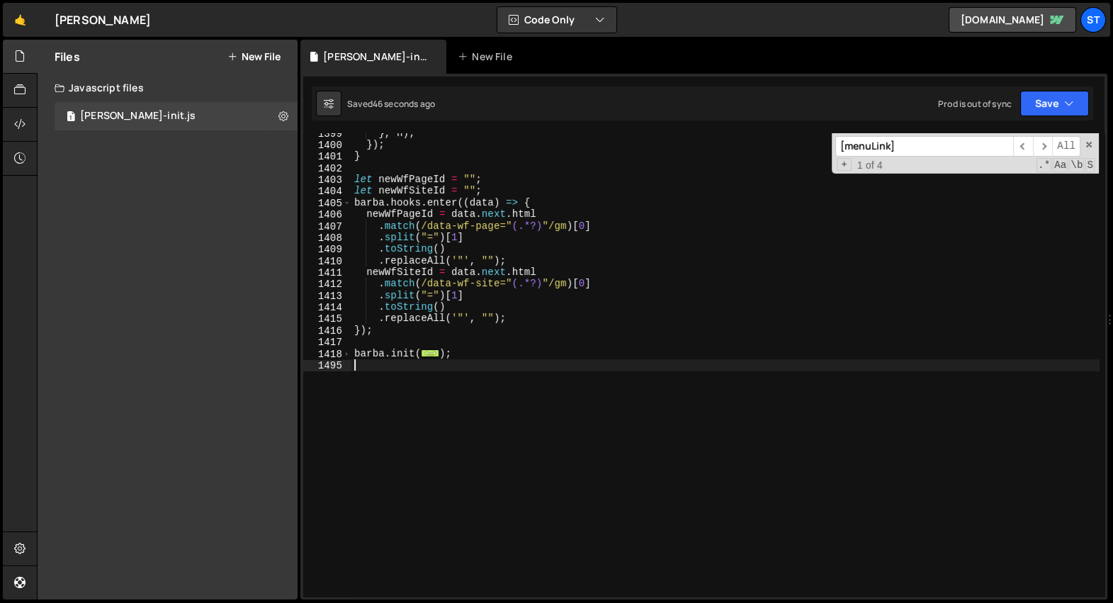
click at [486, 356] on div "} , n ) ; }) ; } let newWfPageId = "" ; let newWfSiteId = "" ; barba . hooks . …" at bounding box center [726, 372] width 748 height 488
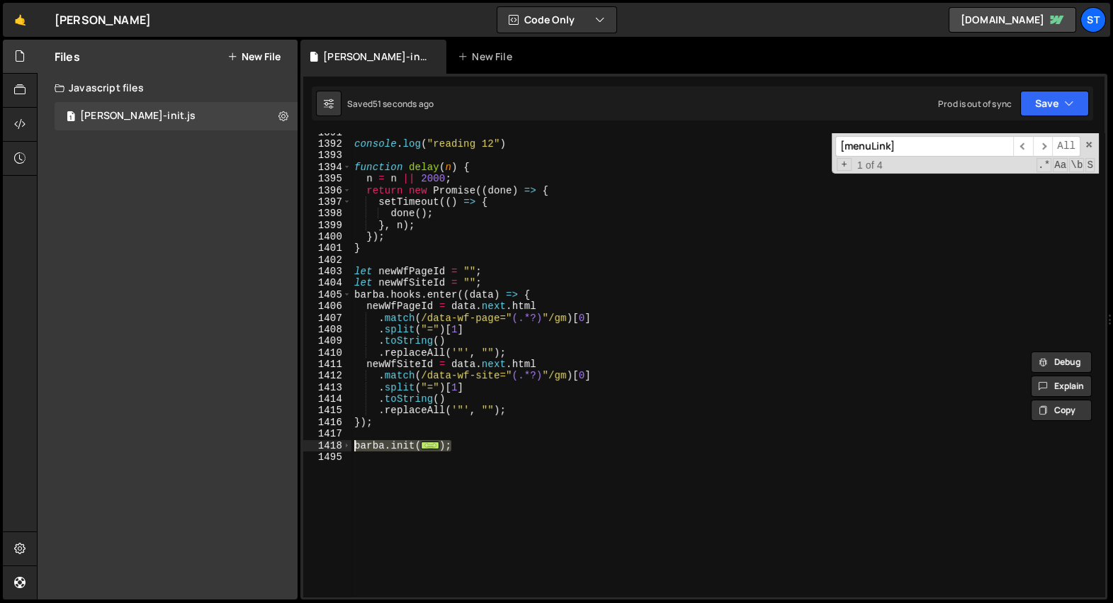
click at [488, 443] on div "console . log ( "reading 12" ) function delay ( n ) { n = n || 2000 ; return ne…" at bounding box center [726, 364] width 748 height 463
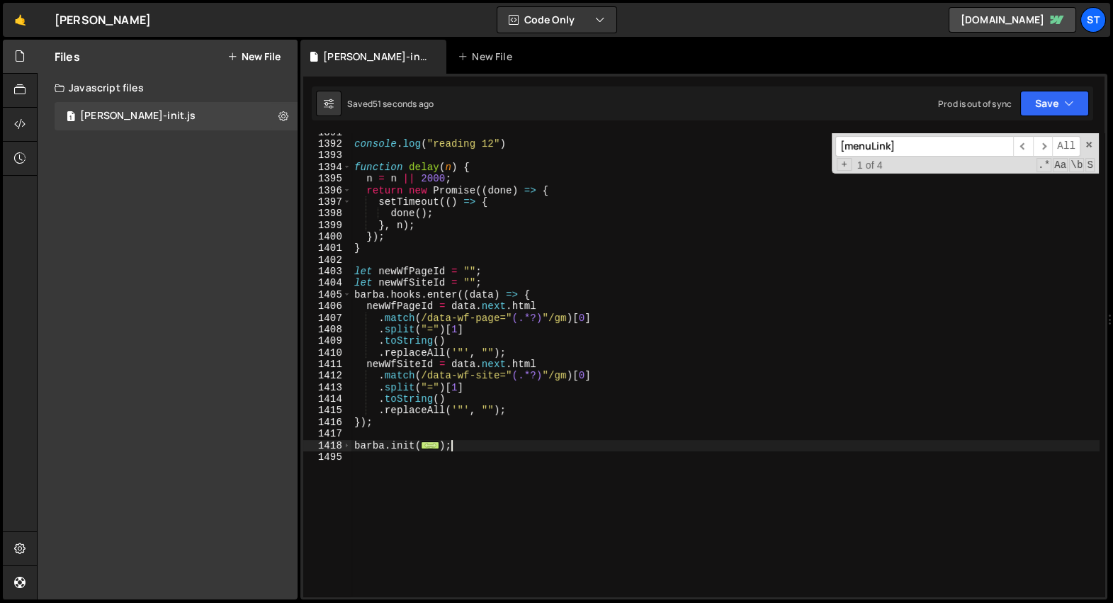
click at [435, 443] on span "..." at bounding box center [430, 445] width 18 height 8
type textarea "barba.init({"
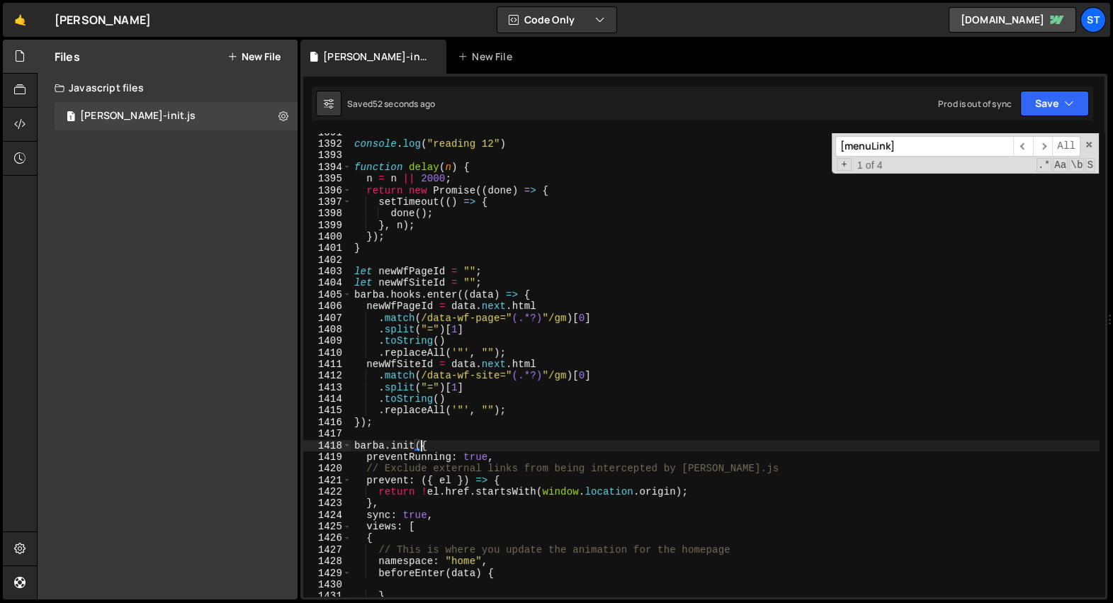
click at [460, 428] on div "console . log ( "reading 12" ) function delay ( n ) { n = n || 2000 ; return ne…" at bounding box center [726, 371] width 748 height 488
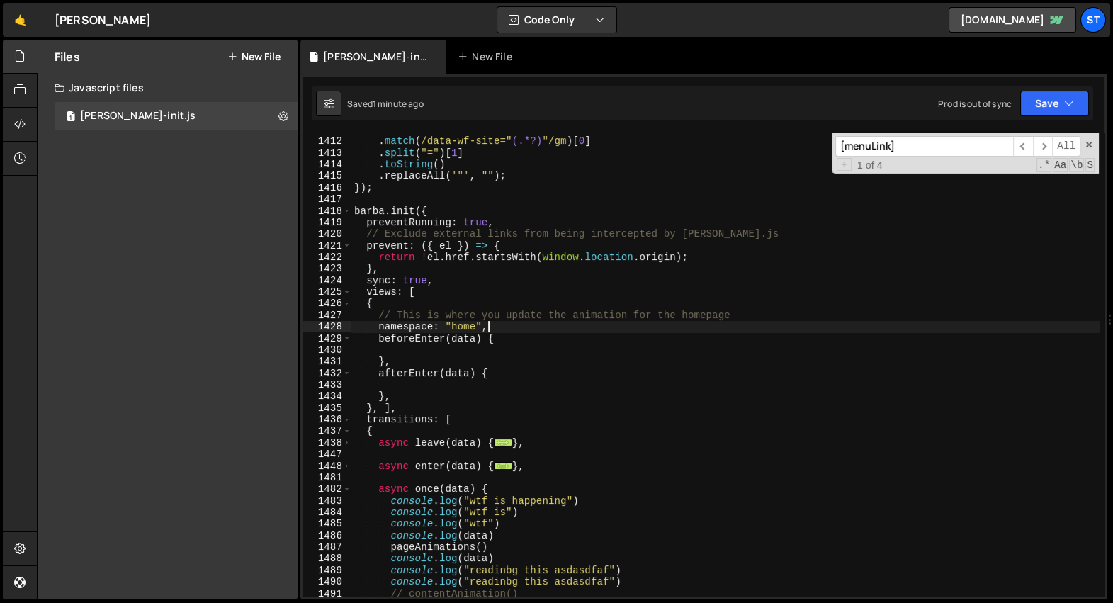
click at [507, 330] on div "newWfSiteId = data . next . html . match ( /data-wf-site=" (.*?) "/gm ) [ 0 ] .…" at bounding box center [726, 368] width 748 height 488
type textarea "namespace: "home","
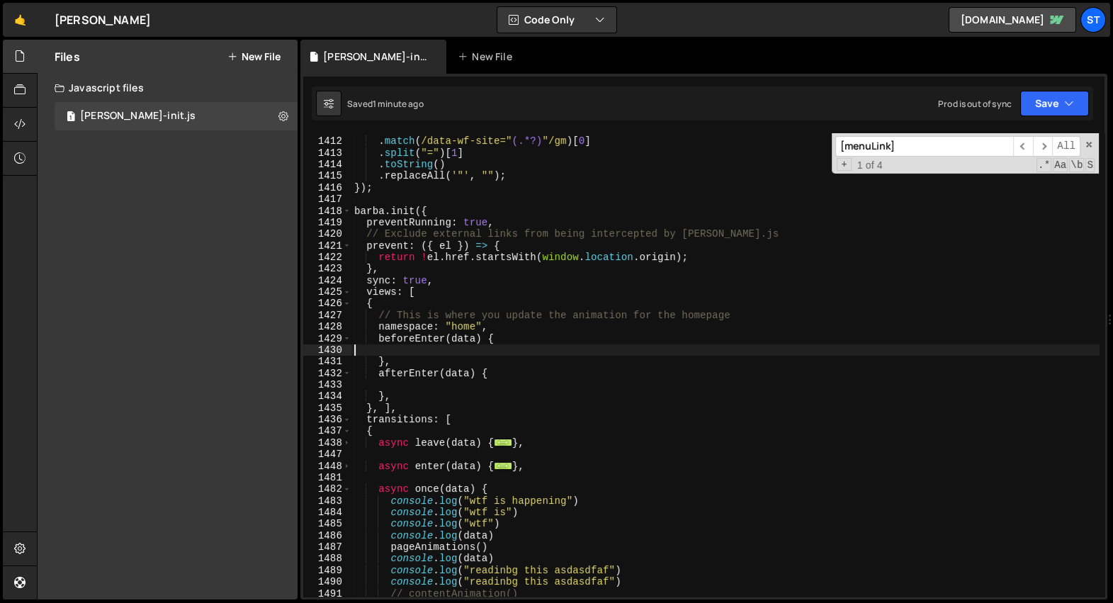
click at [497, 344] on div "newWfSiteId = data . next . html . match ( /data-wf-site=" (.*?) "/gm ) [ 0 ] .…" at bounding box center [726, 368] width 748 height 488
type textarea "beforeEnter(data) {"
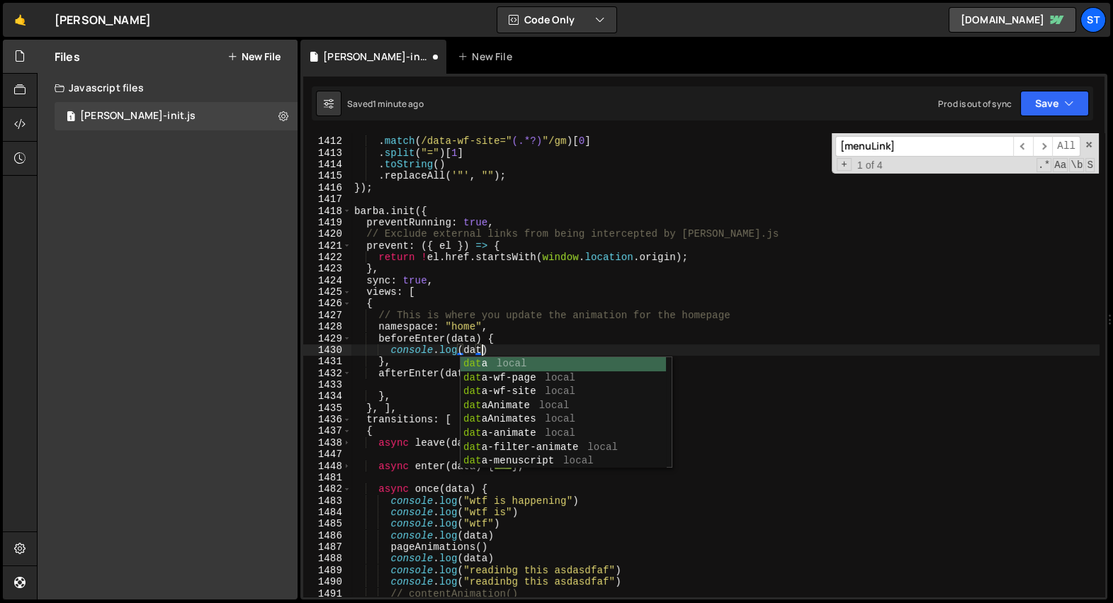
scroll to position [0, 9]
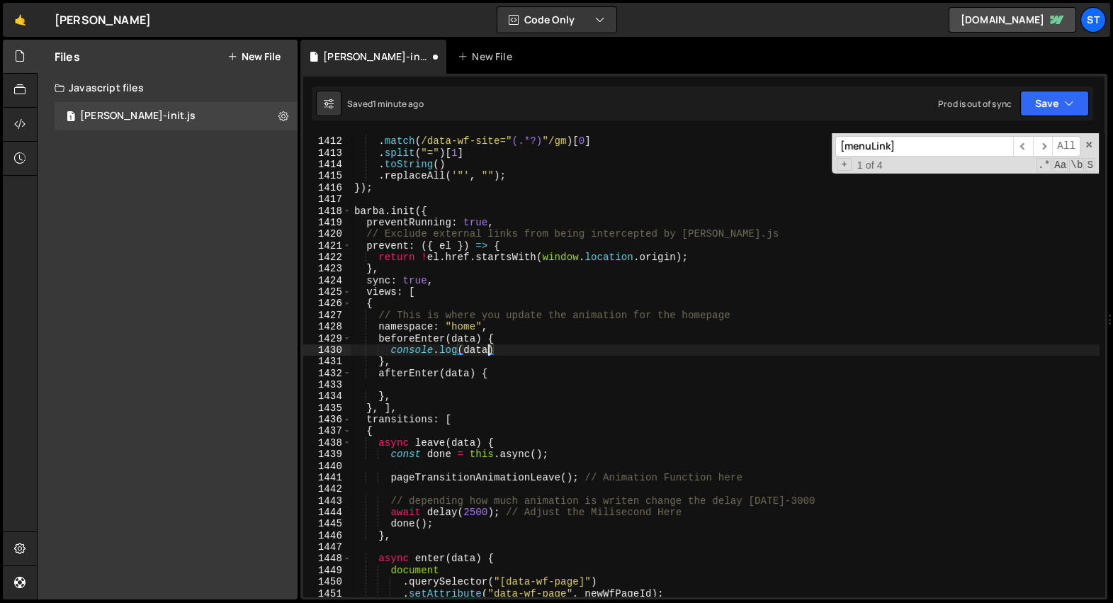
type textarea "console.log(data)"
click at [525, 348] on div "newWfSiteId = data . next . html . match ( /data-wf-site=" (.*?) "/gm ) [ 0 ] .…" at bounding box center [726, 368] width 748 height 488
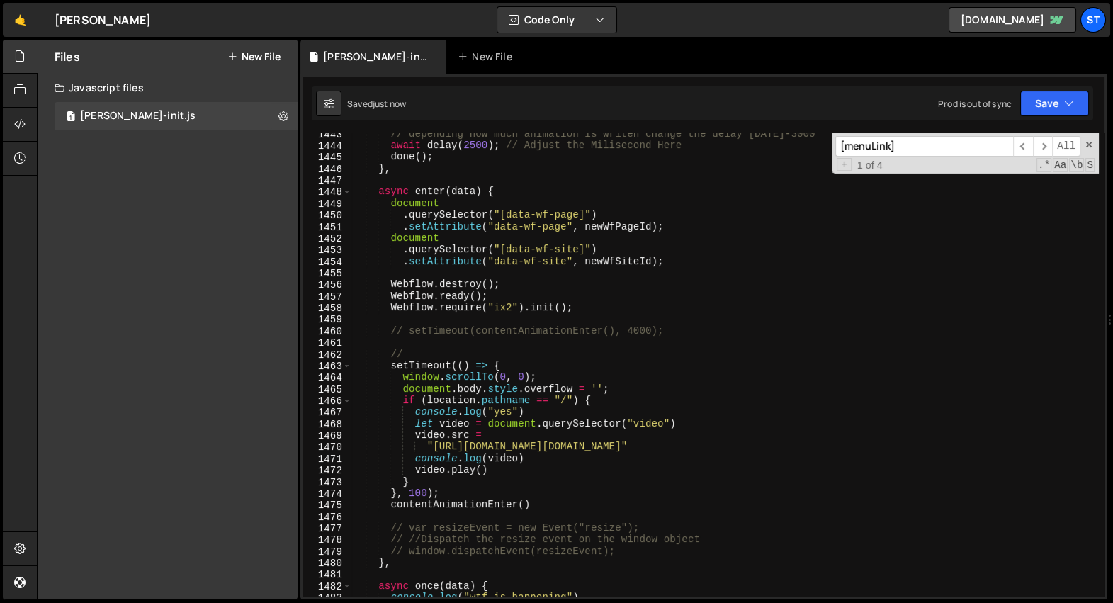
click at [522, 191] on div "// depending how much animation is writen change the delay [DATE]-3000 await de…" at bounding box center [726, 372] width 748 height 488
type textarea "async enter(data) {"
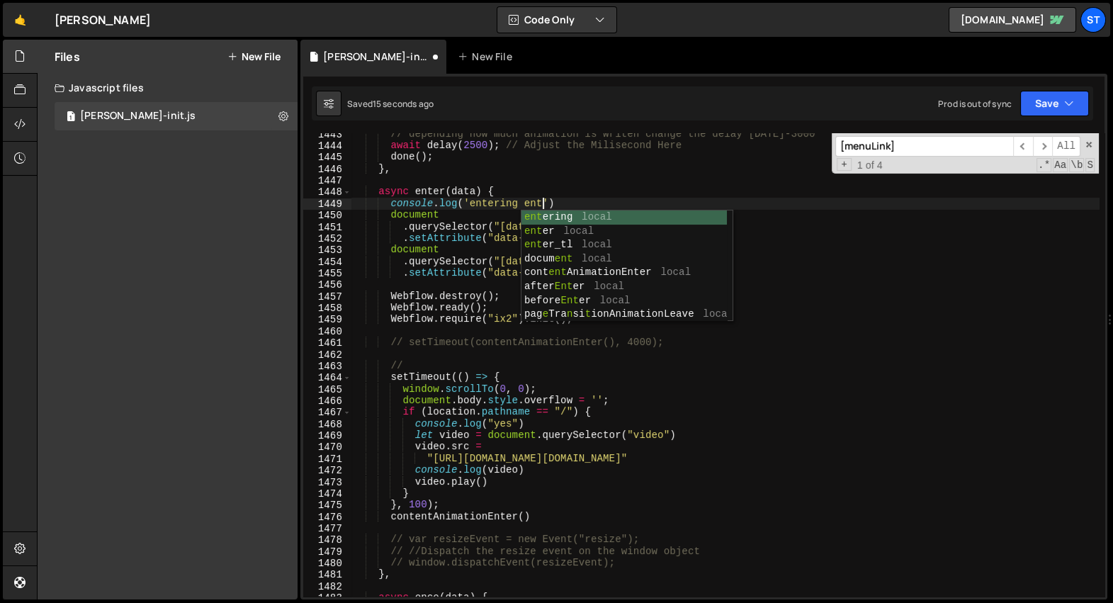
scroll to position [0, 13]
type textarea "console.log('entering enter')"
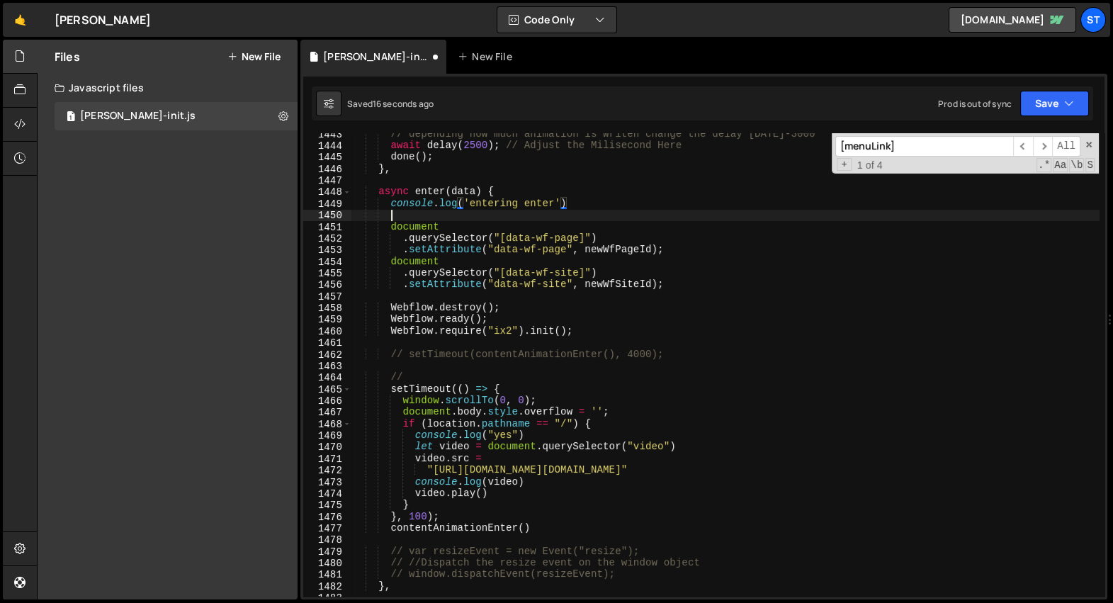
scroll to position [0, 1]
paste textarea "console.log('entering enter')"
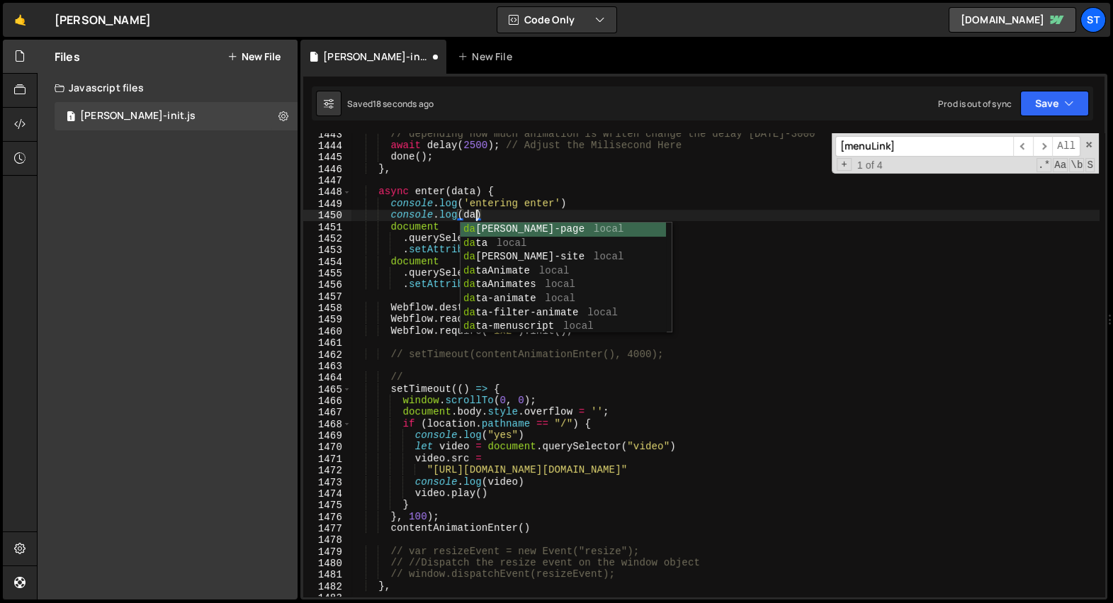
scroll to position [0, 9]
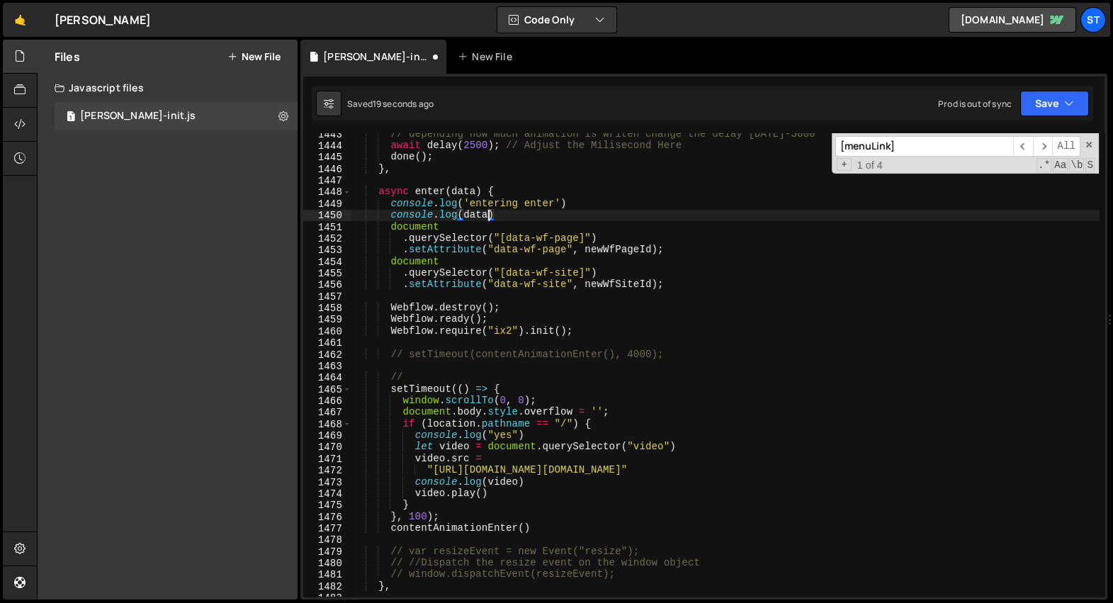
type textarea "console.log(data)"
click at [531, 211] on div "// depending how much animation is writen change the delay 2000-3000 await dela…" at bounding box center [726, 372] width 748 height 488
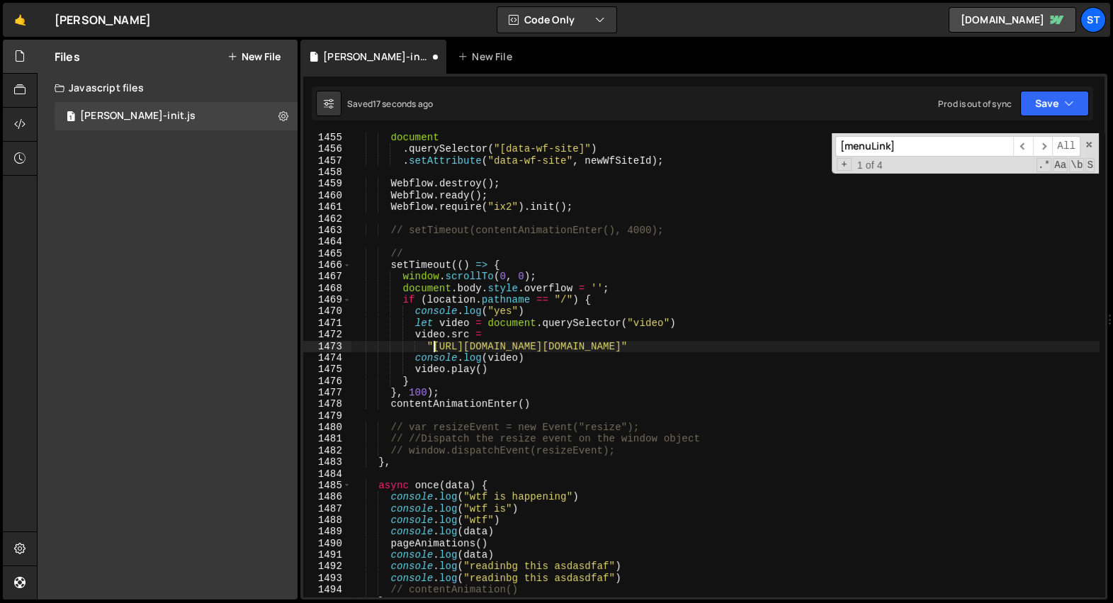
click at [433, 349] on div "document . querySelector ( "[data-wf-site]" ) . setAttribute ( "data-wf-site" ,…" at bounding box center [726, 376] width 748 height 488
click at [618, 358] on div "document . querySelector ( "[data-wf-site]" ) . setAttribute ( "data-wf-site" ,…" at bounding box center [726, 376] width 748 height 488
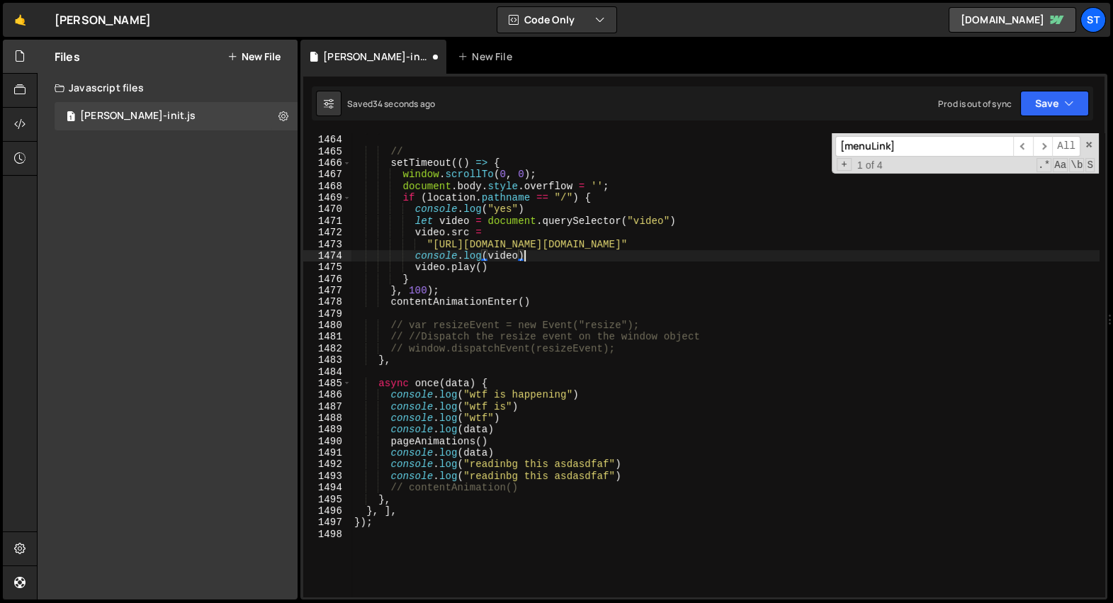
click at [534, 487] on div "// setTimeout(contentAnimationEnter(), 4000); // setTimeout (( ) => { window . …" at bounding box center [726, 367] width 748 height 488
click at [508, 441] on div "// setTimeout(contentAnimationEnter(), 4000); // setTimeout (( ) => { window . …" at bounding box center [726, 367] width 748 height 488
type textarea "pageAnimations()"
click at [433, 437] on div "// setTimeout(contentAnimationEnter(), 4000); // setTimeout (( ) => { window . …" at bounding box center [726, 367] width 748 height 488
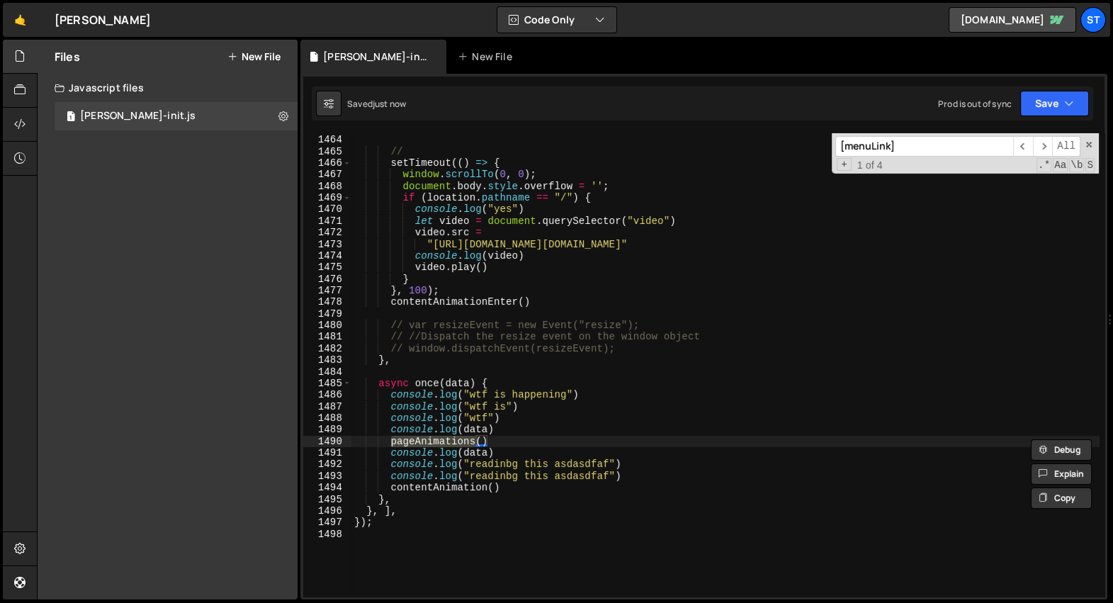
click at [923, 166] on div "+ 1 of 4 .* Aa \b S" at bounding box center [965, 164] width 259 height 11
paste input "pageAnimations"
type input "pageAnimations"
click at [1035, 142] on span "​" at bounding box center [1043, 146] width 20 height 21
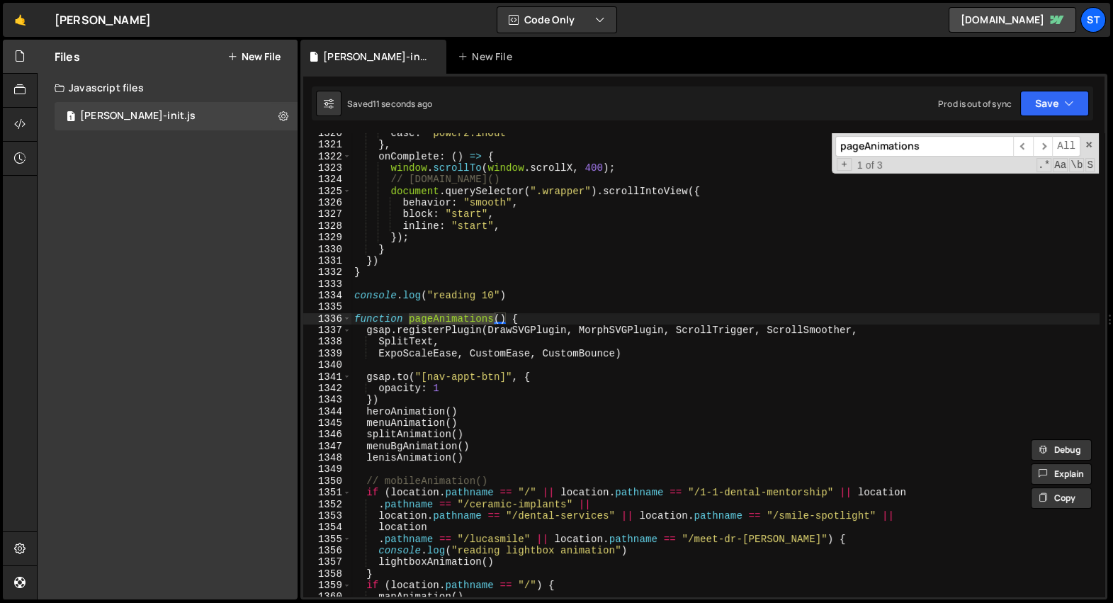
scroll to position [22472, 0]
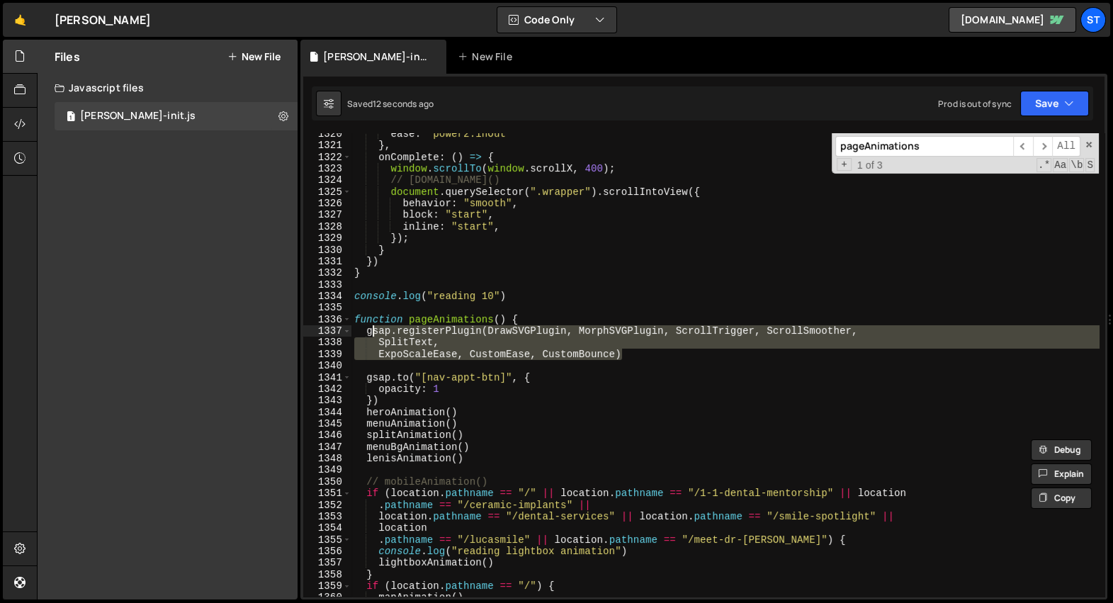
drag, startPoint x: 645, startPoint y: 352, endPoint x: 358, endPoint y: 332, distance: 287.7
click at [358, 332] on div "ease : "power2.inOut" } , onComplete : ( ) => { window . scrollTo ( window . sc…" at bounding box center [726, 372] width 748 height 488
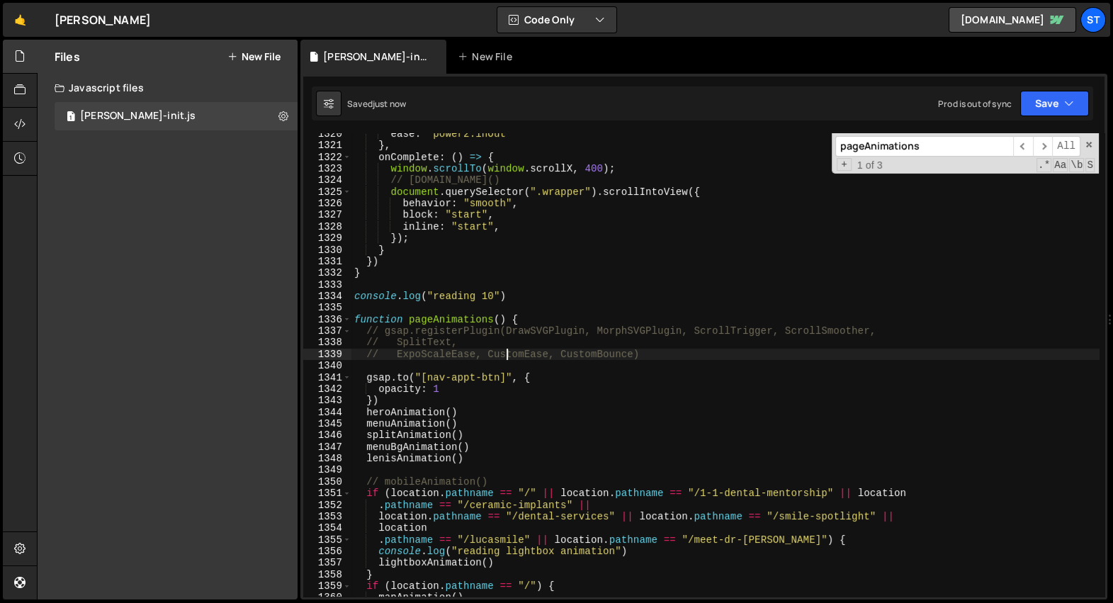
click at [507, 356] on div "ease : "power2.inOut" } , onComplete : ( ) => { window . scrollTo ( window . sc…" at bounding box center [726, 372] width 748 height 488
type textarea "// ExpoScaleEase, CustomEase, CustomBounce)"
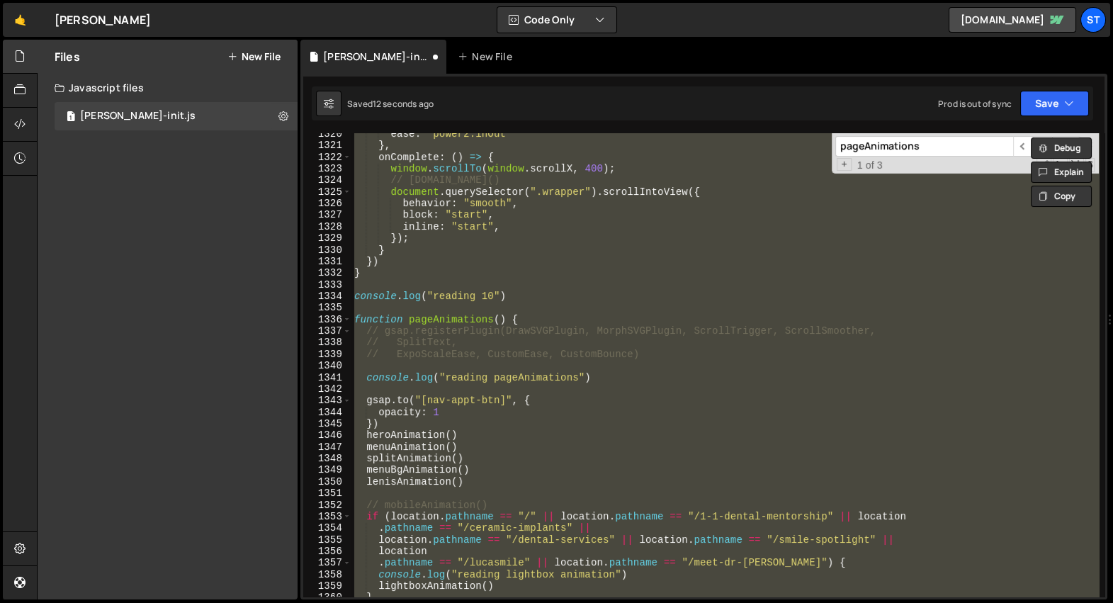
scroll to position [0, 0]
click at [544, 354] on div "ease : "power2.inOut" } , onComplete : ( ) => { window . scrollTo ( window . sc…" at bounding box center [726, 364] width 748 height 463
type textarea "// ExpoScaleEase, CustomEase, CustomBounce)"
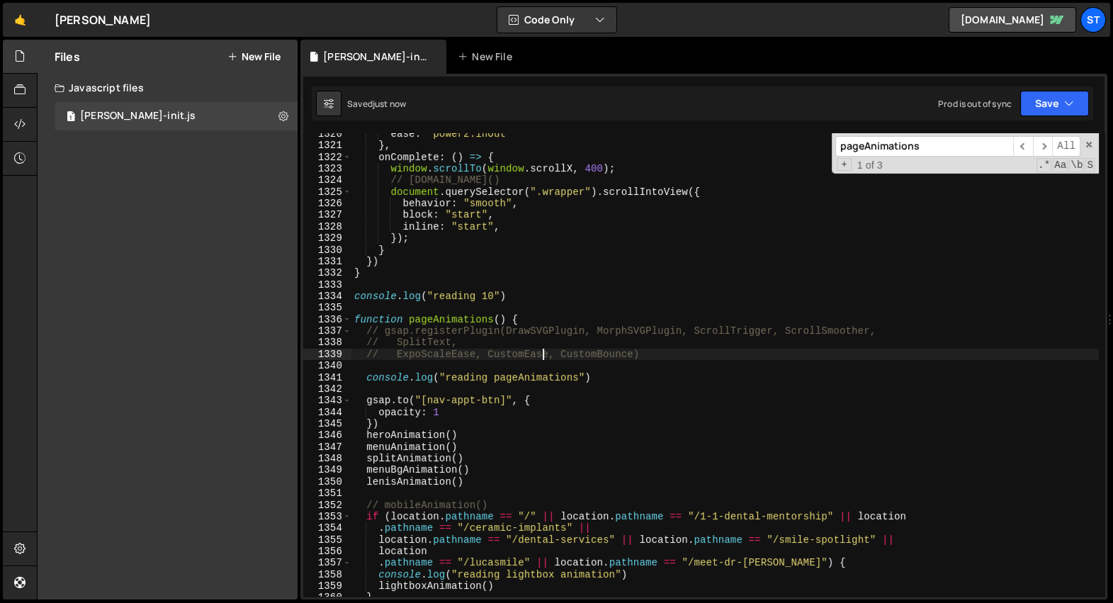
scroll to position [22472, 0]
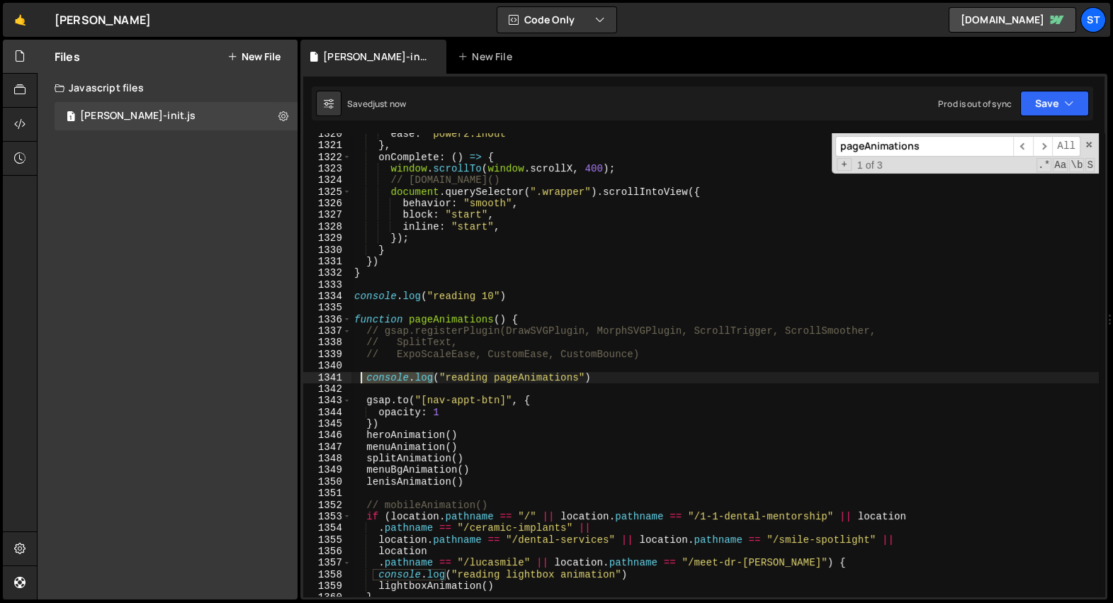
drag, startPoint x: 434, startPoint y: 380, endPoint x: 361, endPoint y: 380, distance: 73.0
click at [361, 380] on div "ease : "power2.inOut" } , onComplete : ( ) => { window . scrollTo ( window . sc…" at bounding box center [726, 372] width 748 height 488
type textarea "console.log("reading pageAnimations")"
click at [945, 148] on input "pageAnimations" at bounding box center [925, 146] width 178 height 21
paste input "console.log"
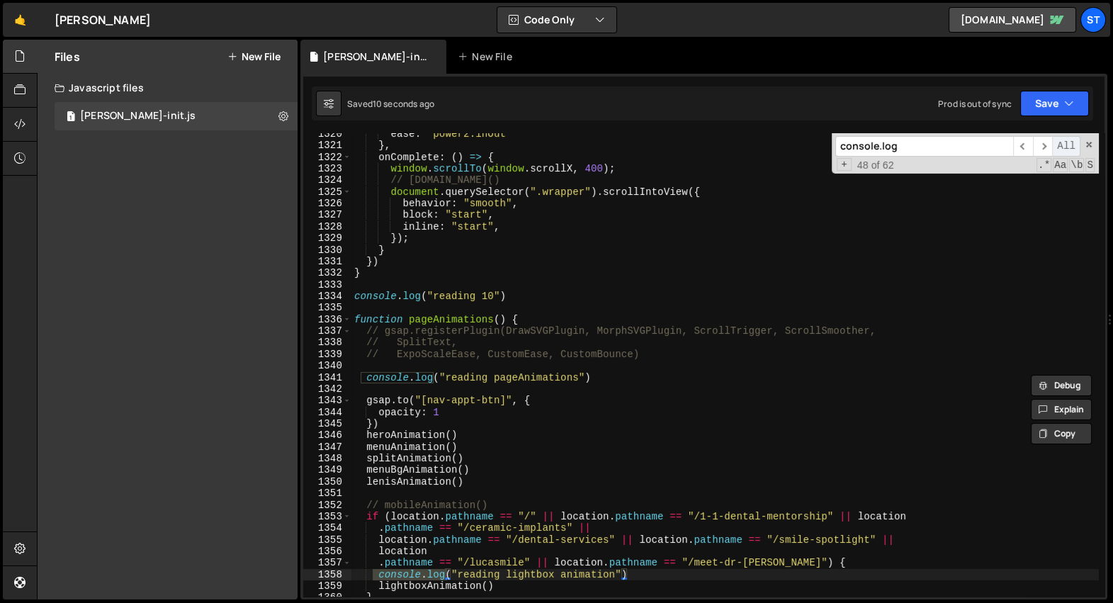
type input "console.log"
click at [1059, 145] on span "All" at bounding box center [1066, 146] width 28 height 21
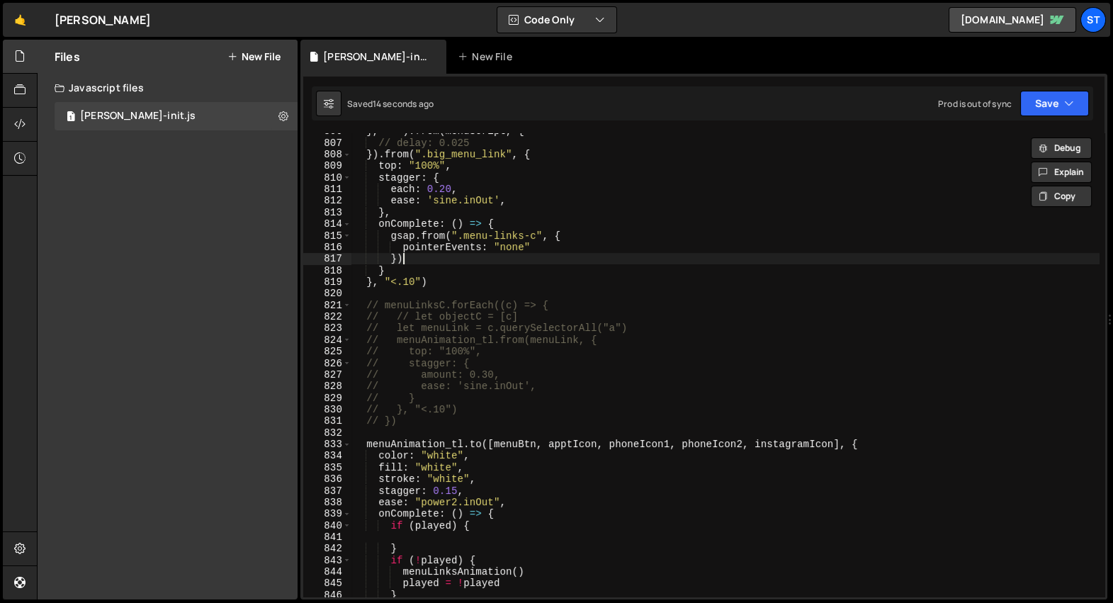
scroll to position [20298, 0]
click at [739, 258] on div "} , "<" ) . from ( menuScript , { // delay: 0.025 }) . from ( ".big_menu_link" …" at bounding box center [726, 369] width 748 height 488
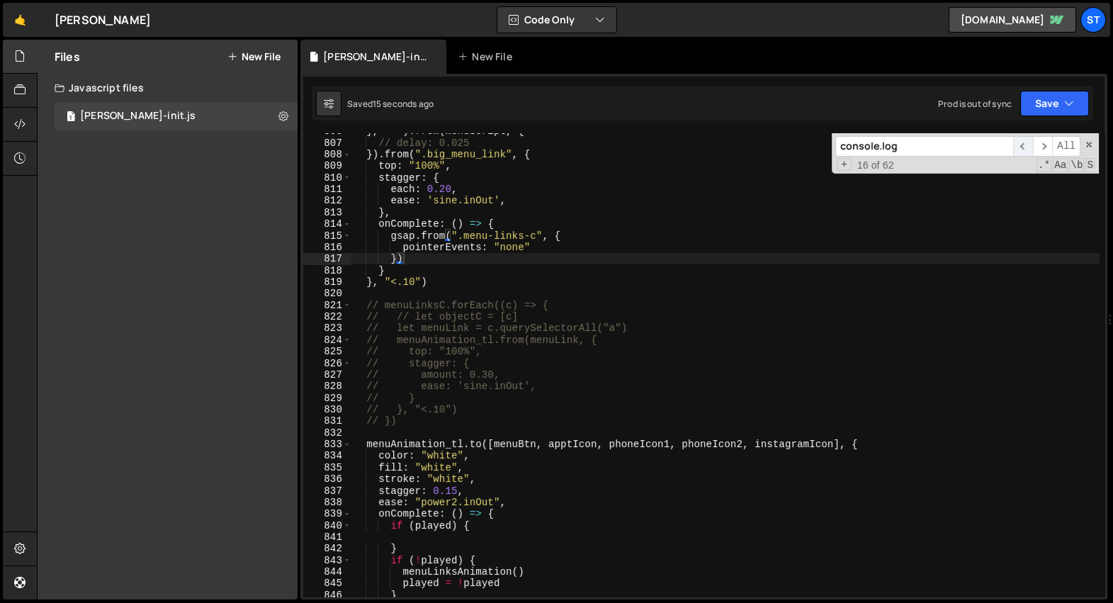
click at [1027, 150] on span "​" at bounding box center [1023, 146] width 20 height 21
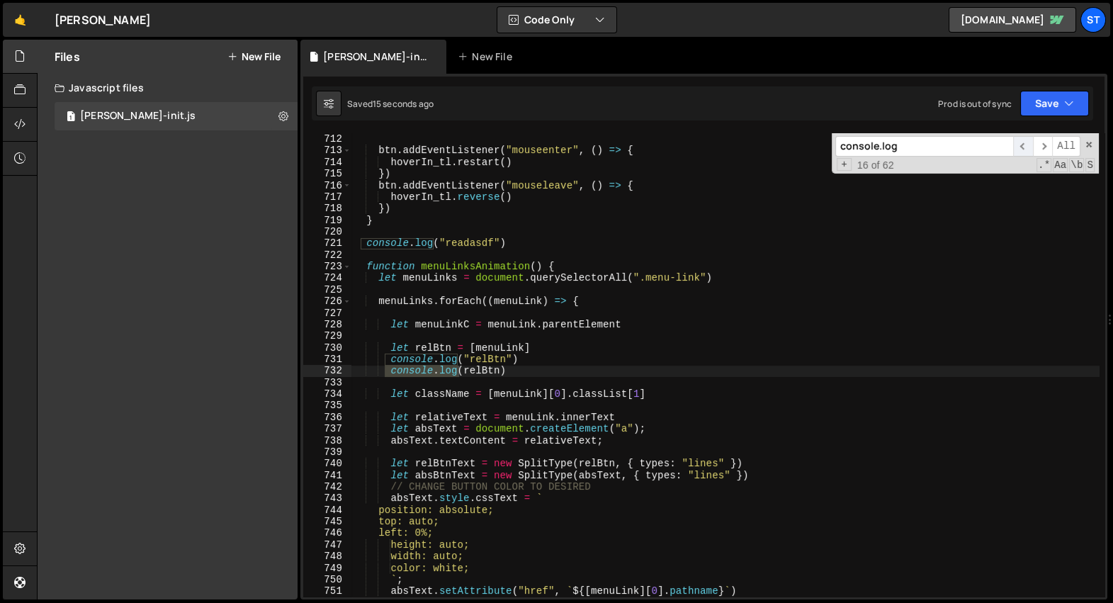
scroll to position [19901, 0]
click at [1027, 150] on span "​" at bounding box center [1023, 146] width 20 height 21
click at [1041, 150] on span "​" at bounding box center [1043, 146] width 20 height 21
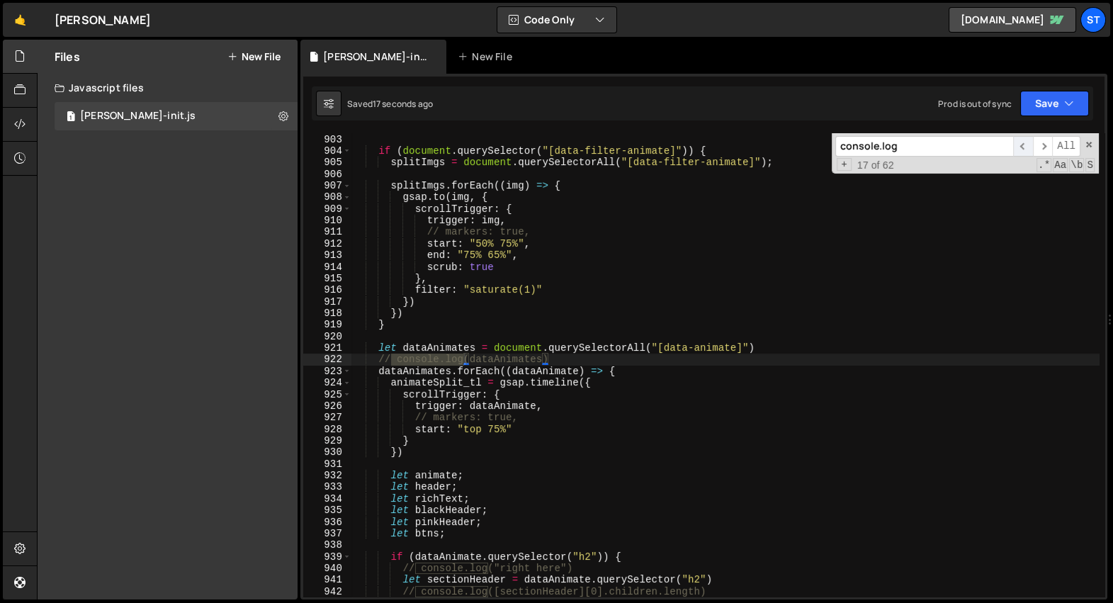
click at [1018, 150] on span "​" at bounding box center [1023, 146] width 20 height 21
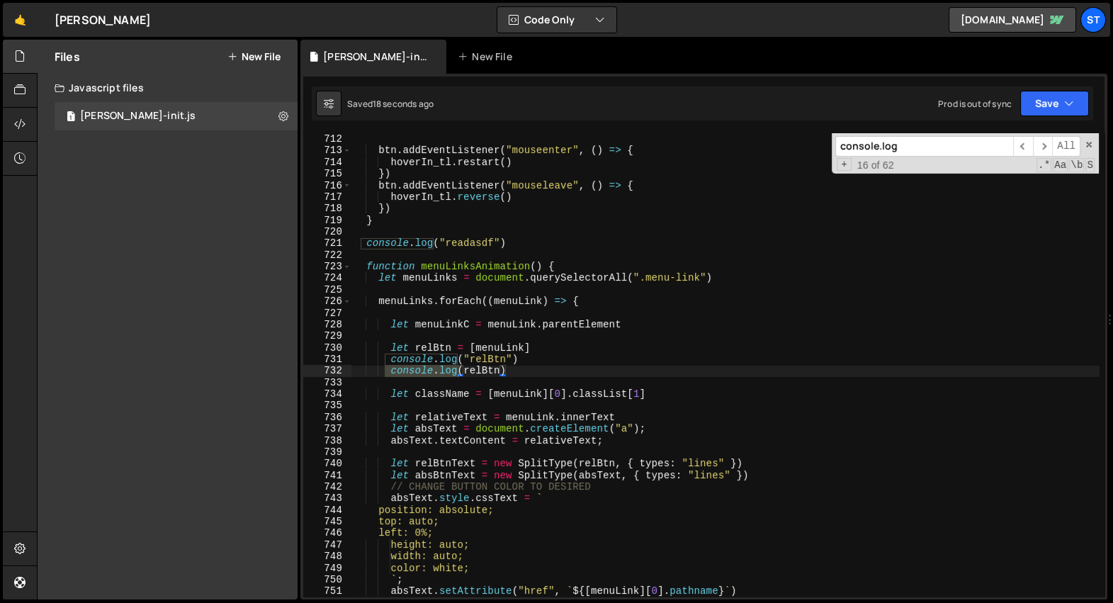
click at [514, 376] on div "} , "<" ) btn . addEventListener ( "mouseenter" , ( ) => { hoverIn_tl . restart…" at bounding box center [726, 366] width 748 height 488
type textarea "console.log("relBtn") console.log(relBtn)"
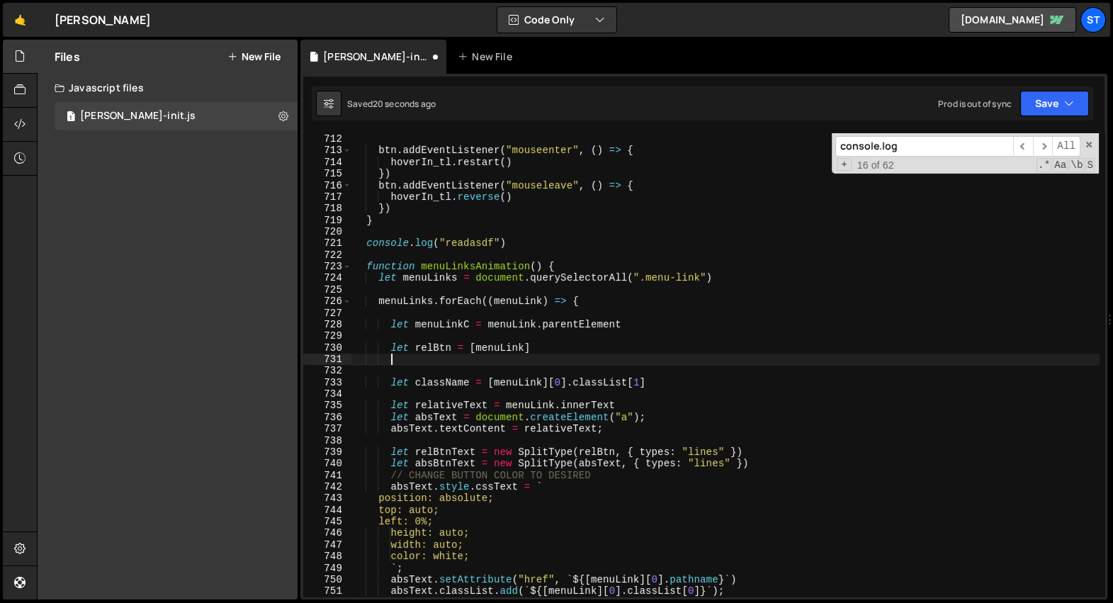
scroll to position [0, 0]
type textarea "let relBtn = [menuLink]"
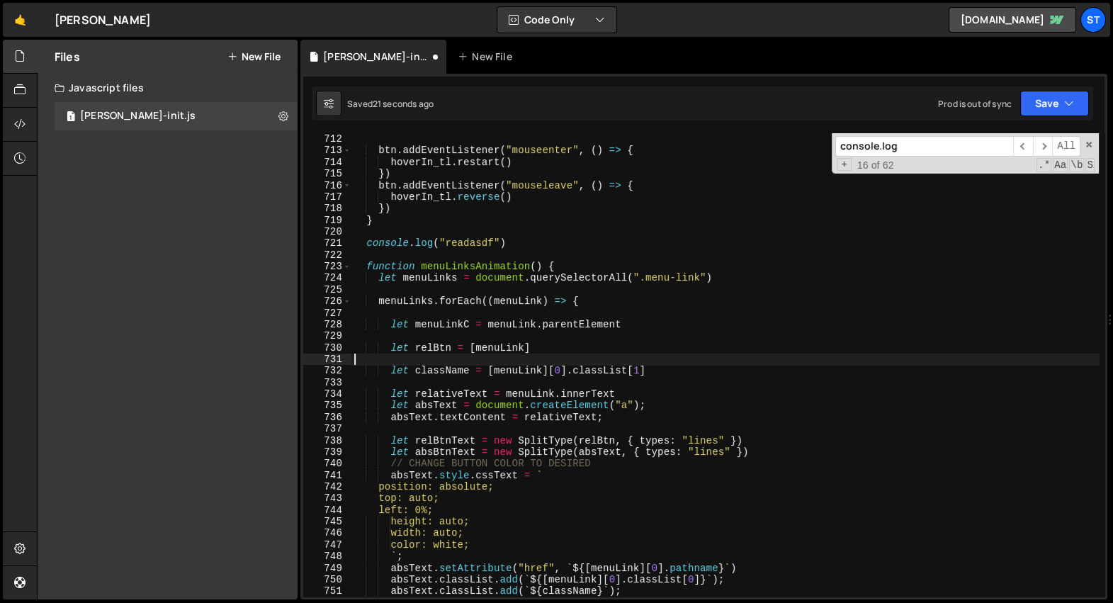
type textarea "let relBtn = [menuLink]"
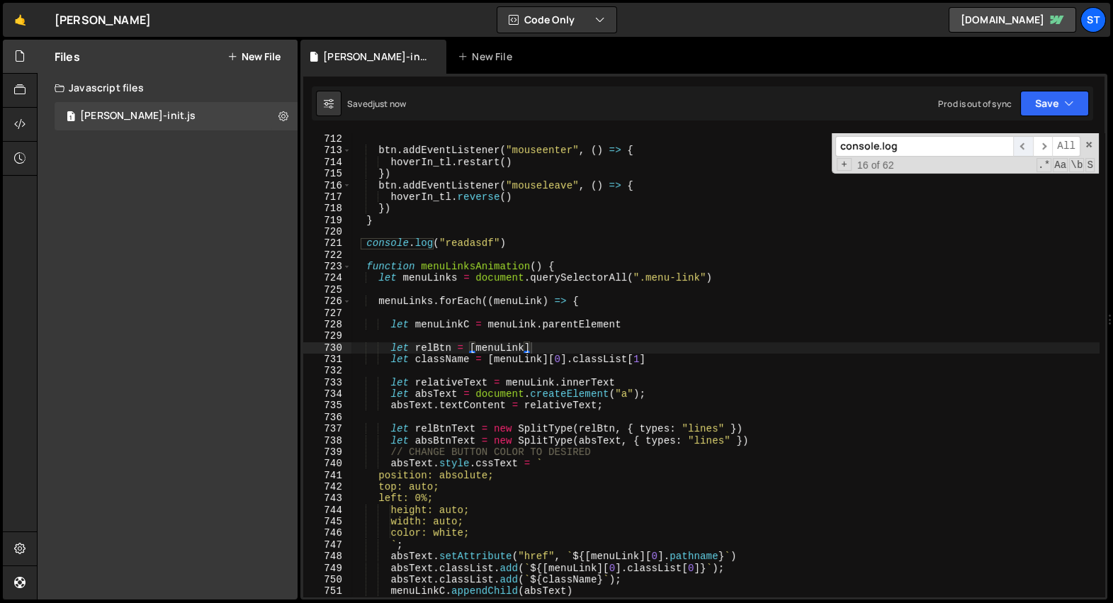
click at [1023, 147] on span "​" at bounding box center [1023, 146] width 20 height 21
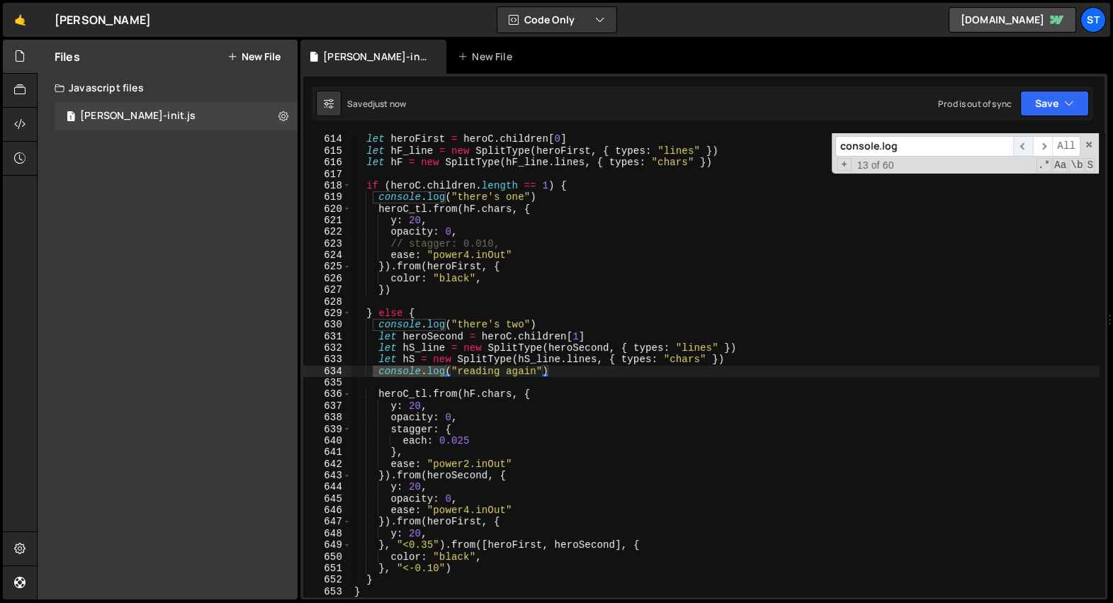
click at [1025, 150] on span "​" at bounding box center [1023, 146] width 20 height 21
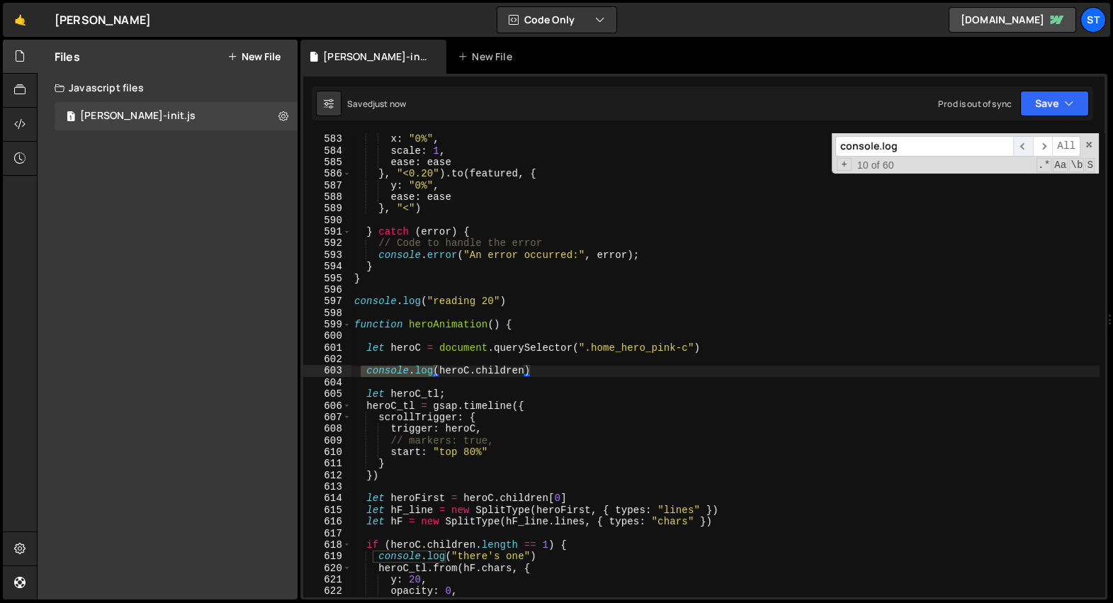
click at [1025, 150] on span "​" at bounding box center [1023, 146] width 20 height 21
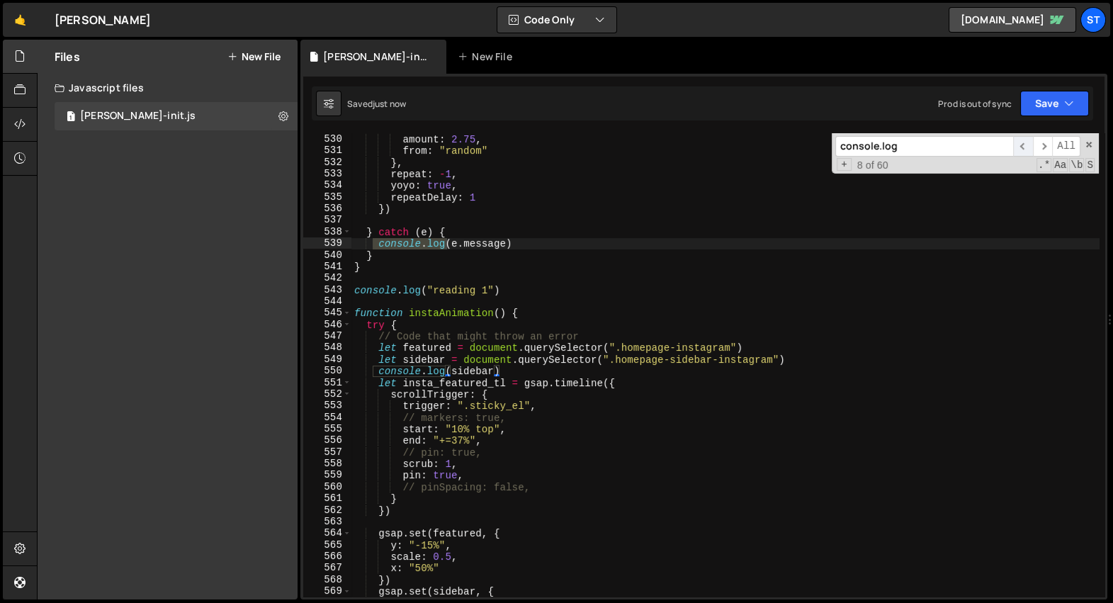
click at [1025, 150] on span "​" at bounding box center [1023, 146] width 20 height 21
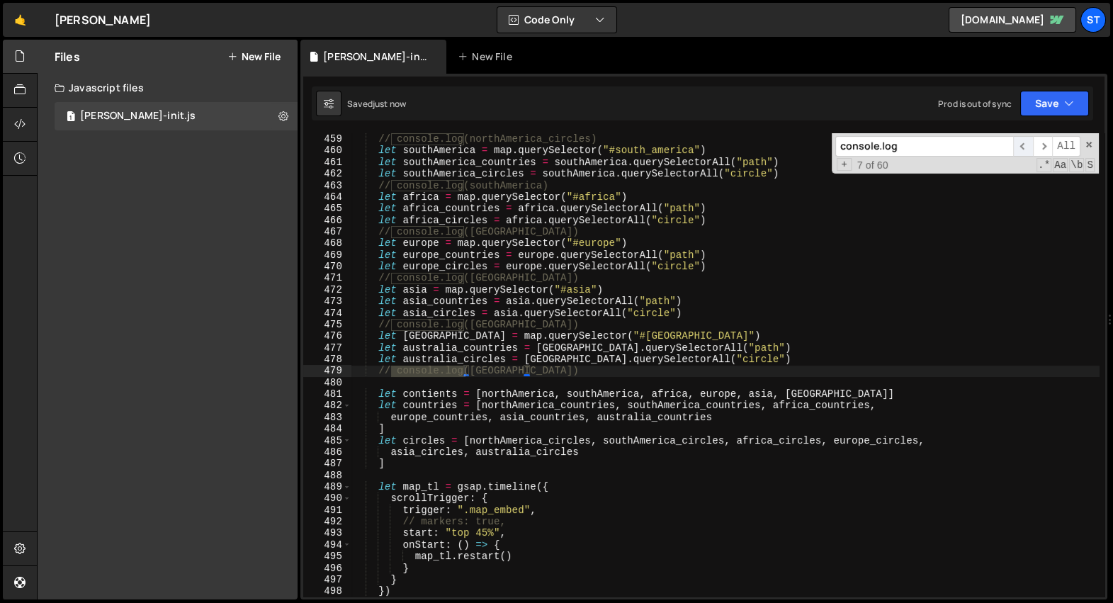
scroll to position [18849, 0]
click at [1025, 150] on span "​" at bounding box center [1023, 146] width 20 height 21
click at [1045, 150] on span "​" at bounding box center [1043, 146] width 20 height 21
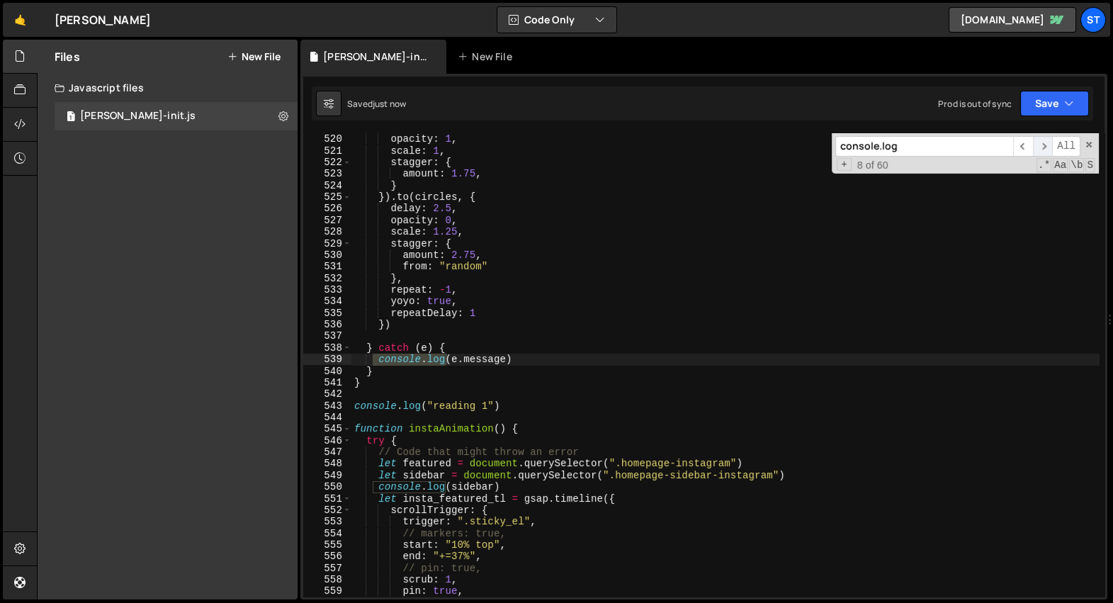
click at [1045, 150] on span "​" at bounding box center [1043, 146] width 20 height 21
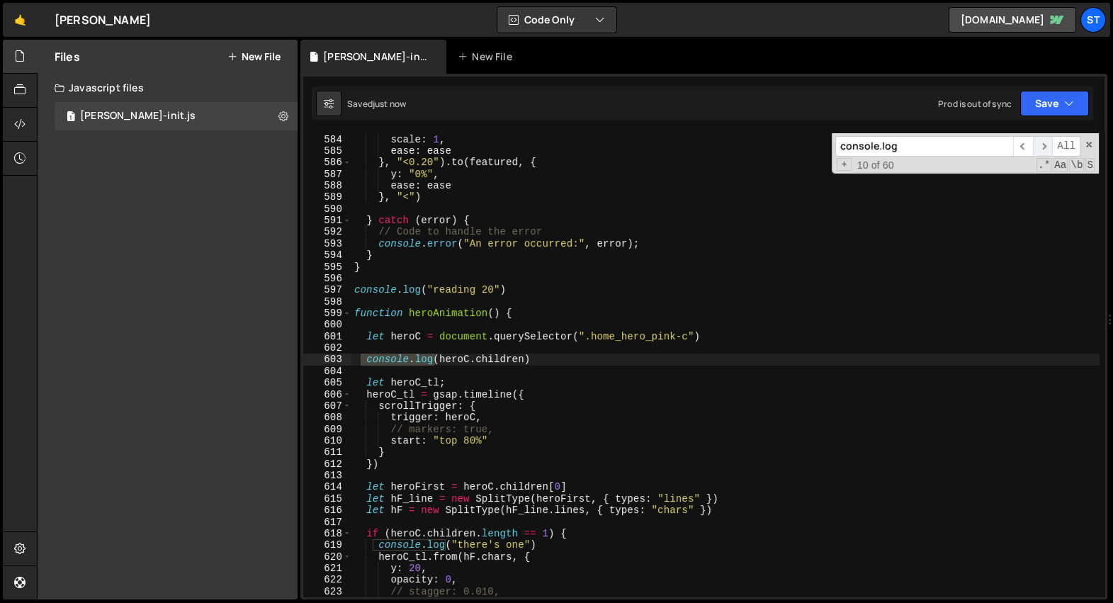
click at [1045, 150] on span "​" at bounding box center [1043, 146] width 20 height 21
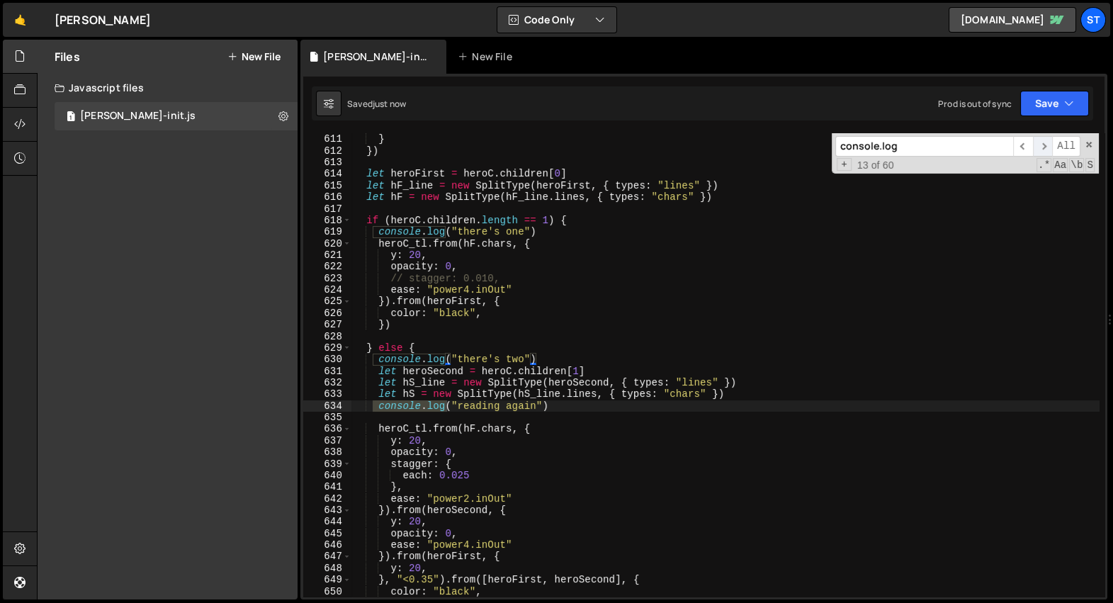
click at [1045, 150] on span "​" at bounding box center [1043, 146] width 20 height 21
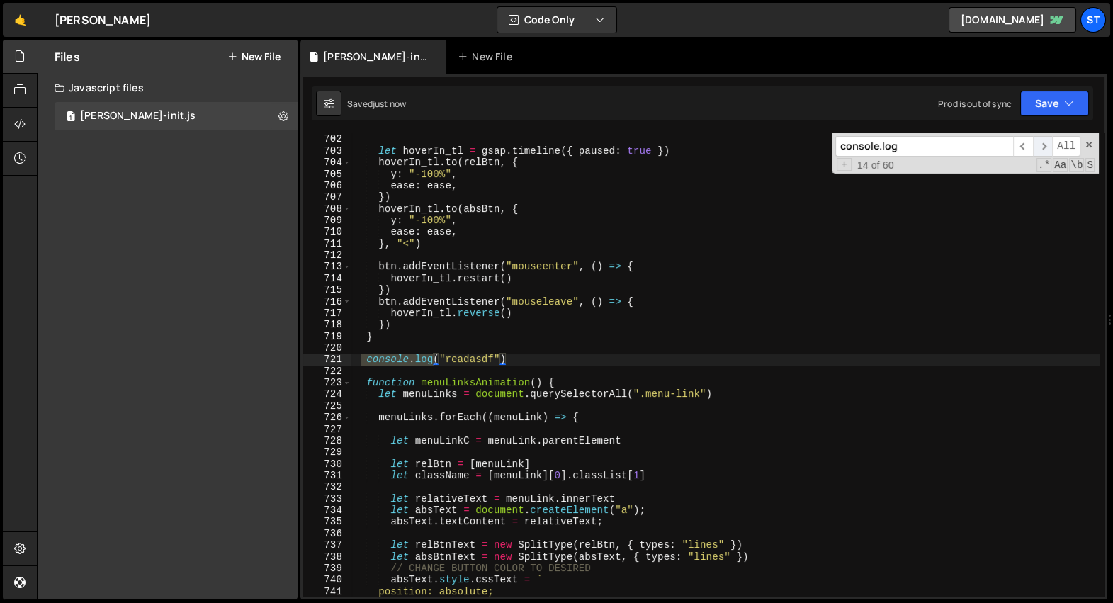
click at [1045, 150] on span "​" at bounding box center [1043, 146] width 20 height 21
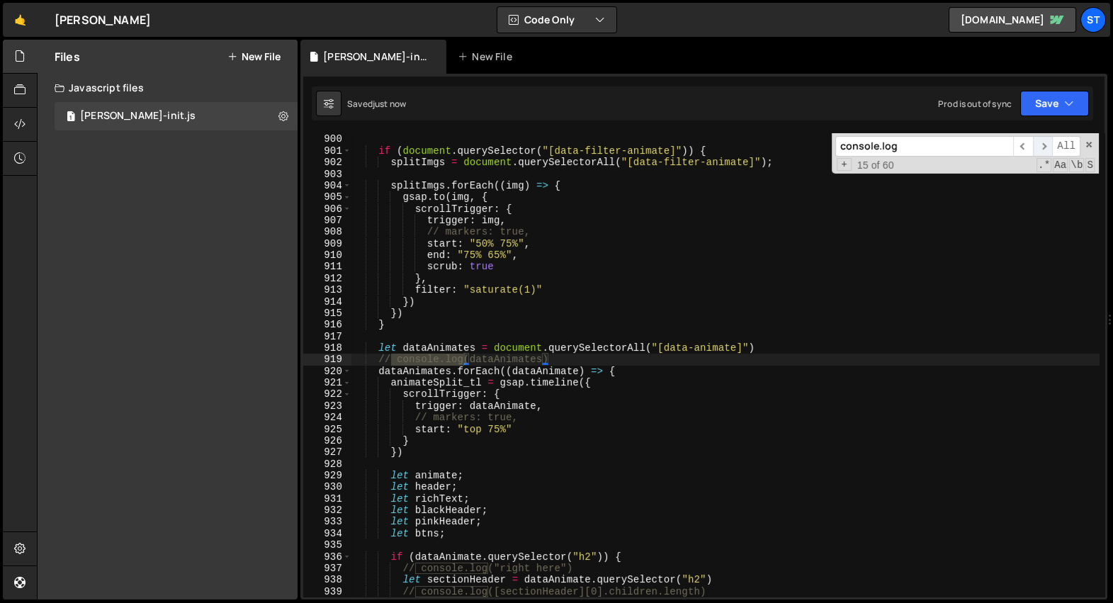
click at [1045, 150] on span "​" at bounding box center [1043, 146] width 20 height 21
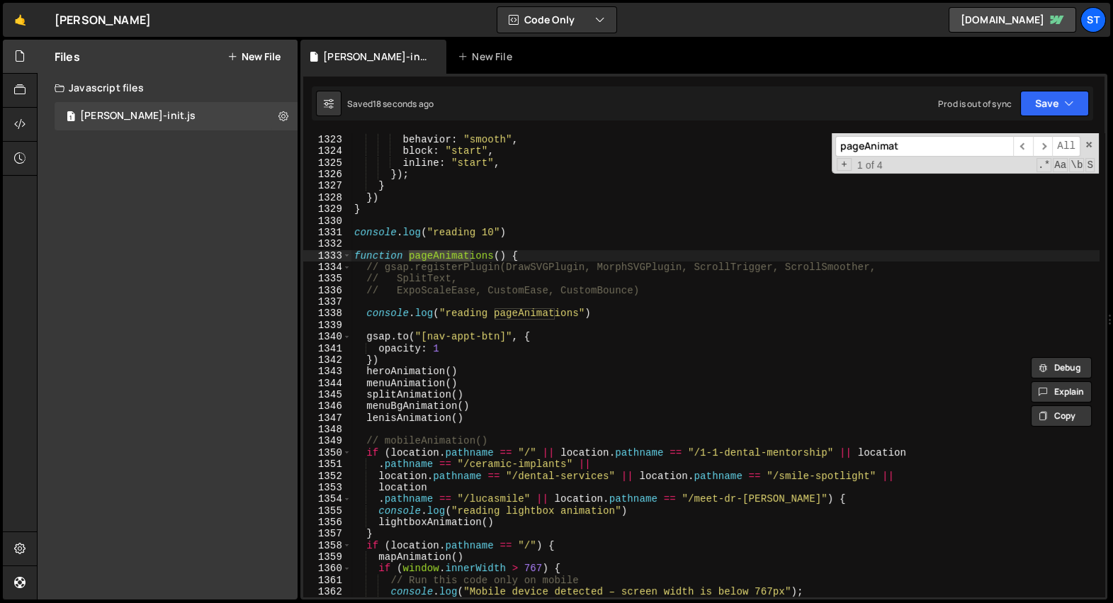
scroll to position [22495, 0]
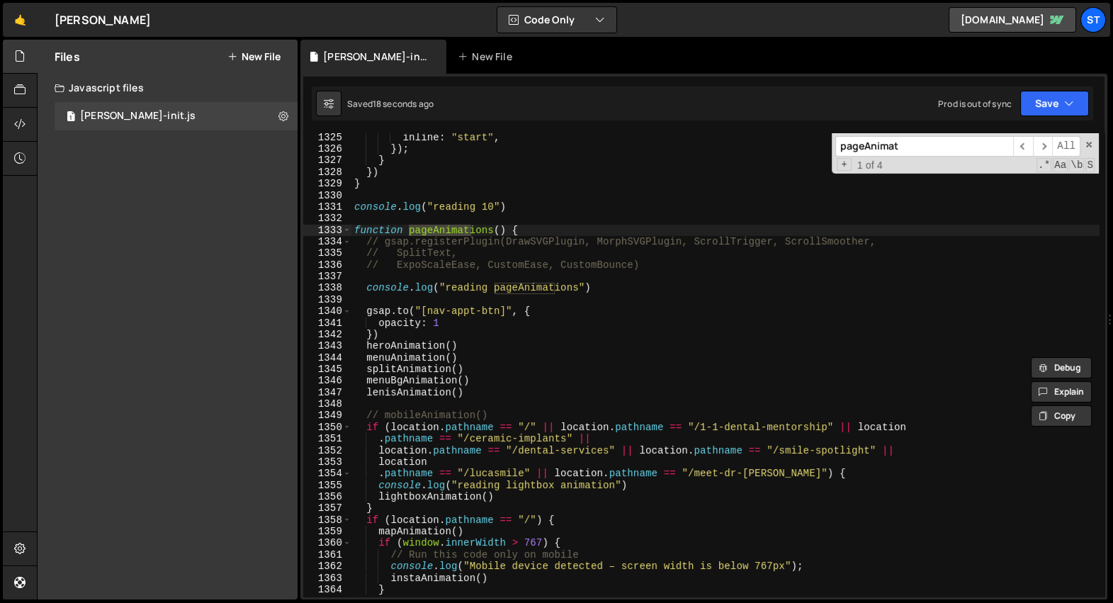
type input "pageAnimat"
type textarea "console.log("reading pageAnimations")"
click at [609, 288] on div "inline : "start" , }) ; } }) } console . log ( "reading 10" ) function pageAnim…" at bounding box center [726, 376] width 748 height 488
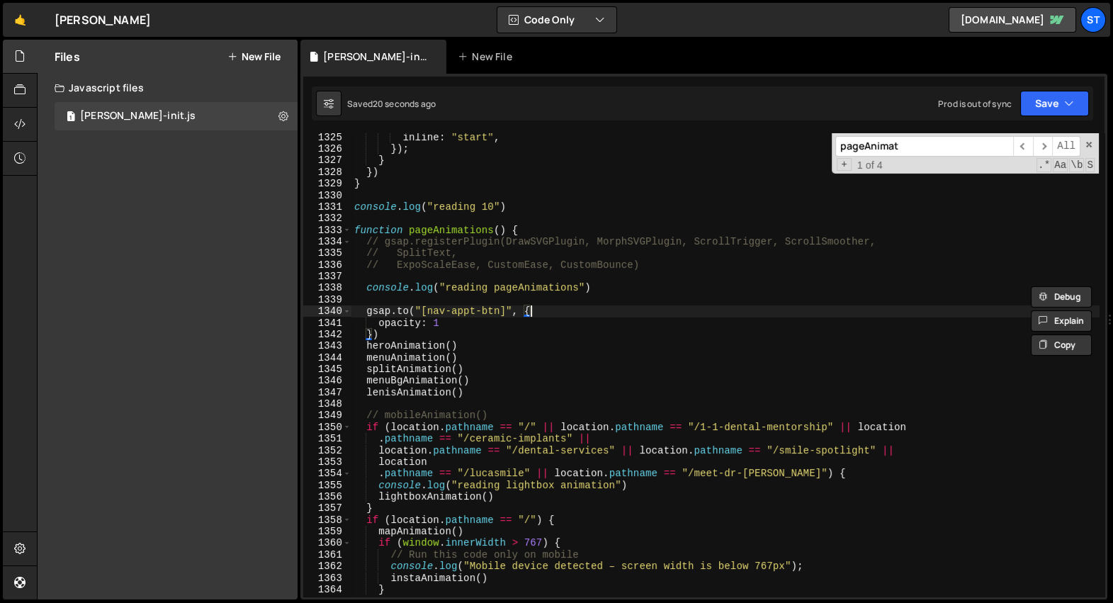
type textarea "})"
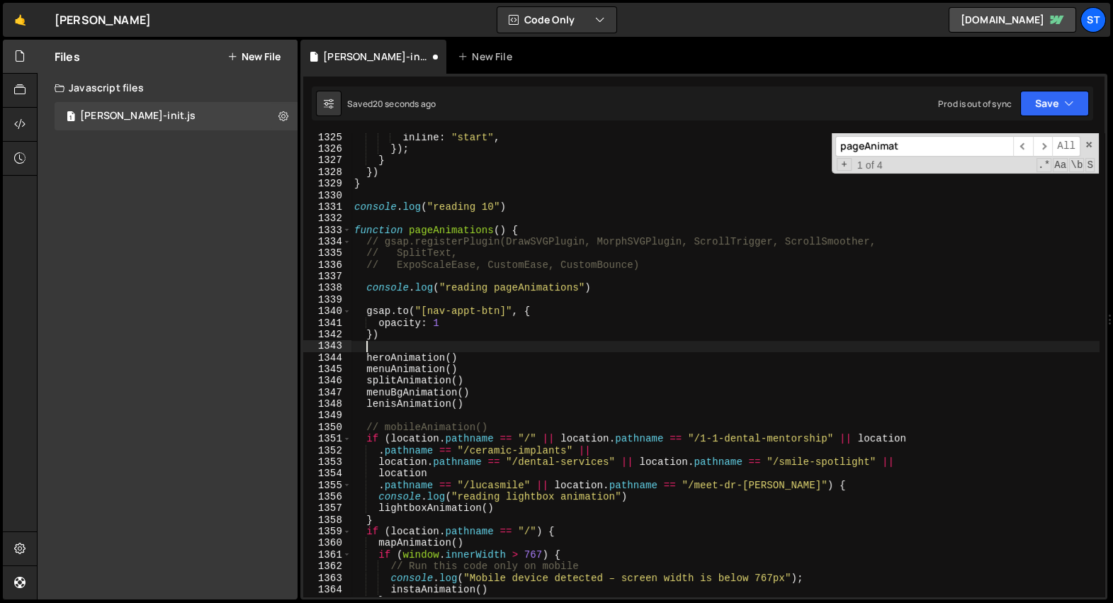
paste textarea "console.log("reading pageAnimations")"
type textarea "console.log("reading pageAnimations 1")"
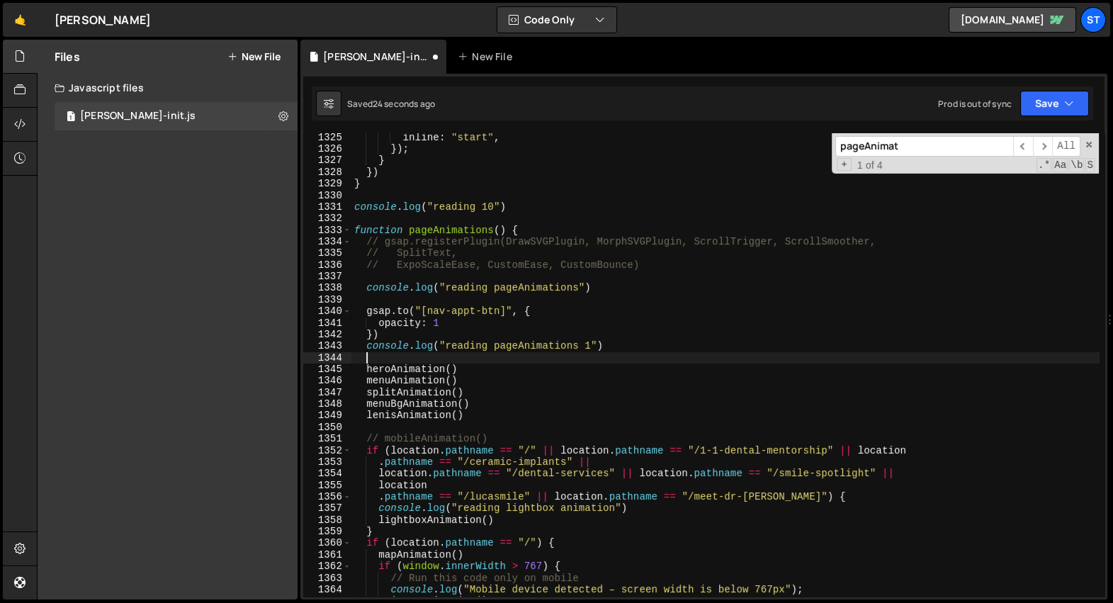
type textarea "heroAnimation()"
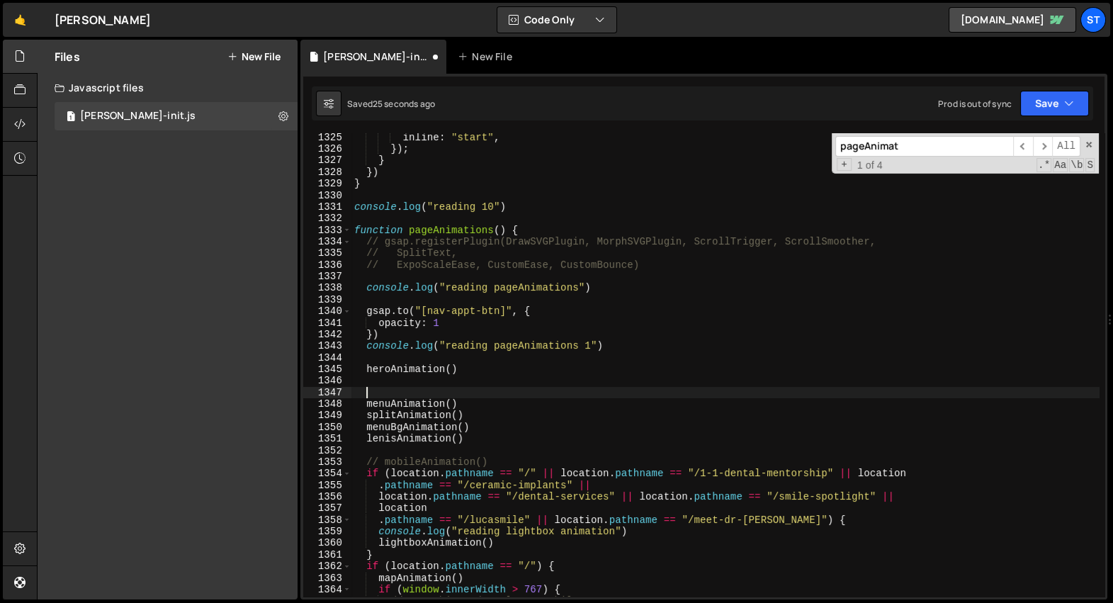
paste textarea "console.log("reading pageAnimations 1")"
type textarea "menuAnimation()"
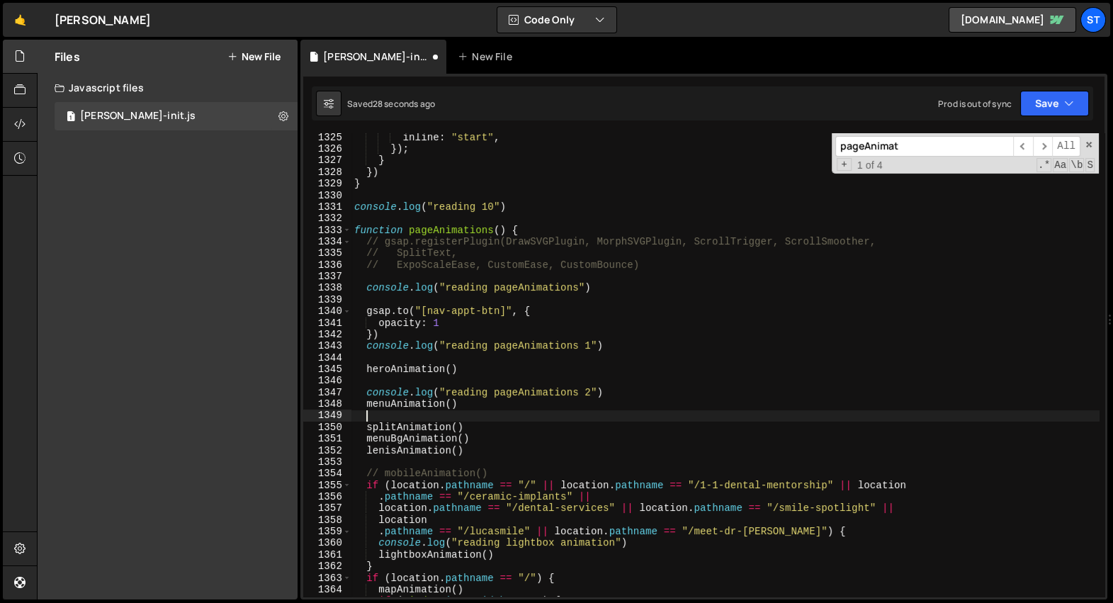
paste textarea "console.log("reading pageAnimations 1")"
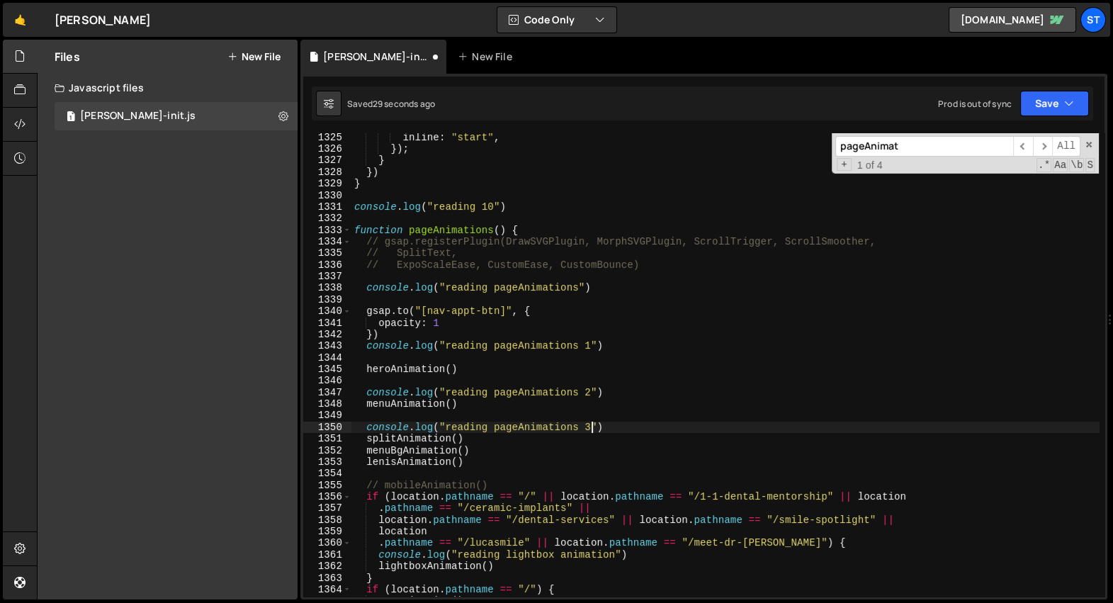
type textarea "splitAnimation()"
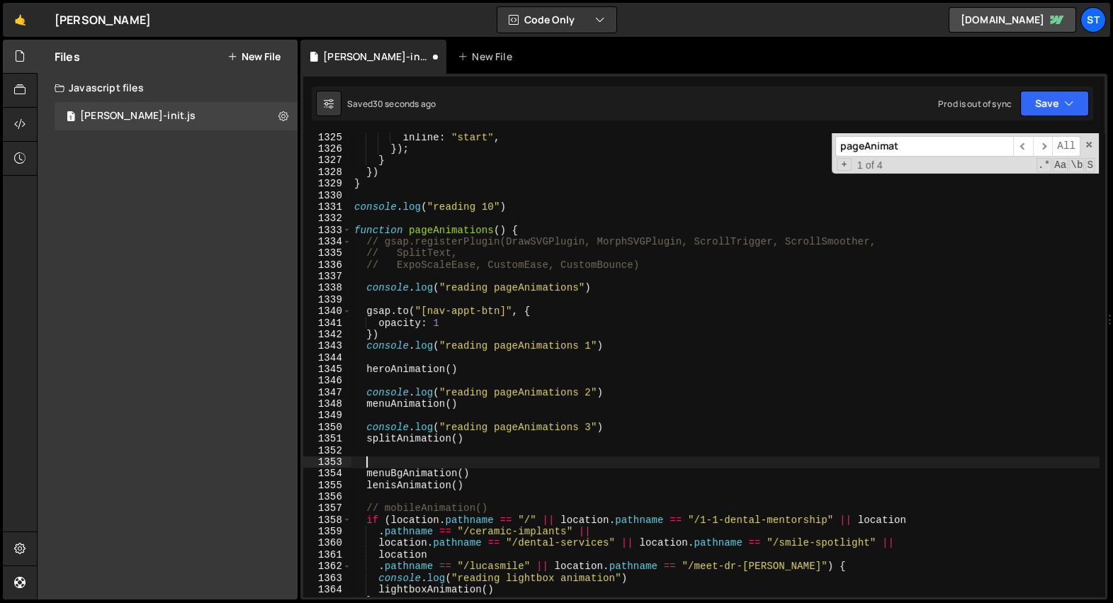
paste textarea "console.log("reading pageAnimations 1")"
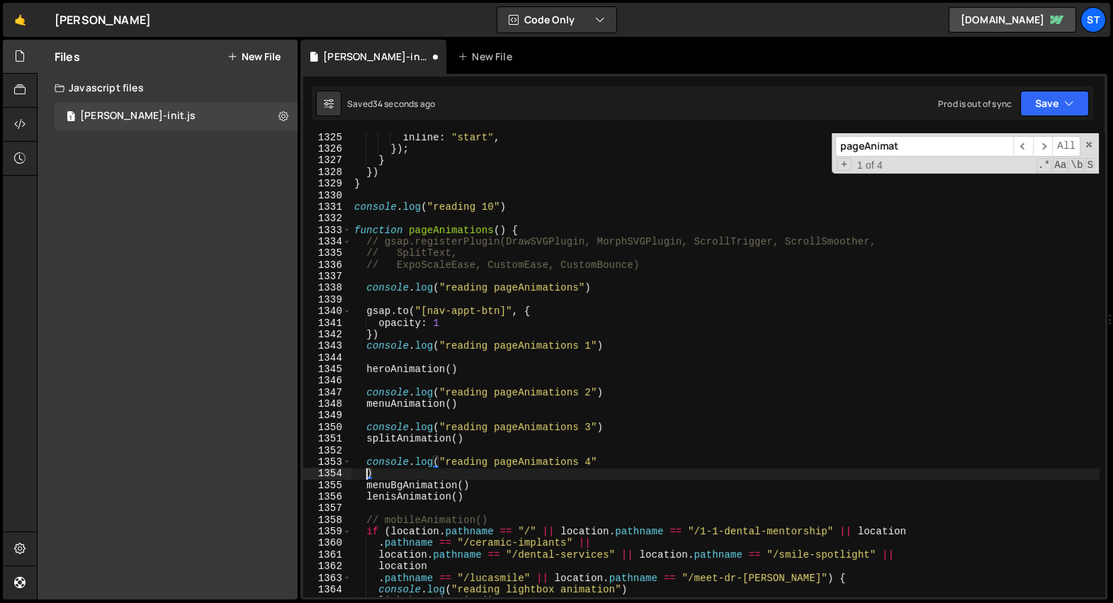
type textarea "console.log("reading pageAnimations 4")"
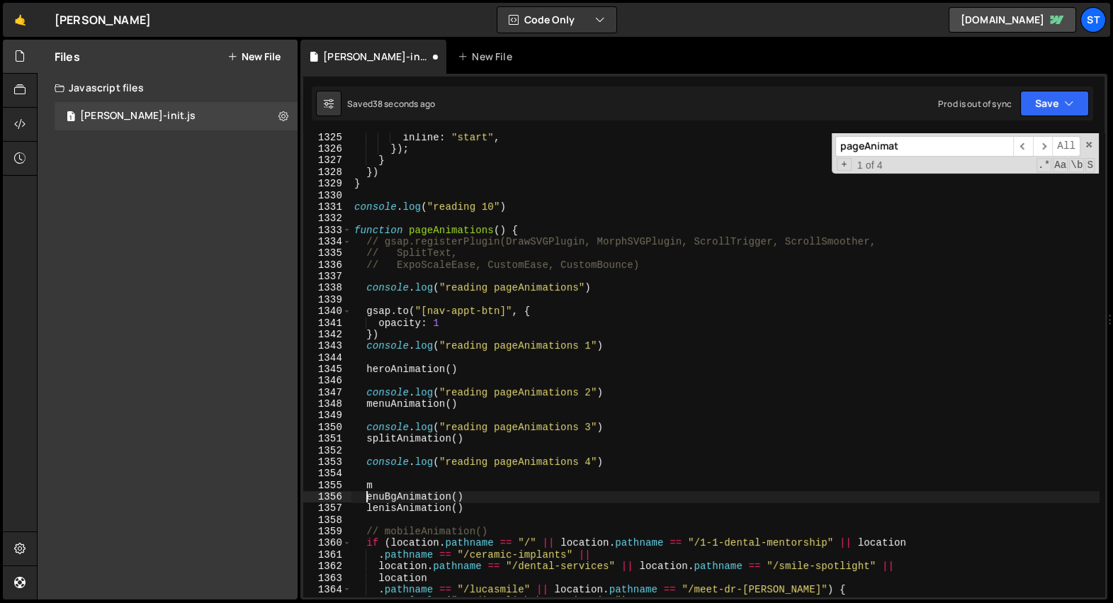
type textarea "menuBgAnimation()"
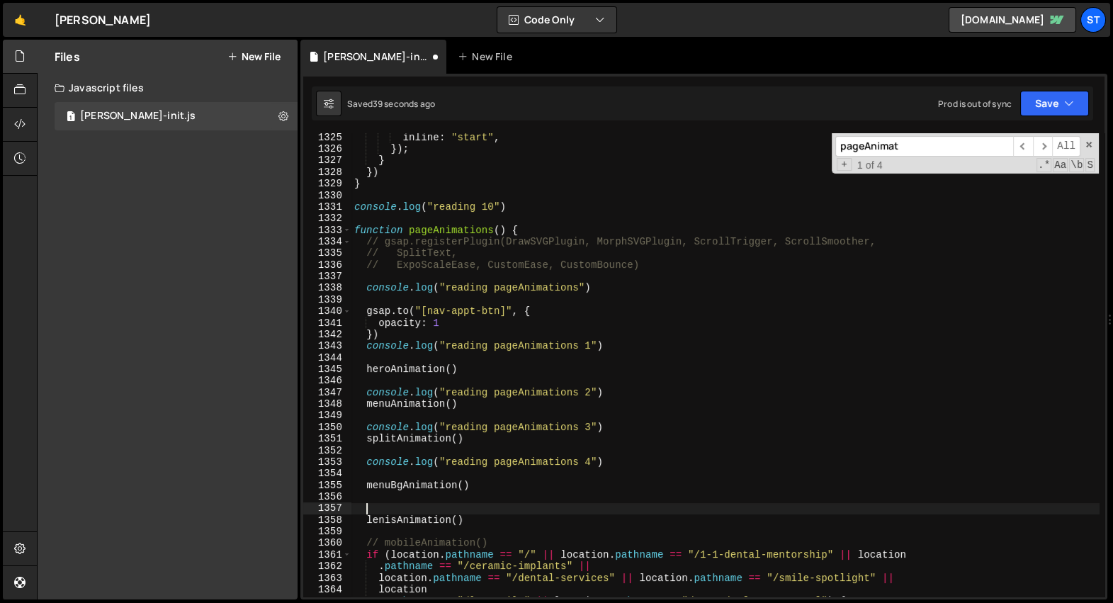
paste textarea "console.log("reading pageAnimations 4")"
type textarea "console.log("reading pageAnimations 5")"
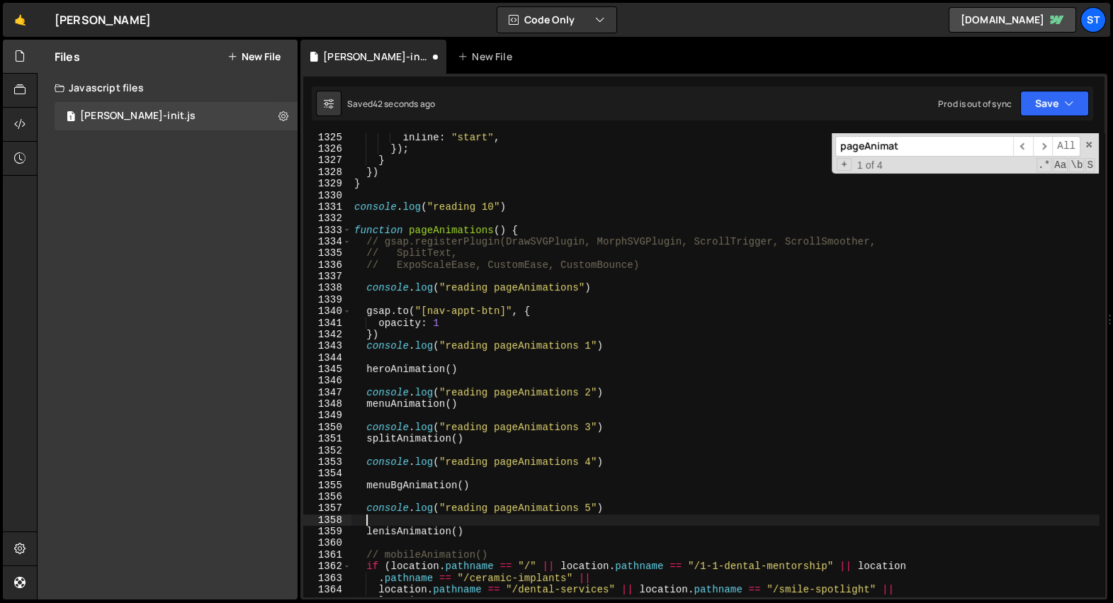
type textarea "lenisAnimation()"
type textarea "console.log("reading pageAnimations 5")"
type textarea "lenisAnimation()"
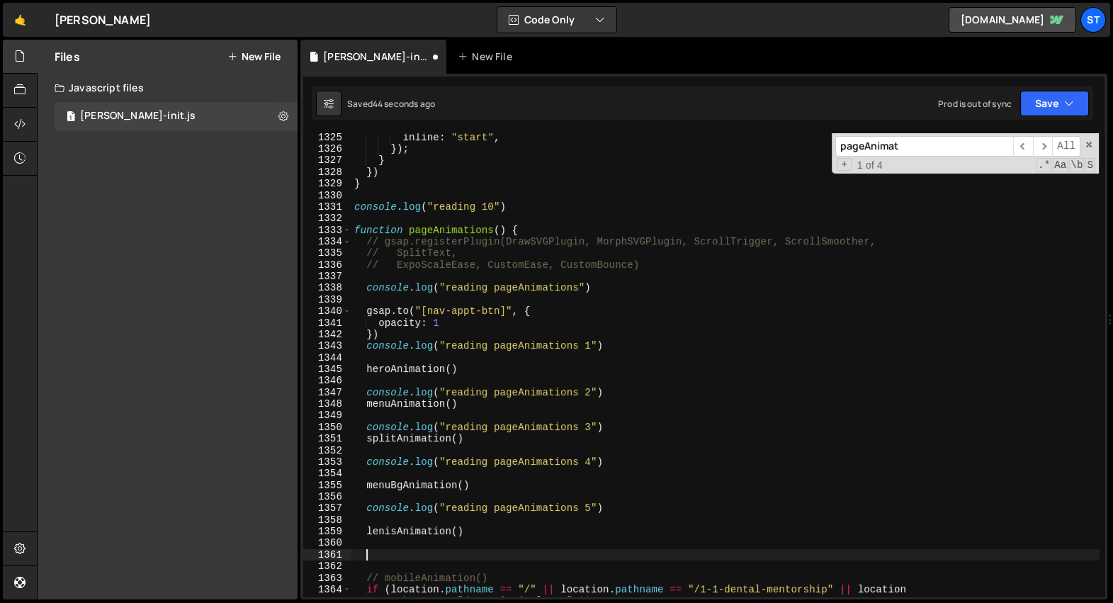
paste textarea "console.log("reading pageAnimations 5")"
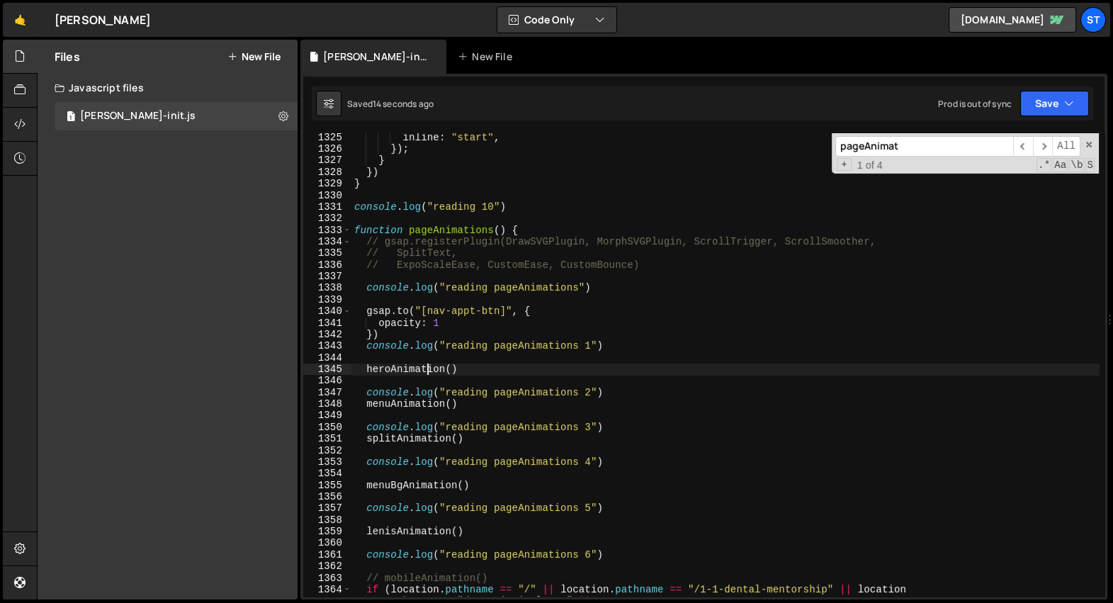
click at [428, 371] on div "inline : "start" , }) ; } }) } console . log ( "reading 10" ) function pageAnim…" at bounding box center [726, 376] width 748 height 488
type textarea "heroAnimation()"
click at [428, 371] on div "inline : "start" , }) ; } }) } console . log ( "reading 10" ) function pageAnim…" at bounding box center [726, 376] width 748 height 488
click at [907, 147] on input "pageAnimat" at bounding box center [925, 146] width 178 height 21
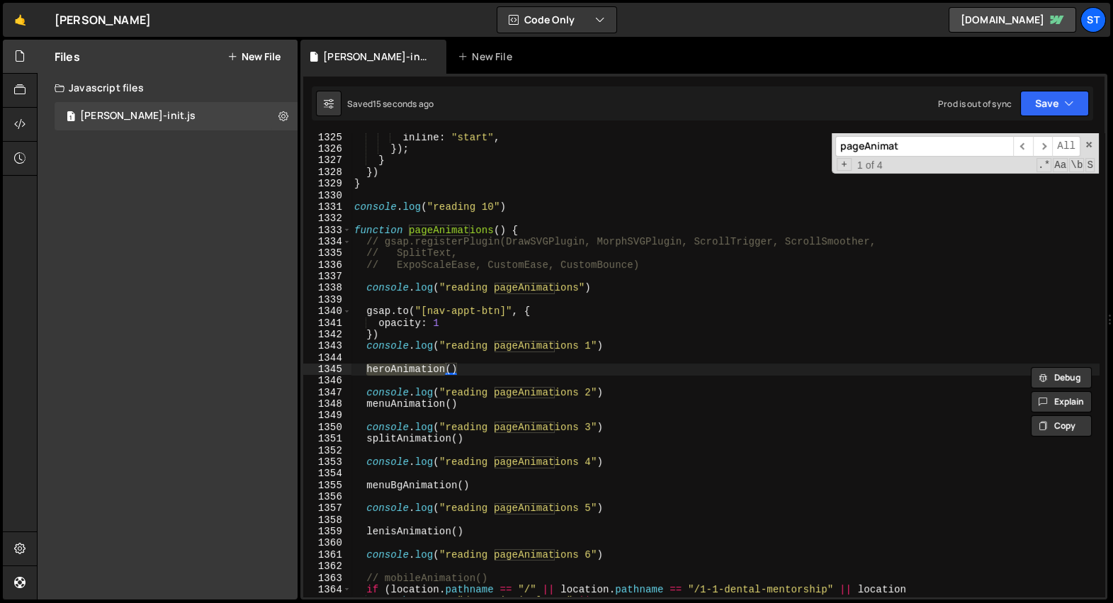
paste input "heroAnimation"
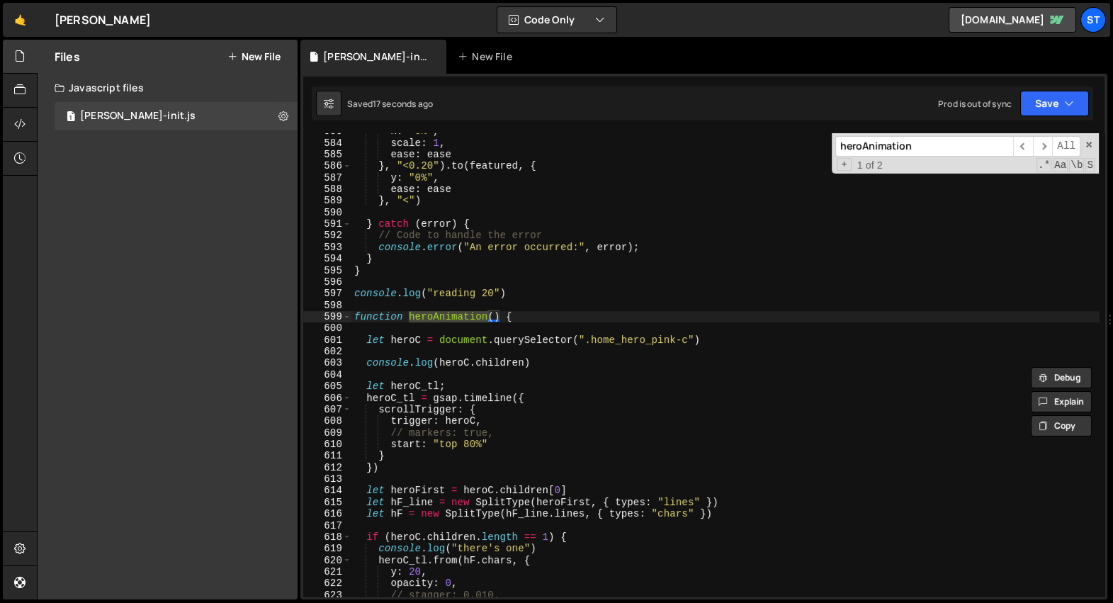
scroll to position [19330, 0]
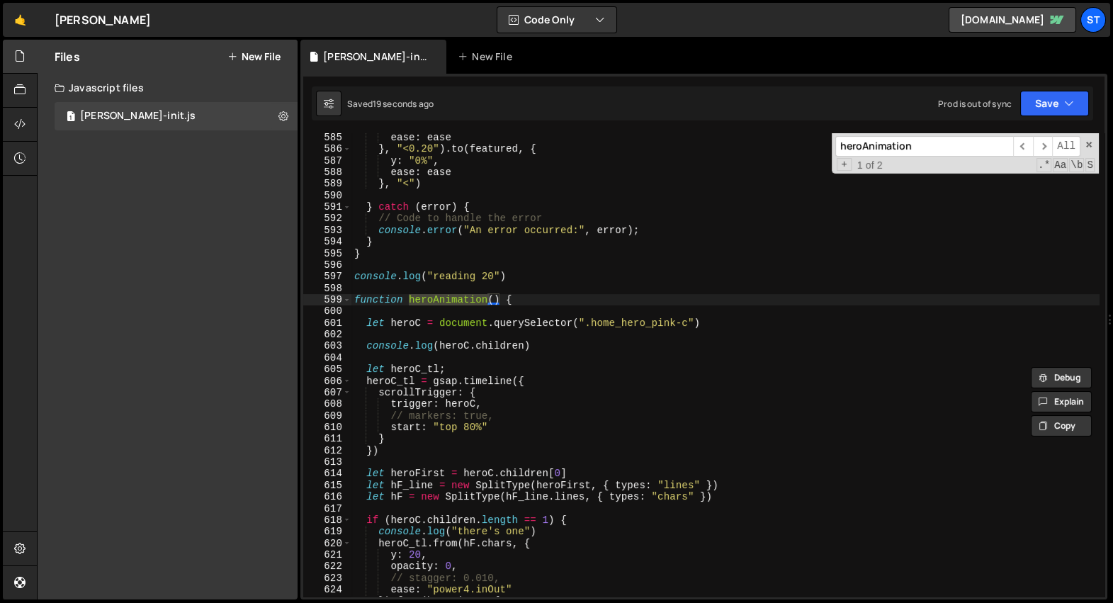
type input "heroAnimation"
type textarea "let heroC = document.querySelector(".home_hero_pink-c")"
click at [742, 323] on div "ease : ease } , "<0.20" ) . to ( featured , { y : "0%" , ease : ease } , "<" ) …" at bounding box center [726, 376] width 748 height 488
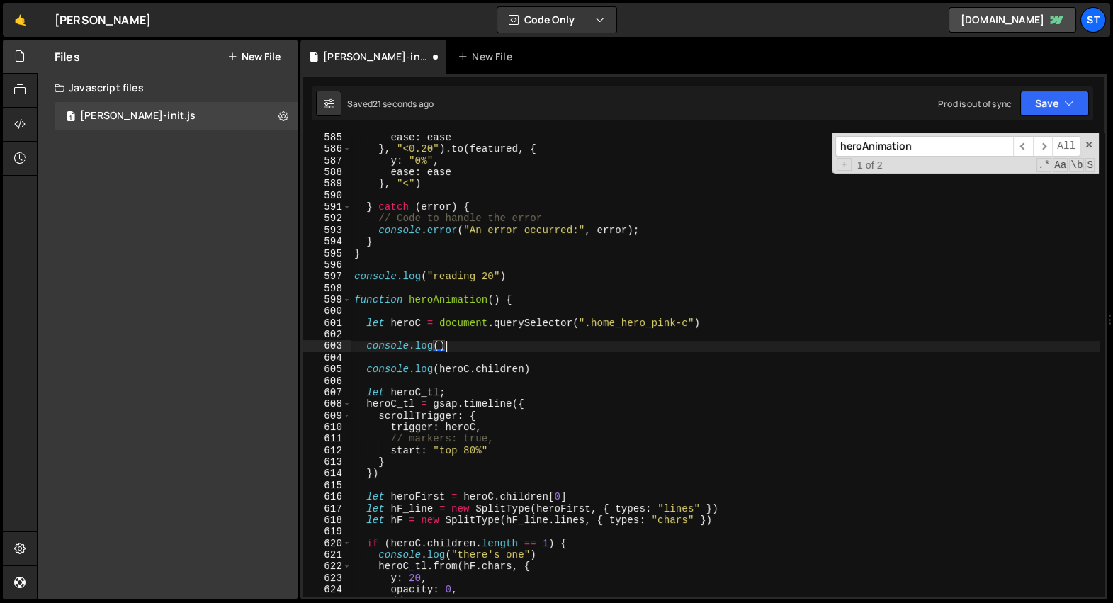
scroll to position [0, 6]
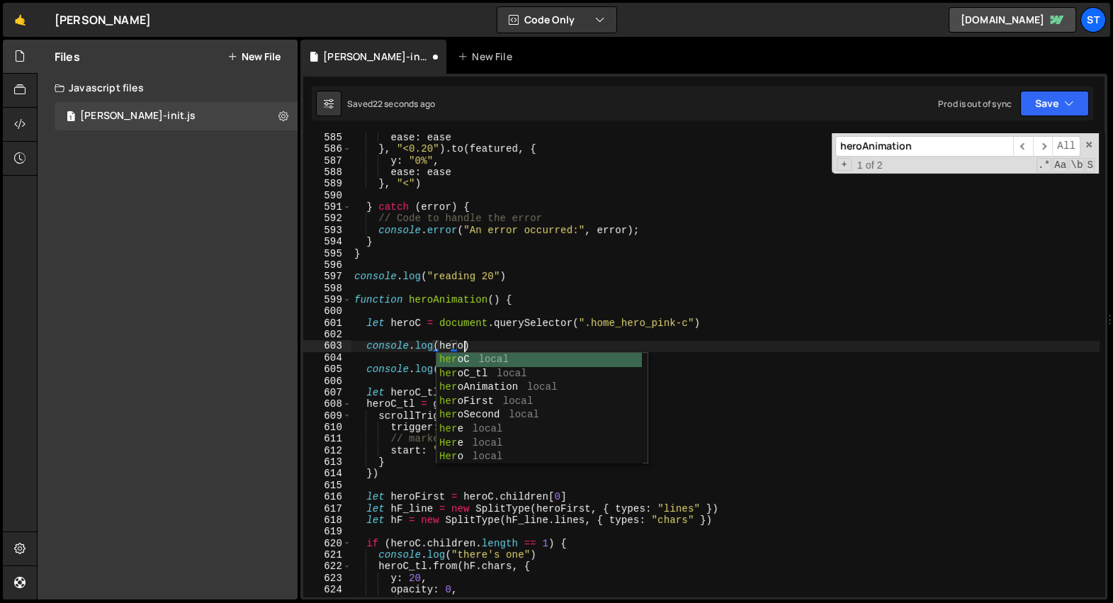
type textarea "console.log(heroC)"
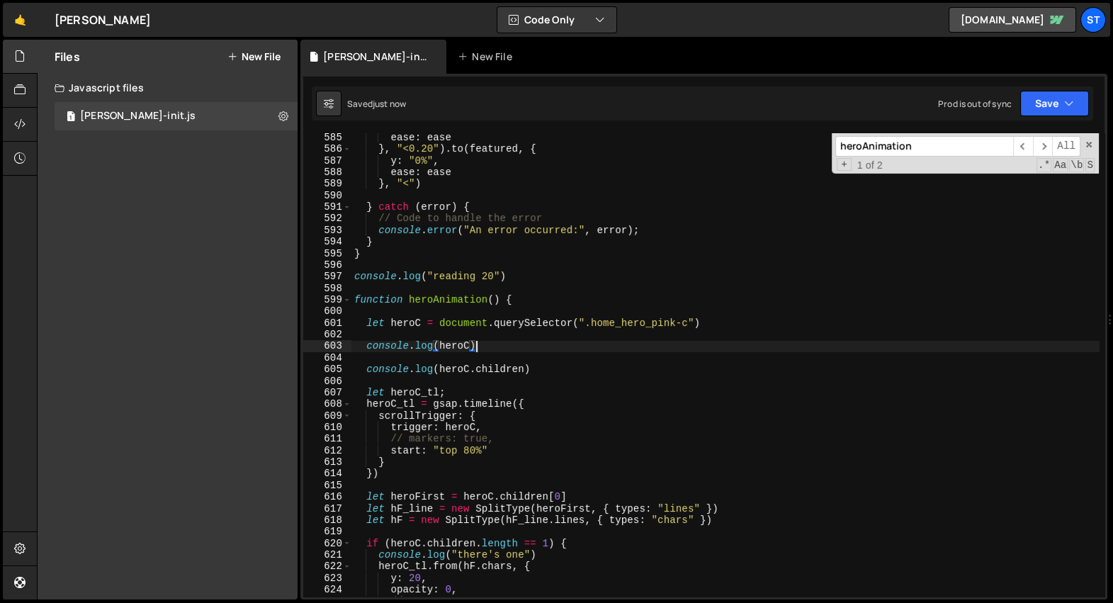
click at [512, 349] on div "ease : ease } , "<0.20" ) . to ( featured , { y : "0%" , ease : ease } , "<" ) …" at bounding box center [726, 376] width 748 height 488
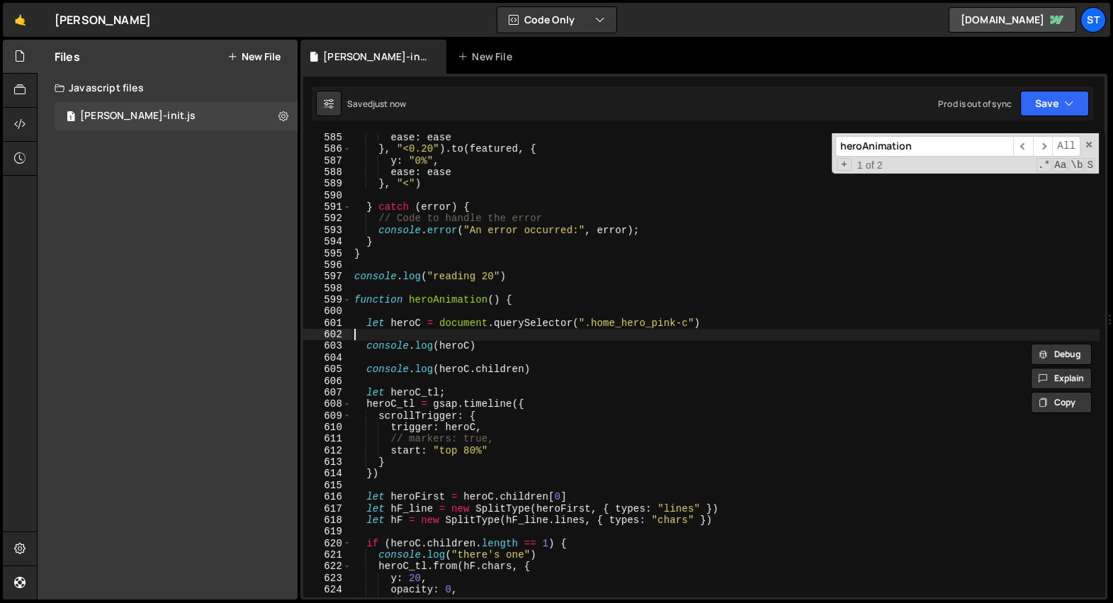
paste textarea "console.log(heroC)"
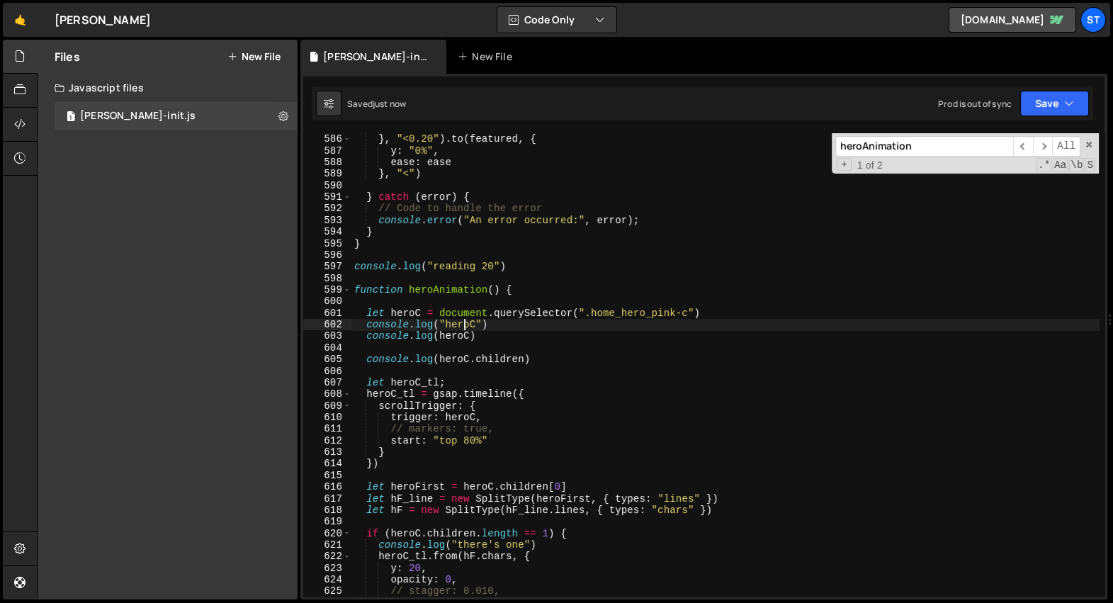
scroll to position [19327, 0]
click at [495, 331] on div "ease : ease } , "<0.20" ) . to ( featured , { y : "0%" , ease : ease } , "<" ) …" at bounding box center [726, 366] width 748 height 488
type textarea "console.log("heroC") console.log(heroC)"
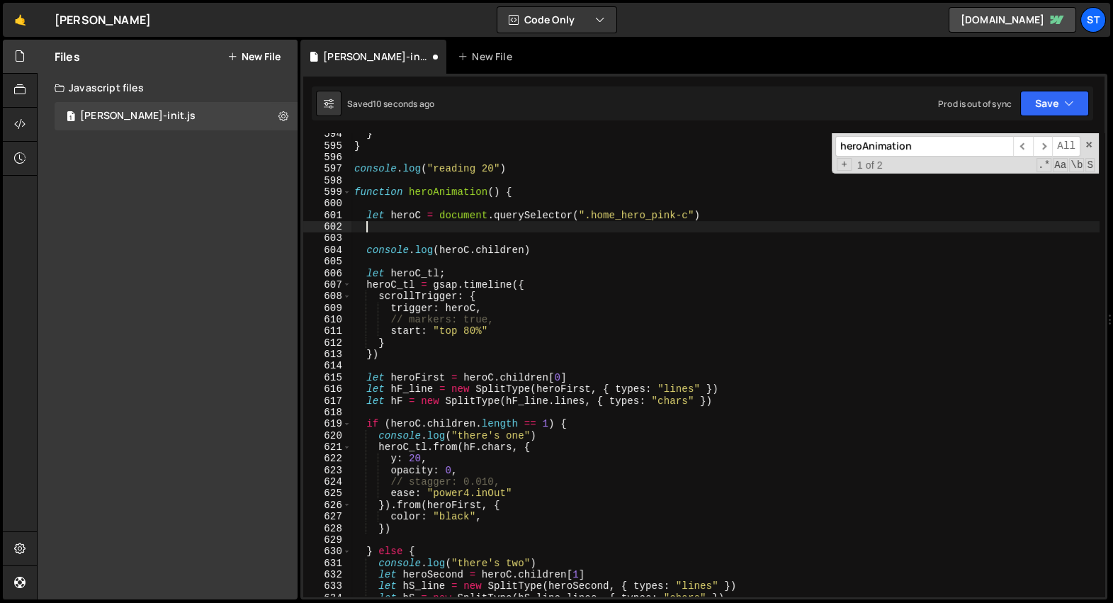
scroll to position [19366, 0]
click at [495, 390] on div "} } console . log ( "reading 20" ) function heroAnimation ( ) { let heroC = doc…" at bounding box center [726, 372] width 748 height 488
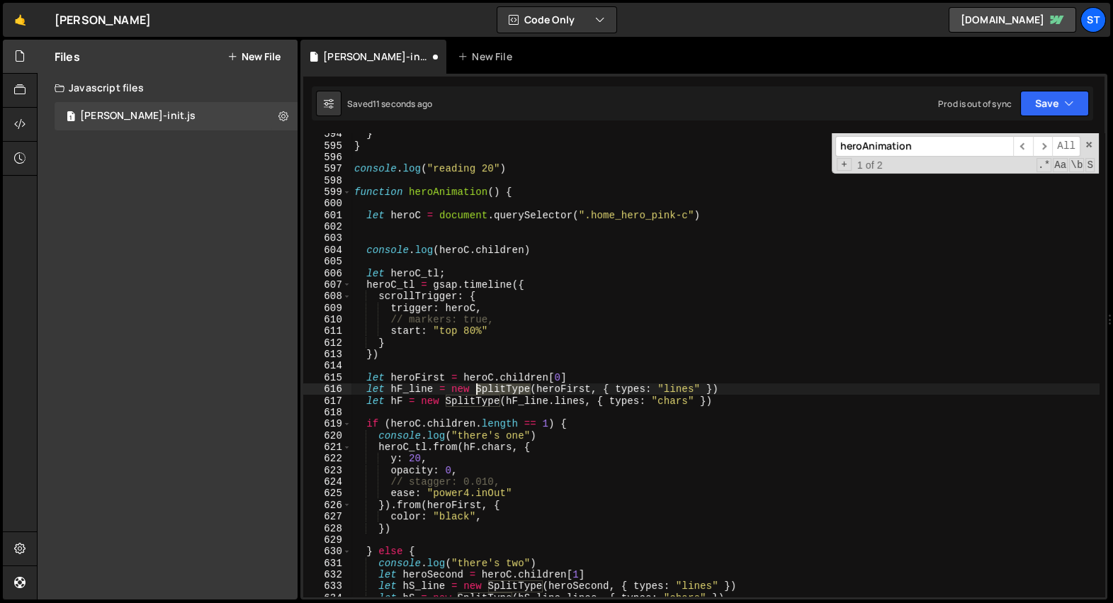
click at [495, 390] on div "} } console . log ( "reading 20" ) function heroAnimation ( ) { let heroC = doc…" at bounding box center [726, 372] width 748 height 488
click at [443, 295] on div "} } console . log ( "reading 20" ) function heroAnimation ( ) { let heroC = doc…" at bounding box center [726, 372] width 748 height 488
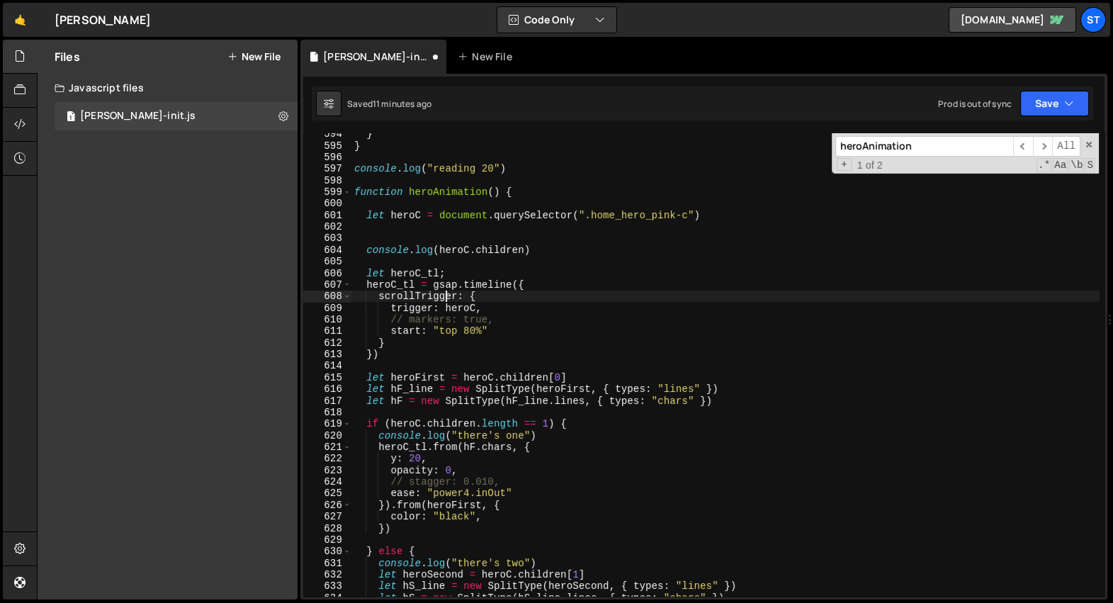
scroll to position [0, 0]
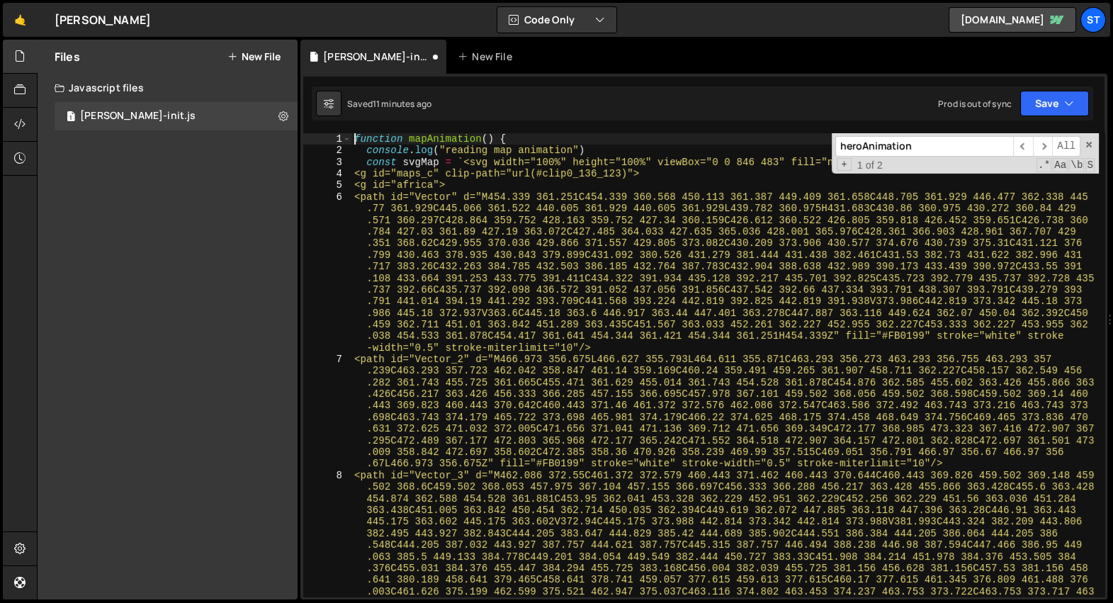
click at [351, 139] on div "1" at bounding box center [327, 138] width 48 height 11
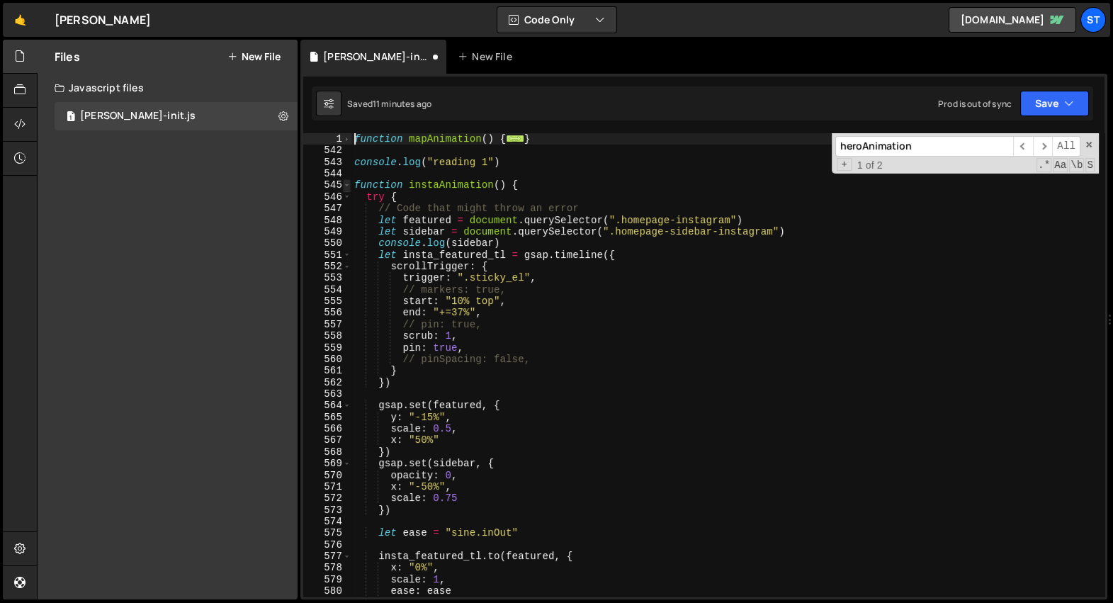
click at [349, 184] on span at bounding box center [347, 184] width 8 height 11
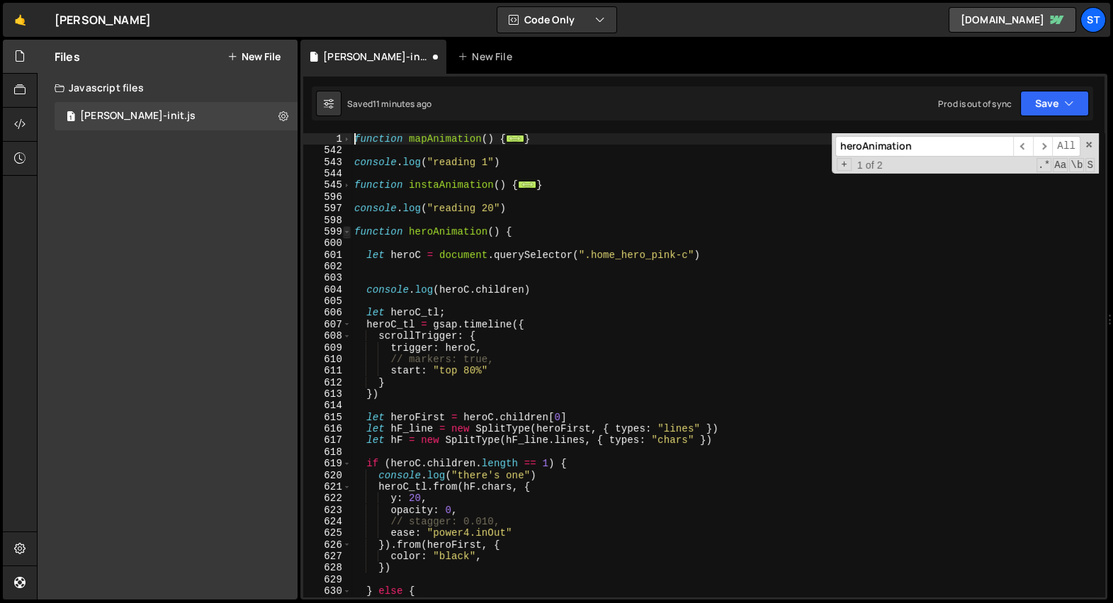
click at [347, 232] on span at bounding box center [347, 231] width 8 height 11
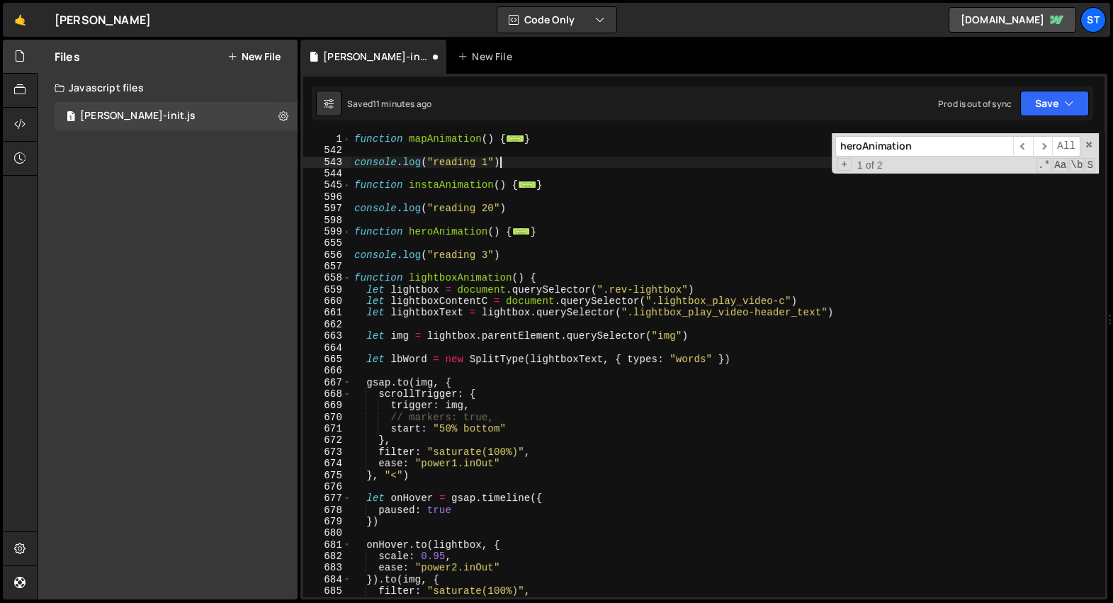
click at [537, 166] on div "function mapAnimation ( ) { ... } console . log ( "reading 1" ) function instaA…" at bounding box center [726, 377] width 748 height 488
type textarea "console.log("reading 1")"
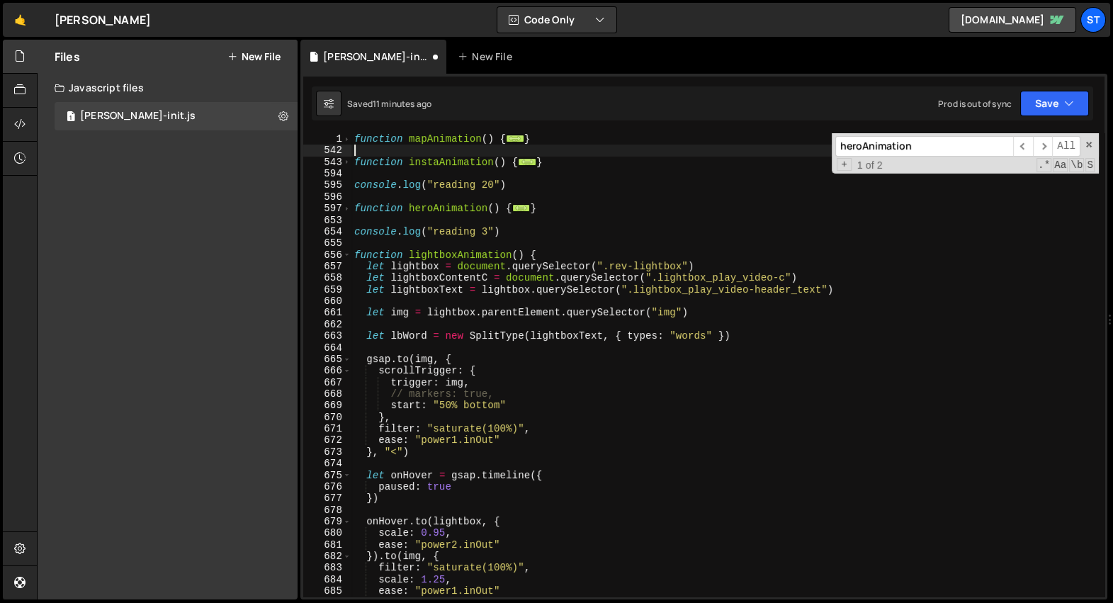
type textarea "function instaAnimation() {"
type textarea "console.log("reading 20")"
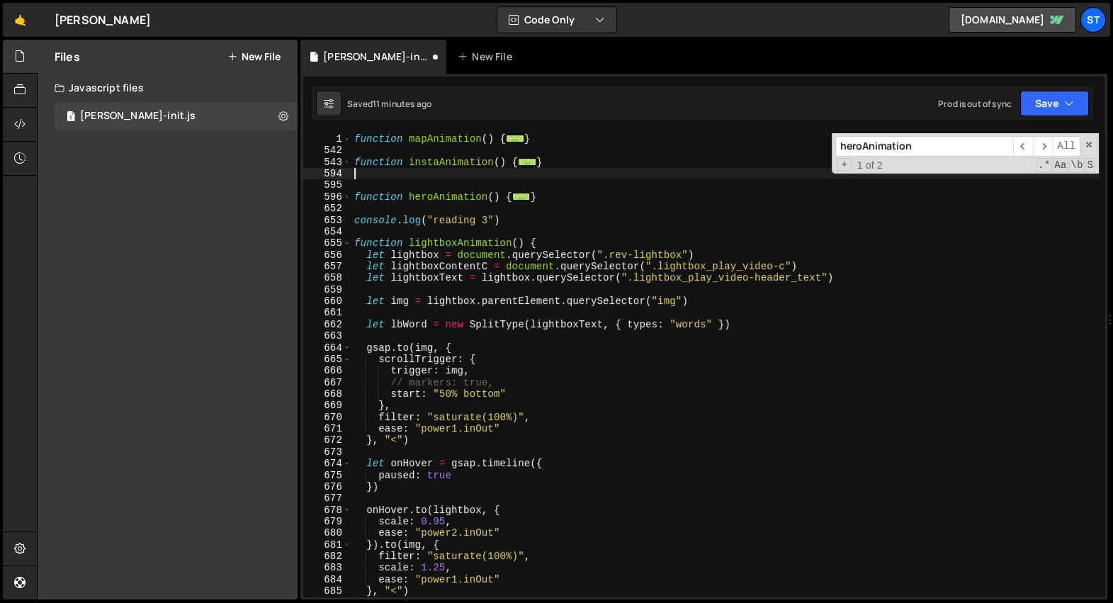
type textarea "}"
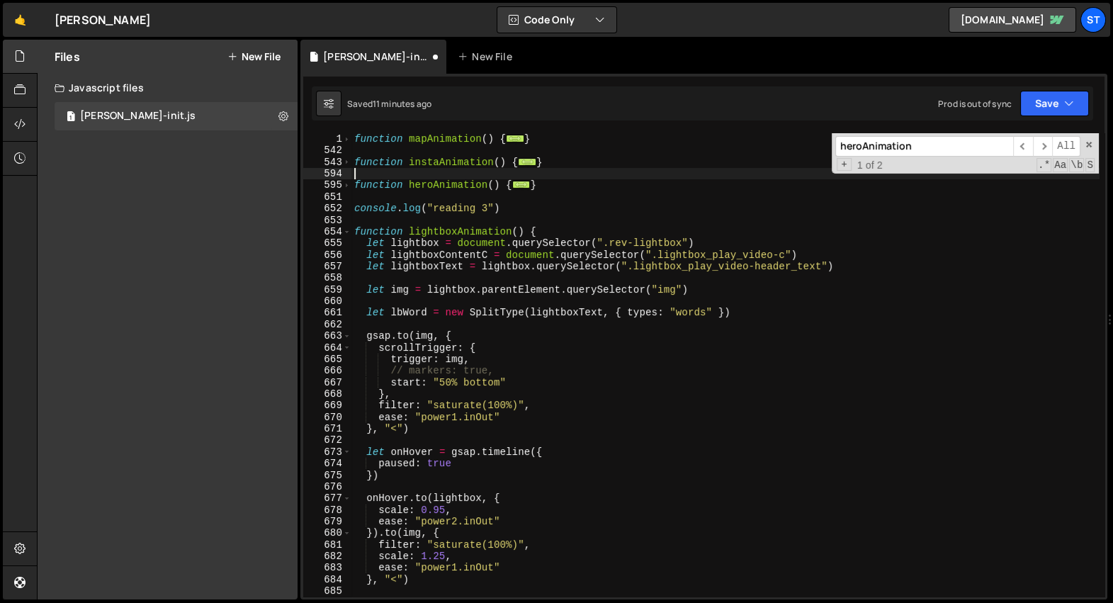
type textarea "}"
type textarea "console.log("reading 3")"
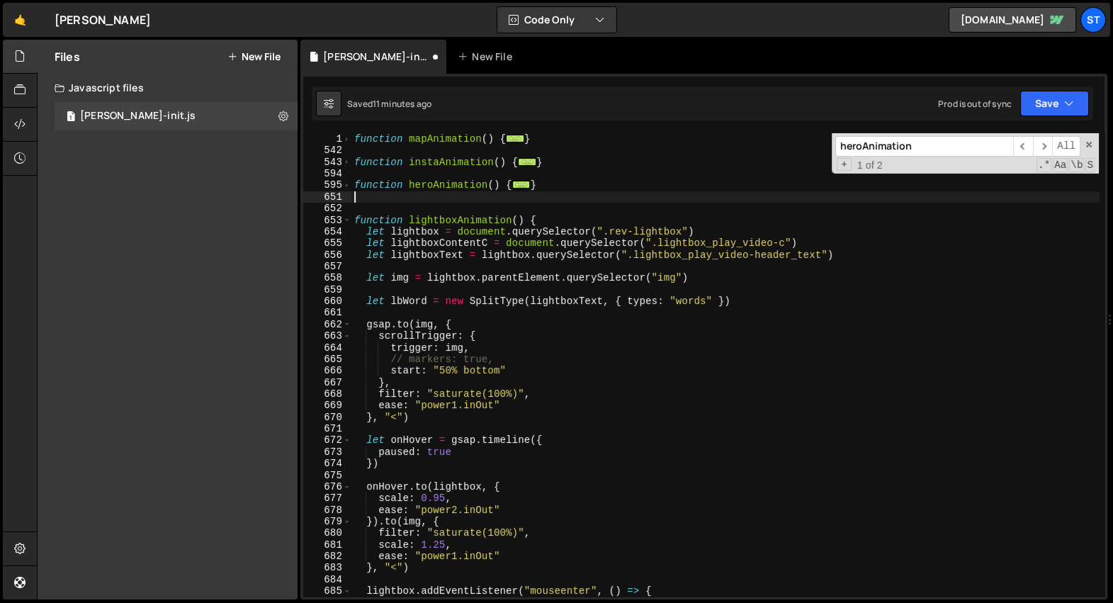
type textarea "}"
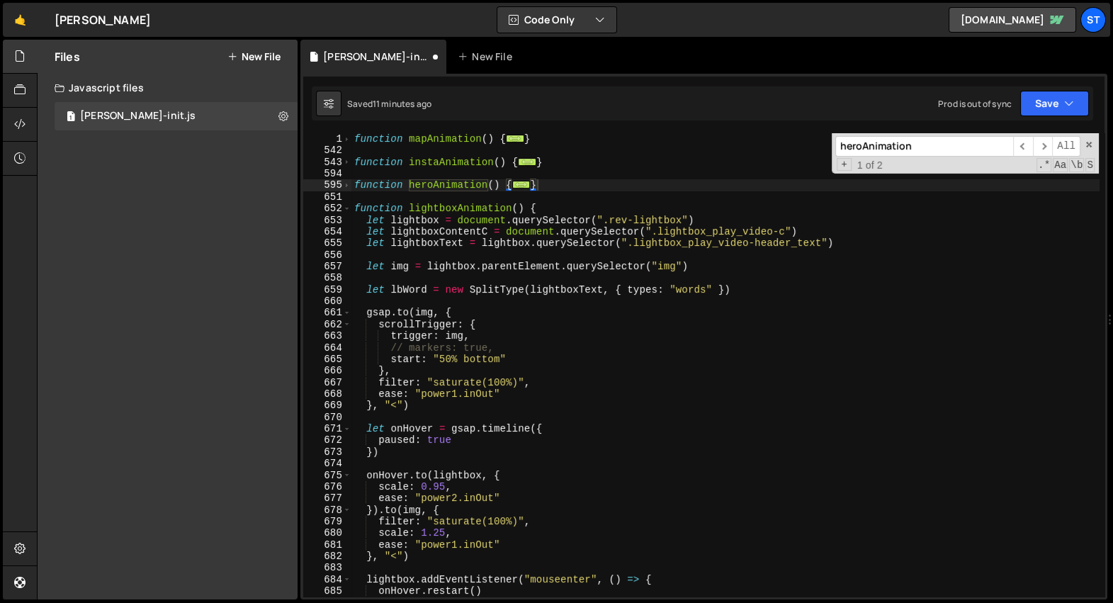
click at [930, 151] on input "heroAnimation" at bounding box center [925, 146] width 178 height 21
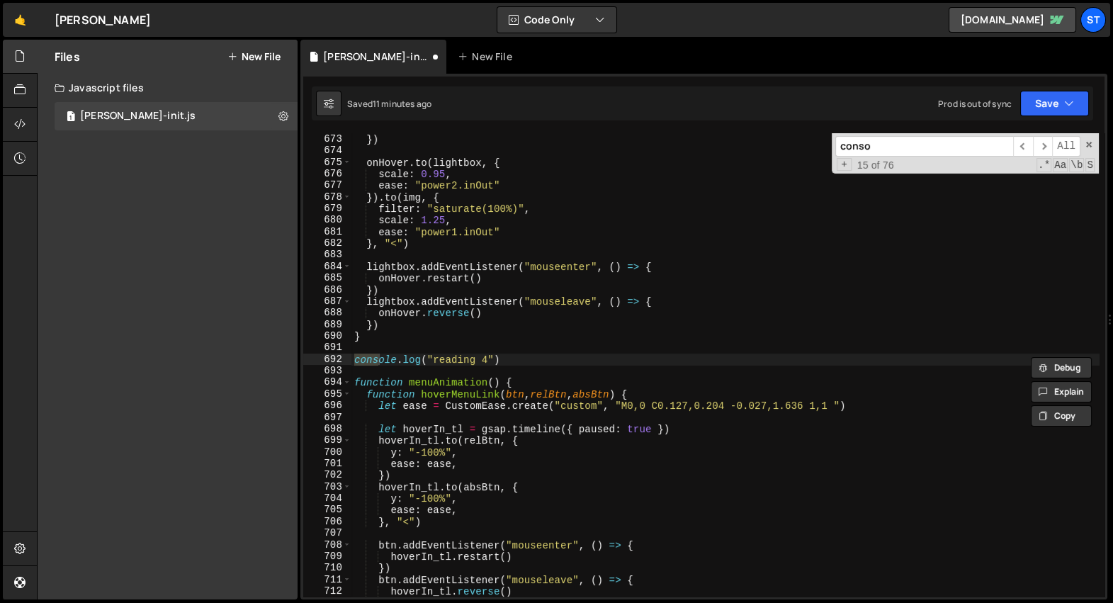
scroll to position [313, 0]
type input "console"
click at [517, 365] on div "paused : true }) onHover . to ( lightbox , { scale : 0.95 , ease : "power2.inOu…" at bounding box center [726, 366] width 748 height 488
type textarea "console.log("reading 4")"
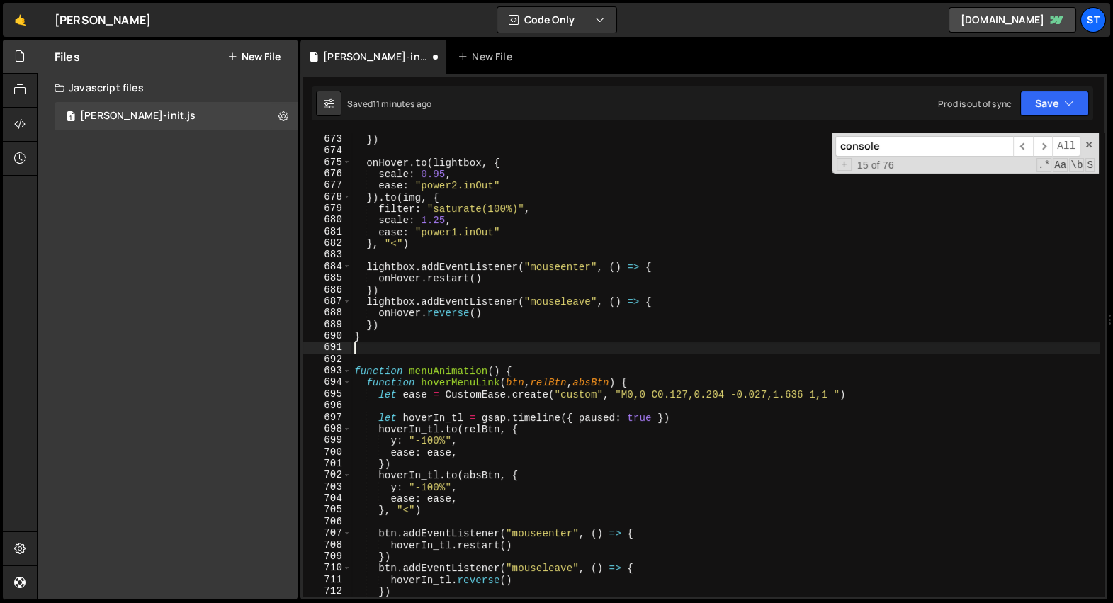
type textarea "}"
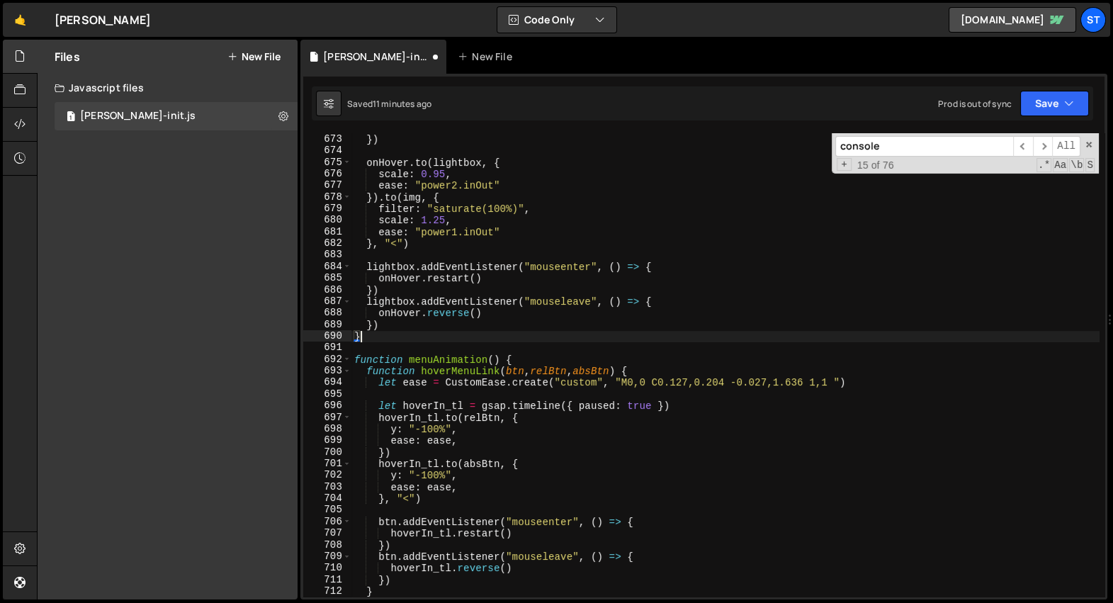
click at [935, 144] on input "console" at bounding box center [925, 146] width 178 height 21
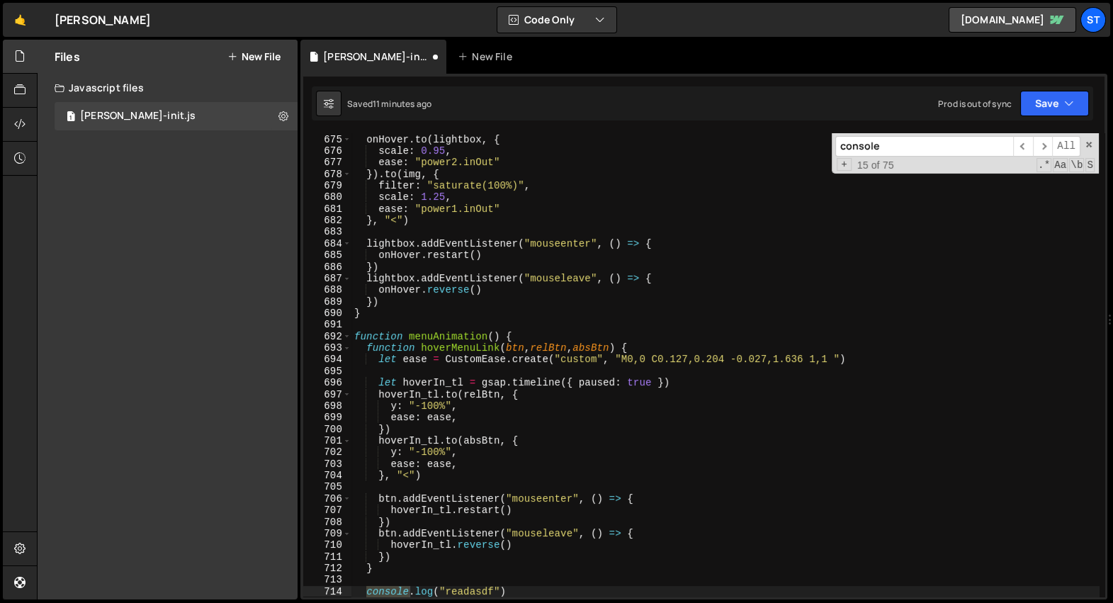
scroll to position [336, 0]
click at [940, 151] on input "console" at bounding box center [925, 146] width 178 height 21
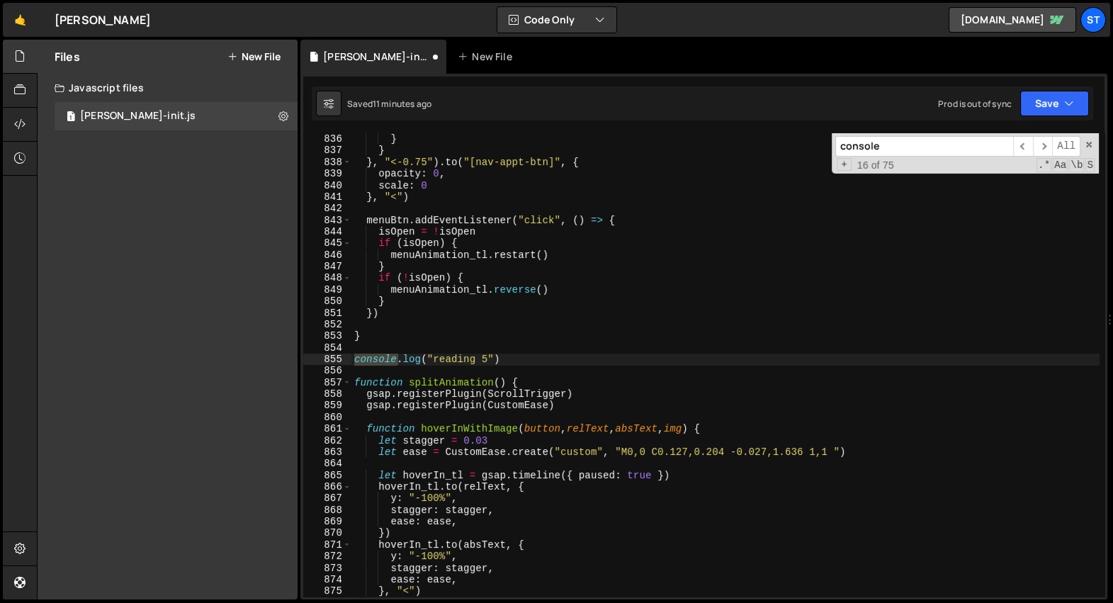
scroll to position [2203, 0]
click at [573, 365] on div "played = ! played } } } , "<-0.75" ) . to ( "[nav-appt-btn]" , { opacity : 0 , …" at bounding box center [726, 366] width 748 height 488
type textarea "console.log("reading 5")"
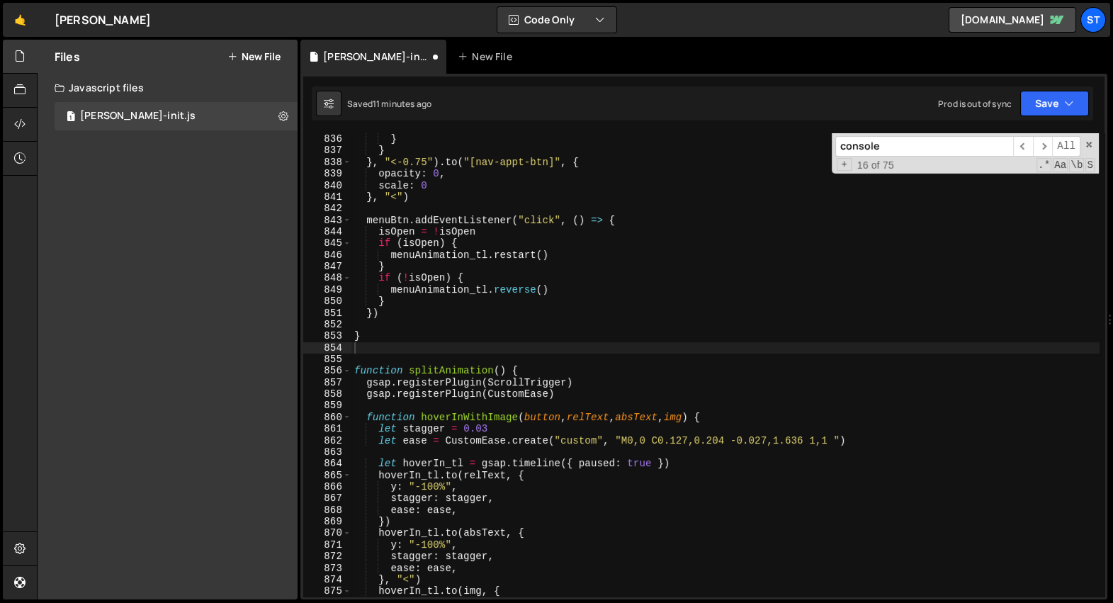
click at [940, 152] on input "console" at bounding box center [925, 146] width 178 height 21
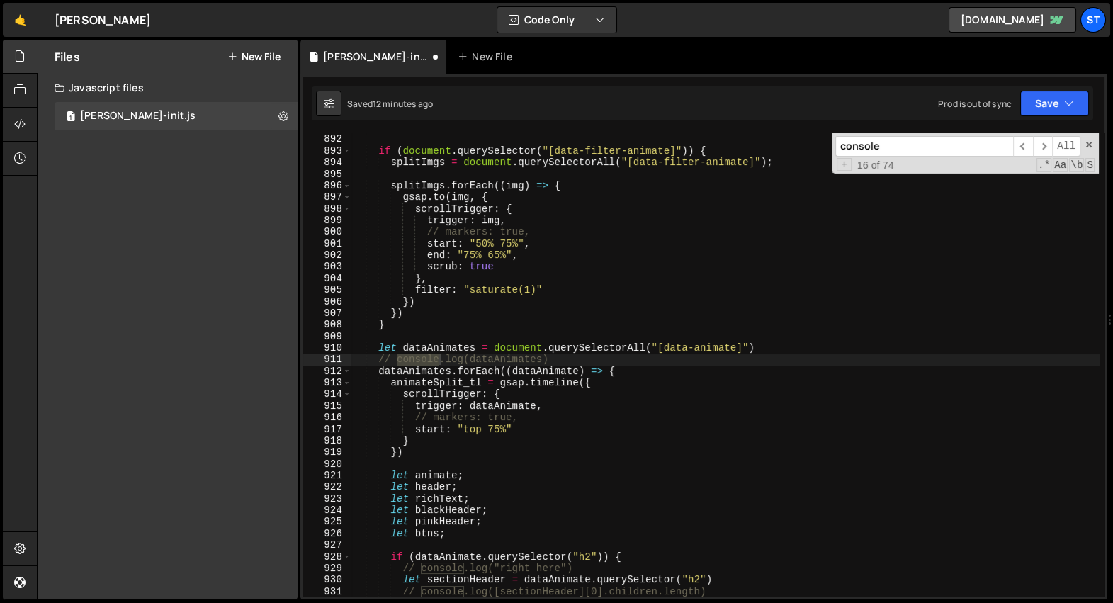
type textarea "// console.log(dataAnimates)"
click at [584, 361] on div "let animateSplit_tl ; if ( document . querySelector ( "[data-filter-animate]" )…" at bounding box center [726, 366] width 748 height 488
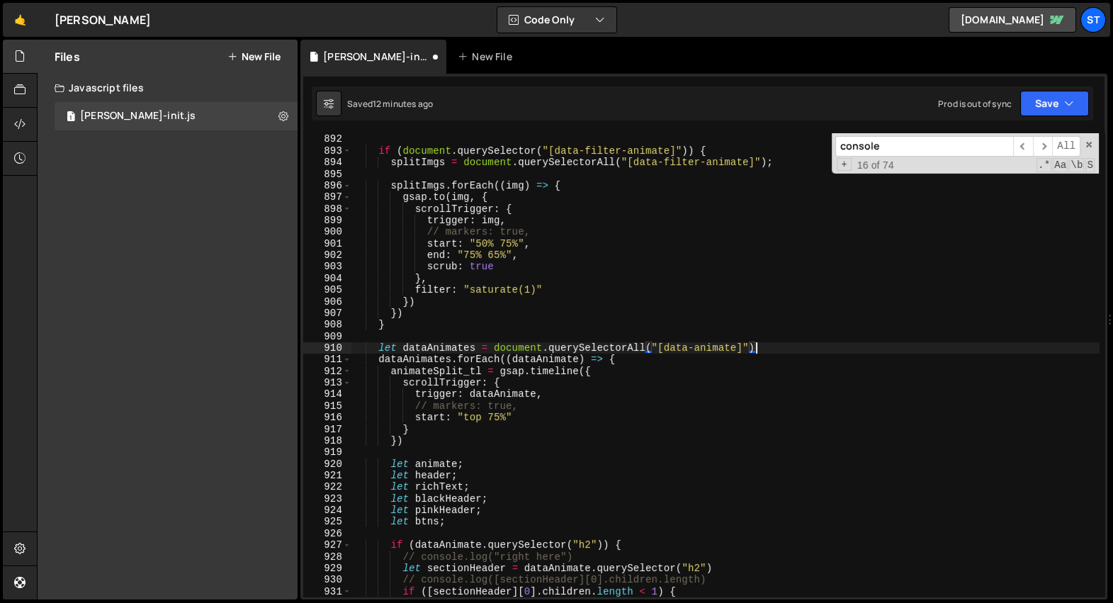
click at [935, 149] on input "console" at bounding box center [925, 146] width 178 height 21
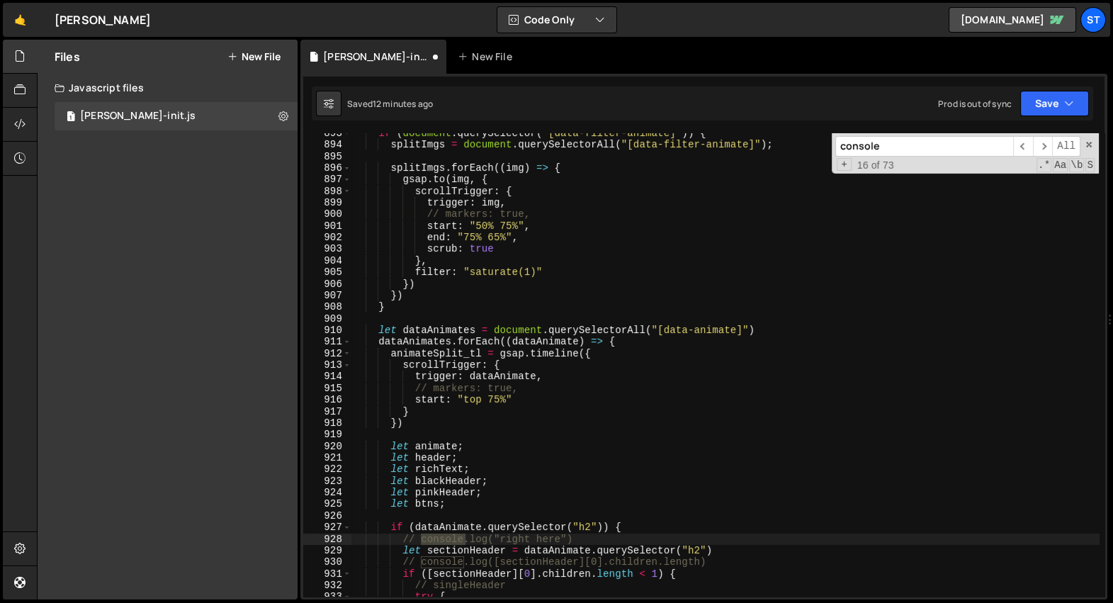
click at [616, 541] on div "if ( document . querySelector ( "[data-filter-animate]" )) { splitImgs = docume…" at bounding box center [726, 372] width 748 height 488
click at [738, 560] on div "if ( document . querySelector ( "[data-filter-animate]" )) { splitImgs = docume…" at bounding box center [726, 372] width 748 height 488
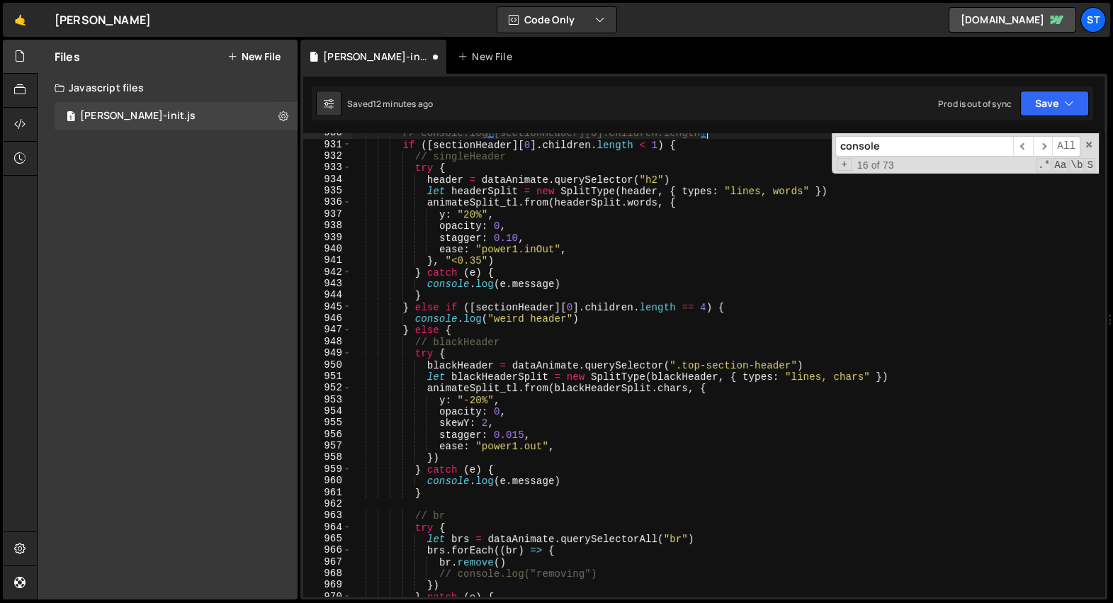
scroll to position [3305, 0]
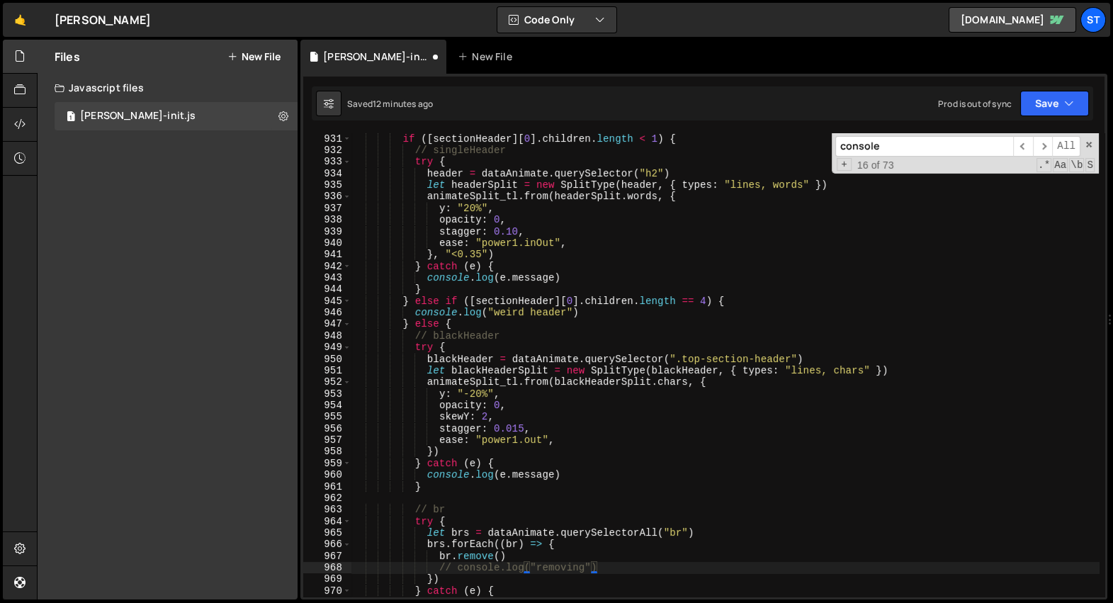
click at [602, 566] on div "if ([ sectionHeader ] [ 0 ] . children . length < 1 ) { // singleHeader try { h…" at bounding box center [726, 377] width 748 height 488
type textarea "// console.log("removing")"
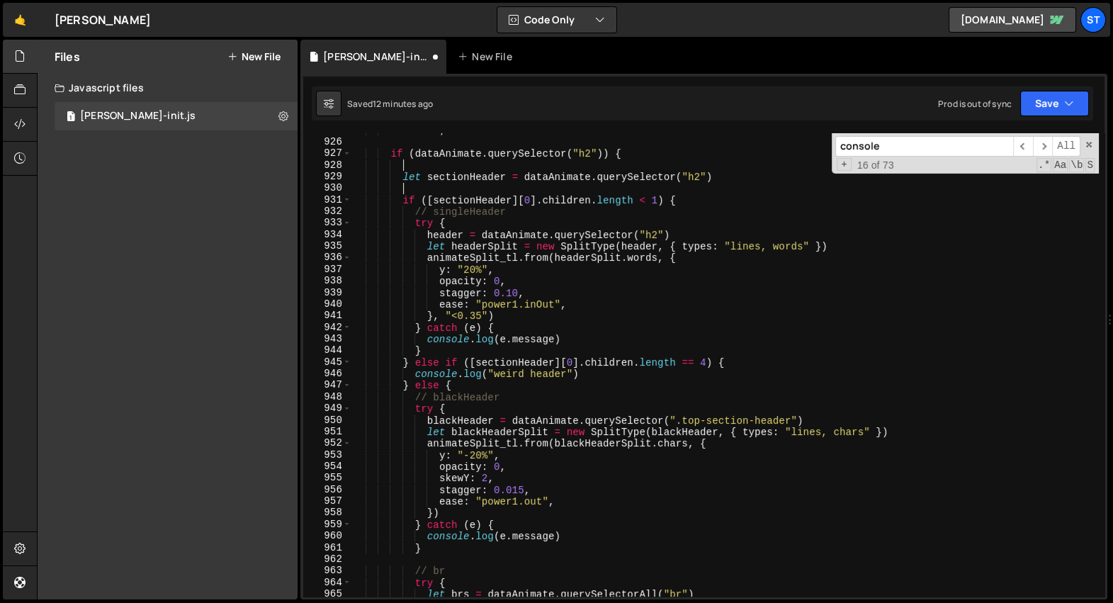
scroll to position [3244, 0]
click at [587, 374] on div "let btns ; if ( dataAnimate . querySelector ( "h2" )) { let sectionHeader = dat…" at bounding box center [726, 369] width 748 height 488
click at [573, 338] on div "let btns ; if ( dataAnimate . querySelector ( "h2" )) { let sectionHeader = dat…" at bounding box center [726, 369] width 748 height 488
type textarea "console.log("weird header")"
click at [587, 369] on div "let btns ; if ( dataAnimate . querySelector ( "h2" )) { let sectionHeader = dat…" at bounding box center [726, 369] width 748 height 488
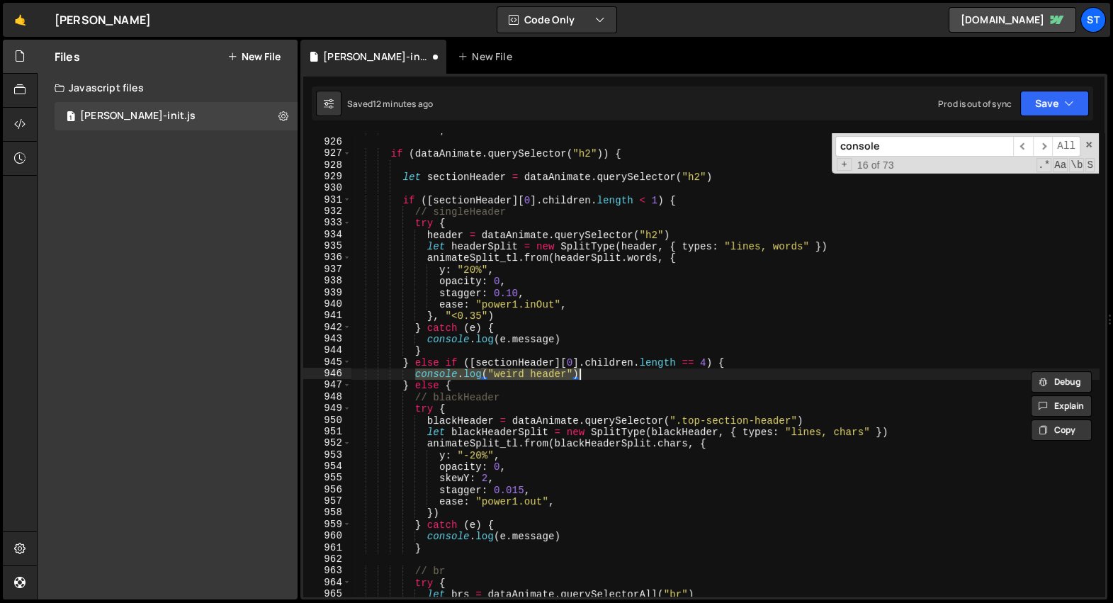
click at [587, 369] on div "let btns ; if ( dataAnimate . querySelector ( "h2" )) { let sectionHeader = dat…" at bounding box center [726, 364] width 748 height 463
type textarea "// blackHeader"
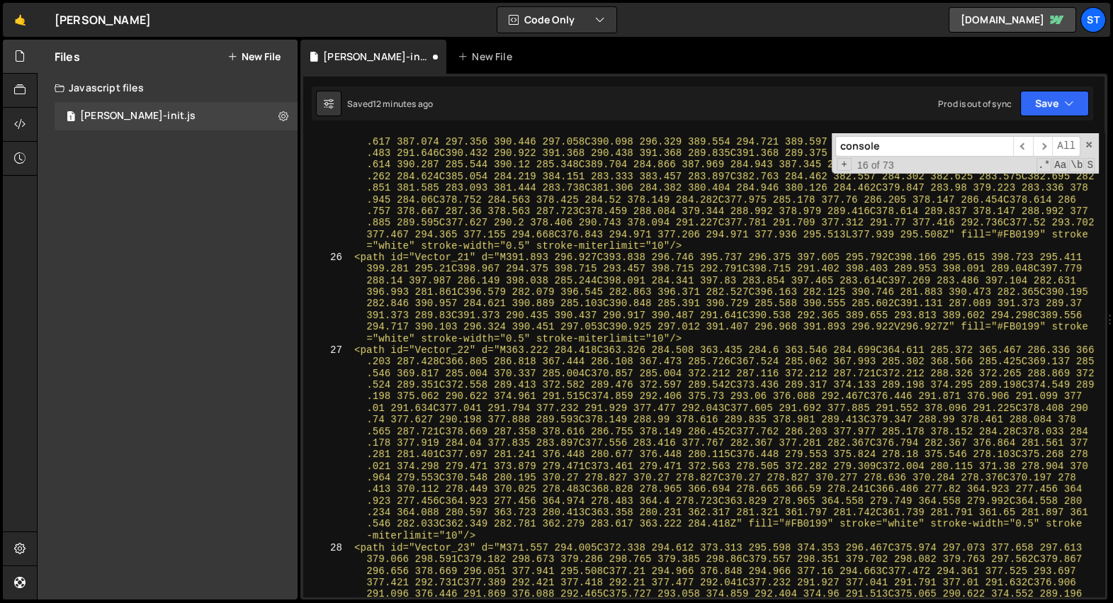
click at [912, 157] on div "console ​ ​ All Replace All + 16 of 73 .* Aa \b S" at bounding box center [965, 153] width 267 height 40
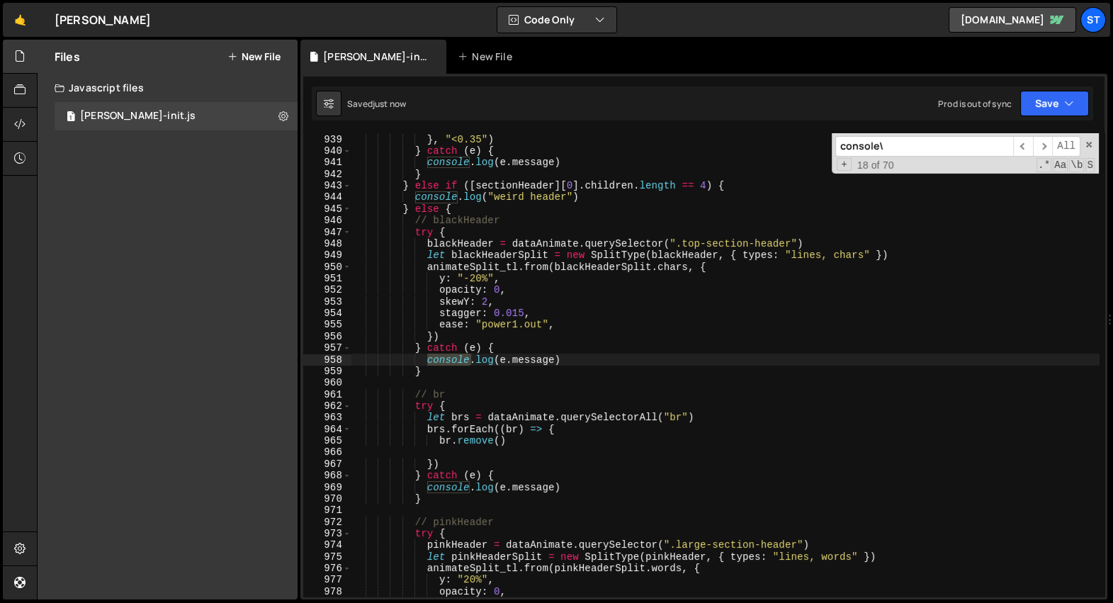
scroll to position [20854, 0]
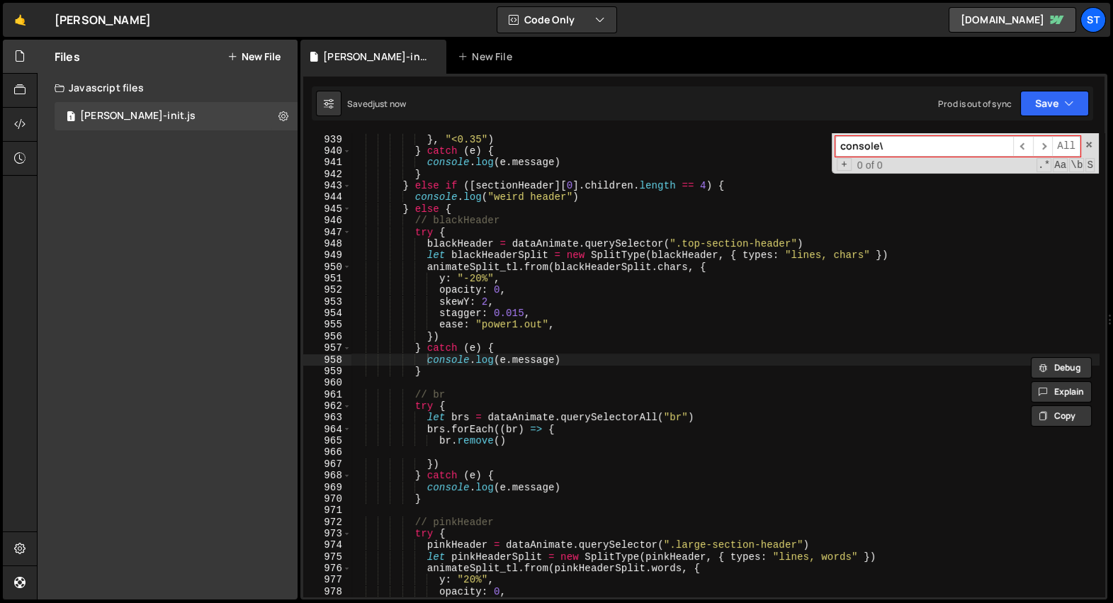
type input "console"
click at [1044, 147] on span "​" at bounding box center [1043, 146] width 20 height 21
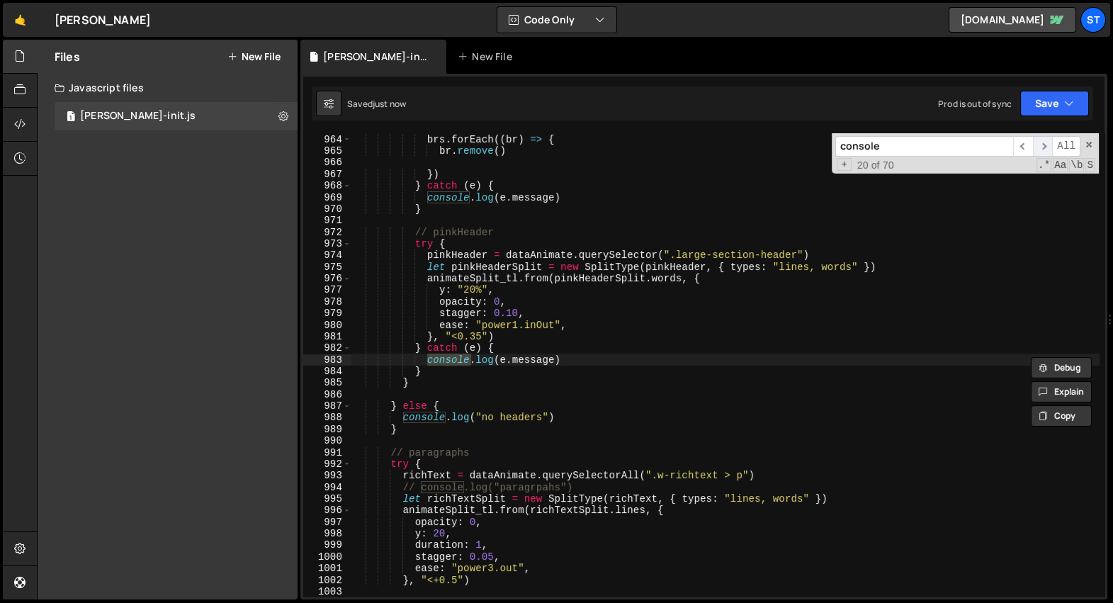
click at [1044, 147] on span "​" at bounding box center [1043, 146] width 20 height 21
click at [1040, 143] on span "​" at bounding box center [1043, 146] width 20 height 21
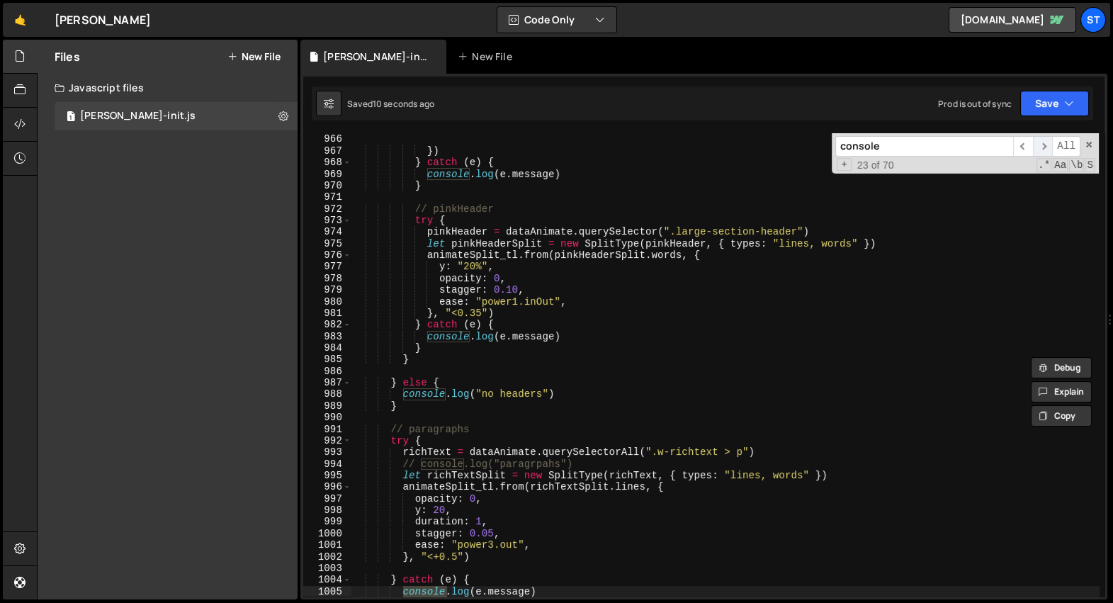
click at [1038, 146] on span "​" at bounding box center [1043, 146] width 20 height 21
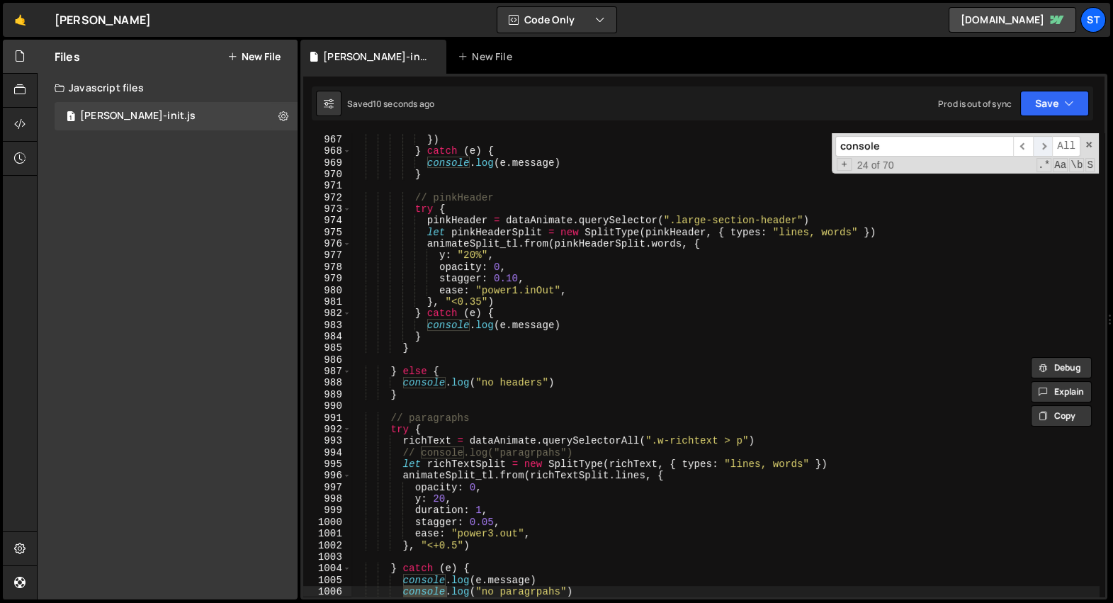
click at [1038, 146] on span "​" at bounding box center [1043, 146] width 20 height 21
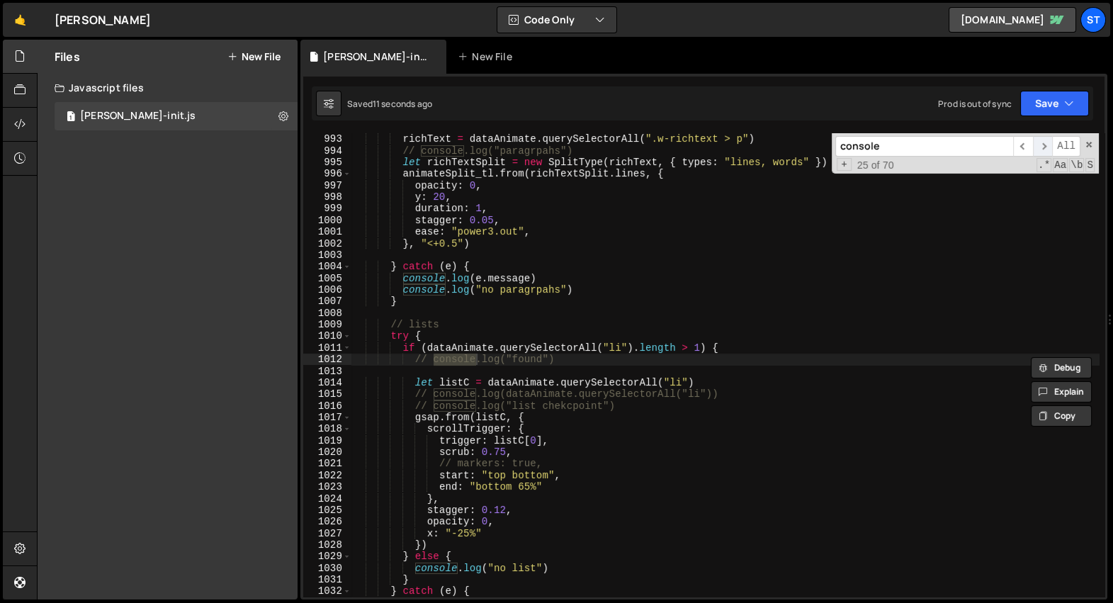
click at [1038, 146] on span "​" at bounding box center [1043, 146] width 20 height 21
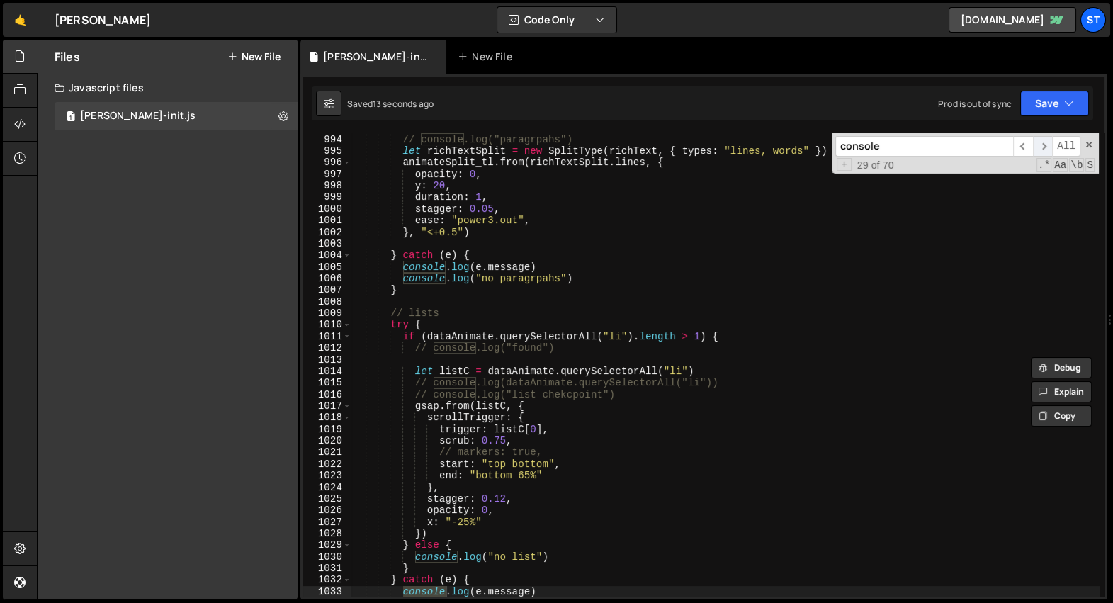
click at [1038, 146] on span "​" at bounding box center [1043, 146] width 20 height 21
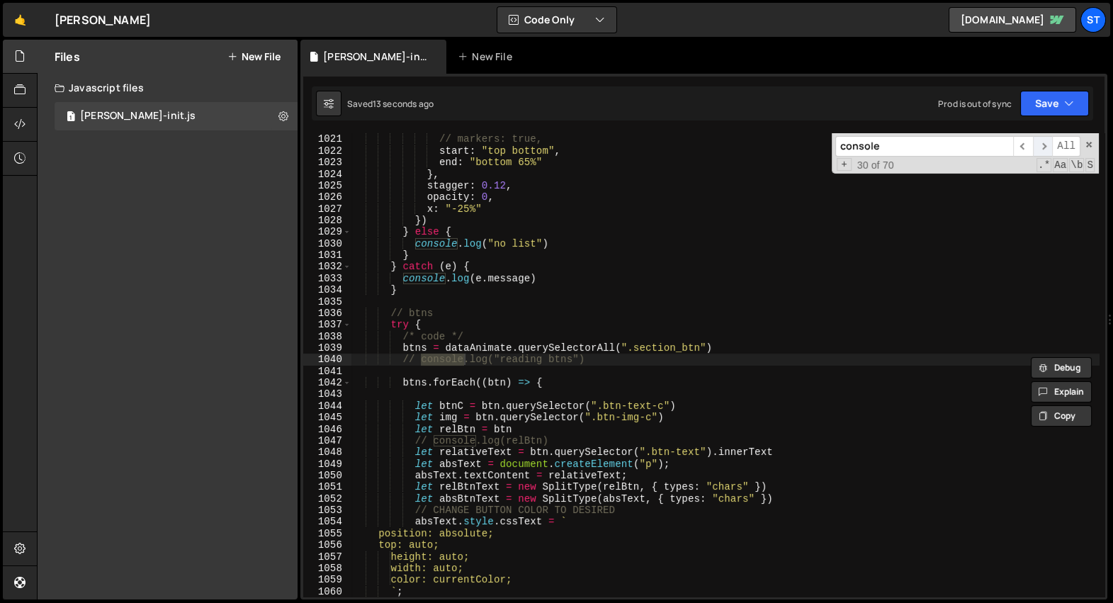
click at [1038, 146] on span "​" at bounding box center [1043, 146] width 20 height 21
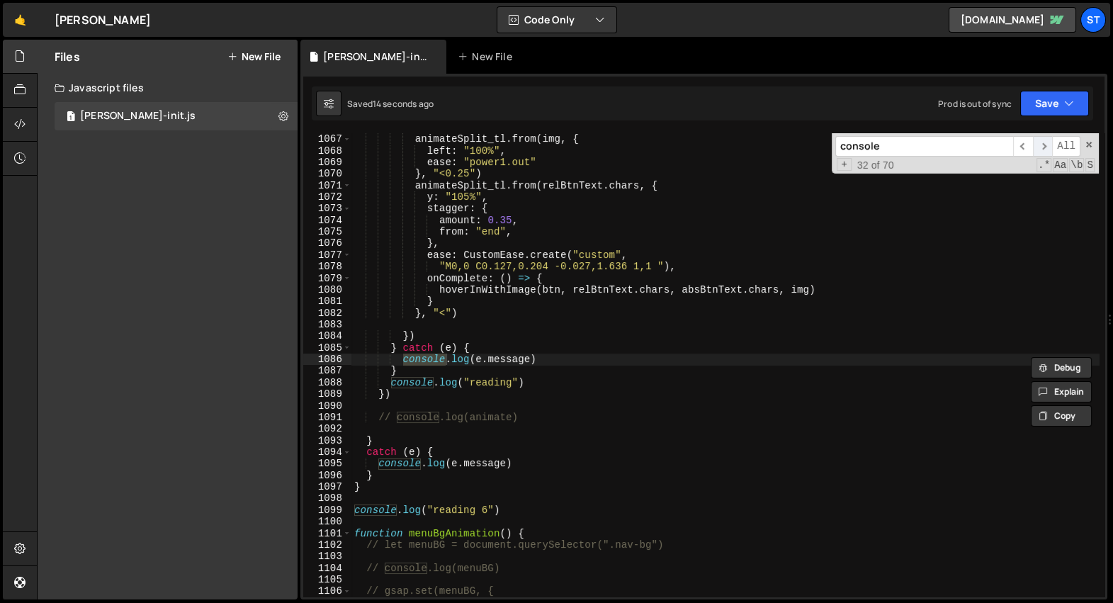
click at [1038, 146] on span "​" at bounding box center [1043, 146] width 20 height 21
type textarea "console.log("reading 6")"
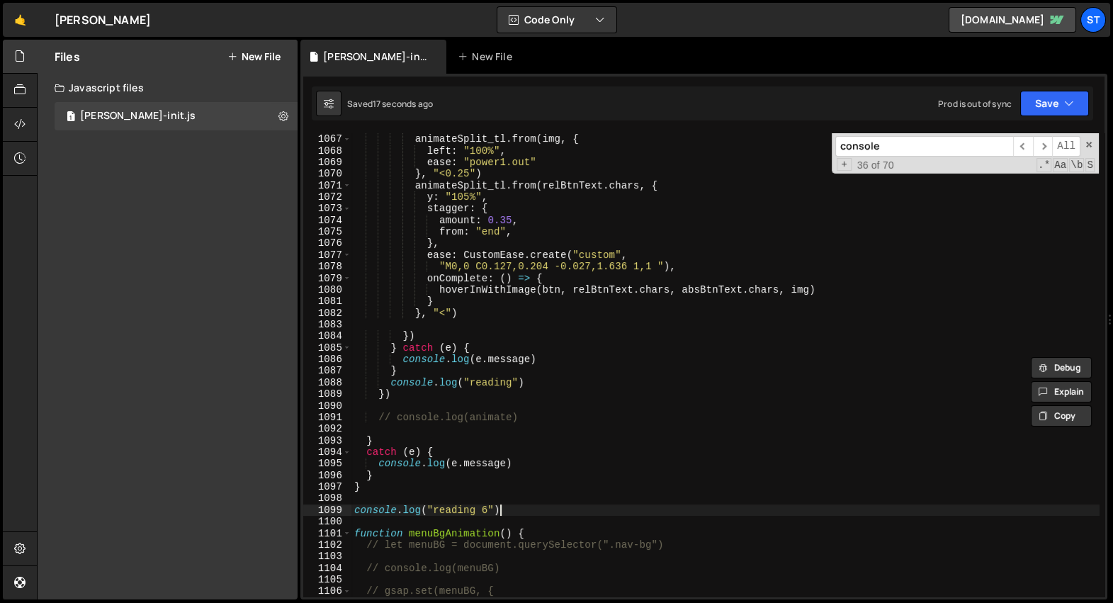
click at [558, 509] on div "} , "<0.15" ) animateSplit_tl . from ( img , { left : "100%" , ease : "power1.o…" at bounding box center [726, 366] width 748 height 488
click at [349, 519] on span at bounding box center [347, 521] width 8 height 11
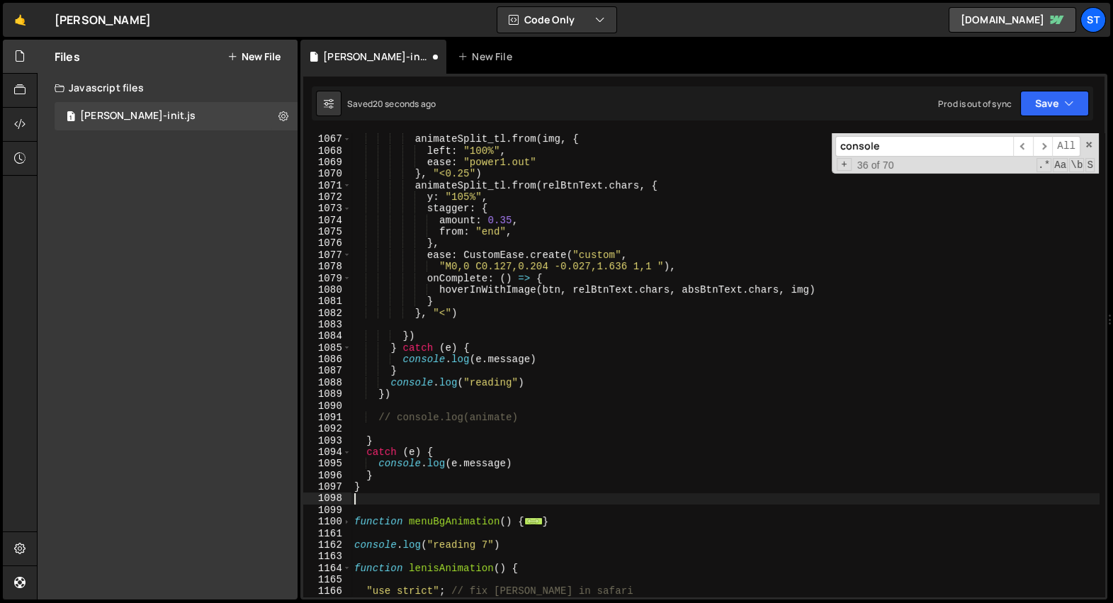
click at [508, 537] on div "} , "<0.15" ) animateSplit_tl . from ( img , { left : "100%" , ease : "power1.o…" at bounding box center [726, 366] width 748 height 488
type textarea "console.log("reading 7")"
click at [346, 556] on span at bounding box center [347, 556] width 8 height 11
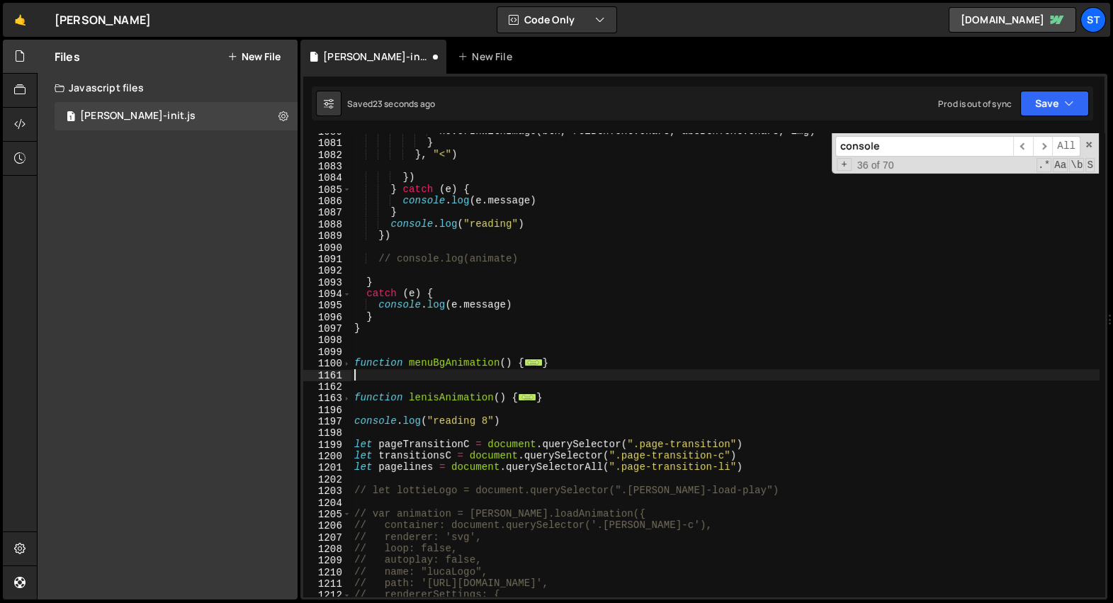
scroll to position [21831, 0]
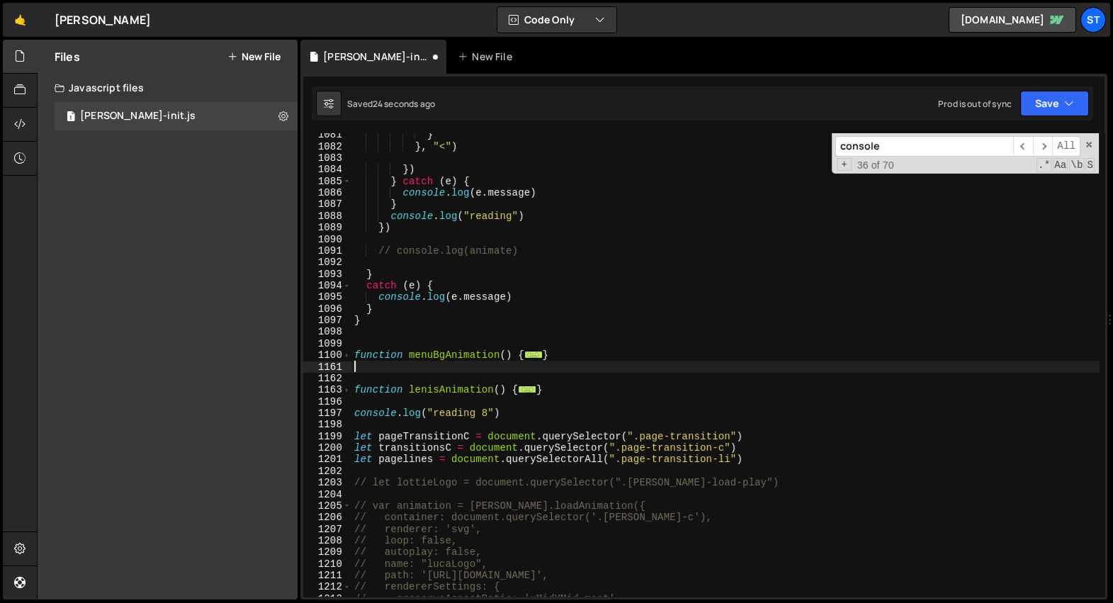
click at [513, 417] on div "} } , "<" ) }) } catch ( e ) { console . log ( e . message ) } console . log ( …" at bounding box center [726, 373] width 748 height 488
type textarea "console.log("reading 8")"
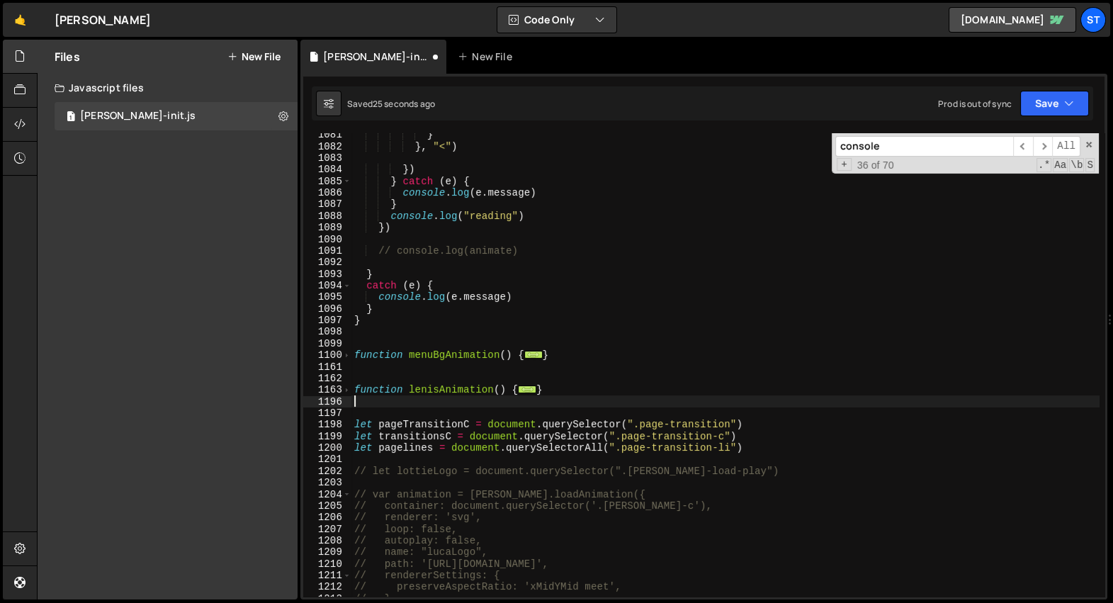
type textarea "}"
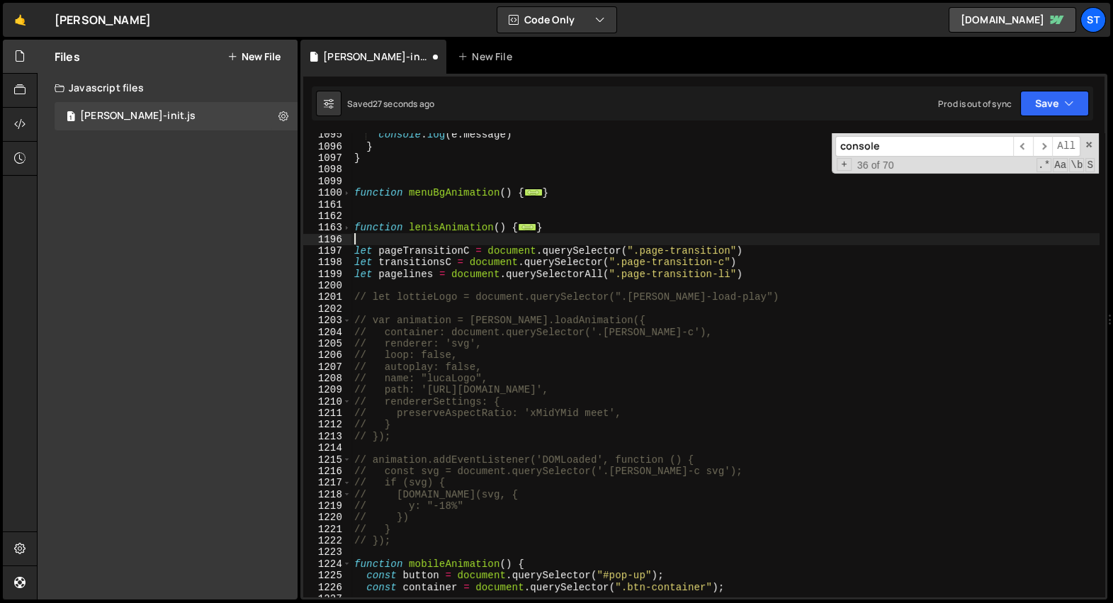
scroll to position [21900, 0]
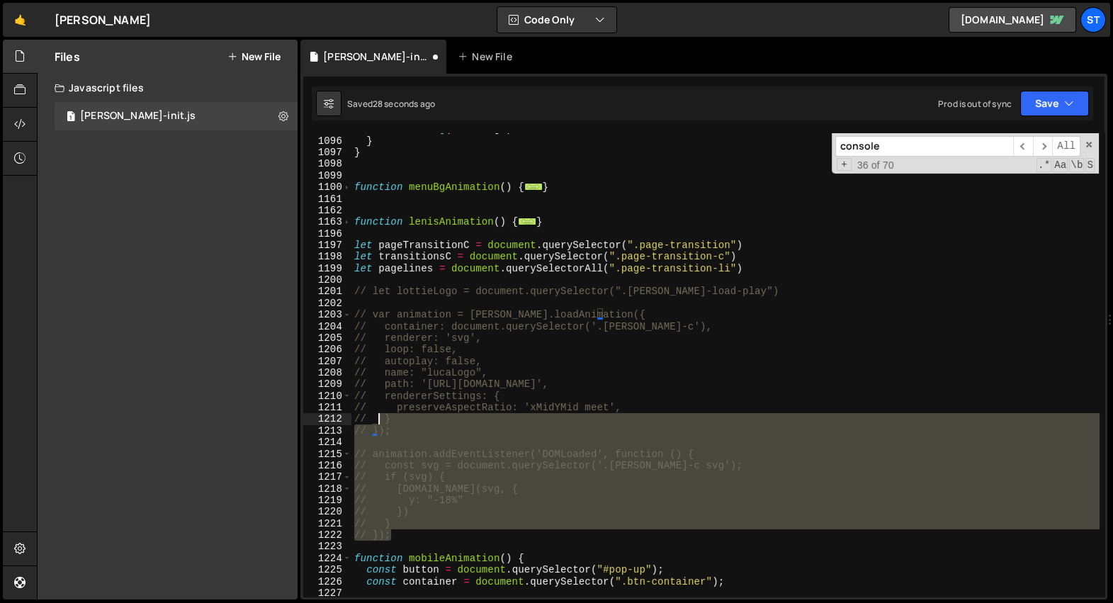
drag, startPoint x: 444, startPoint y: 532, endPoint x: 370, endPoint y: 402, distance: 149.2
click at [370, 402] on div "console . log ( e . message ) } } function menuBgAnimation ( ) { ... } function…" at bounding box center [726, 367] width 748 height 488
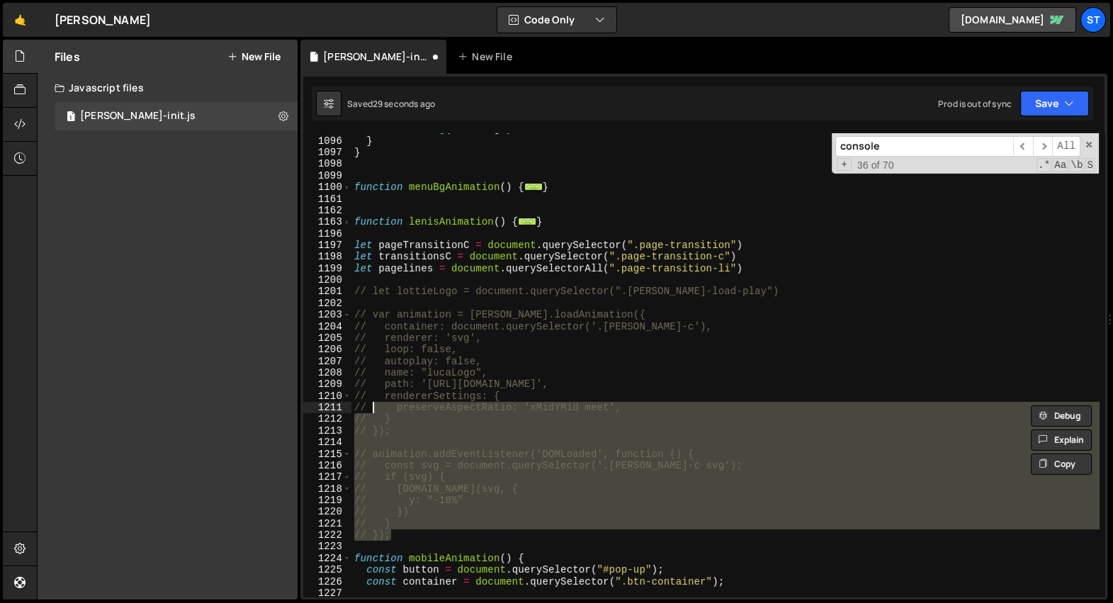
click at [415, 410] on div "console . log ( e . message ) } } function menuBgAnimation ( ) { ... } function…" at bounding box center [726, 364] width 748 height 463
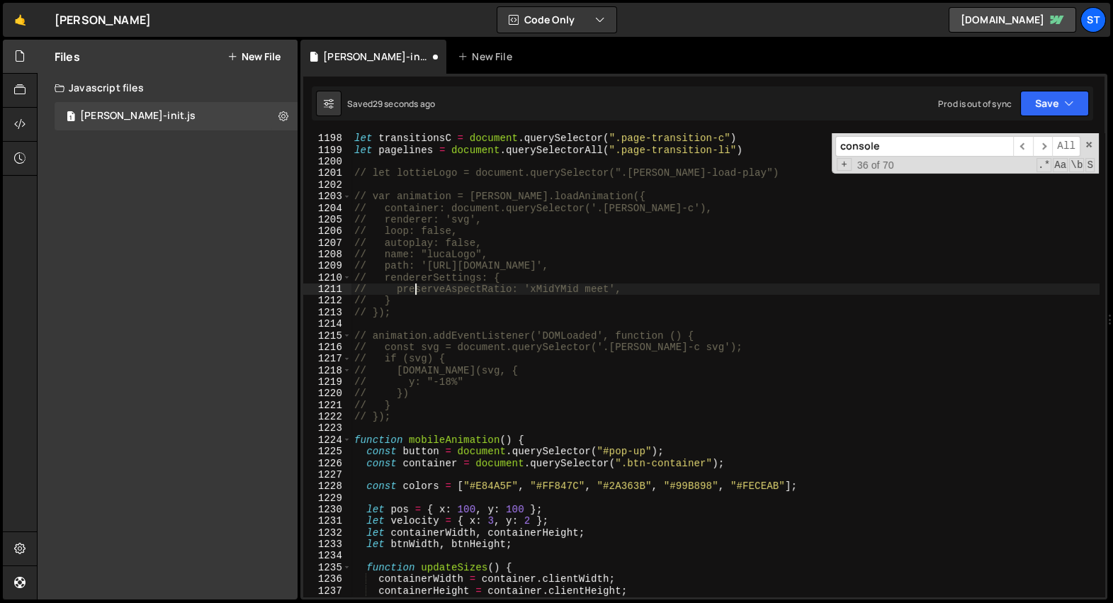
scroll to position [21948, 0]
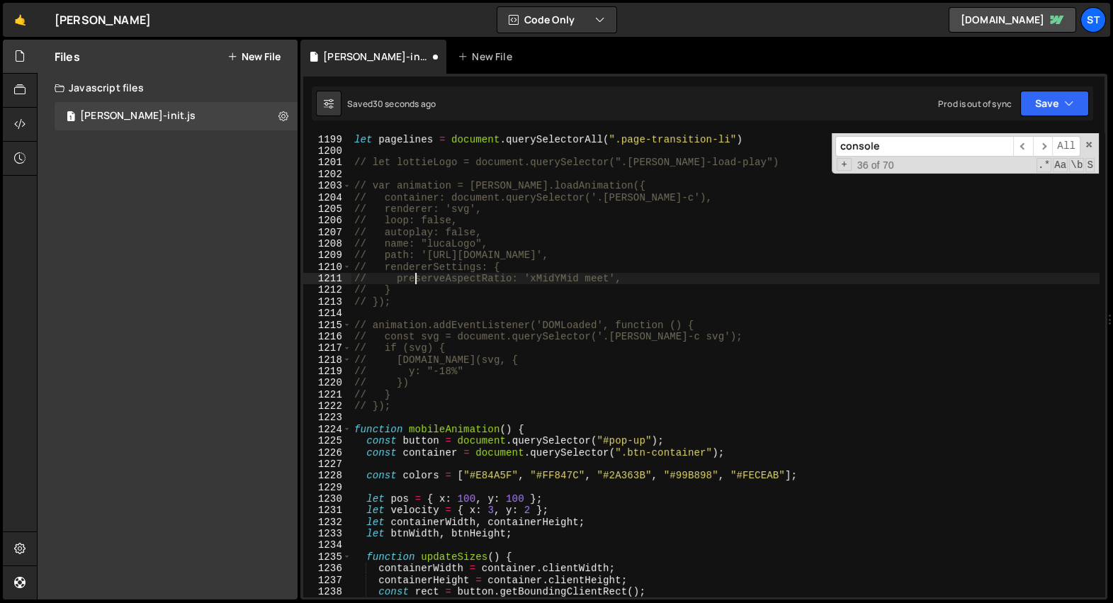
click at [341, 431] on div "1224" at bounding box center [327, 429] width 48 height 11
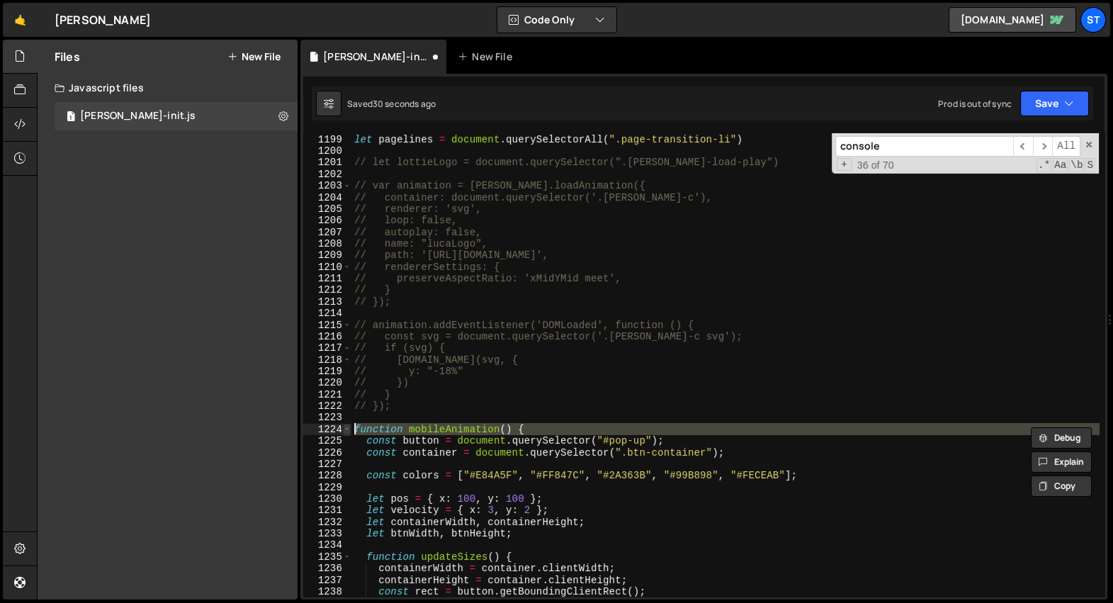
click at [349, 431] on span at bounding box center [347, 429] width 8 height 11
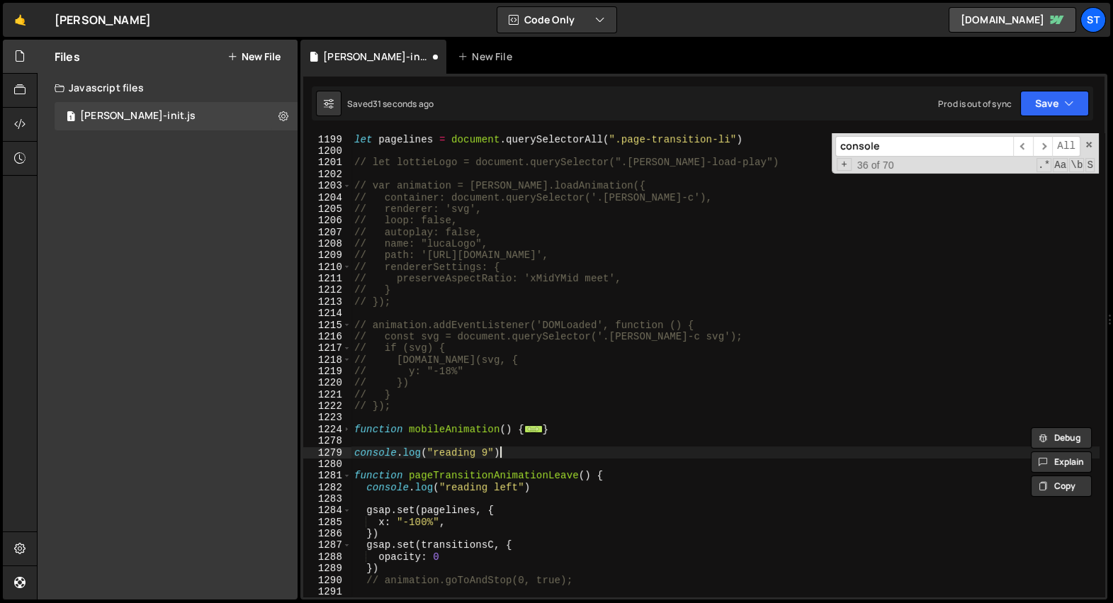
click at [515, 448] on div "let transitionsC = document . querySelector ( ".page-transition-c" ) let pageli…" at bounding box center [726, 366] width 748 height 488
type textarea "console.log("reading 9")"
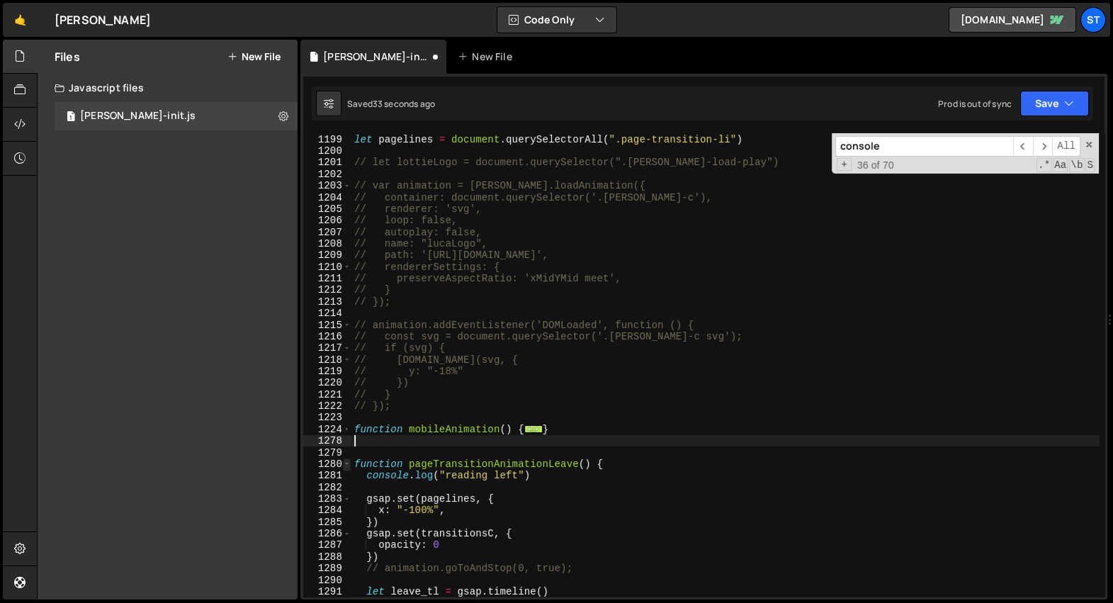
click at [347, 465] on span at bounding box center [347, 464] width 8 height 11
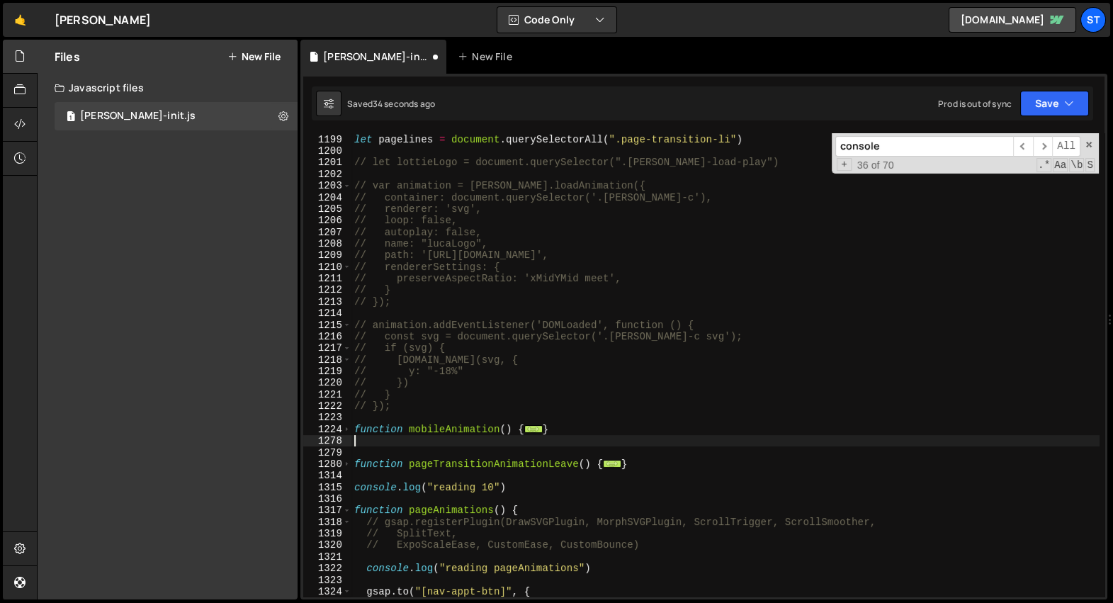
click at [526, 489] on div "let transitionsC = document . querySelector ( ".page-transition-c" ) let pageli…" at bounding box center [726, 366] width 748 height 488
type textarea "console.log("reading 10")"
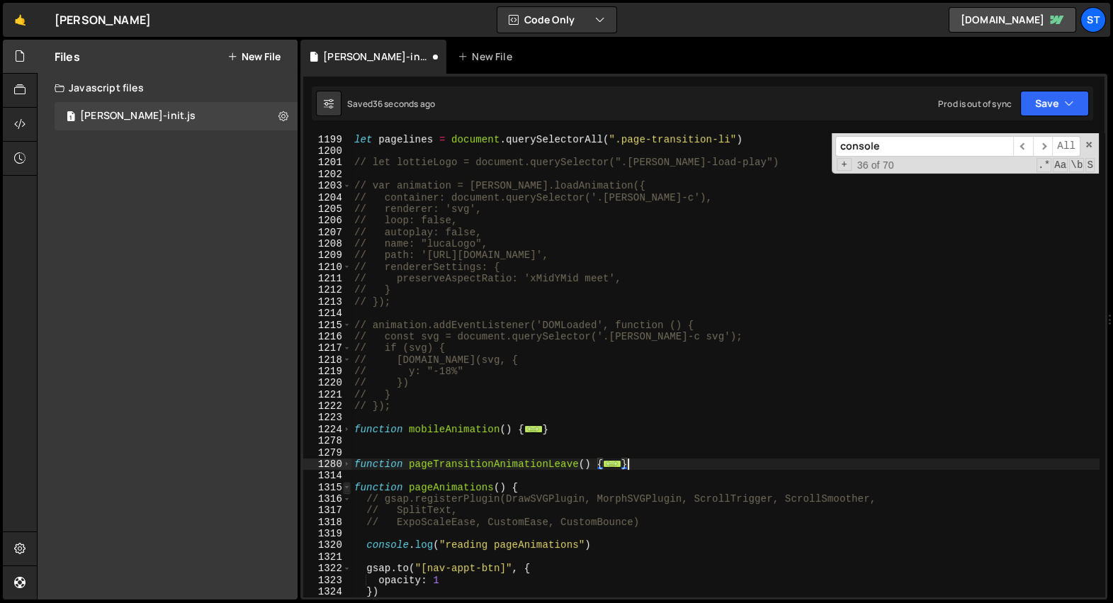
click at [349, 487] on span at bounding box center [347, 487] width 8 height 11
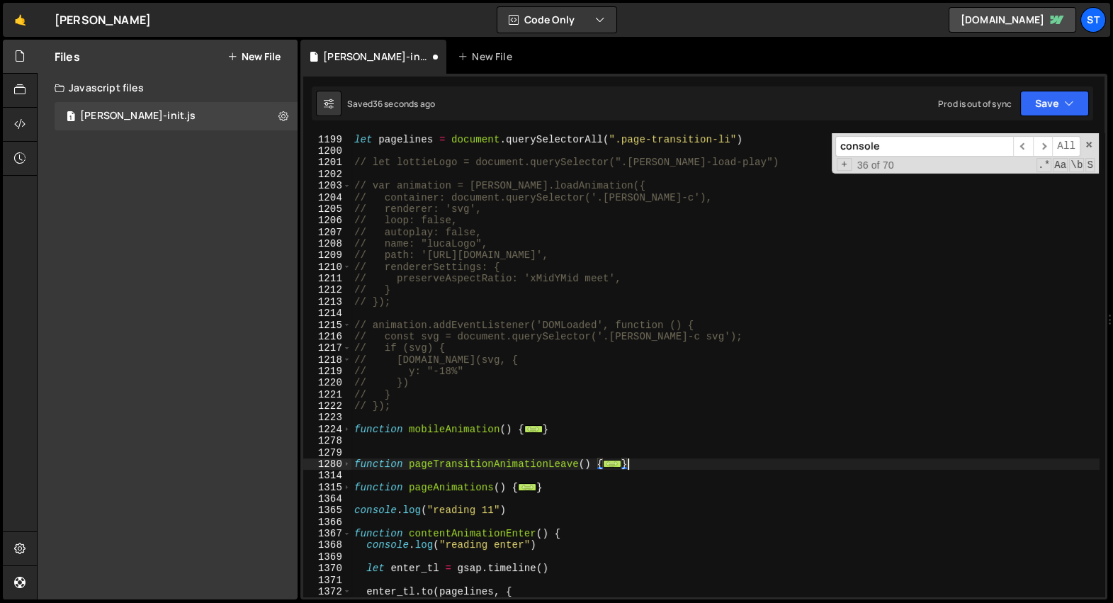
click at [536, 514] on div "let transitionsC = document . querySelector ( ".page-transition-c" ) let pageli…" at bounding box center [726, 366] width 748 height 488
type textarea "console.log("reading 11")"
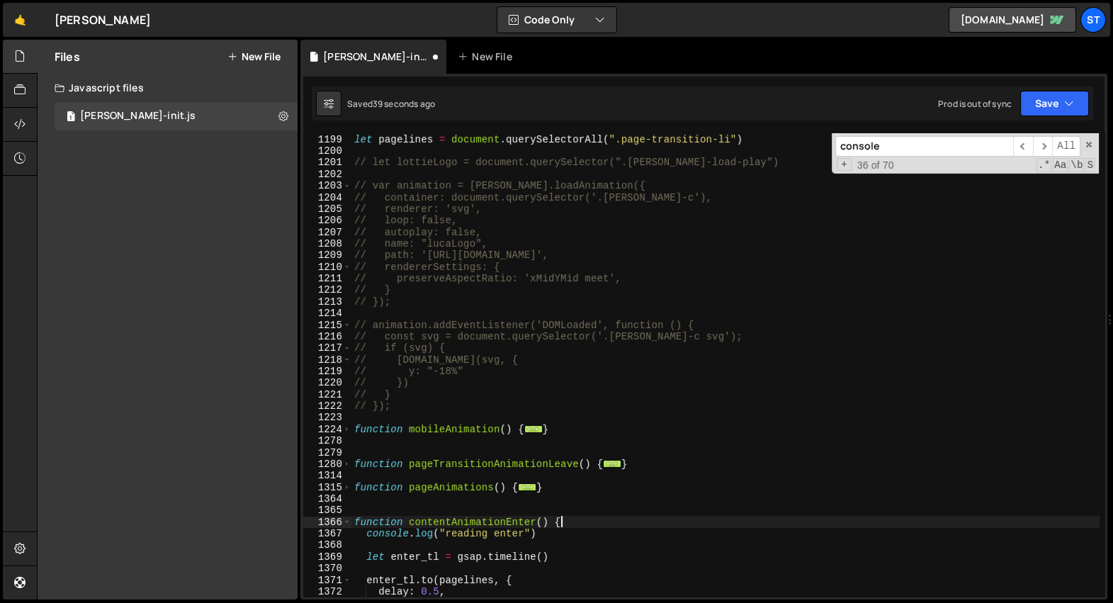
click at [619, 525] on div "let transitionsC = document . querySelector ( ".page-transition-c" ) let pageli…" at bounding box center [726, 366] width 748 height 488
type textarea "console.log("reading enter")"
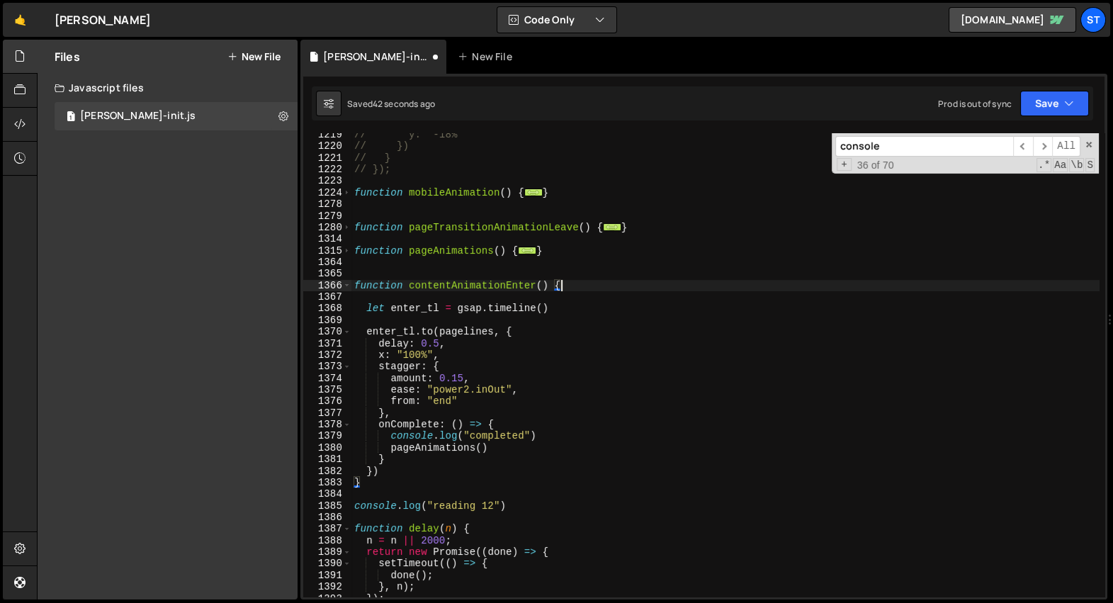
scroll to position [22619, 0]
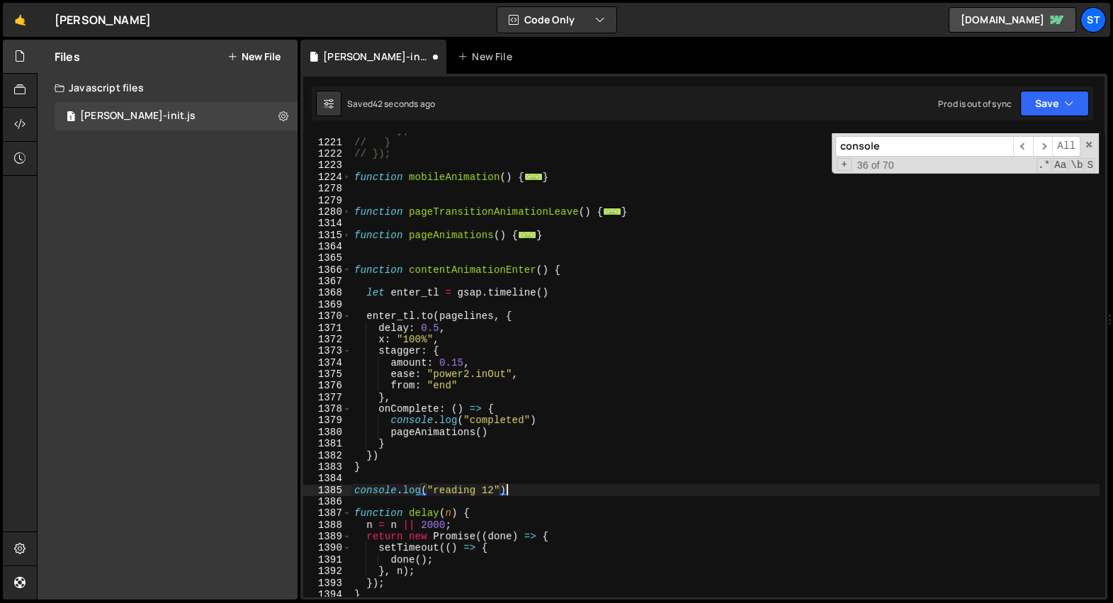
click at [532, 491] on div "// }) // } // }); function mobileAnimation ( ) { ... } function pageTransitionA…" at bounding box center [726, 369] width 748 height 488
type textarea "console.log("reading 12")"
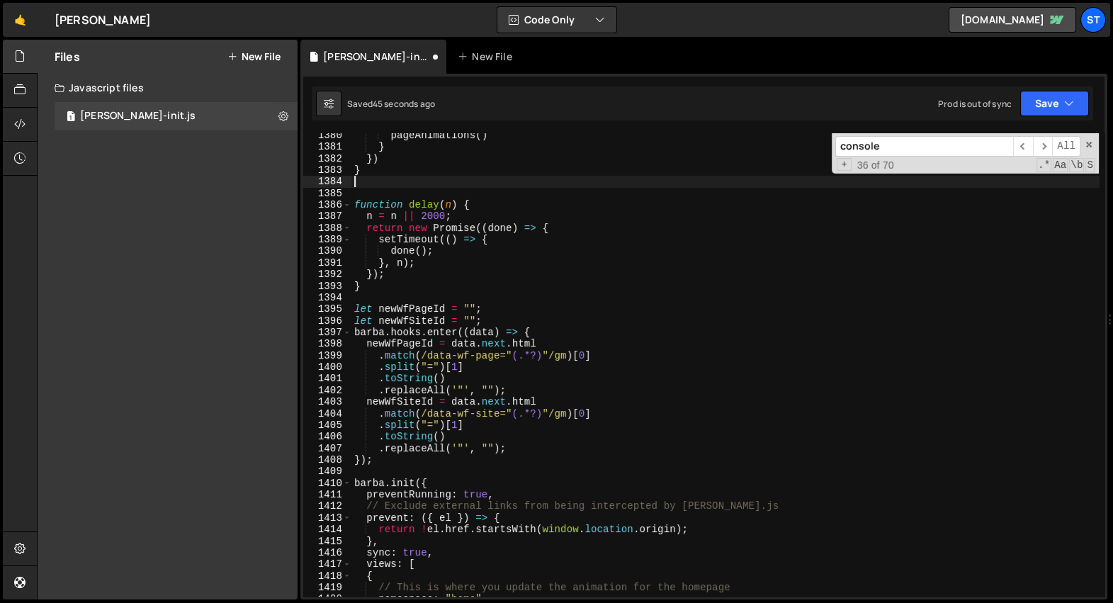
scroll to position [22758, 0]
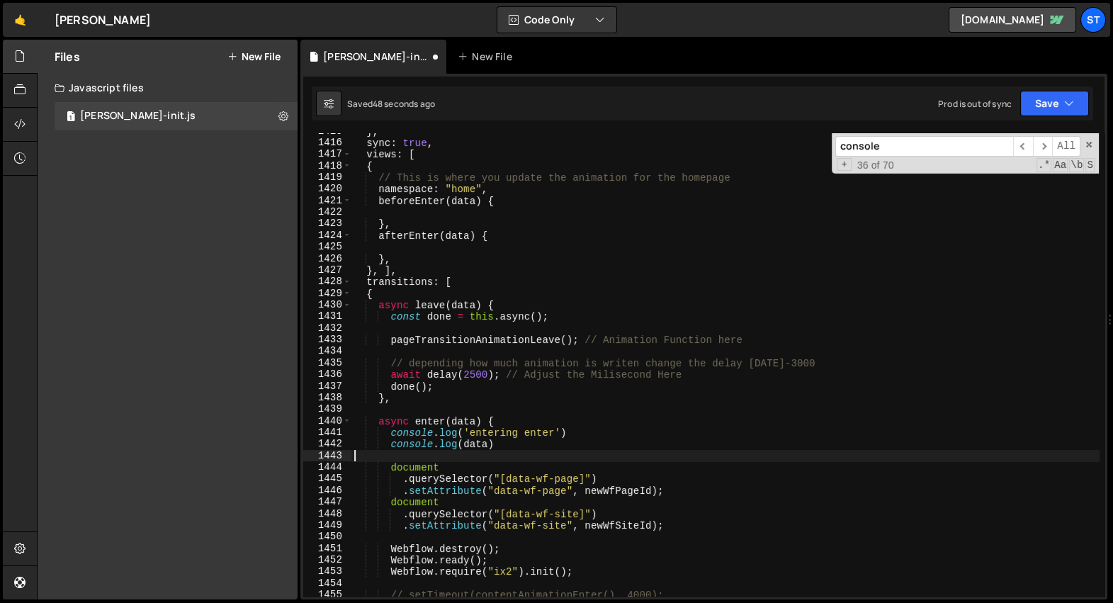
click at [508, 451] on div "} , sync : true , views : [ { // This is where you update the animation for the…" at bounding box center [726, 369] width 748 height 488
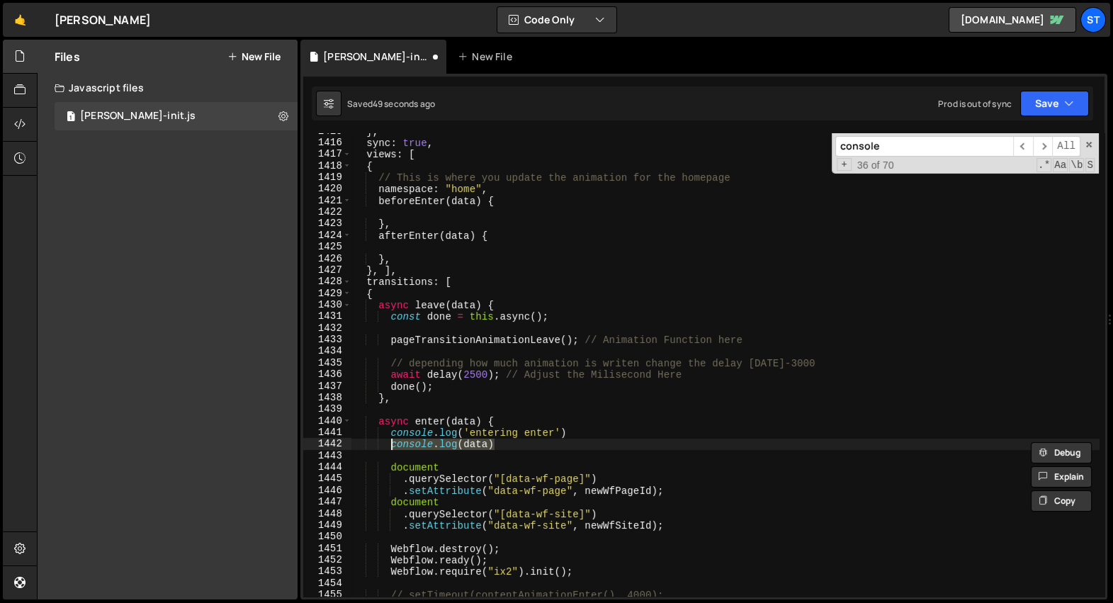
type textarea "console.log('entering enter') console.log(data)"
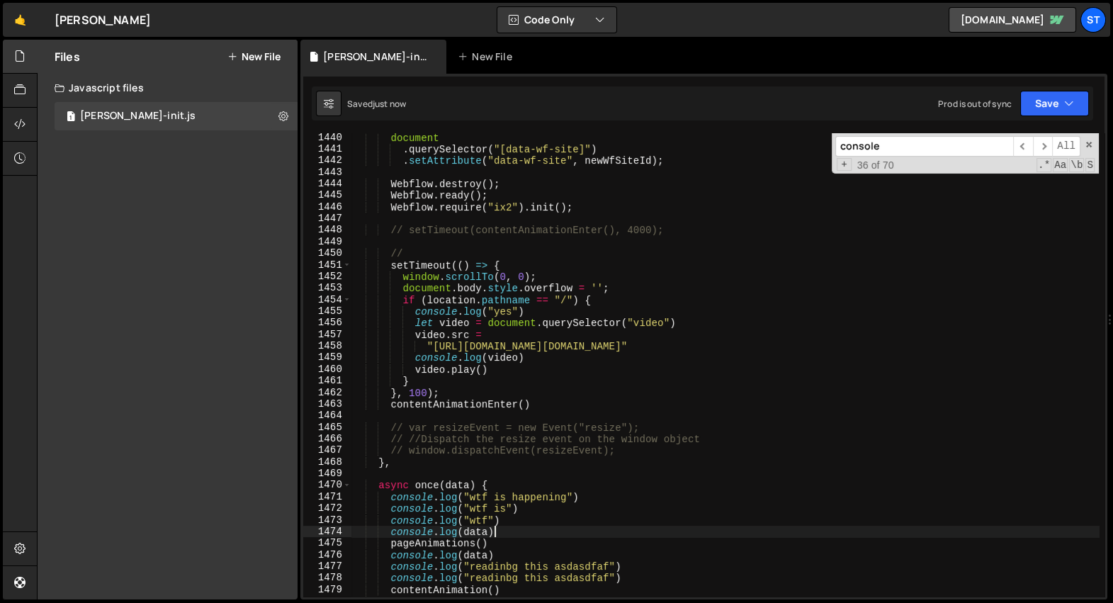
click at [510, 529] on div "document . querySelector ( "[data-wf-site]" ) . setAttribute ( "data-wf-site" ,…" at bounding box center [726, 376] width 748 height 488
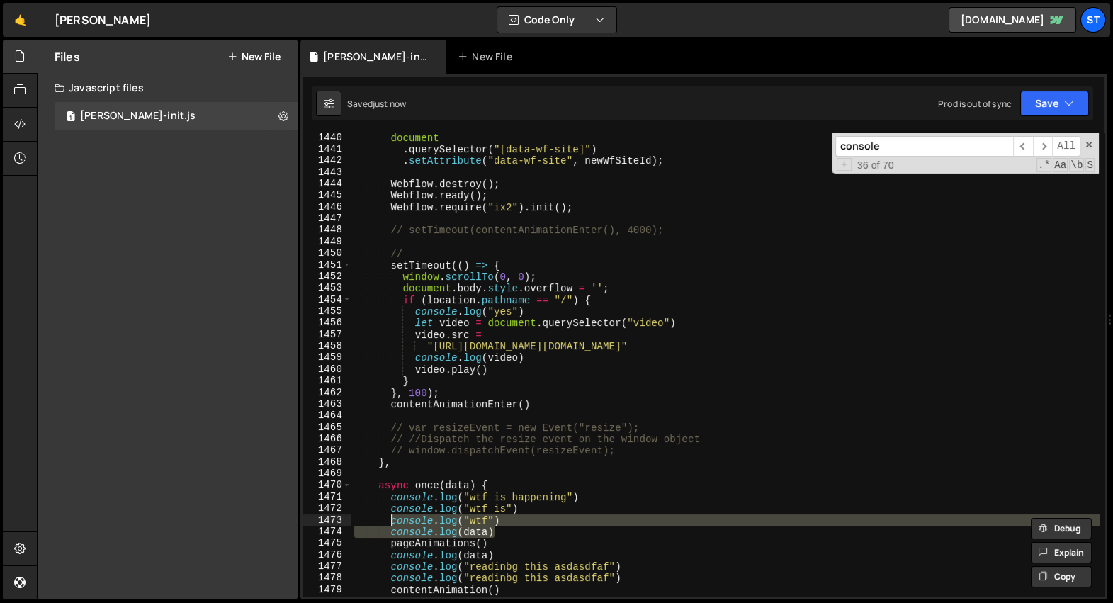
type textarea "console.log("wtf is happening") console.log("wtf is")"
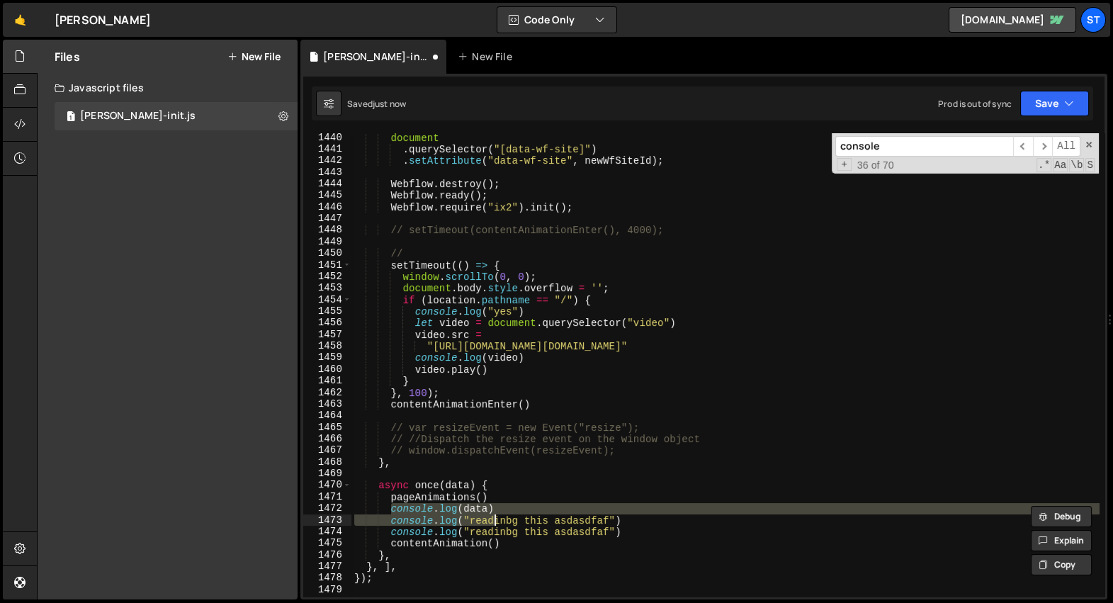
type textarea "console.log("readinbg this asdasdfaf") console.log("readinbg this asdasdfaf")"
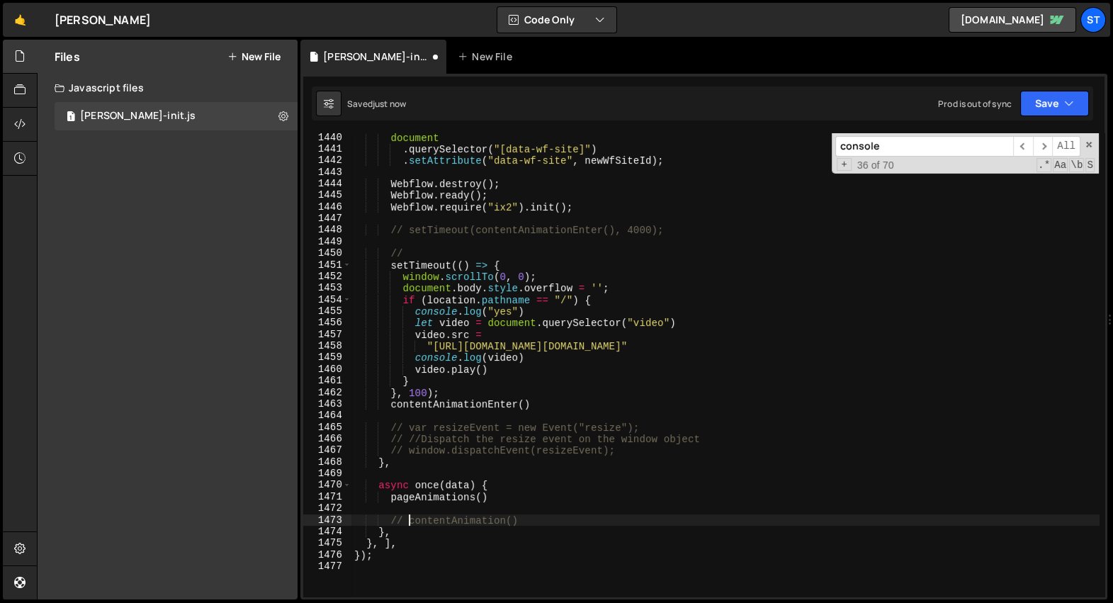
click at [587, 497] on div "document . querySelector ( "[data-wf-site]" ) . setAttribute ( "data-wf-site" ,…" at bounding box center [726, 376] width 748 height 488
type textarea "pageAnimations()"
click at [906, 146] on input "console" at bounding box center [925, 146] width 178 height 21
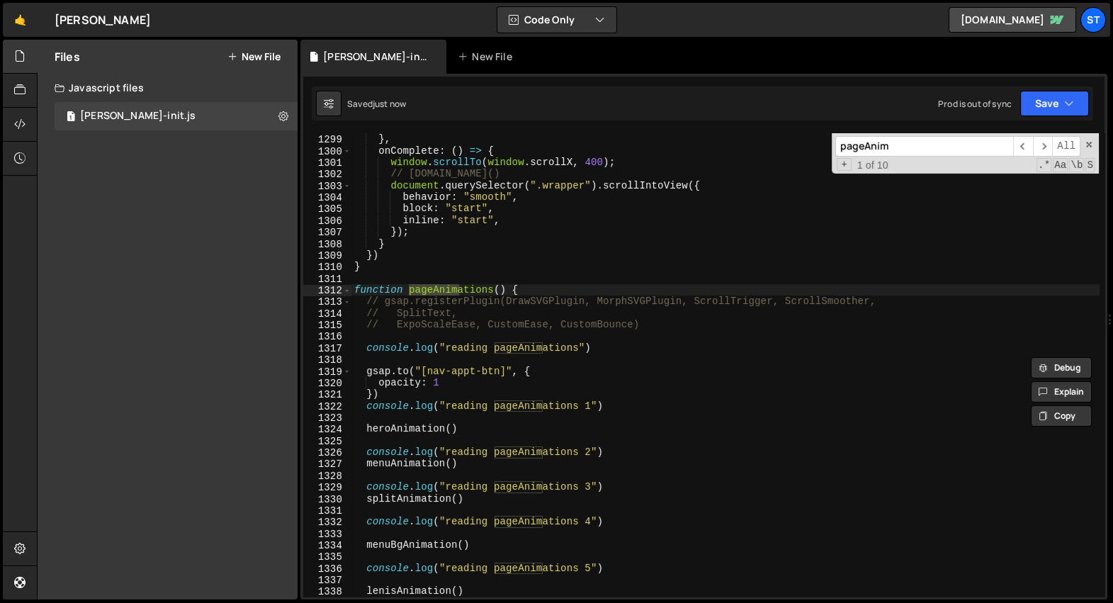
scroll to position [22471, 0]
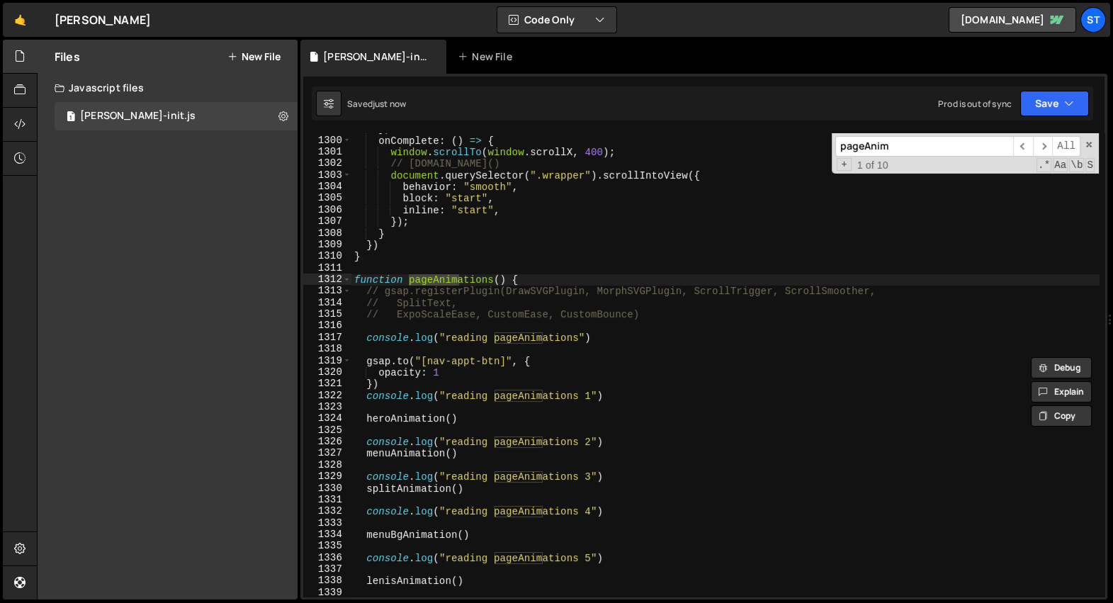
type input "pageAnim"
click at [610, 336] on div "} , onComplete : ( ) => { window . scrollTo ( window . scrollX , 400 ) ; // ani…" at bounding box center [726, 367] width 748 height 488
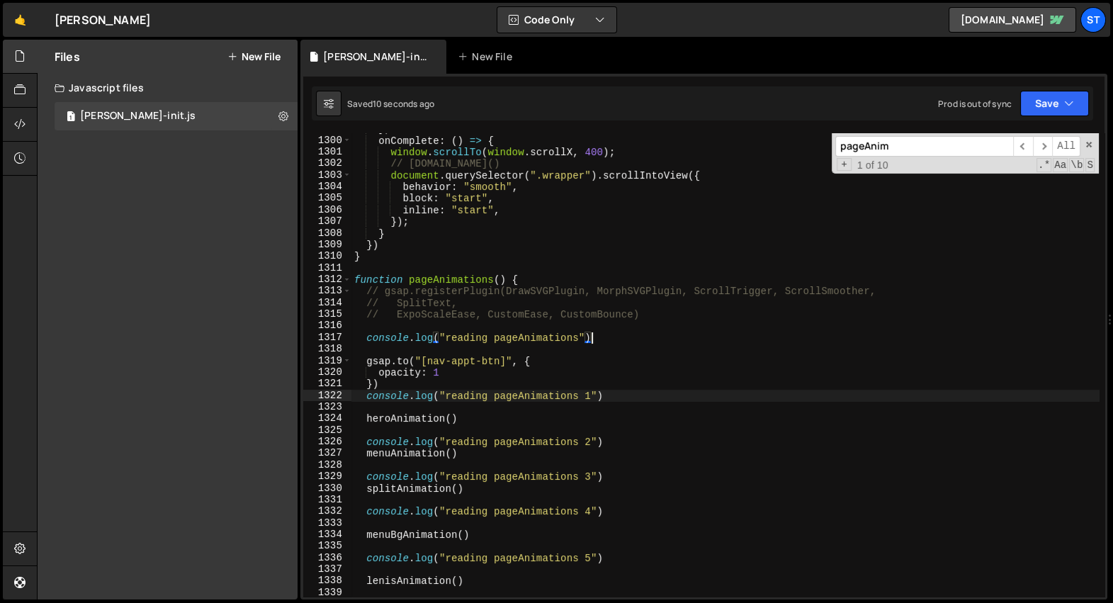
click at [616, 395] on div "} , onComplete : ( ) => { window . scrollTo ( window . scrollX , 400 ) ; // ani…" at bounding box center [726, 367] width 748 height 488
type textarea "console.log("reading pageAnimations 1")"
click at [612, 435] on div "} , onComplete : ( ) => { window . scrollTo ( window . scrollX , 400 ) ; // ani…" at bounding box center [726, 367] width 748 height 488
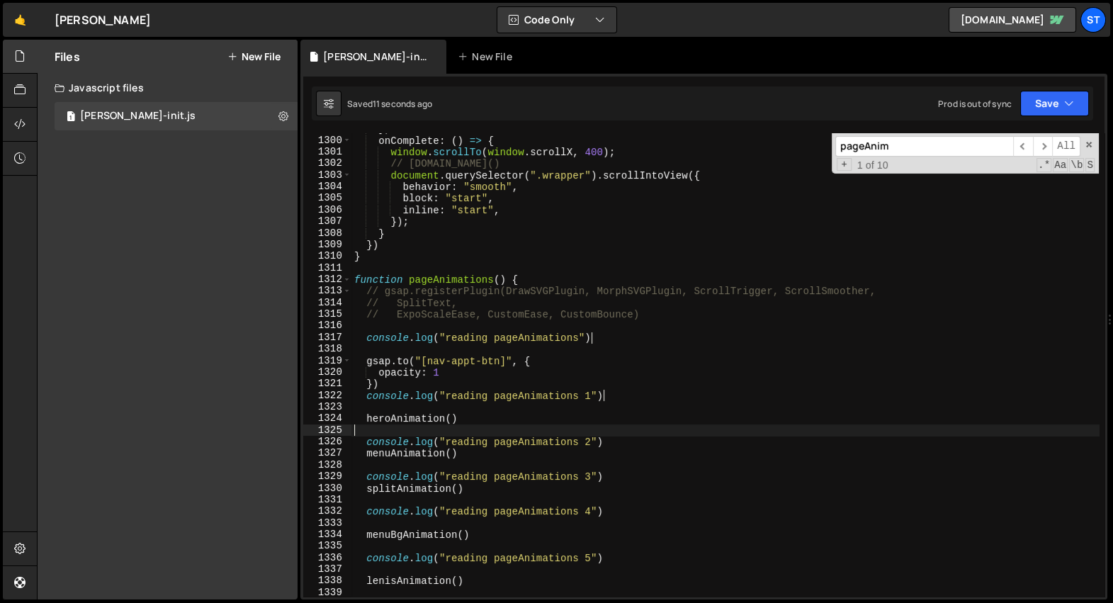
type textarea "});"
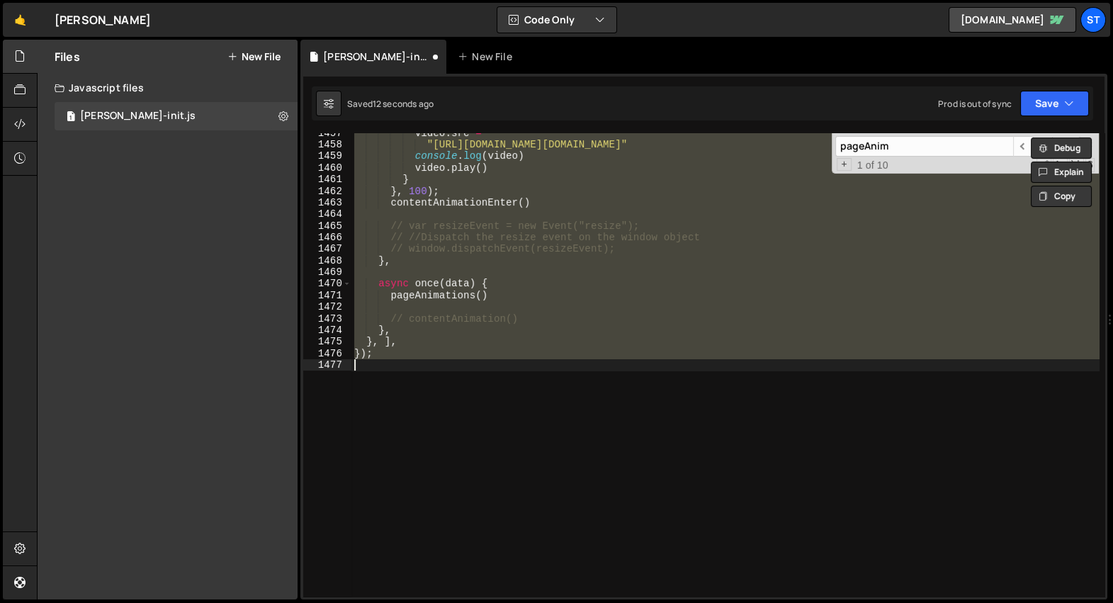
click at [615, 406] on div "video . src = "https://s3.us-east-1.amazonaws.com/s8e8.client-assets/Luca+Aesth…" at bounding box center [726, 364] width 748 height 463
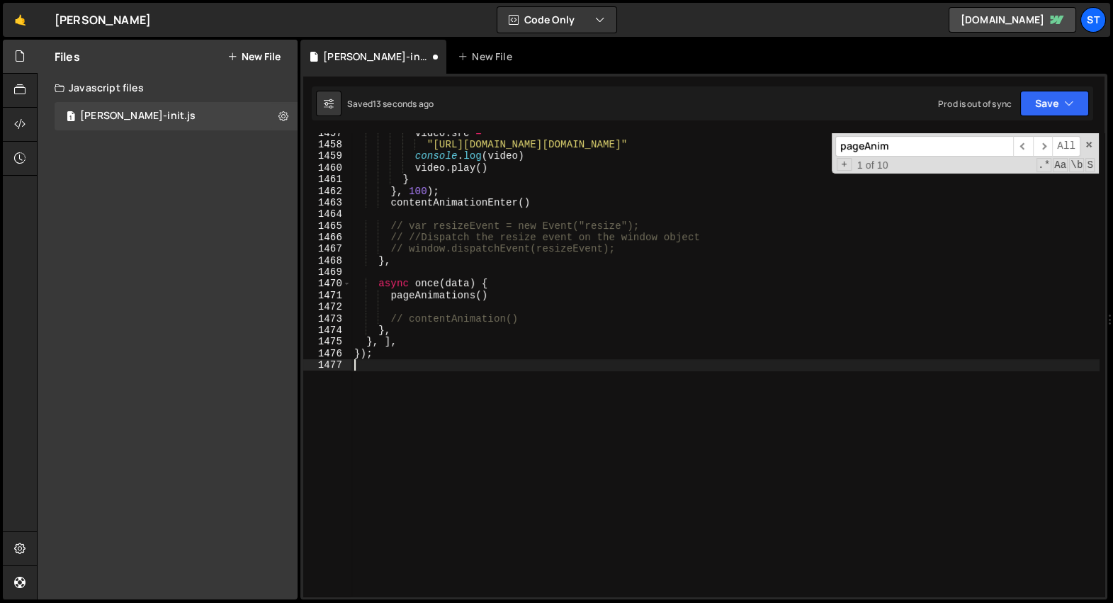
click at [907, 146] on input "pageAnim" at bounding box center [925, 146] width 178 height 21
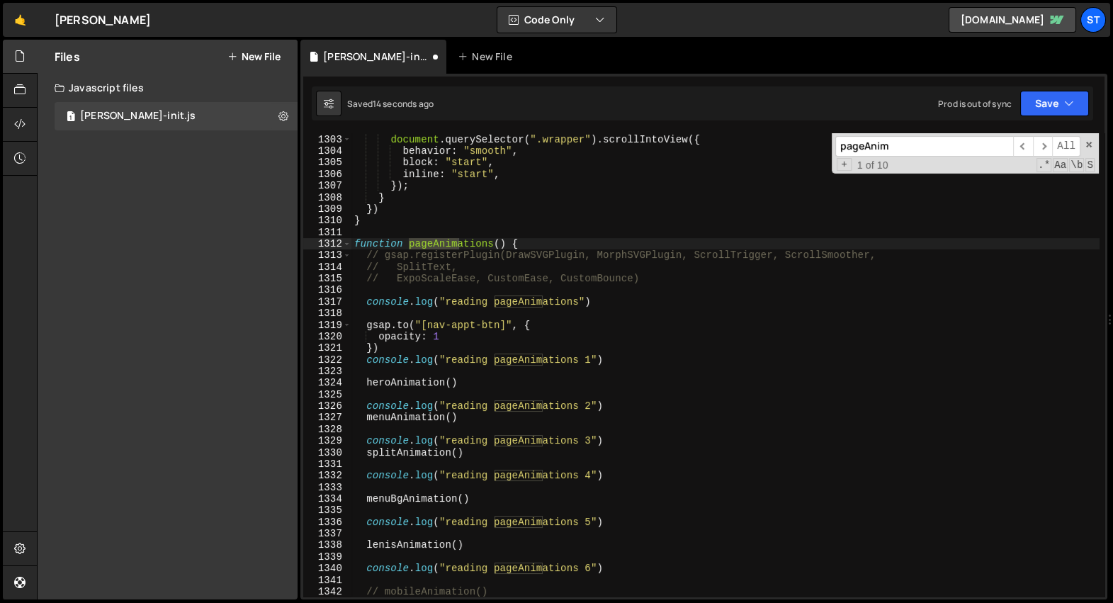
scroll to position [22491, 0]
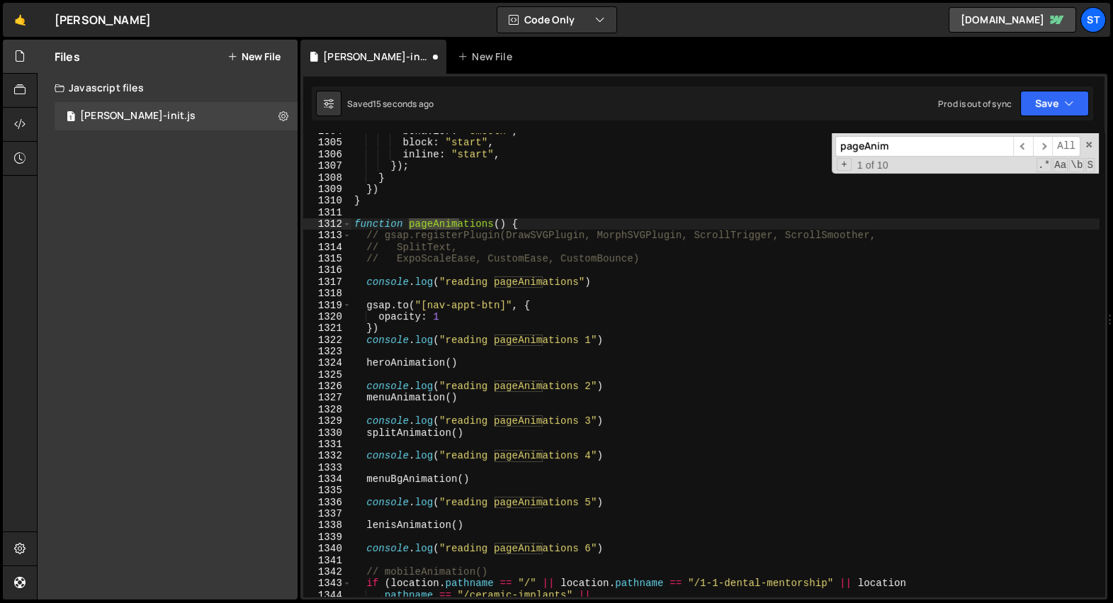
click at [618, 344] on div "behavior : "smooth" , block : "start" , inline : "start" , }) ; } }) } function…" at bounding box center [726, 369] width 748 height 488
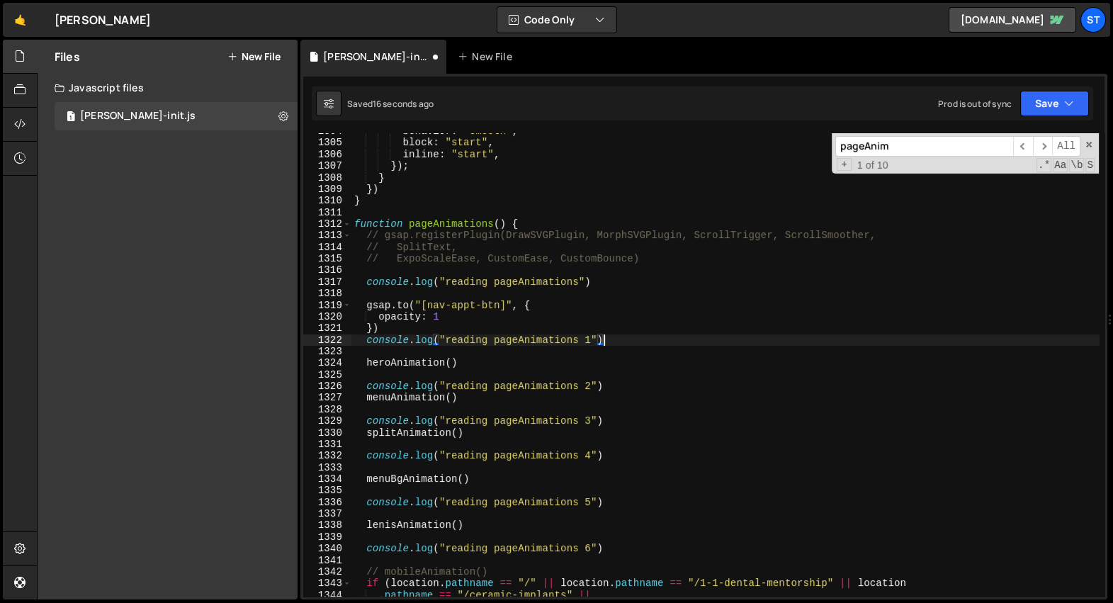
click at [609, 388] on div "behavior : "smooth" , block : "start" , inline : "start" , }) ; } }) } function…" at bounding box center [726, 369] width 748 height 488
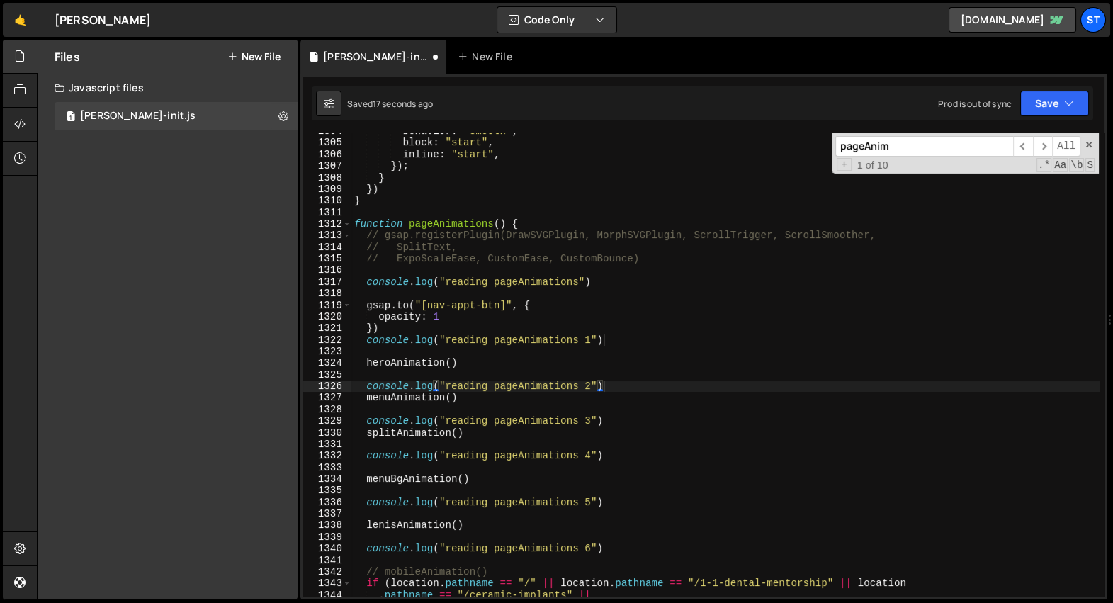
click at [606, 420] on div "behavior : "smooth" , block : "start" , inline : "start" , }) ; } }) } function…" at bounding box center [726, 369] width 748 height 488
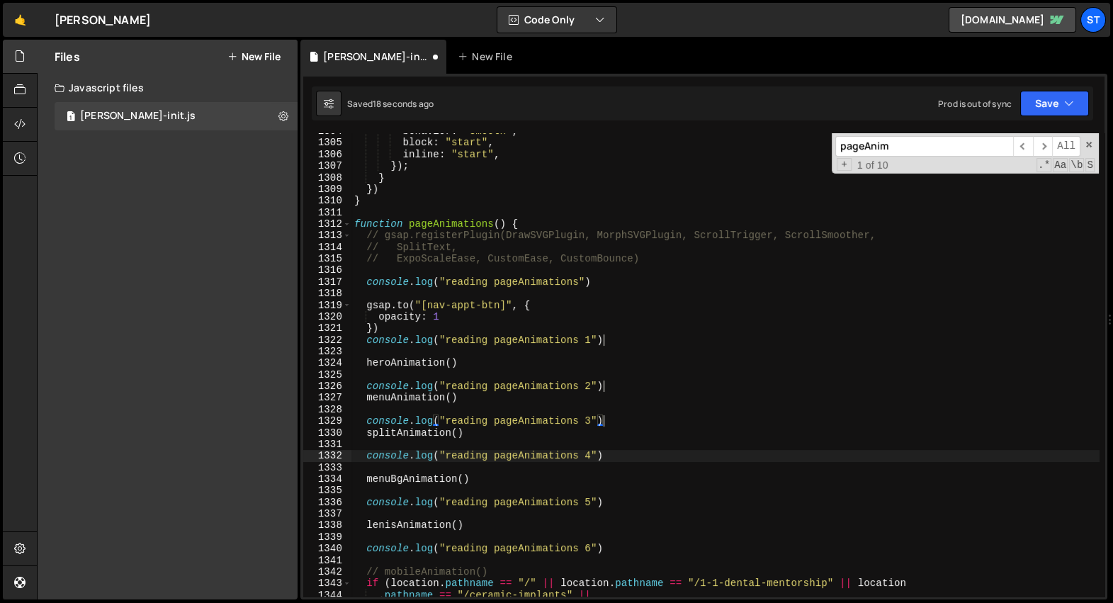
click at [605, 456] on div "behavior : "smooth" , block : "start" , inline : "start" , }) ; } }) } function…" at bounding box center [726, 369] width 748 height 488
click at [605, 501] on div "behavior : "smooth" , block : "start" , inline : "start" , }) ; } }) } function…" at bounding box center [726, 369] width 748 height 488
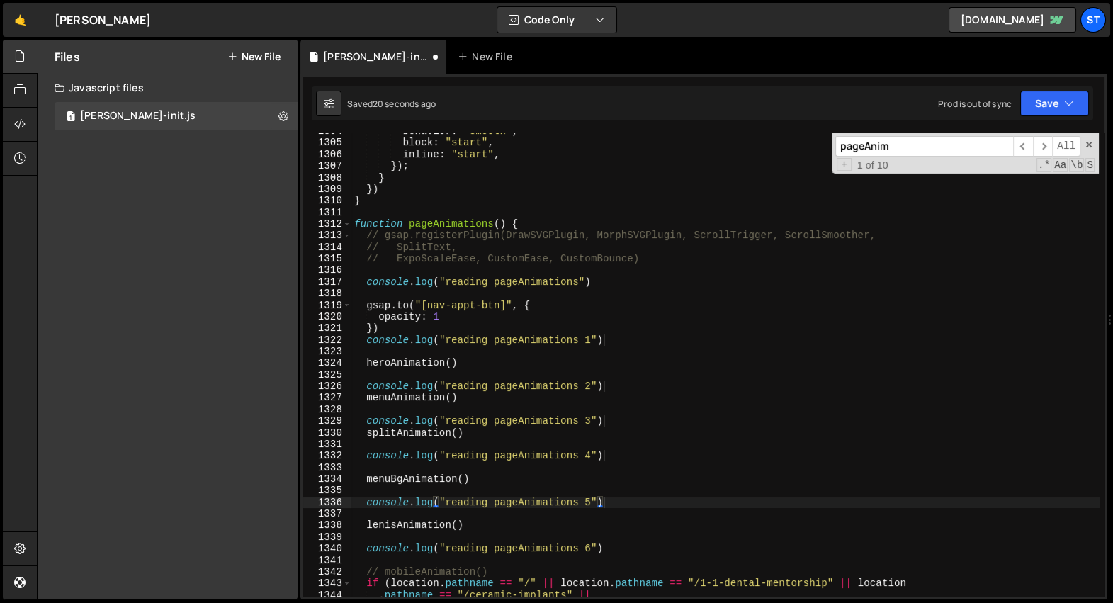
click at [607, 549] on div "behavior : "smooth" , block : "start" , inline : "start" , }) ; } }) } function…" at bounding box center [726, 369] width 748 height 488
type textarea "console.log("reading pageAnimations 6")"
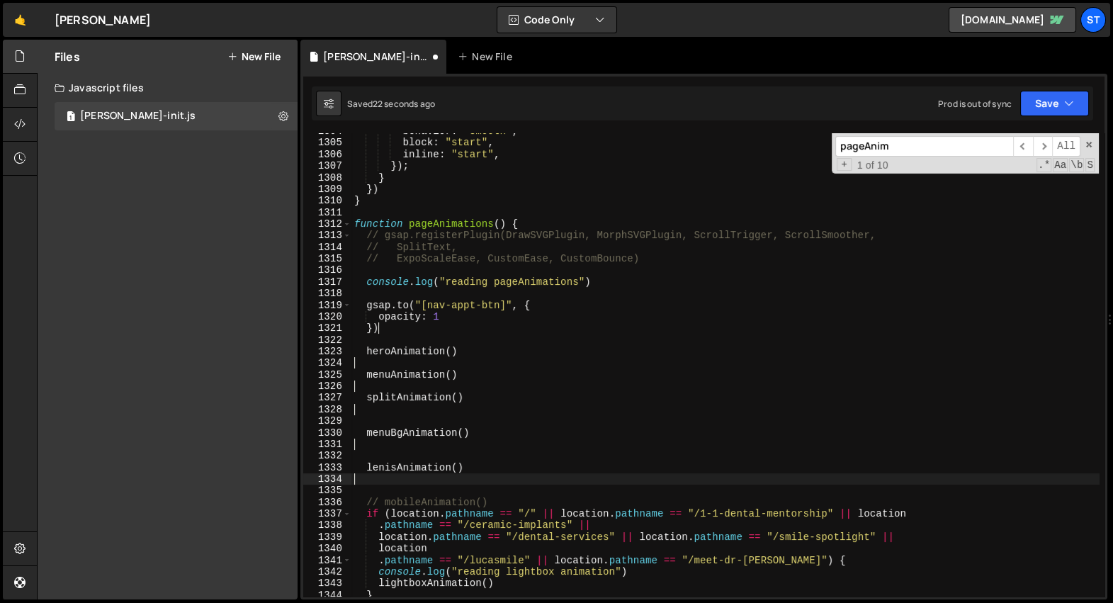
type textarea "if (location.pathname == "/" || location.pathname == "/1-1-dental-mentorship" |…"
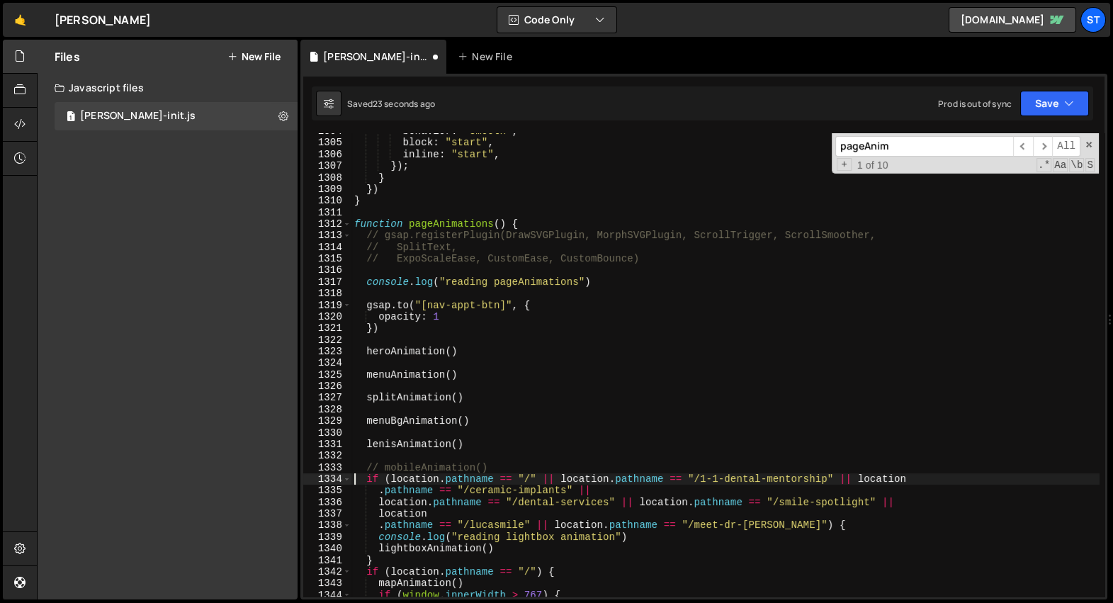
click at [534, 427] on div "behavior : "smooth" , block : "start" , inline : "start" , }) ; } }) } function…" at bounding box center [726, 369] width 748 height 488
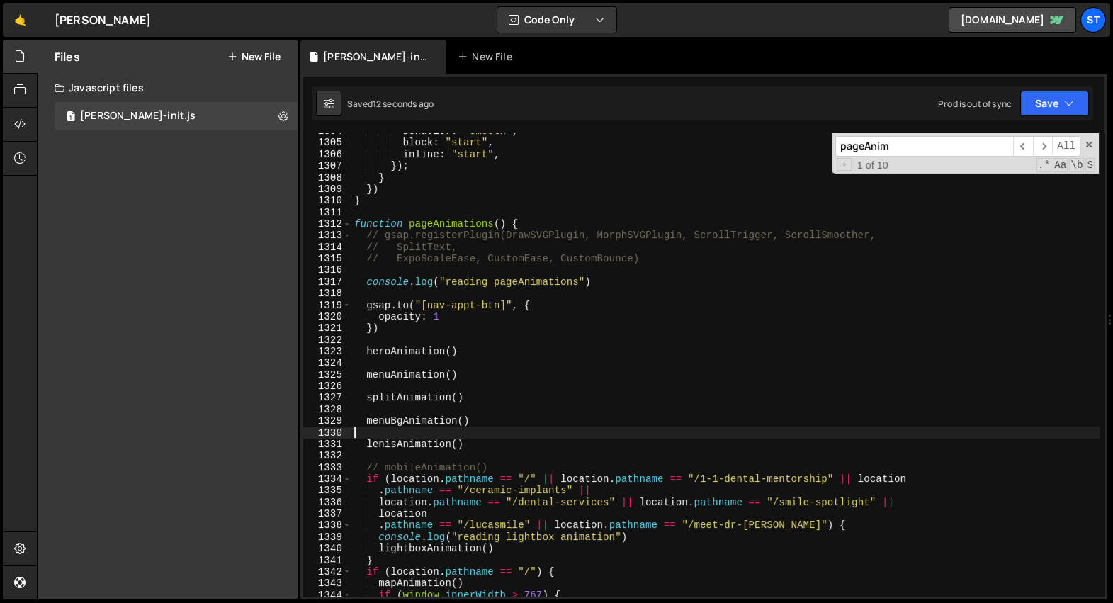
click at [922, 138] on input "pageAnim" at bounding box center [925, 146] width 178 height 21
paste input "readingreadi"
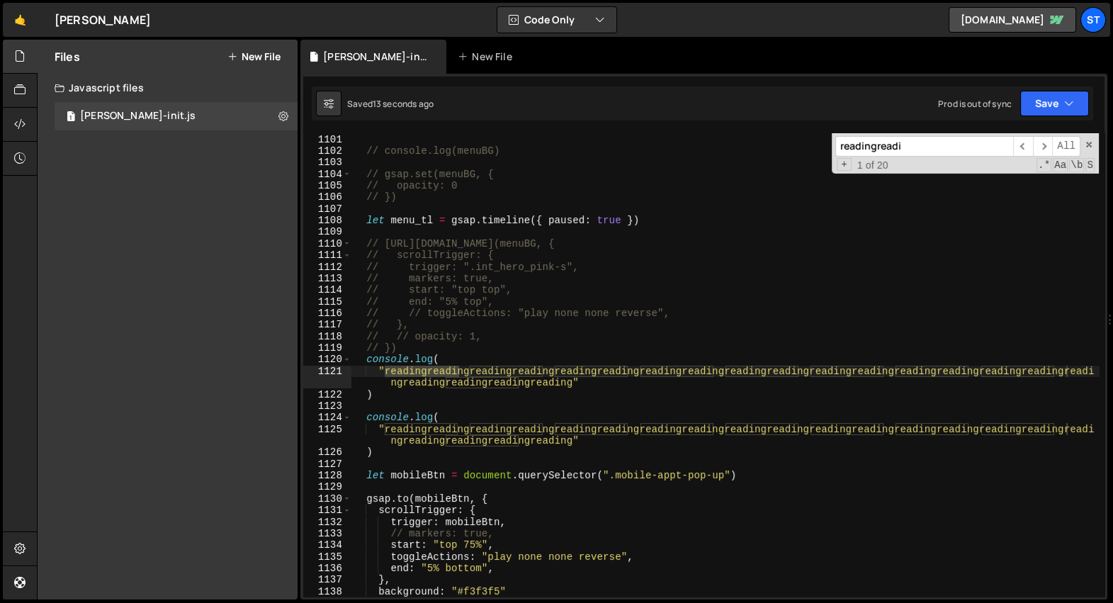
scroll to position [21659, 0]
type input "readingreadi"
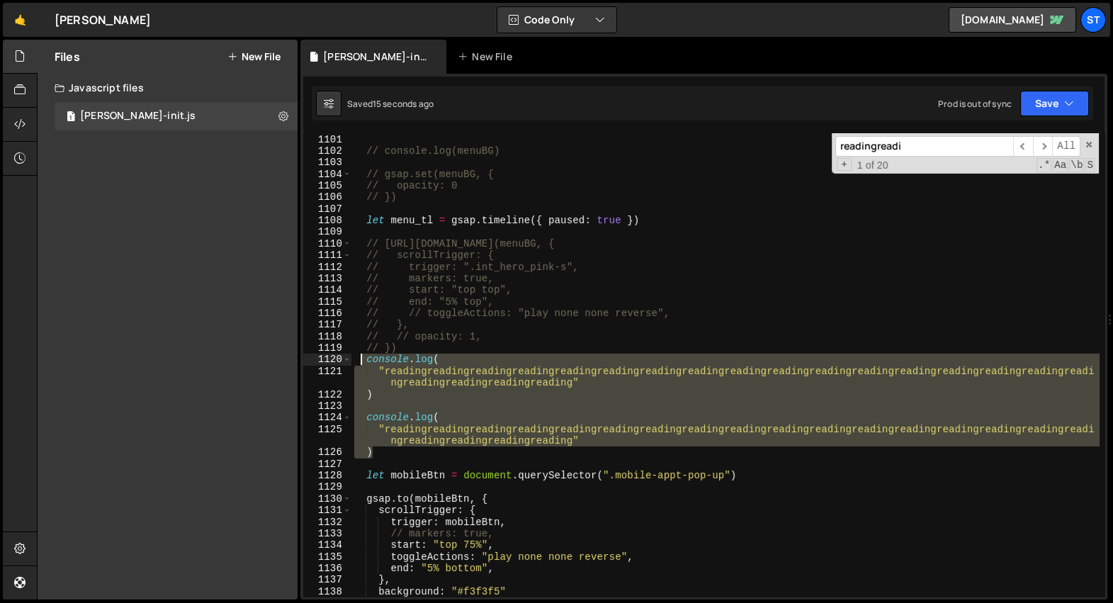
drag, startPoint x: 397, startPoint y: 447, endPoint x: 357, endPoint y: 356, distance: 99.7
click at [357, 356] on div "// let menuBG = document.querySelector(".nav-bg") // console.log(menuBG) // gsa…" at bounding box center [726, 366] width 748 height 488
type textarea "console.log( "readingreadingreadingreadingreadingreadingreadingreadingreadingre…"
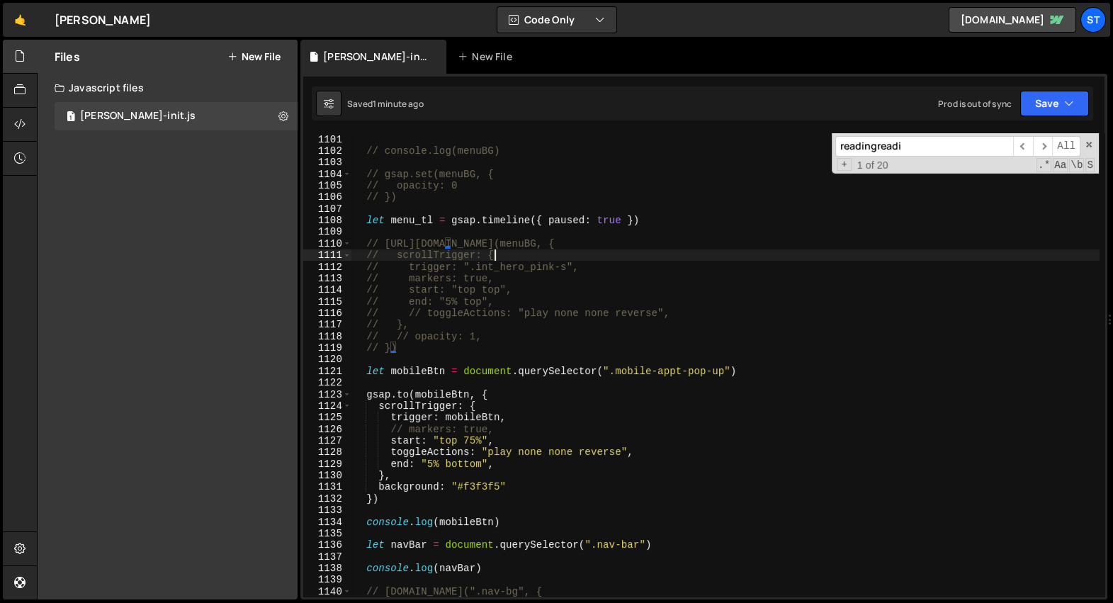
click at [589, 255] on div "// let menuBG = document.querySelector(".nav-bg") // console.log(menuBG) // gsa…" at bounding box center [726, 366] width 748 height 488
type textarea "// scrollTrigger: {"
click at [945, 148] on input "readingreadi" at bounding box center [925, 146] width 178 height 21
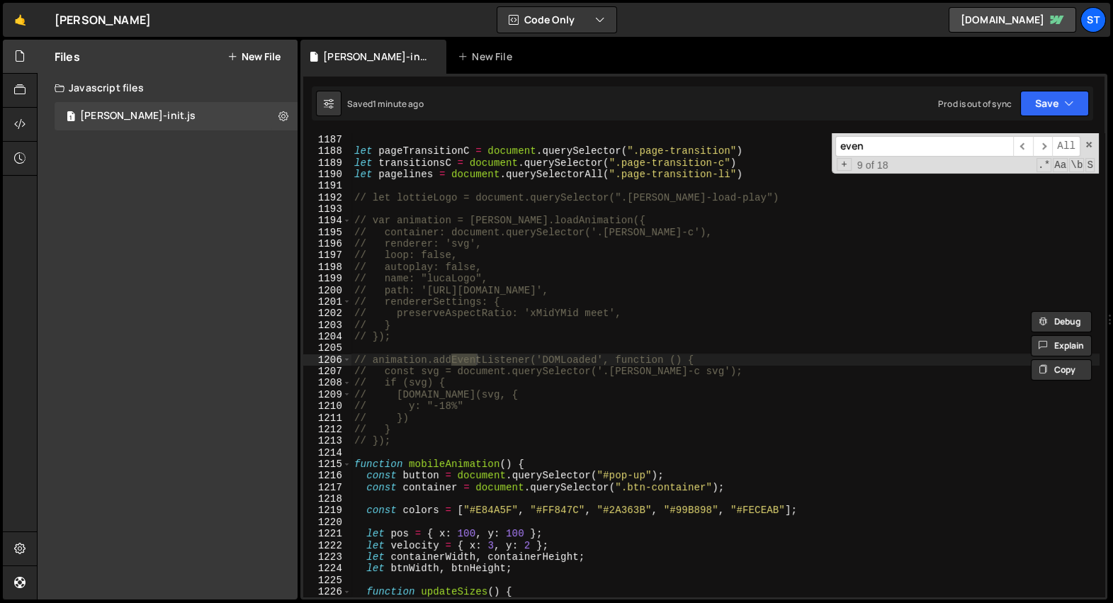
type input "event"
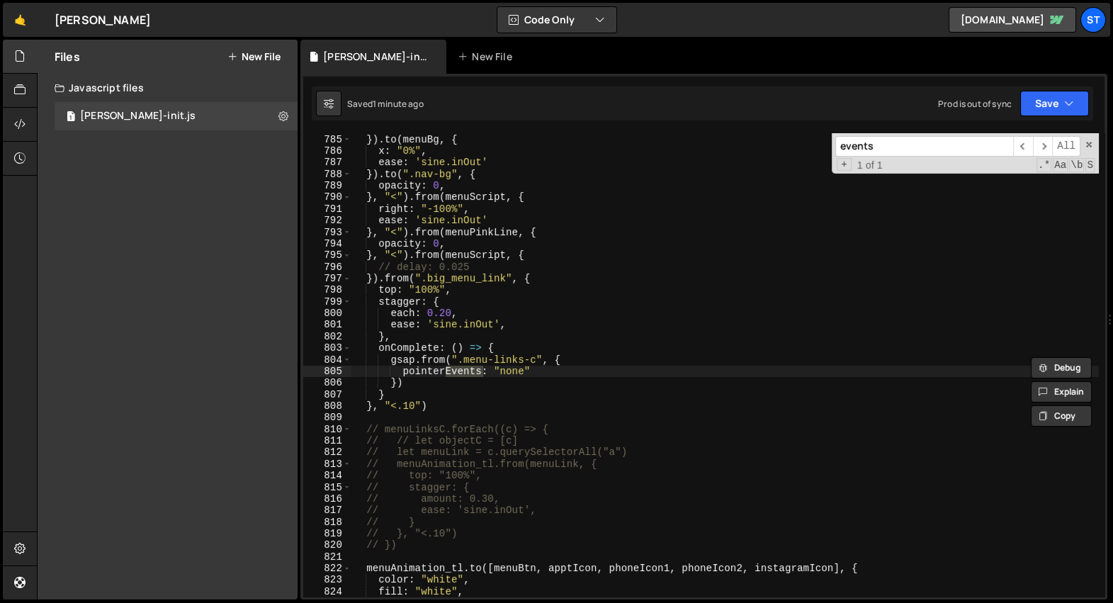
scroll to position [20358, 0]
type input "events"
click at [456, 370] on div "opacity : 1 }) . to ( menuBg , { x : "0%" , ease : 'sine.inOut' }) . to ( ".nav…" at bounding box center [726, 364] width 748 height 463
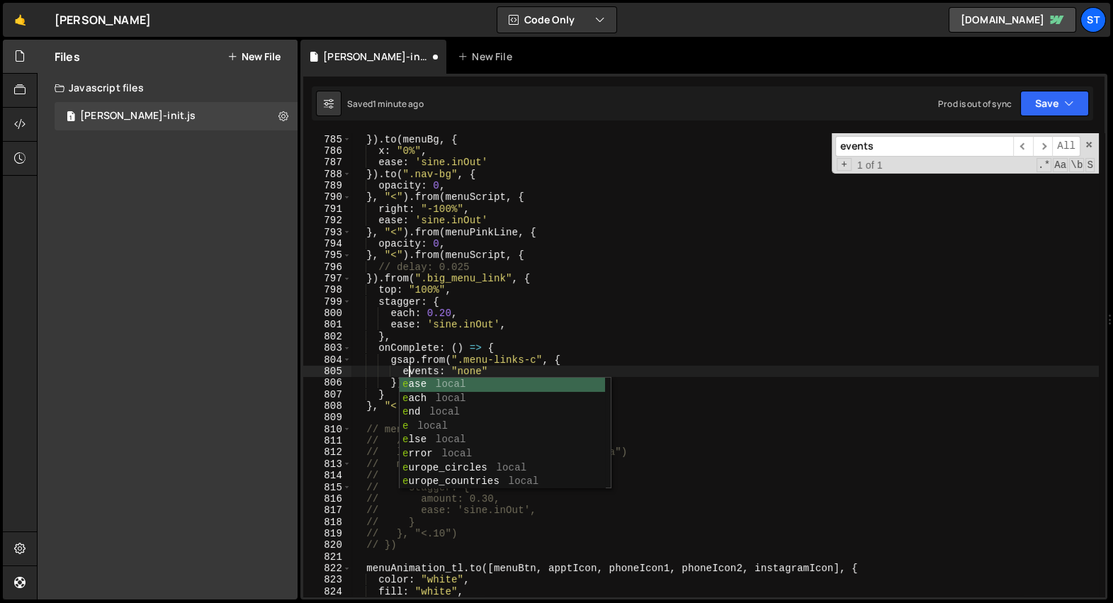
click at [412, 339] on div "opacity : 1 }) . to ( menuBg , { x : "0%" , ease : 'sine.inOut' }) . to ( ".nav…" at bounding box center [726, 366] width 748 height 488
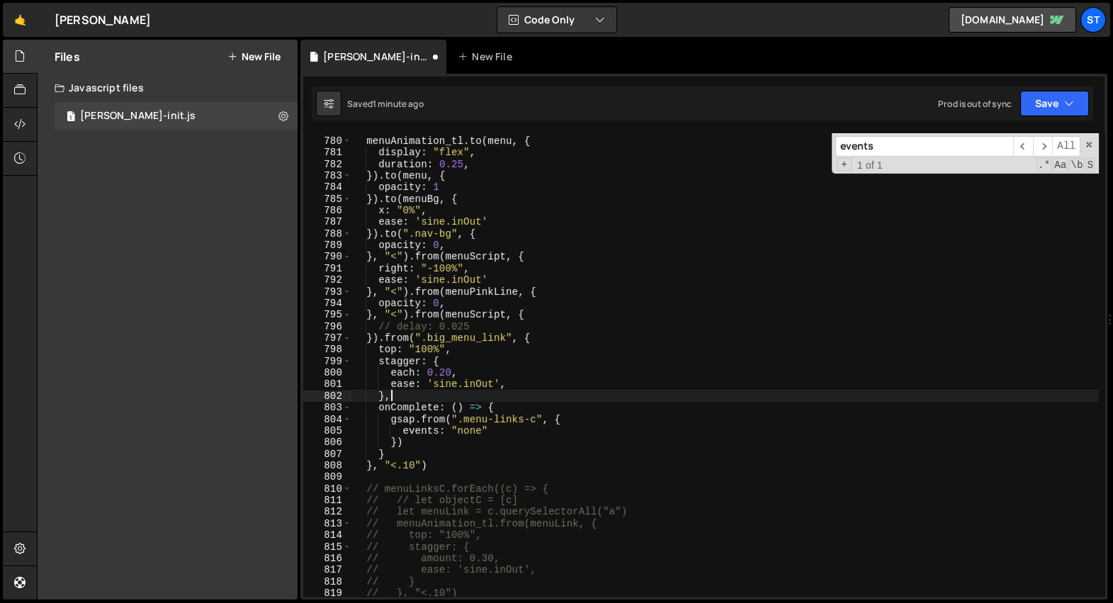
scroll to position [20337, 0]
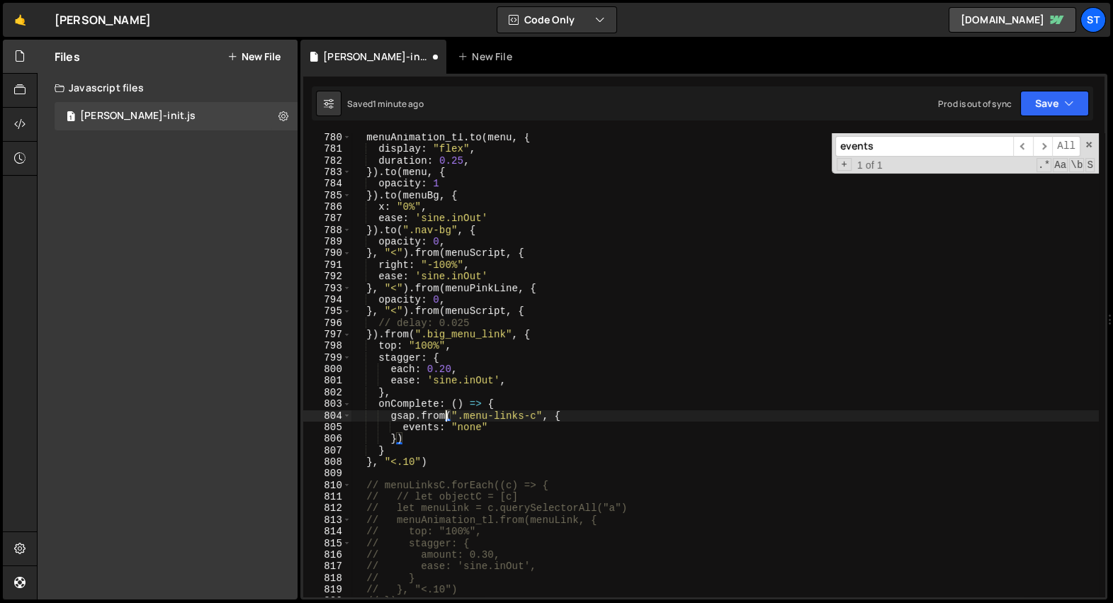
click at [448, 415] on div "menuAnimation_tl . to ( menu , { display : "flex" , duration : 0.25 , }) . to (…" at bounding box center [726, 376] width 748 height 488
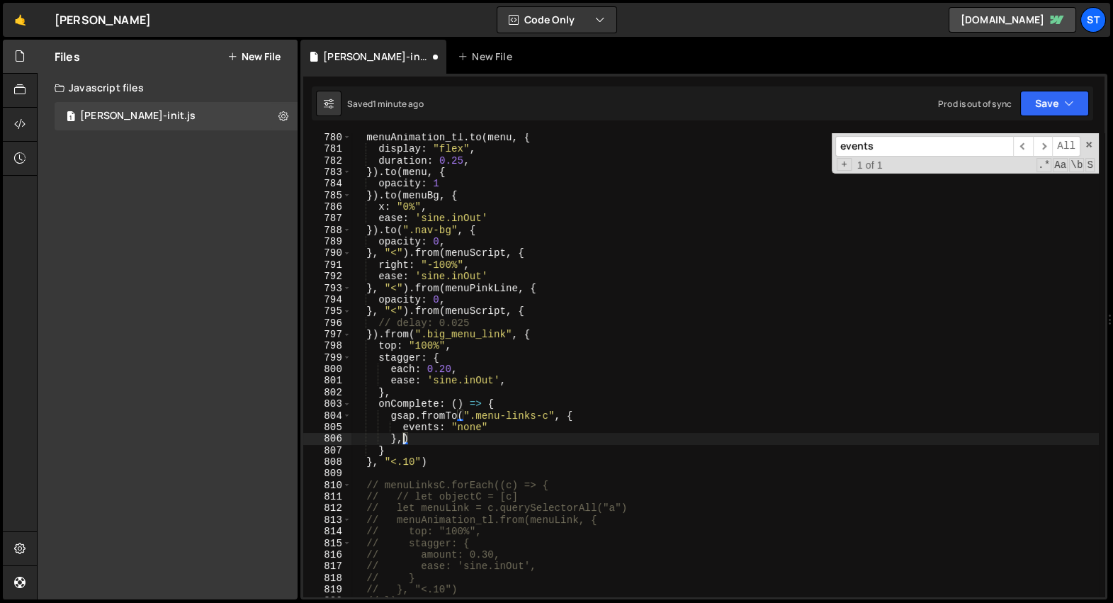
scroll to position [0, 4]
type textarea "}, {})"
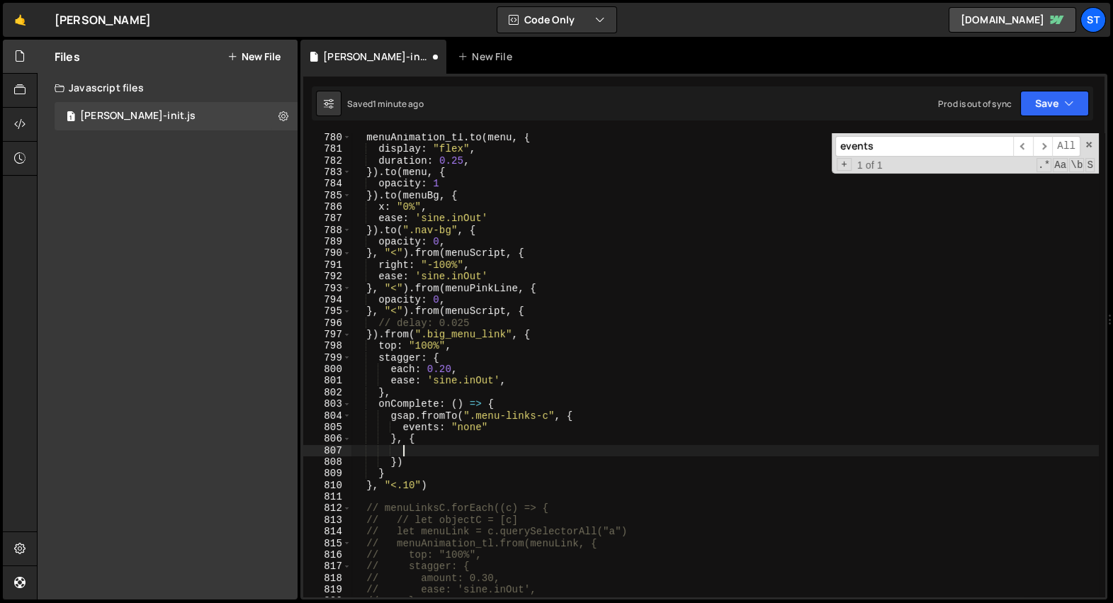
paste textarea "events: "none""
click at [495, 448] on div "menuAnimation_tl . to ( menu , { display : "flex" , duration : 0.25 , }) . to (…" at bounding box center [726, 376] width 748 height 488
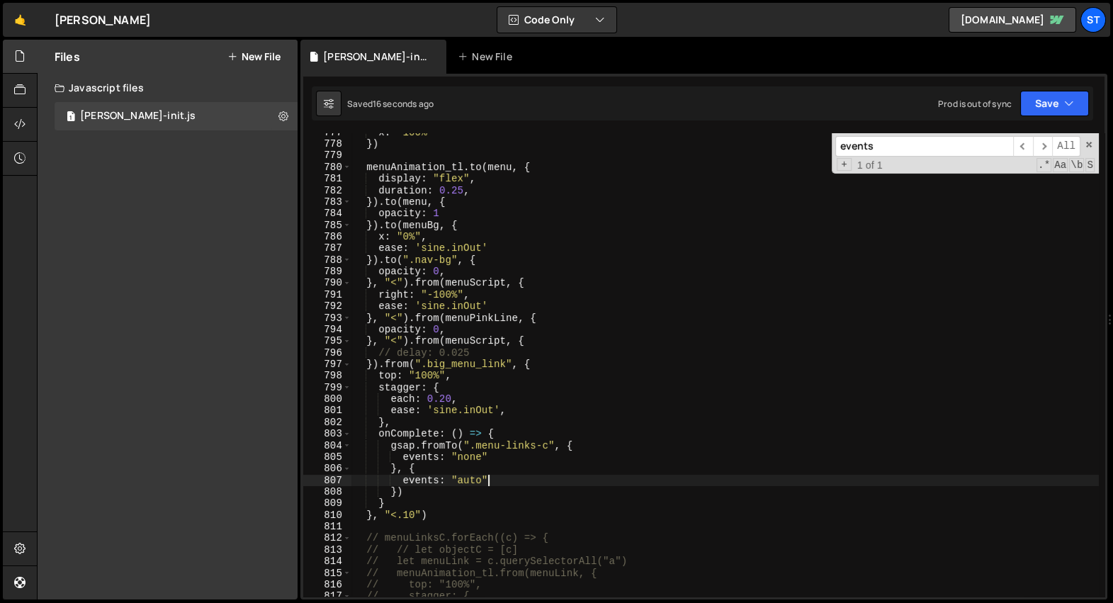
scroll to position [20330, 0]
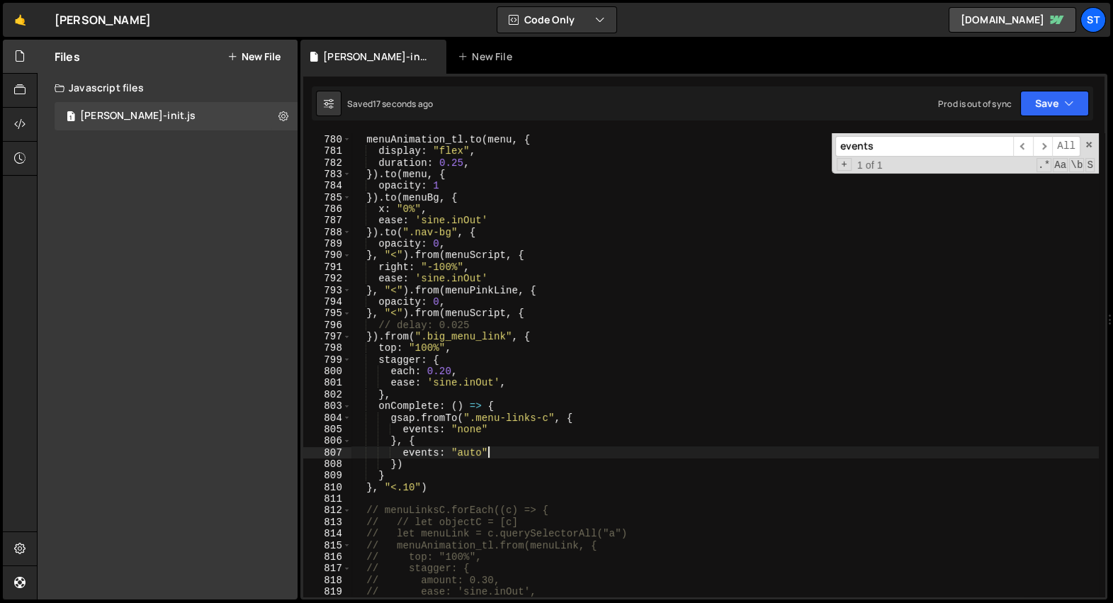
click at [443, 493] on div "menuAnimation_tl . to ( menu , { display : "flex" , duration : 0.25 , }) . to (…" at bounding box center [726, 366] width 748 height 488
type textarea "}, "<.10")"
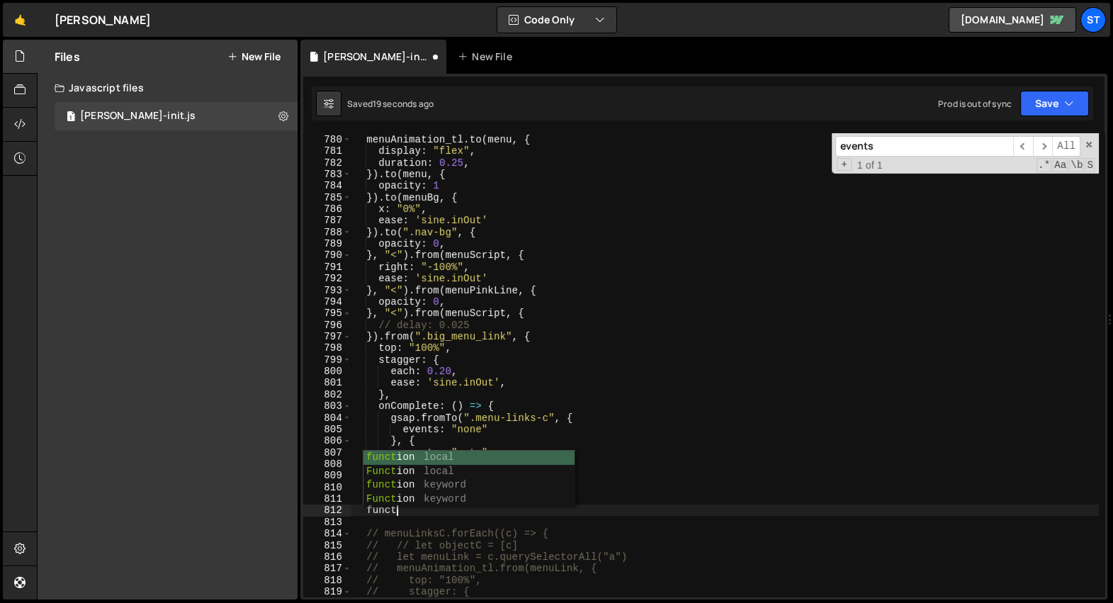
type textarea "function"
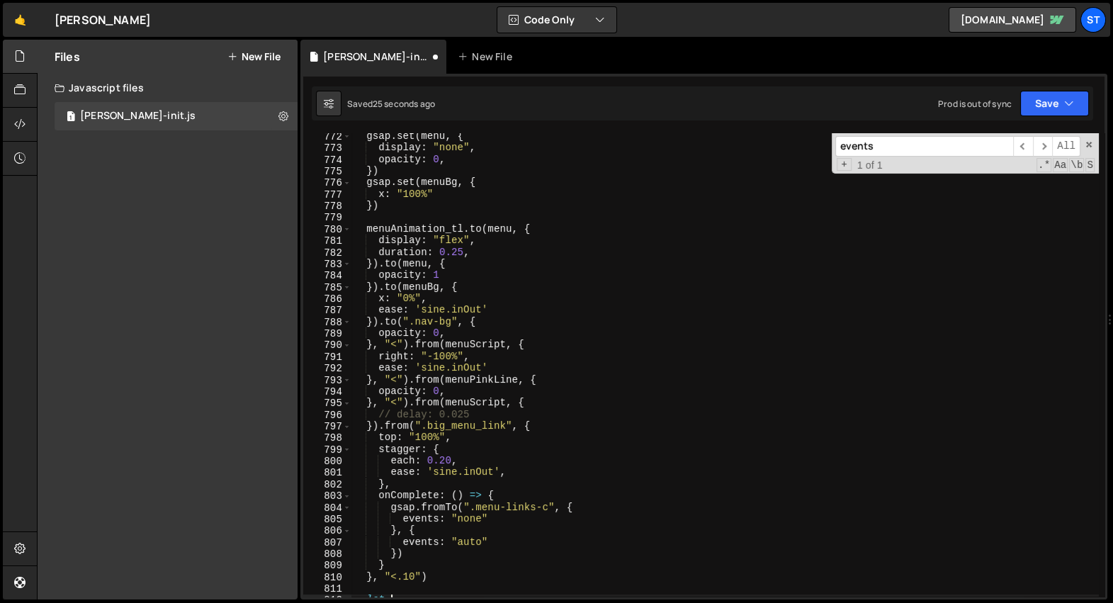
scroll to position [20286, 0]
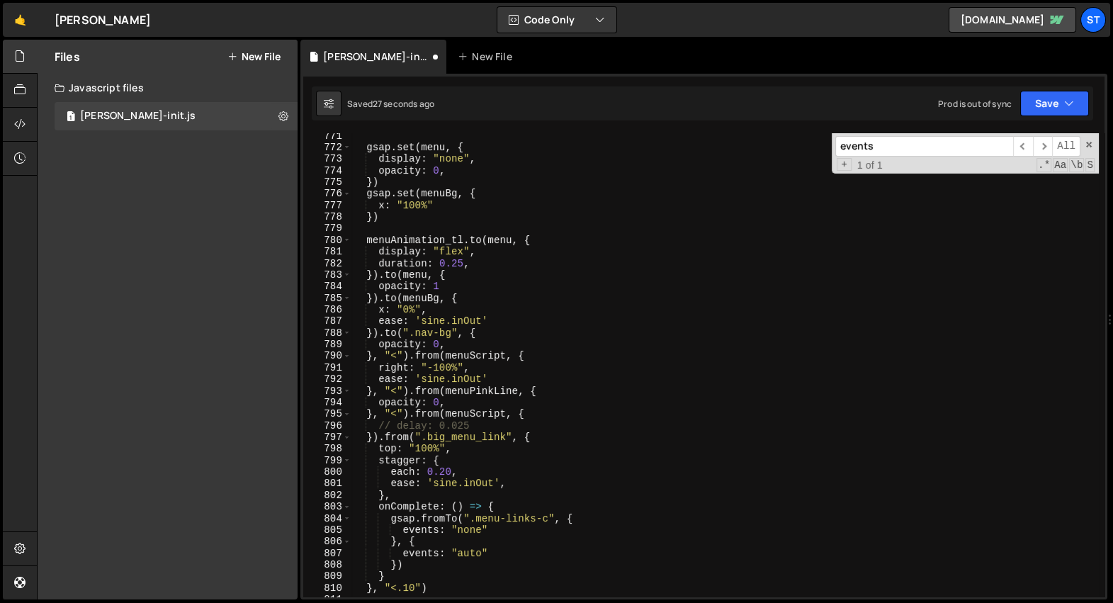
click at [421, 565] on div "gsap . set ( menu , { display : "none" , opacity : 0 , }) gsap . set ( menuBg ,…" at bounding box center [726, 374] width 748 height 488
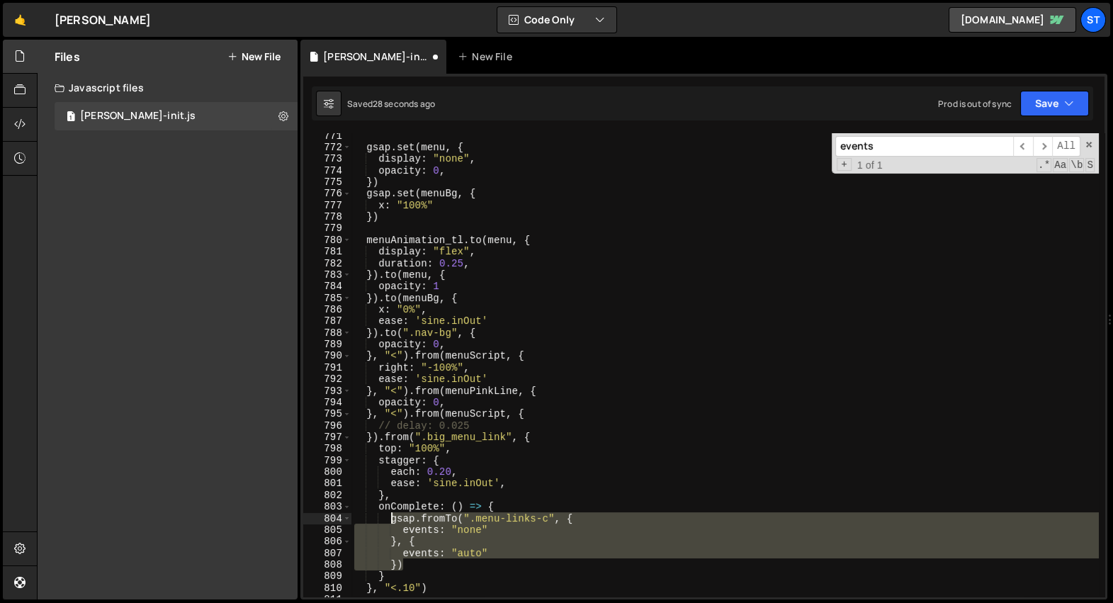
click at [390, 520] on div "gsap . set ( menu , { display : "none" , opacity : 0 , }) gsap . set ( menuBg ,…" at bounding box center [726, 374] width 748 height 488
type textarea "gsap.fromTo(".menu-links-c", { events: "none""
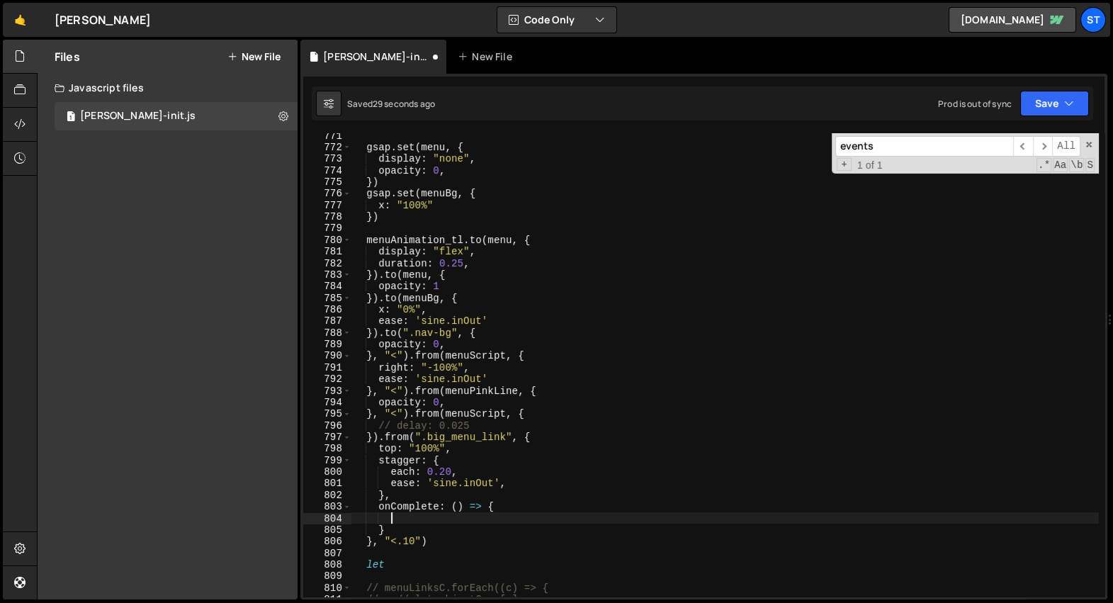
scroll to position [0, 0]
paste textarea "})"
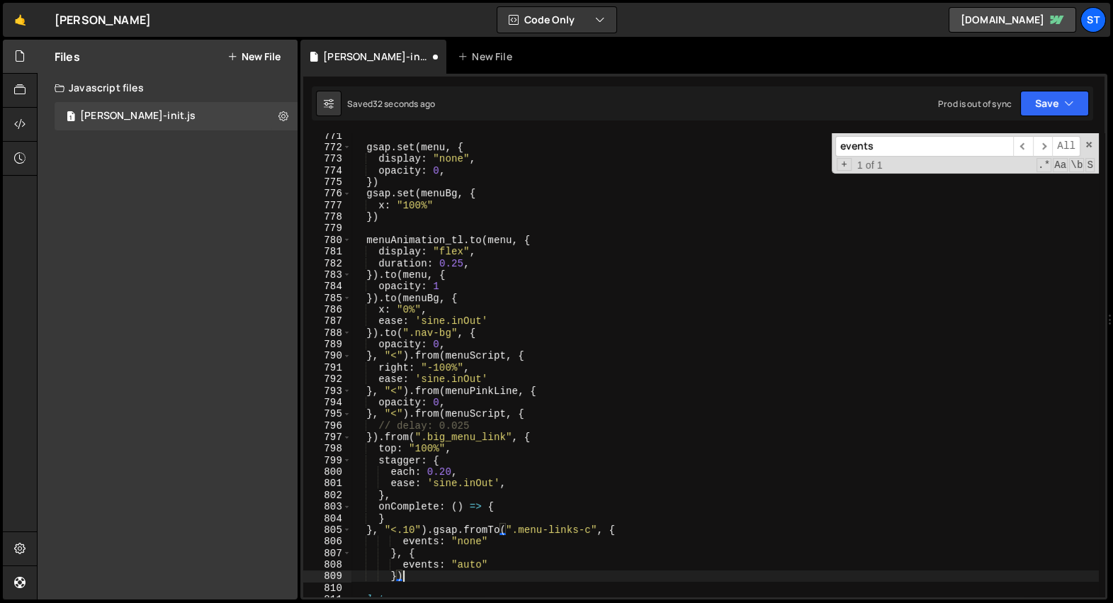
click at [442, 535] on div "gsap . set ( menu , { display : "none" , opacity : 0 , }) gsap . set ( menuBg ,…" at bounding box center [726, 374] width 748 height 488
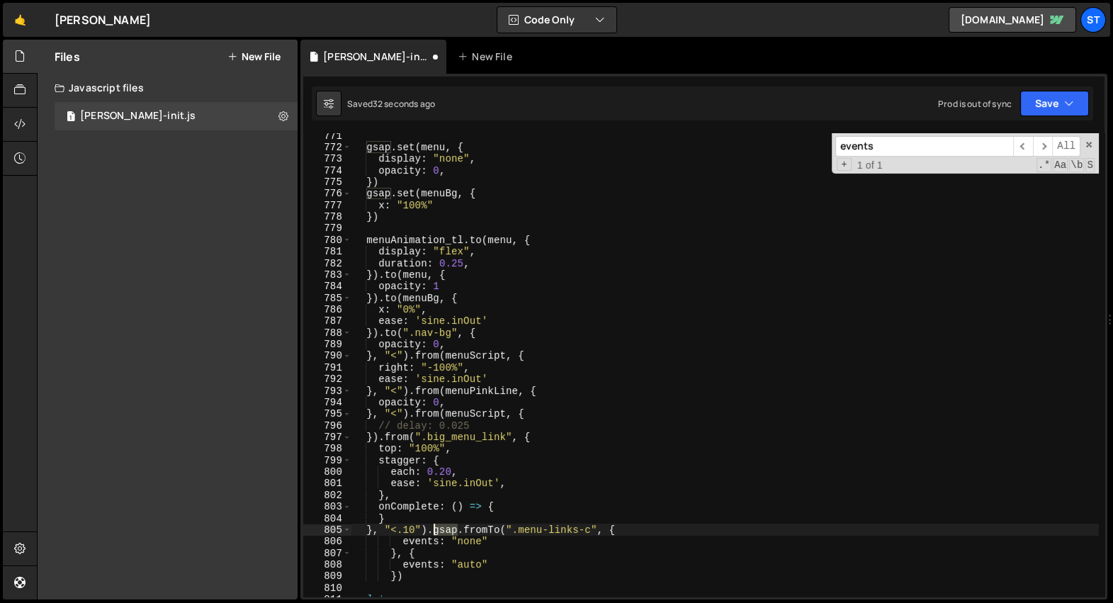
click at [442, 535] on div "gsap . set ( menu , { display : "none" , opacity : 0 , }) gsap . set ( menuBg ,…" at bounding box center [726, 374] width 748 height 488
click at [492, 529] on div "gsap . set ( menu , { display : "none" , opacity : 0 , }) gsap . set ( menuBg ,…" at bounding box center [726, 374] width 748 height 488
click at [385, 564] on div "gsap . set ( menu , { display : "none" , opacity : 0 , }) gsap . set ( menuBg ,…" at bounding box center [726, 374] width 748 height 488
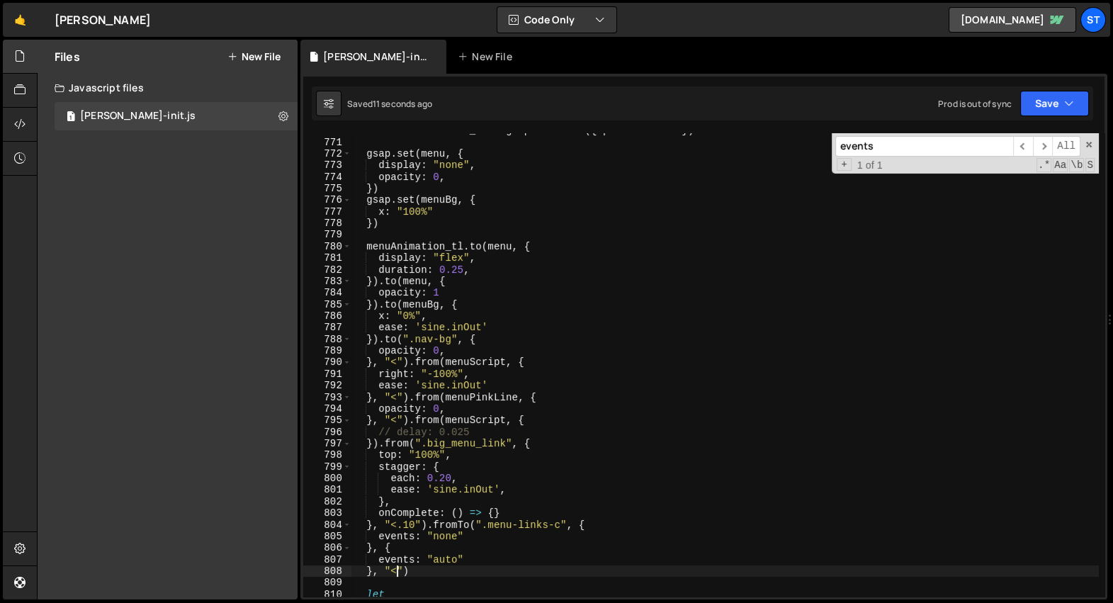
scroll to position [20310, 0]
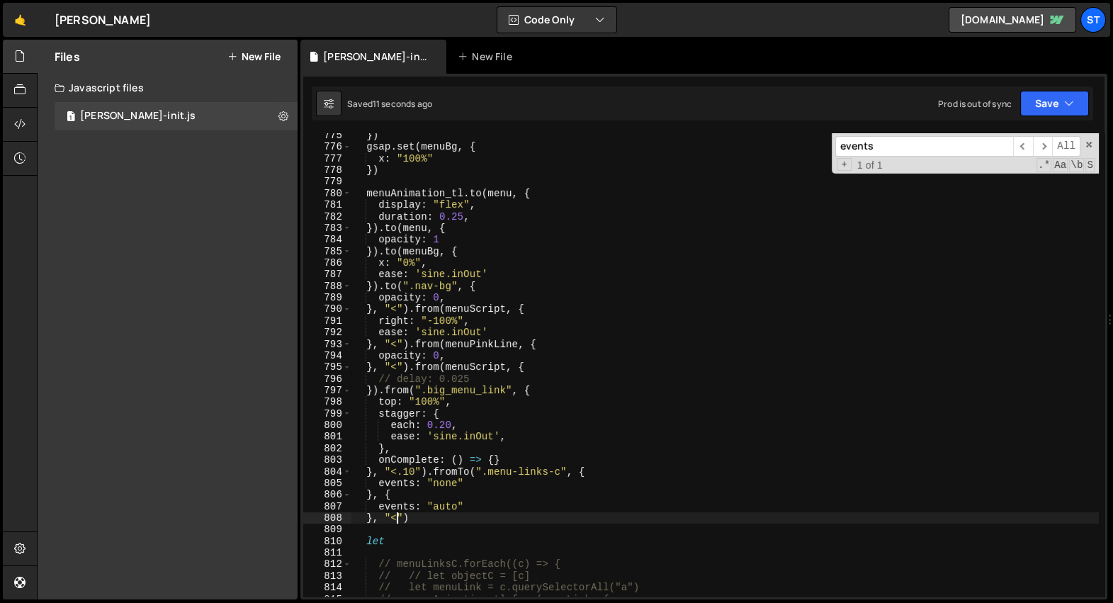
click at [404, 541] on div "}) gsap . set ( menuBg , { x : "100%" }) menuAnimation_tl . to ( menu , { displ…" at bounding box center [726, 374] width 748 height 488
type textarea "let"
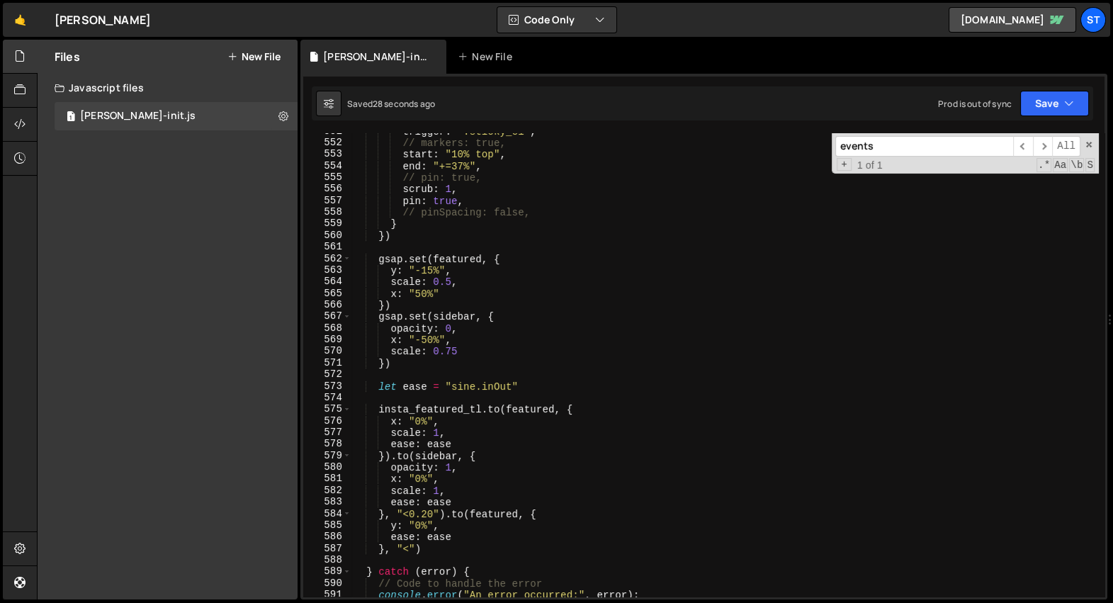
scroll to position [19370, 0]
click at [893, 145] on input "events" at bounding box center [925, 146] width 178 height 21
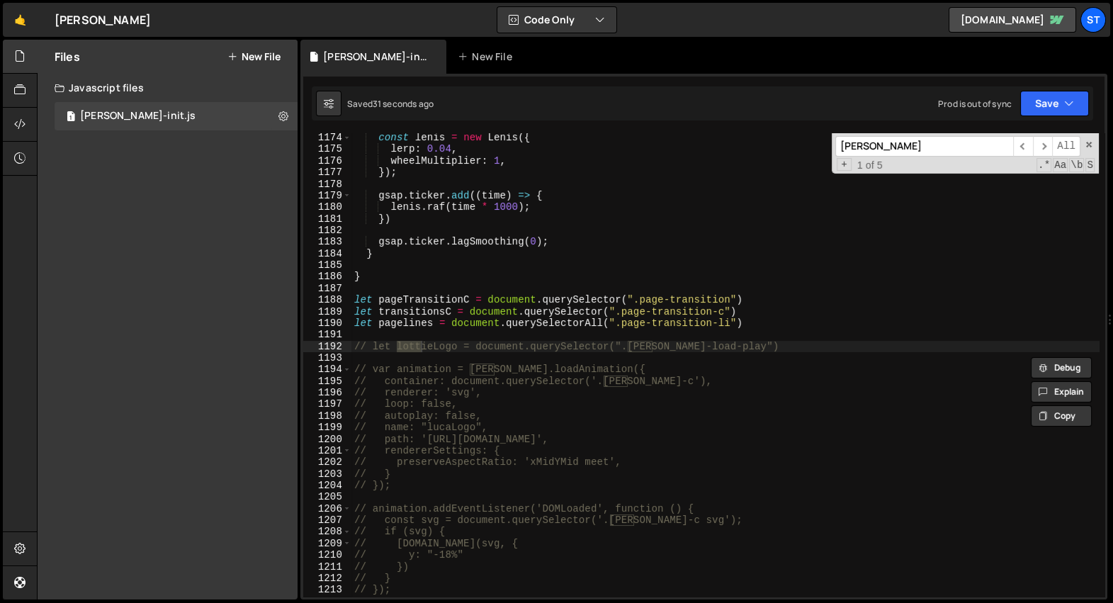
scroll to position [22004, 0]
type input "[PERSON_NAME]"
click at [495, 346] on div "const [PERSON_NAME] = new [PERSON_NAME] ({ lerp : 0.04 , wheelMultiplier : 1 , …" at bounding box center [726, 375] width 748 height 488
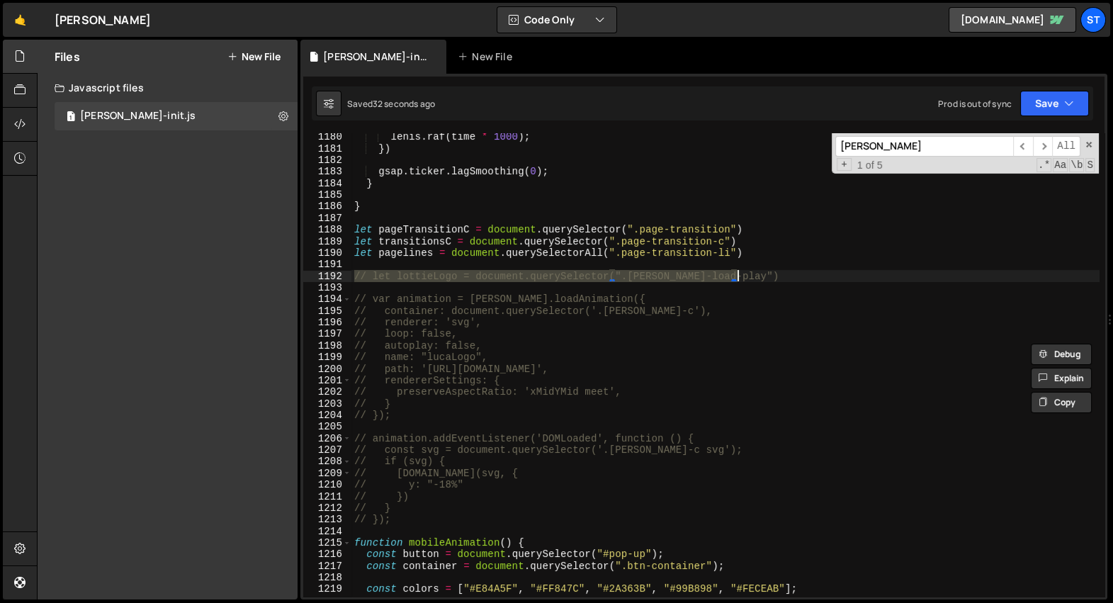
scroll to position [22033, 0]
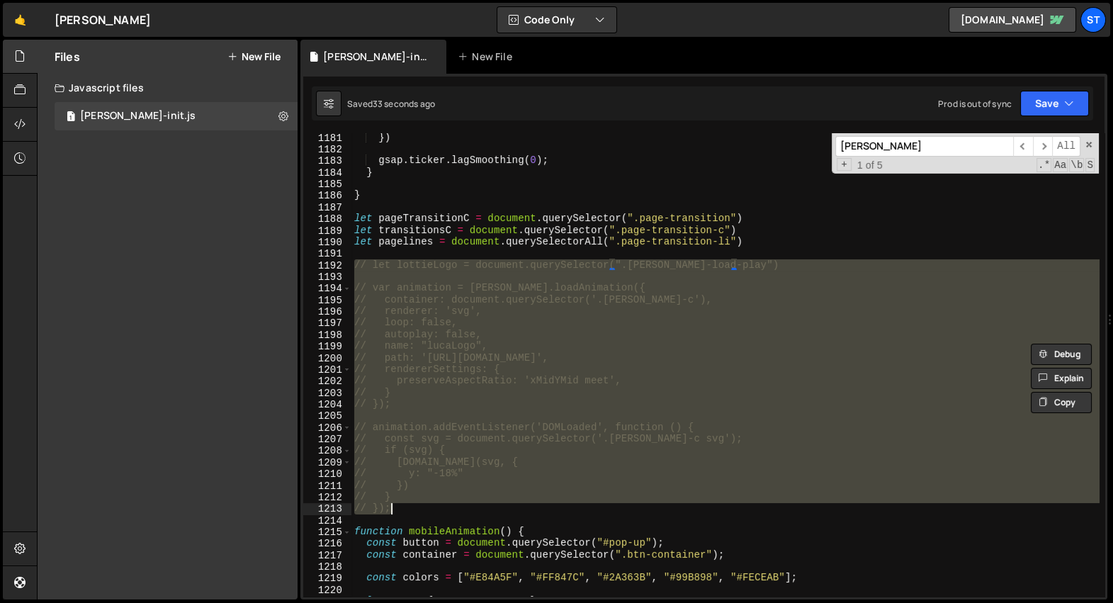
click at [425, 503] on div "}) gsap . ticker . lagSmoothing ( 0 ) ; } } let pageTransitionC = document . qu…" at bounding box center [726, 376] width 748 height 488
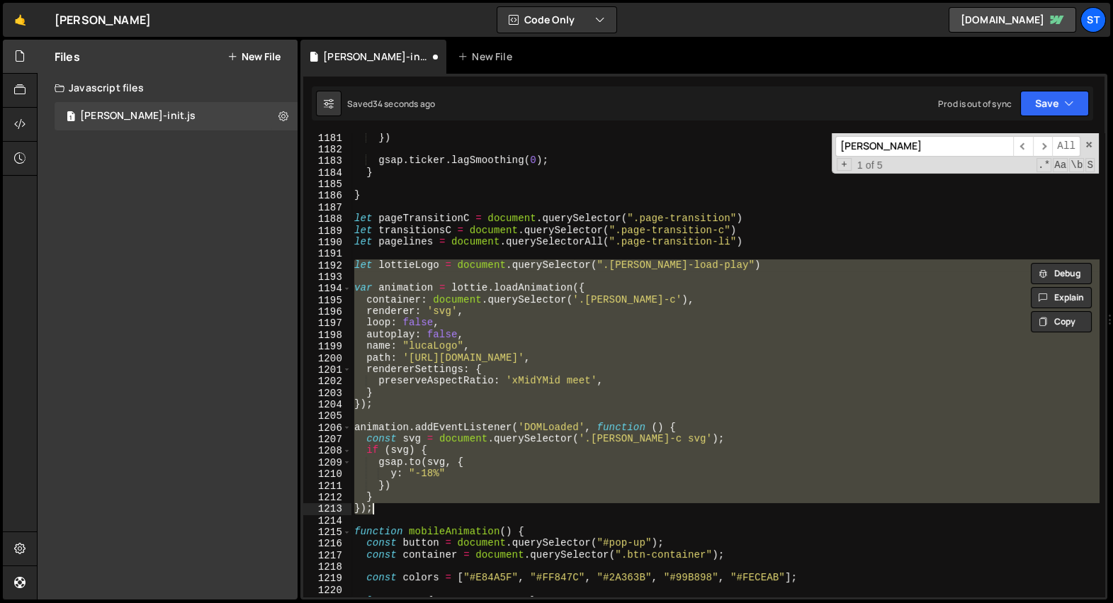
click at [495, 458] on div "}) gsap . ticker . lagSmoothing ( 0 ) ; } } let pageTransitionC = document . qu…" at bounding box center [726, 376] width 748 height 488
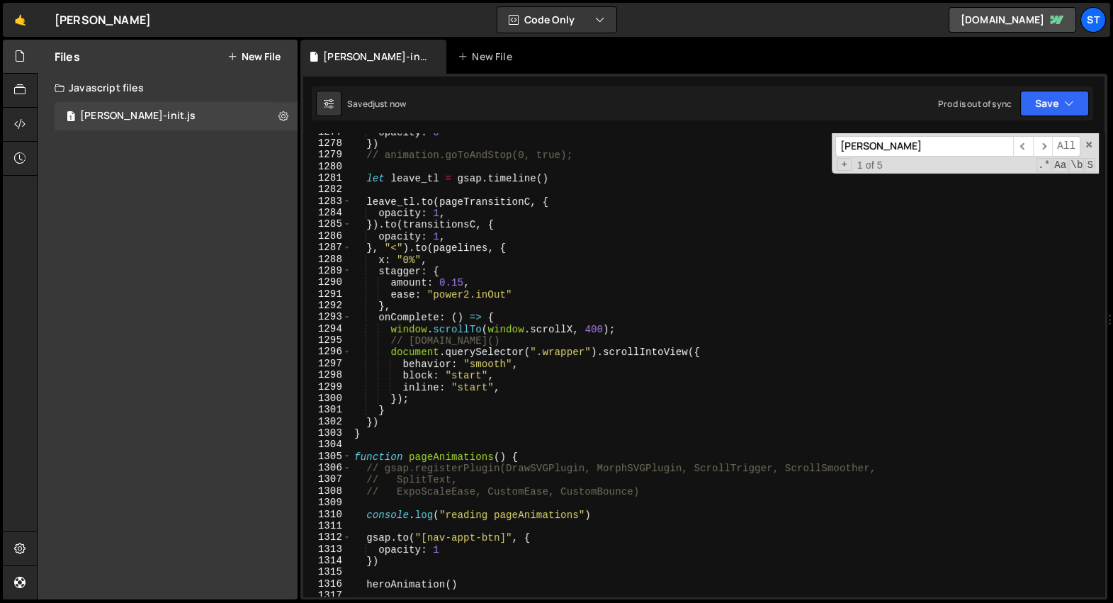
scroll to position [22456, 0]
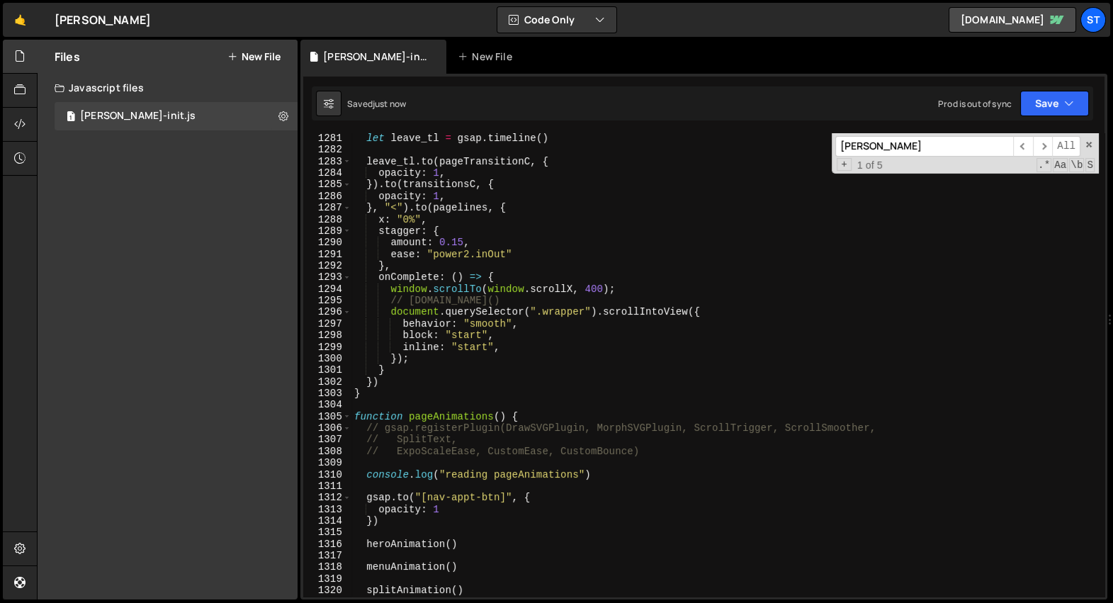
click at [534, 300] on div "let leave_tl = gsap . timeline ( ) leave_tl . to ( pageTransitionC , { opacity …" at bounding box center [726, 377] width 748 height 488
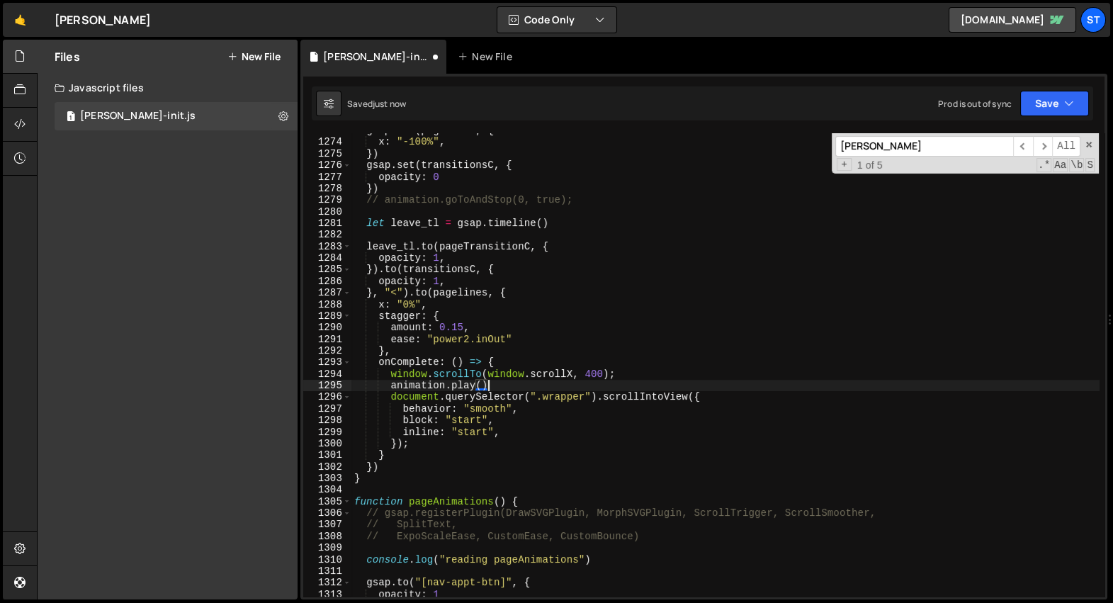
scroll to position [22414, 0]
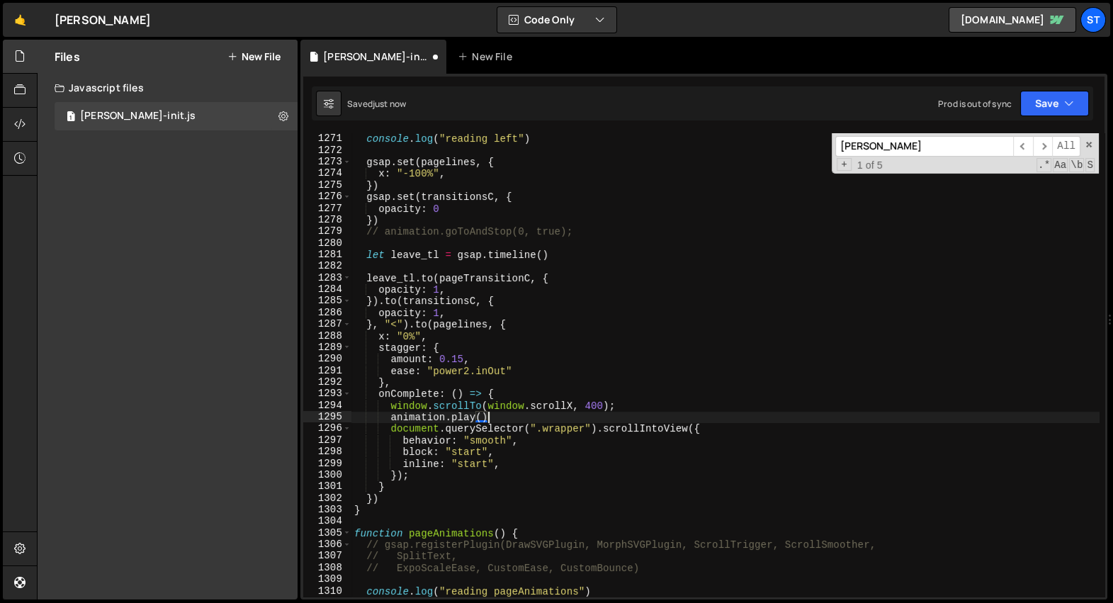
click at [580, 231] on div "console . log ( "reading left" ) gsap . set ( pagelines , { x : "-100%" , }) gs…" at bounding box center [726, 377] width 748 height 488
click at [588, 250] on div "console . log ( "reading left" ) gsap . set ( pagelines , { x : "-100%" , }) gs…" at bounding box center [726, 377] width 748 height 488
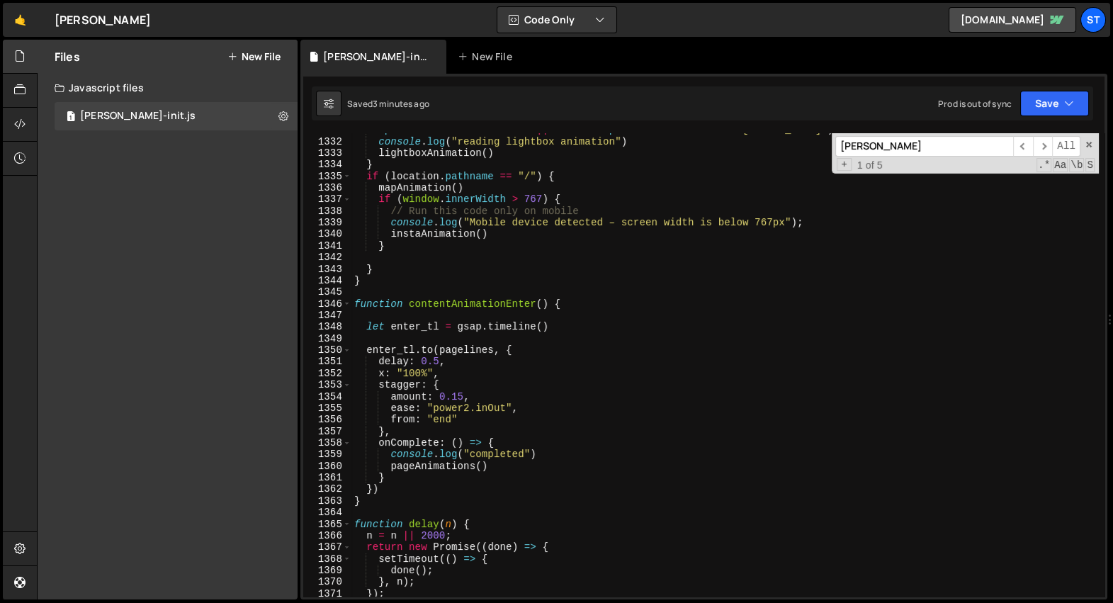
scroll to position [22758, 0]
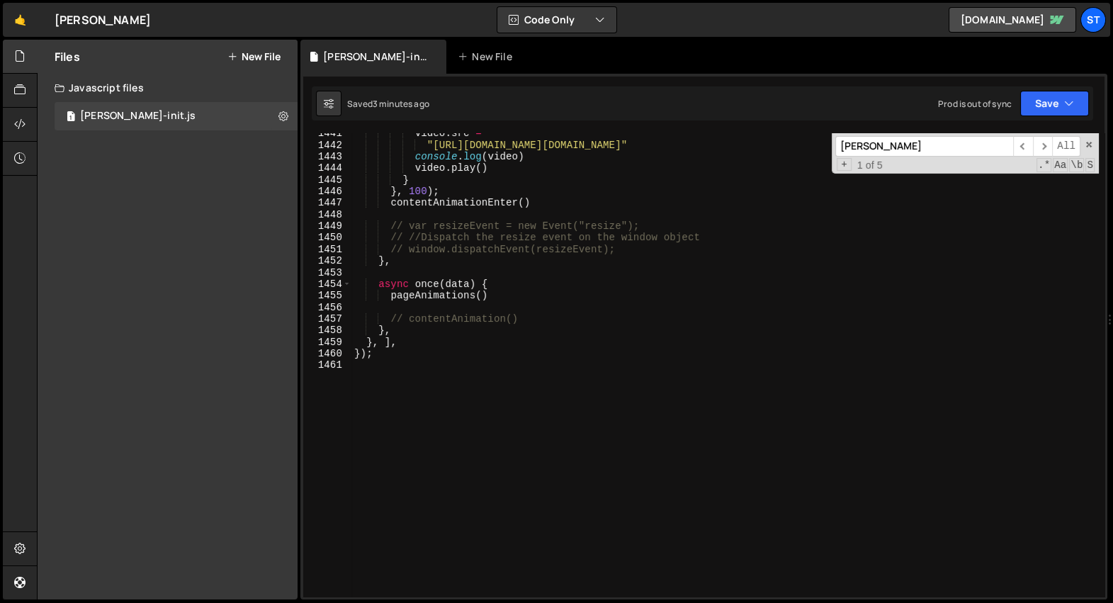
click at [588, 239] on div "video . src = "[URL][DOMAIN_NAME][DOMAIN_NAME]" console . log ( video ) video .…" at bounding box center [726, 372] width 748 height 488
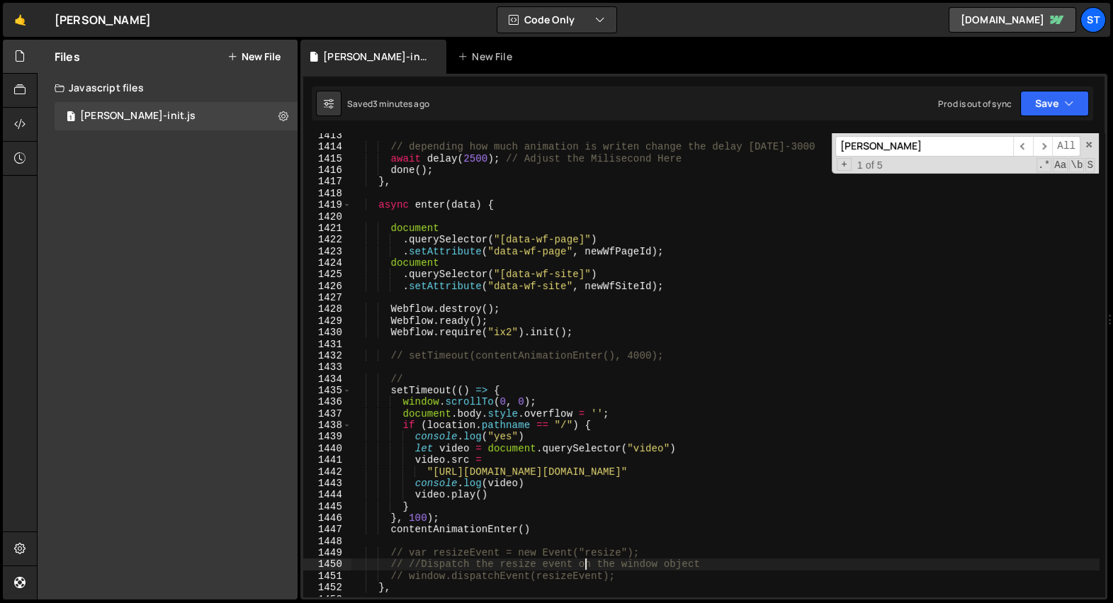
click at [532, 206] on div "// depending how much animation is writen change the delay [DATE]-3000 await de…" at bounding box center [726, 374] width 748 height 488
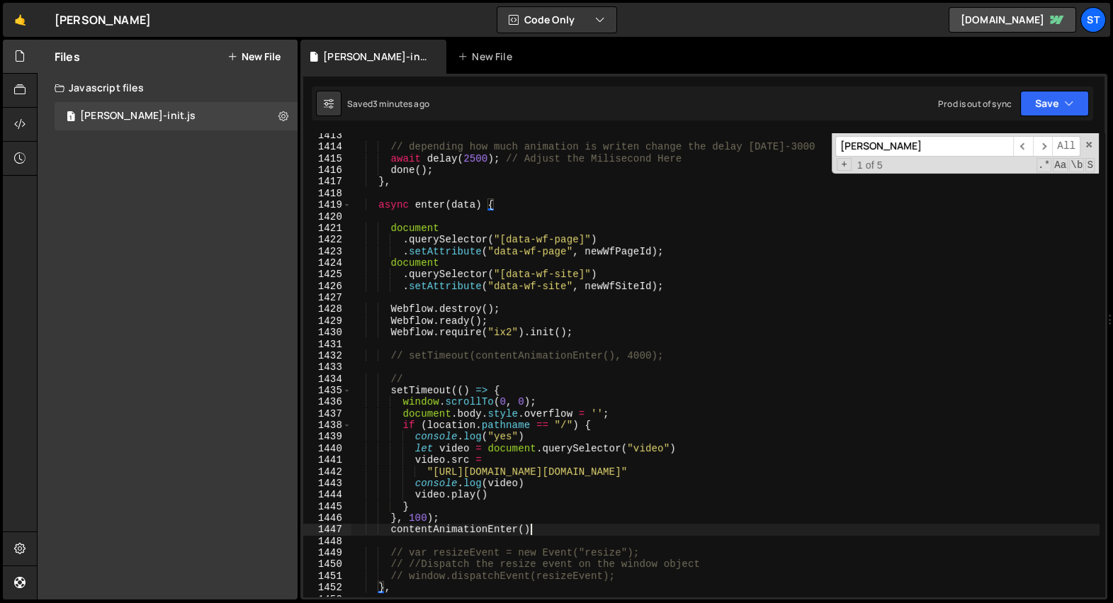
click at [556, 529] on div "// depending how much animation is writen change the delay [DATE]-3000 await de…" at bounding box center [726, 374] width 748 height 488
type textarea "contentAnimationEnter()"
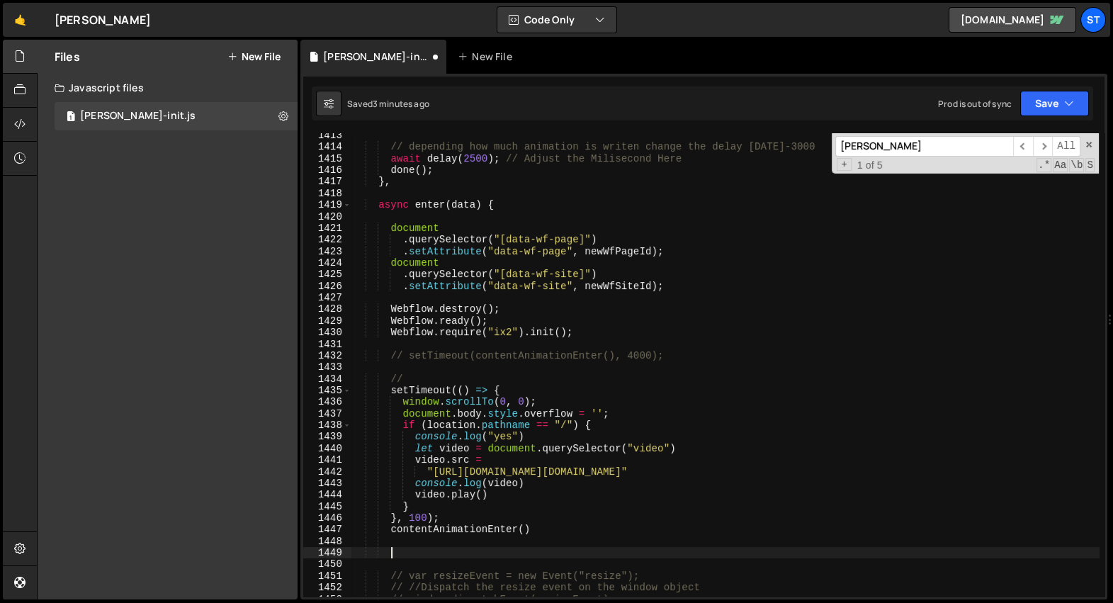
paste textarea "}"
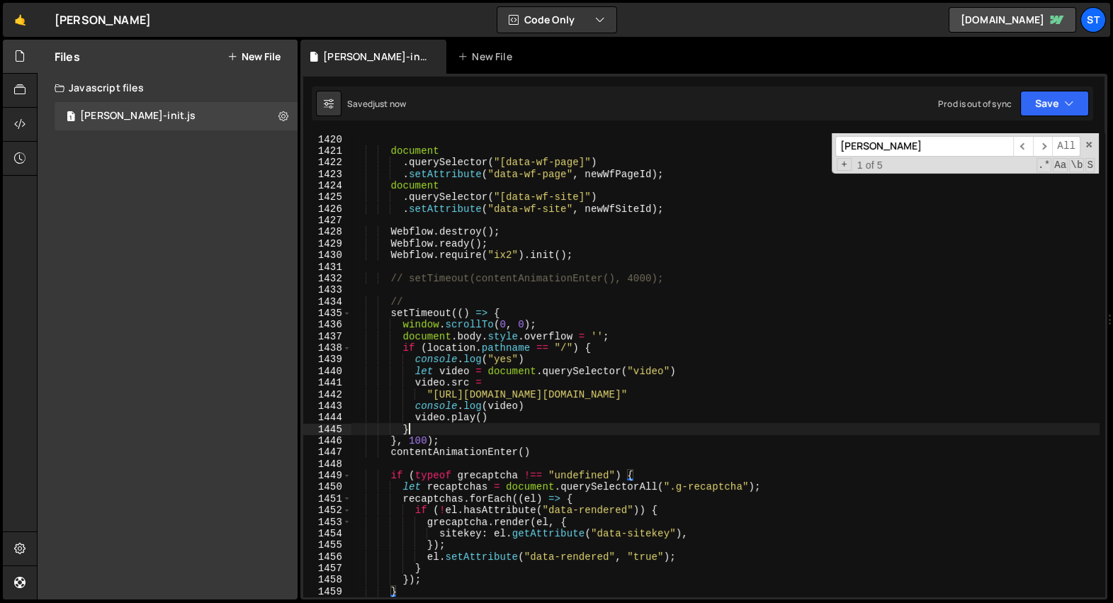
click at [648, 432] on div "async enter ( data ) { document . querySelector ( "[data-wf-page]" ) . setAttri…" at bounding box center [726, 366] width 748 height 488
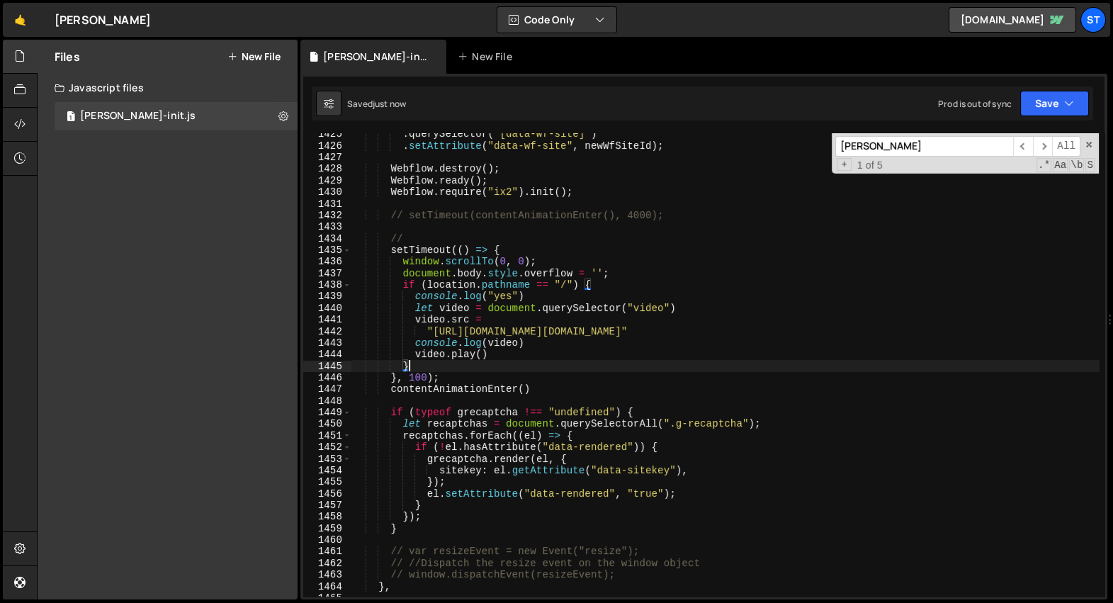
click at [566, 474] on div ". querySelector ( "[data-wf-site]" ) . setAttribute ( "data-wf-site" , newWfSit…" at bounding box center [726, 372] width 748 height 488
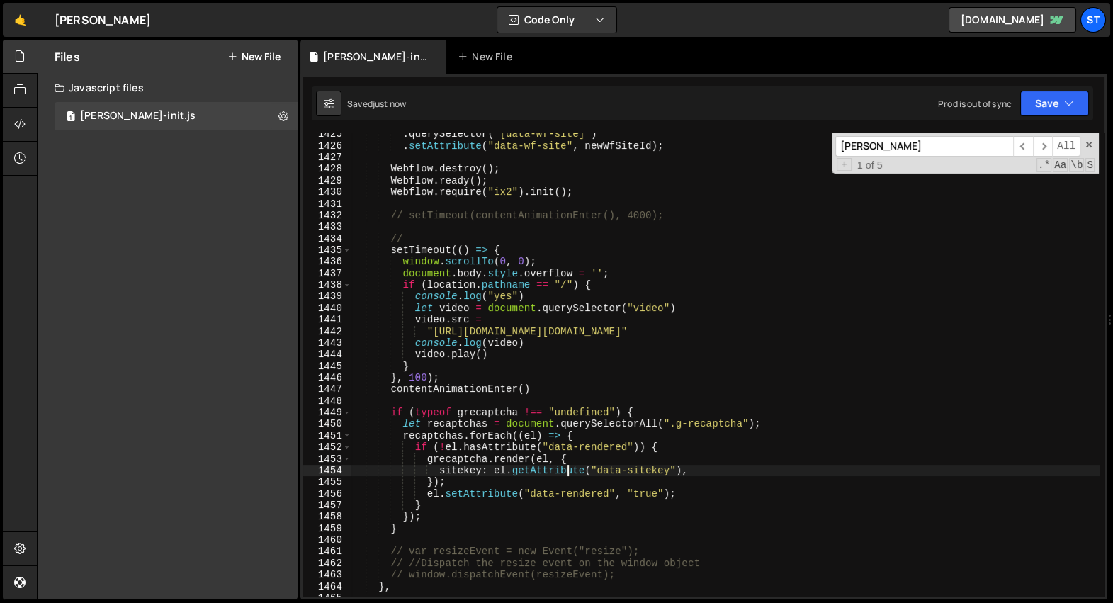
click at [430, 522] on div ". querySelector ( "[data-wf-site]" ) . setAttribute ( "data-wf-site" , newWfSit…" at bounding box center [726, 372] width 748 height 488
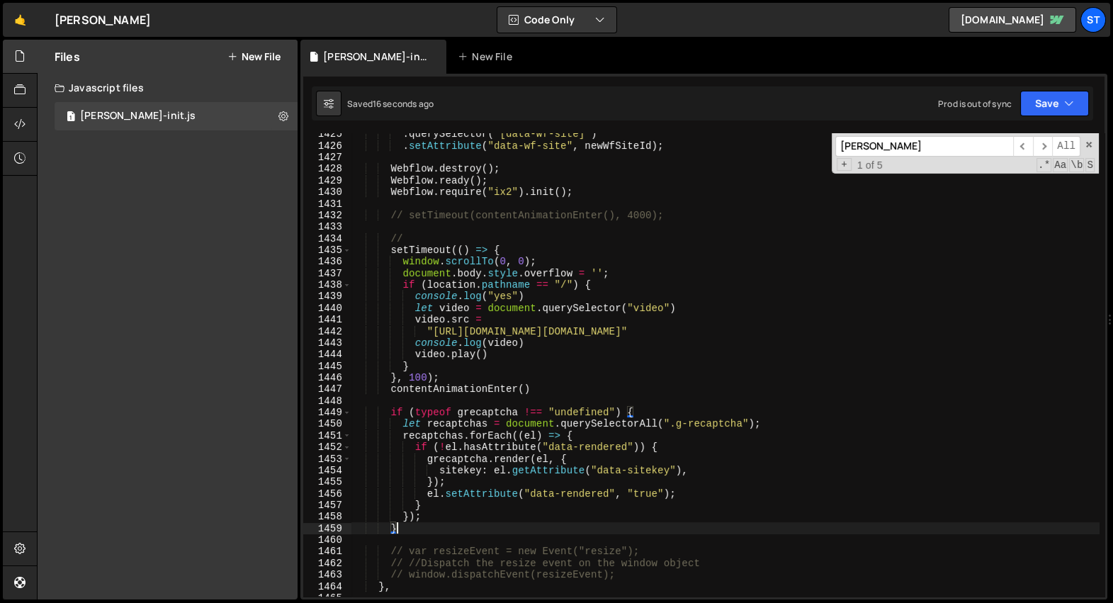
click at [673, 427] on div ". querySelector ( "[data-wf-site]" ) . setAttribute ( "data-wf-site" , newWfSit…" at bounding box center [726, 372] width 748 height 488
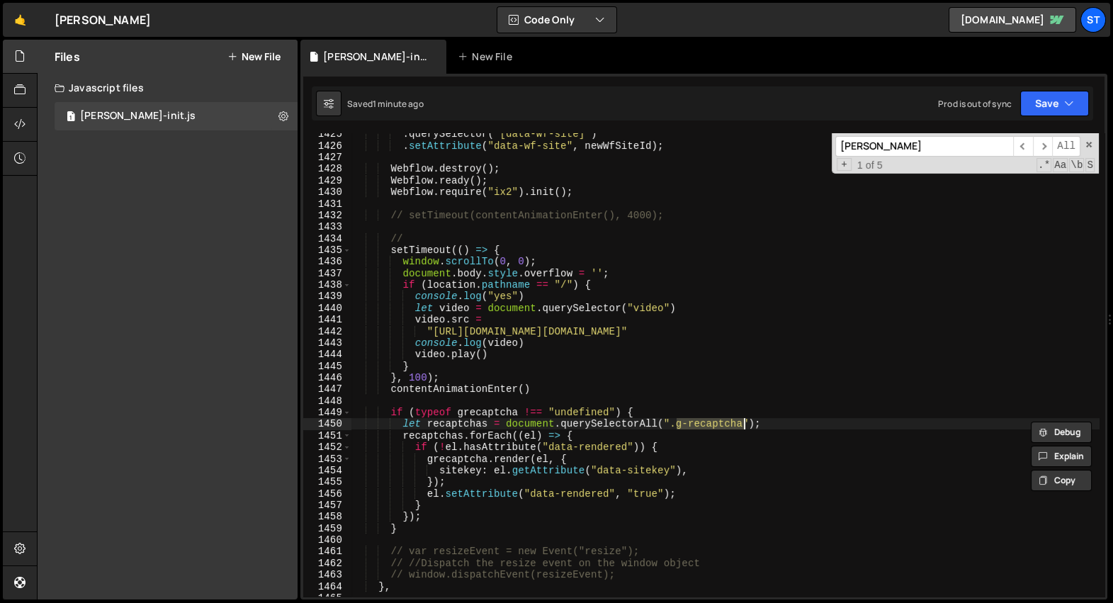
click at [546, 300] on div ". querySelector ( "[data-wf-site]" ) . setAttribute ( "data-wf-site" , newWfSit…" at bounding box center [726, 372] width 748 height 488
type textarea "console.log("yes")"
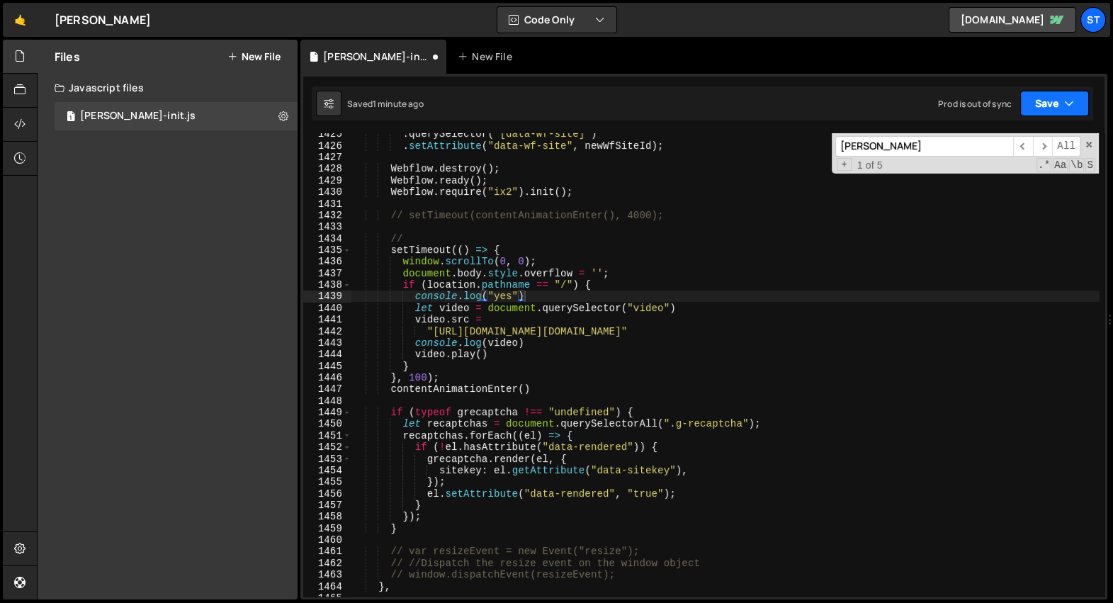
click at [1045, 108] on button "Save" at bounding box center [1054, 104] width 69 height 26
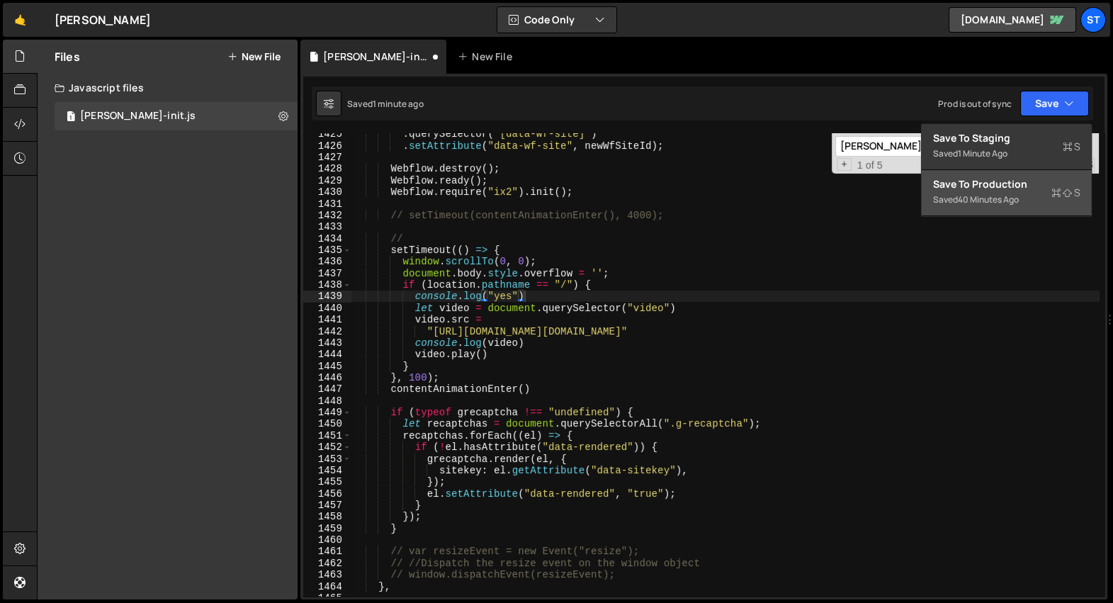
click at [986, 193] on div "Saved 40 minutes ago" at bounding box center [1006, 199] width 147 height 17
